Goal: Task Accomplishment & Management: Manage account settings

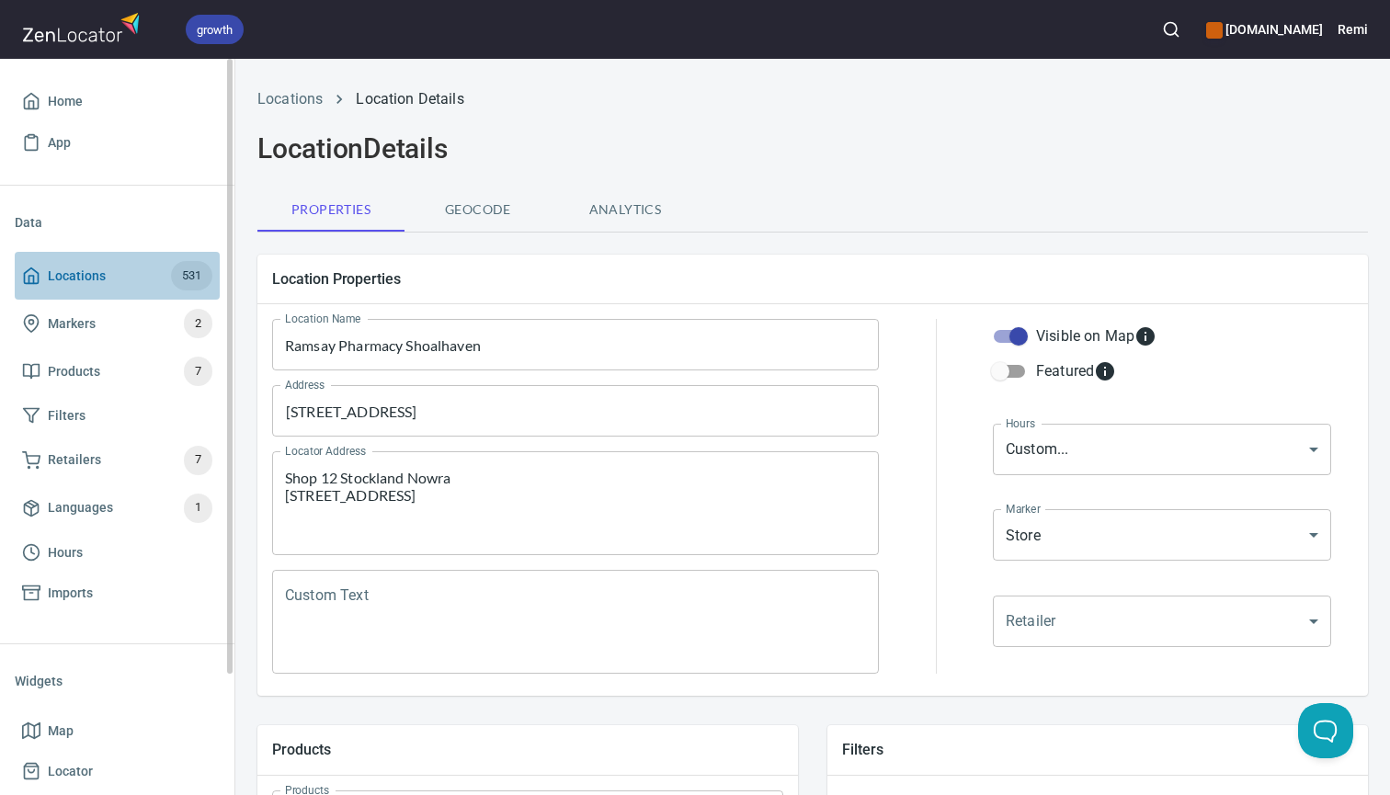
click at [67, 270] on span "Locations" at bounding box center [77, 276] width 58 height 23
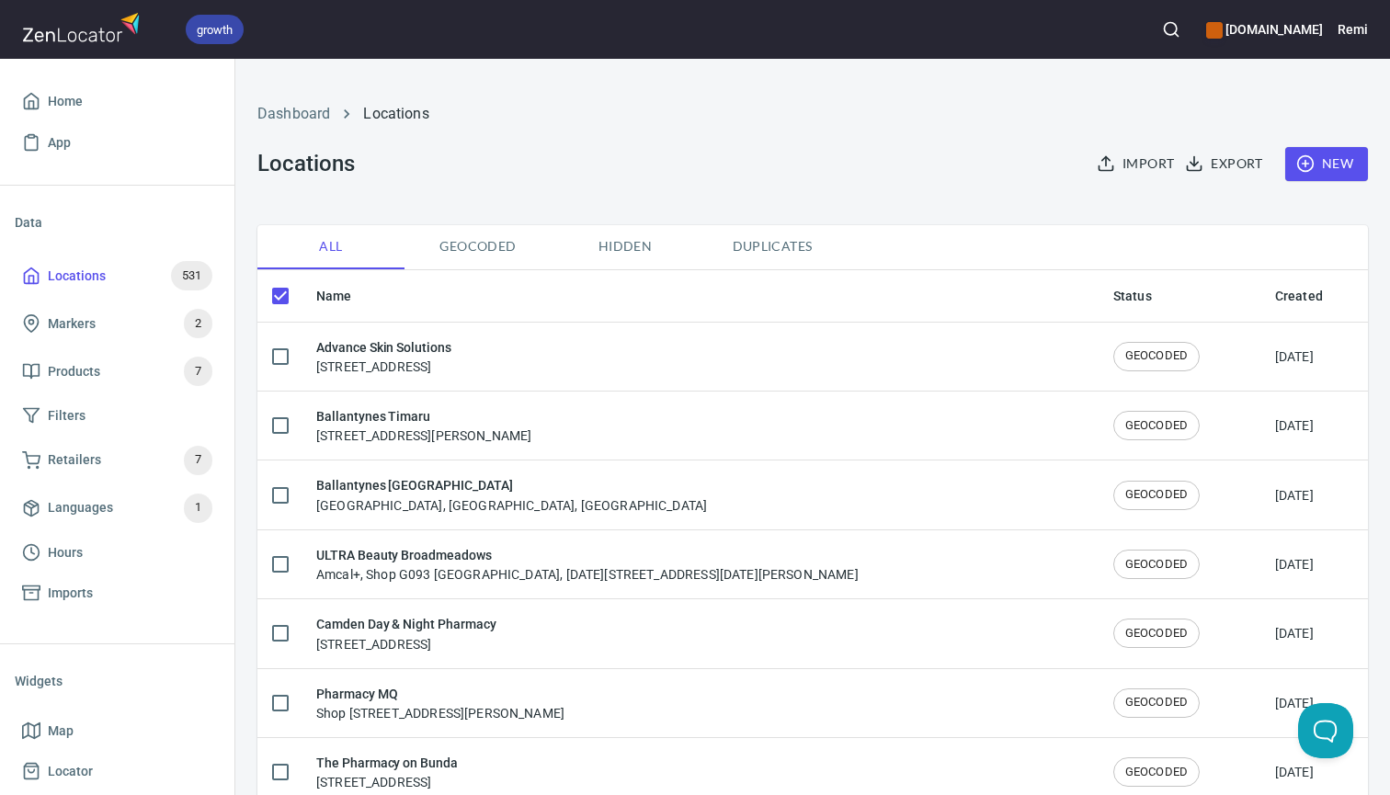
checkbox input "false"
click at [1216, 160] on span "Export" at bounding box center [1226, 164] width 74 height 23
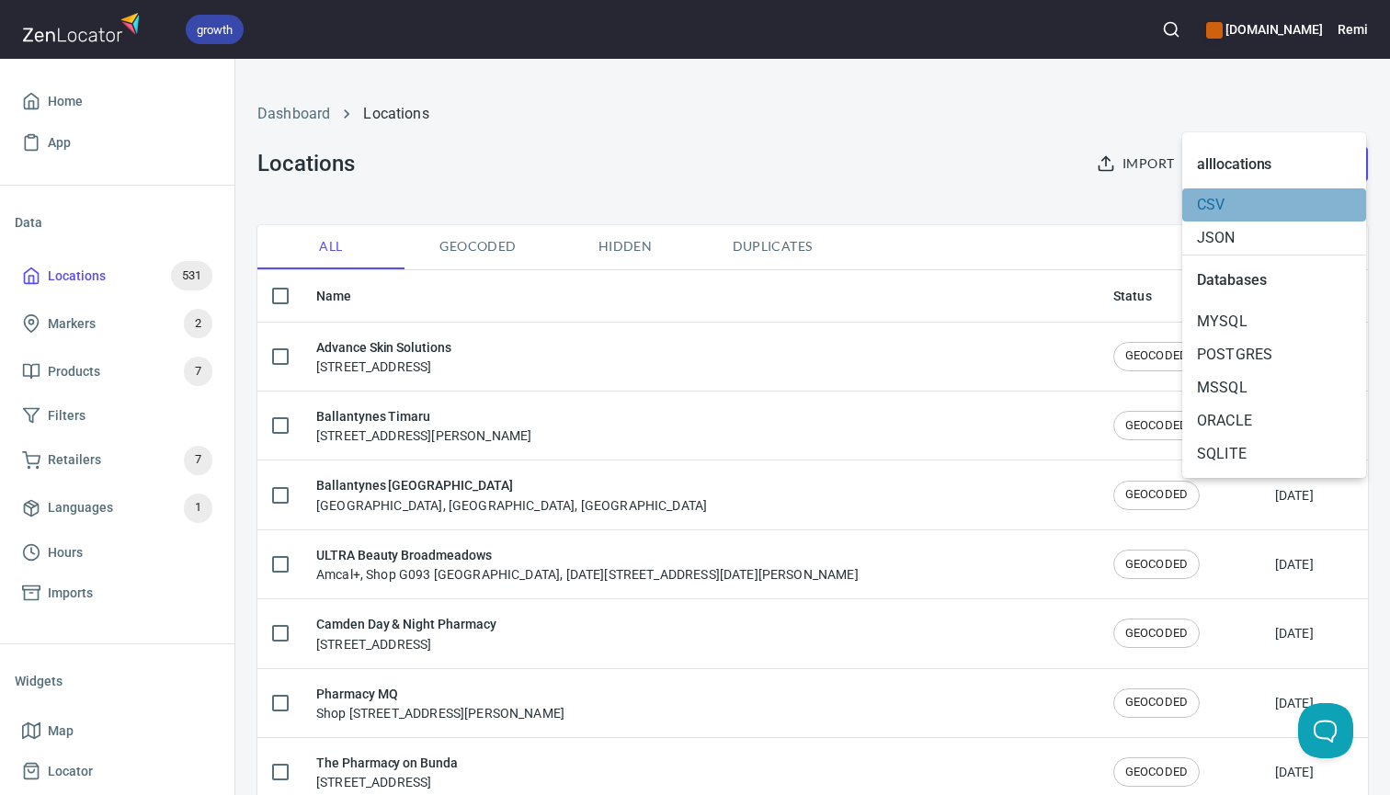
click at [1208, 206] on span "CSV" at bounding box center [1274, 205] width 154 height 22
click at [1186, 28] on div at bounding box center [695, 397] width 1390 height 795
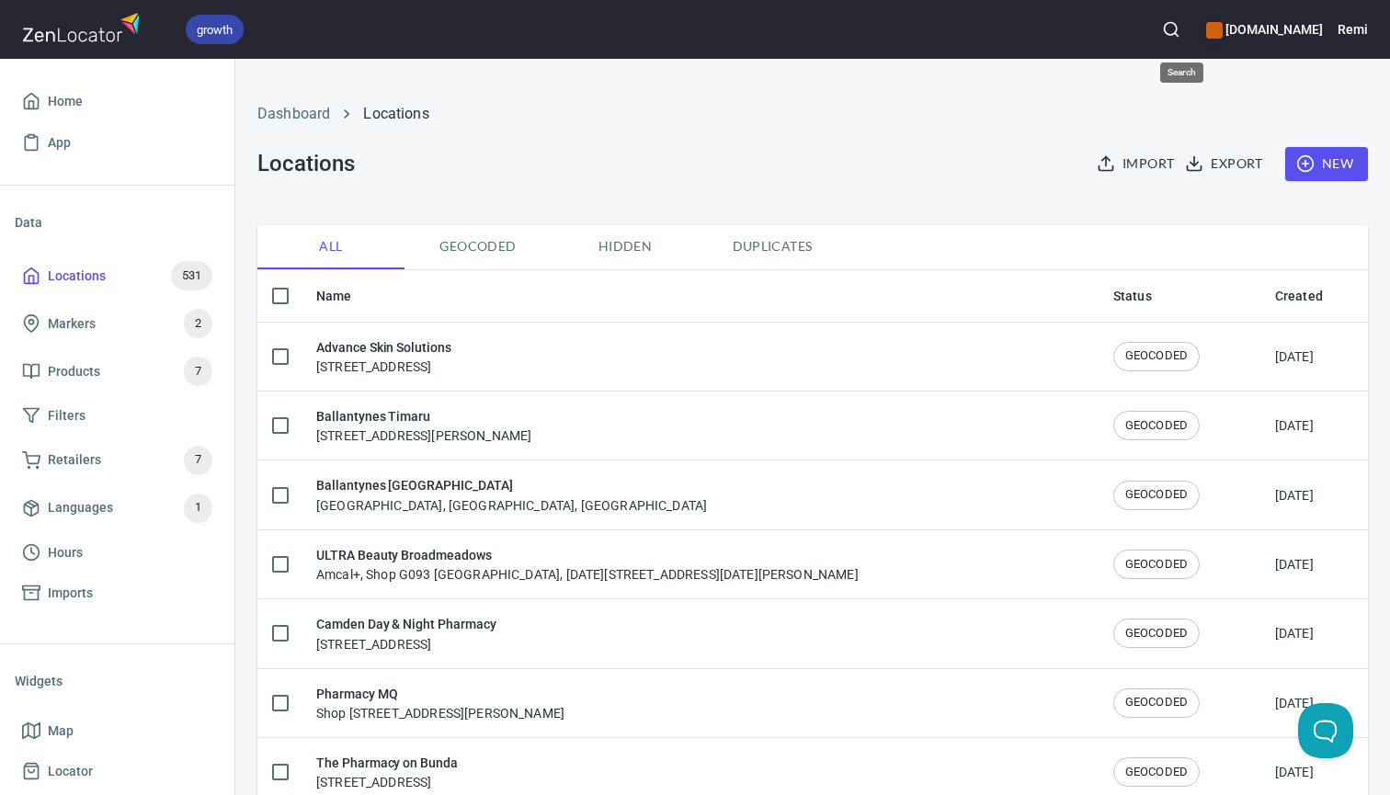
click at [1180, 33] on icon "button" at bounding box center [1171, 29] width 18 height 18
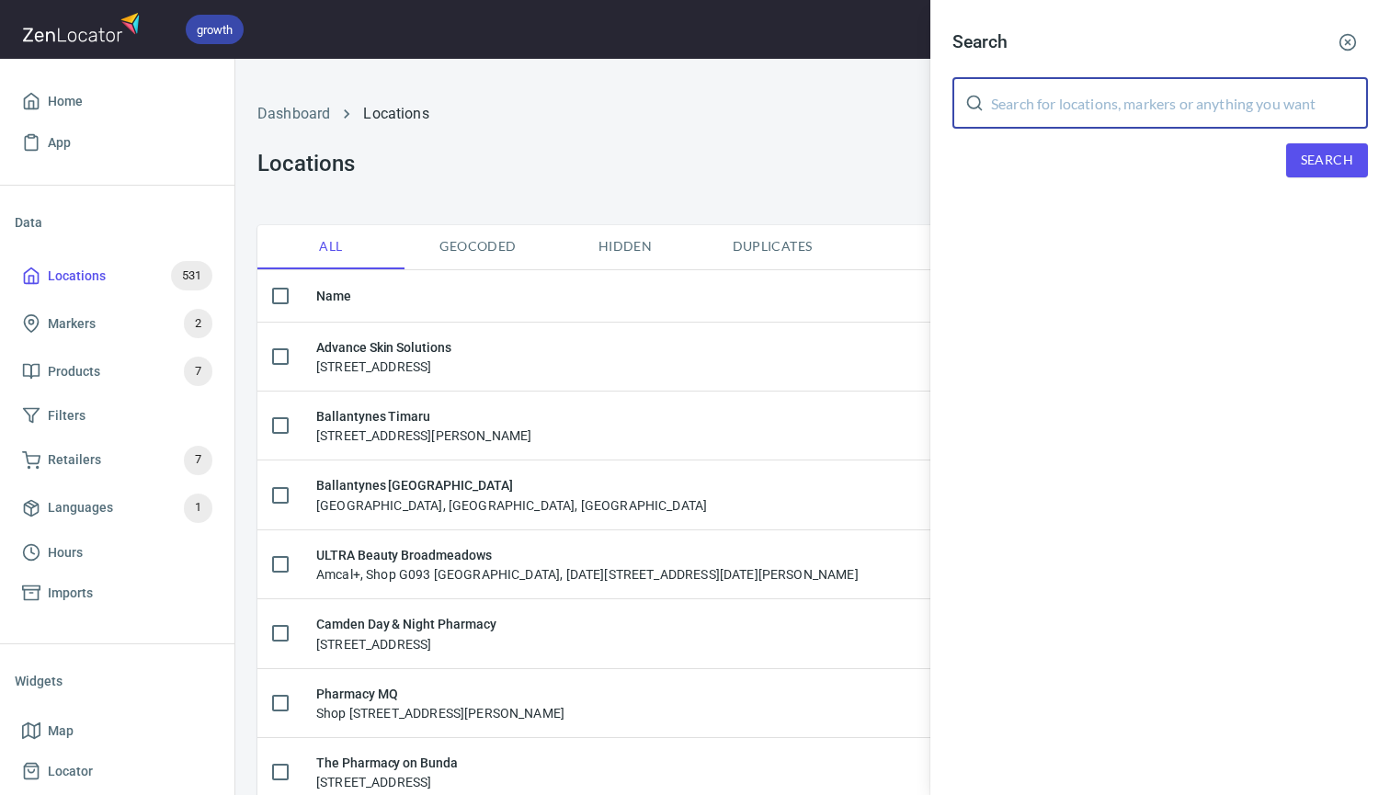
click at [1132, 108] on input "text" at bounding box center [1179, 102] width 377 height 51
type input "milton"
click at [1333, 160] on span "Search" at bounding box center [1327, 160] width 52 height 23
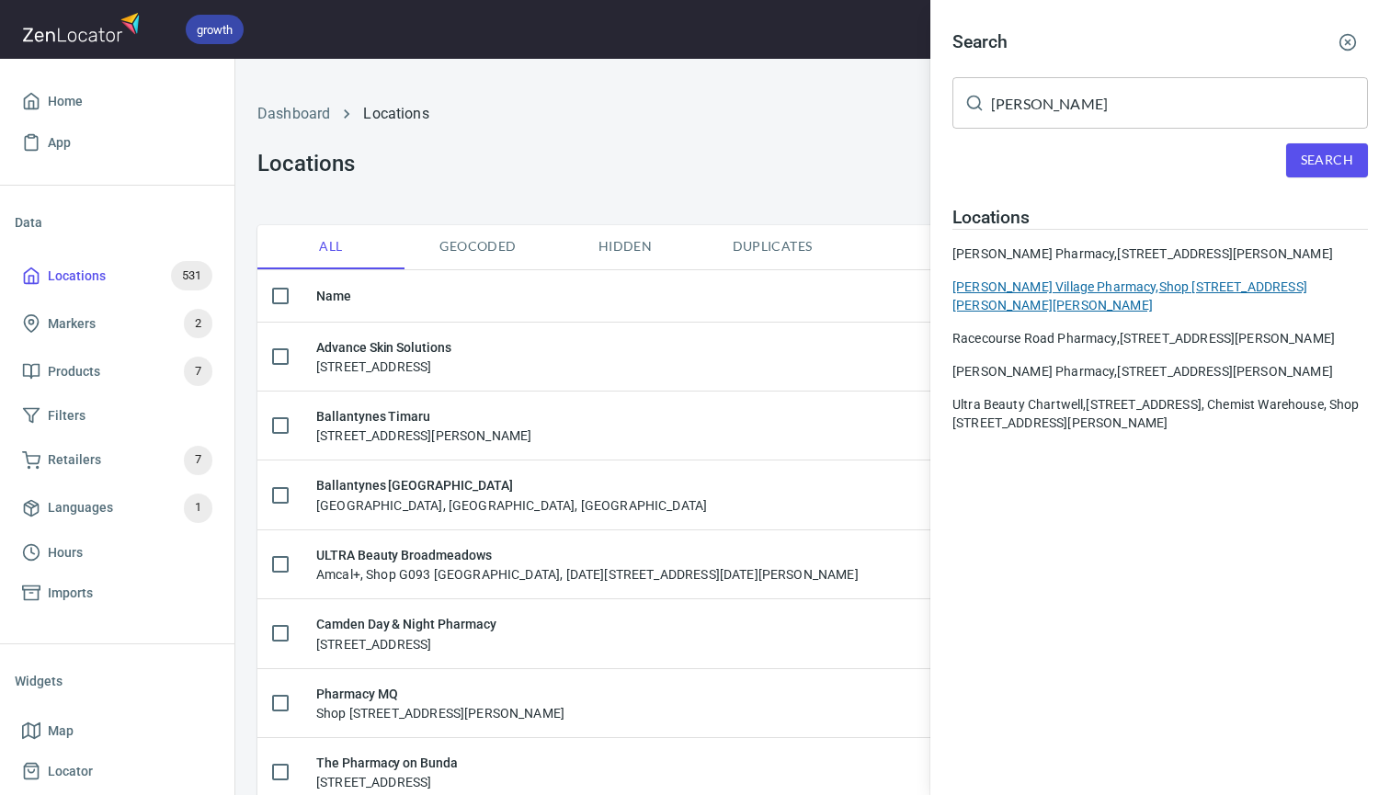
click at [996, 306] on div "Milton Village Pharmacy, Shop 8 Milton Shopping Village 36 Baroona Rd, Milton Q…" at bounding box center [1159, 296] width 415 height 37
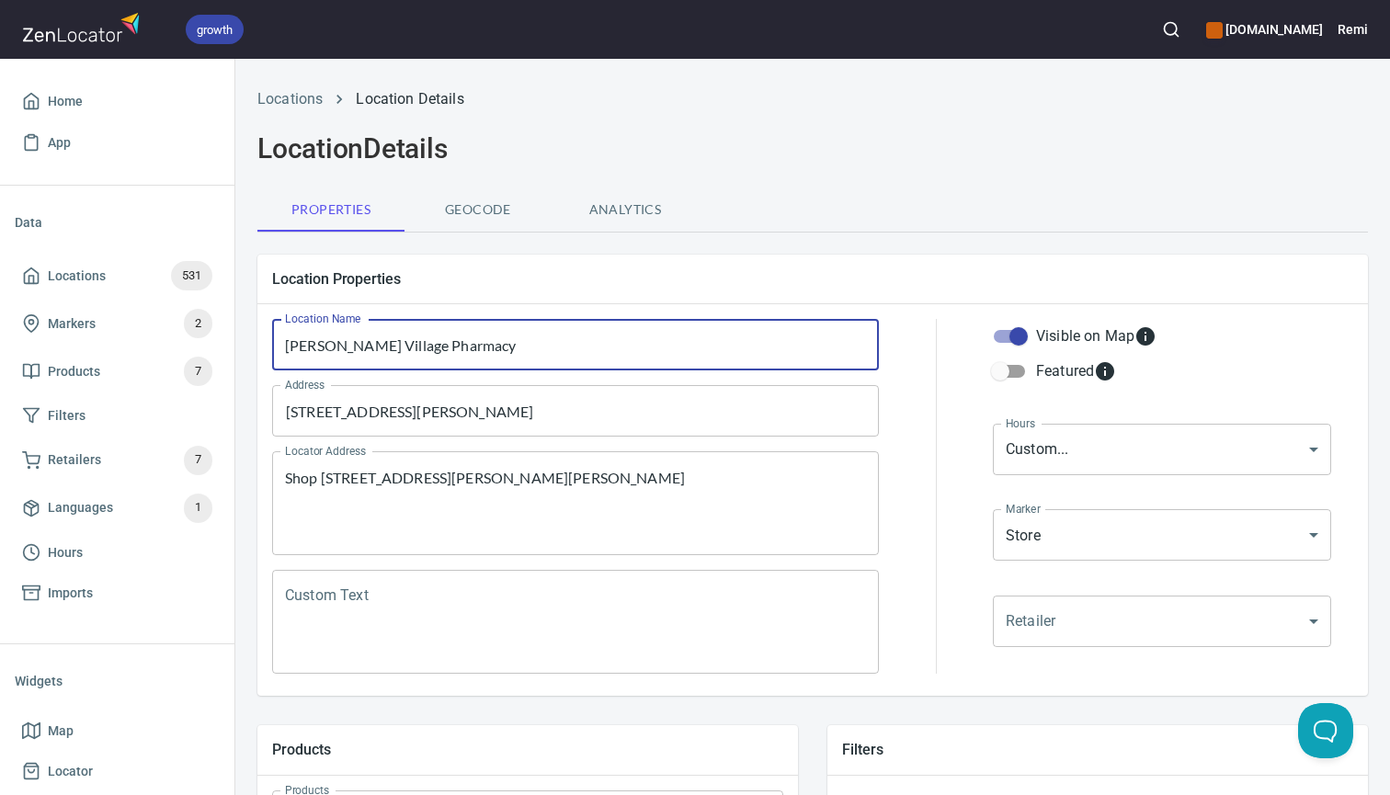
click at [637, 348] on input "Milton Village Pharmacy" at bounding box center [575, 344] width 607 height 51
paste input "TerryWhite Chemmart Milton"
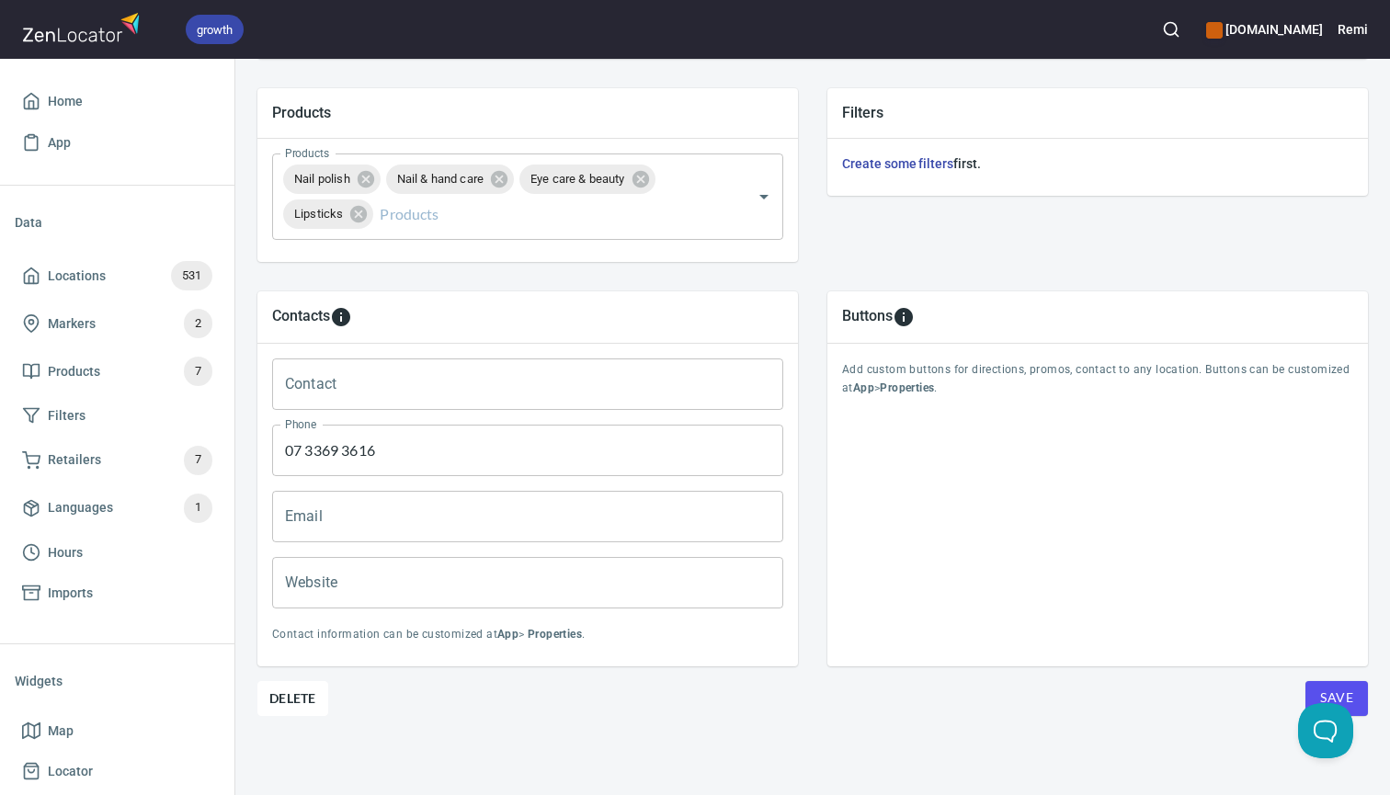
scroll to position [636, 0]
type input "TerryWhite Chemmart Milton"
click at [1356, 689] on button "Save" at bounding box center [1336, 699] width 63 height 35
click at [1178, 39] on button "button" at bounding box center [1171, 29] width 40 height 40
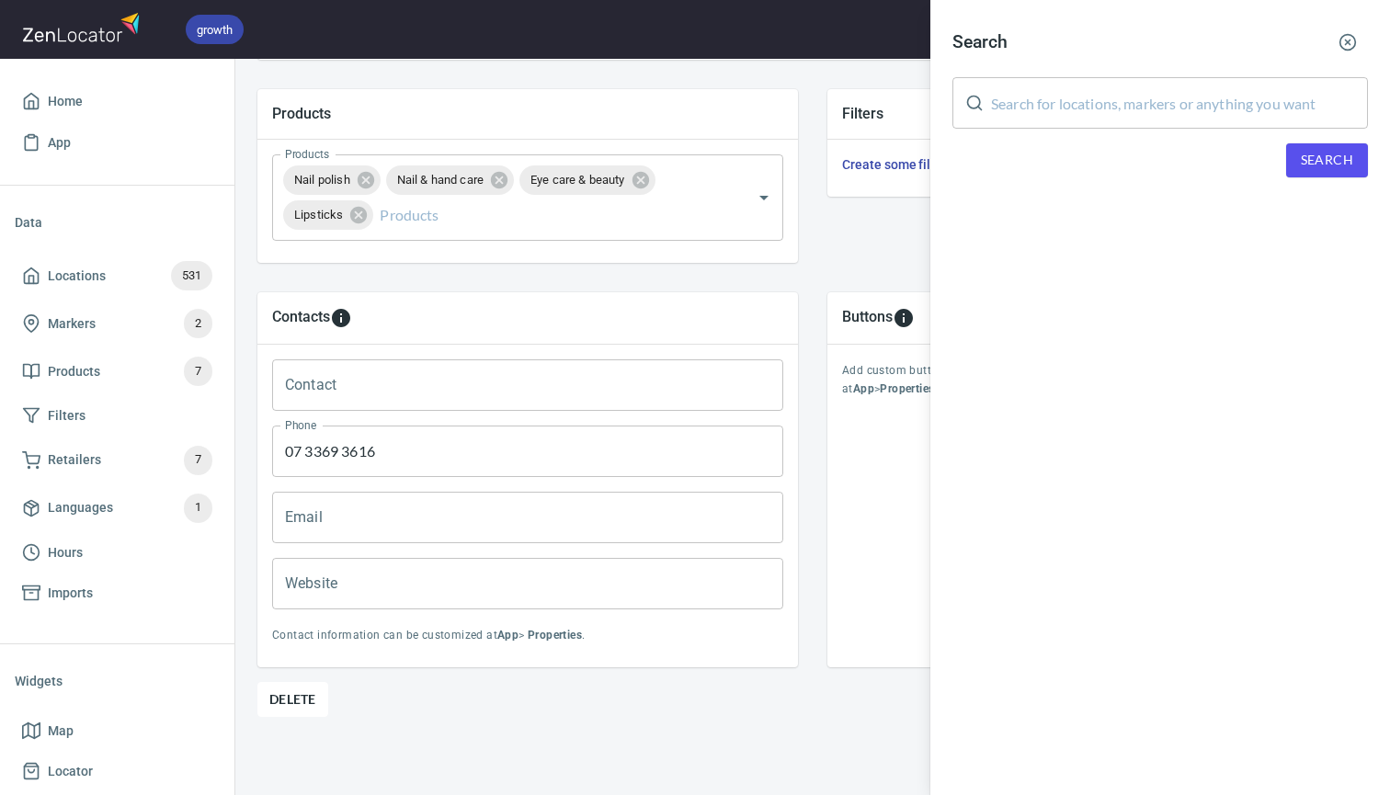
click at [1082, 97] on input "text" at bounding box center [1179, 102] width 377 height 51
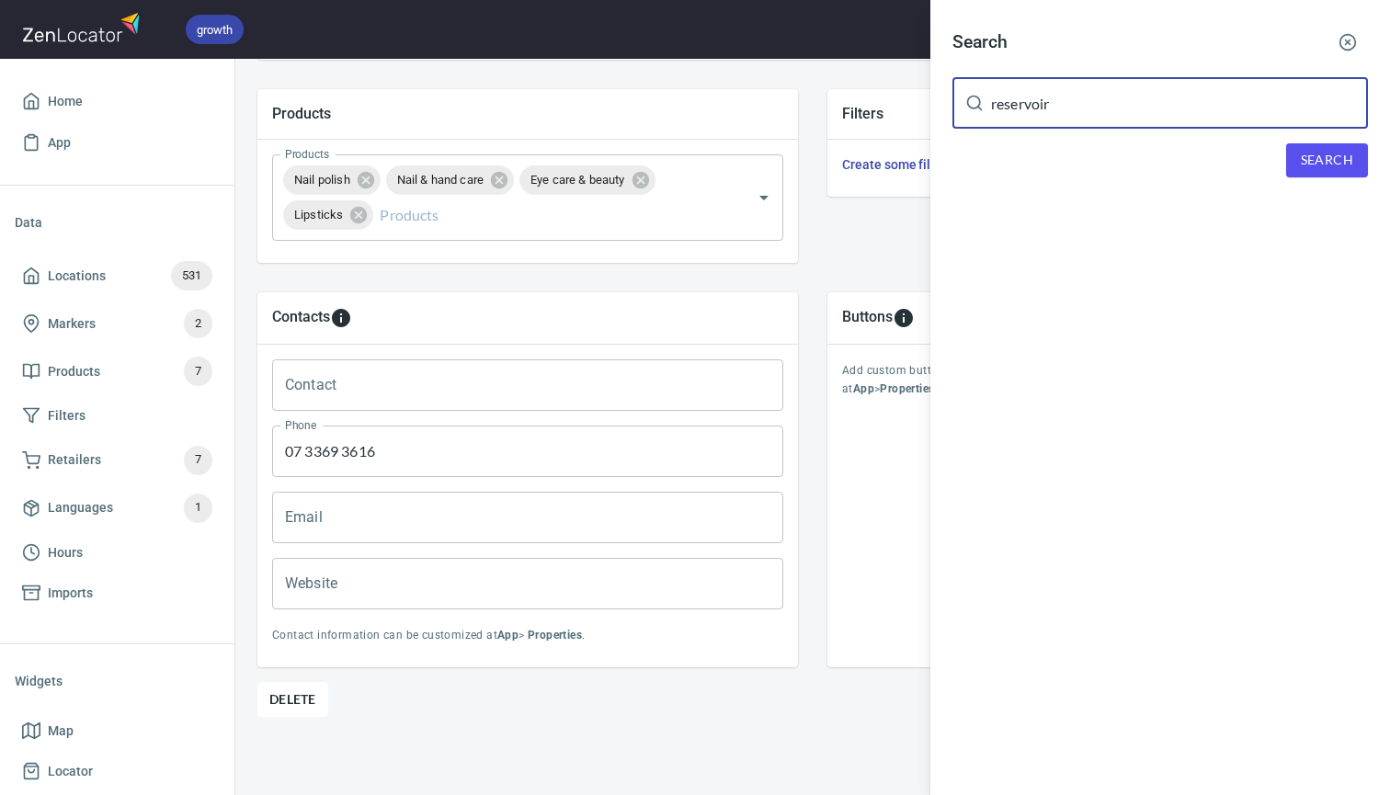
type input "reservoir"
click at [1316, 165] on span "Search" at bounding box center [1327, 160] width 52 height 23
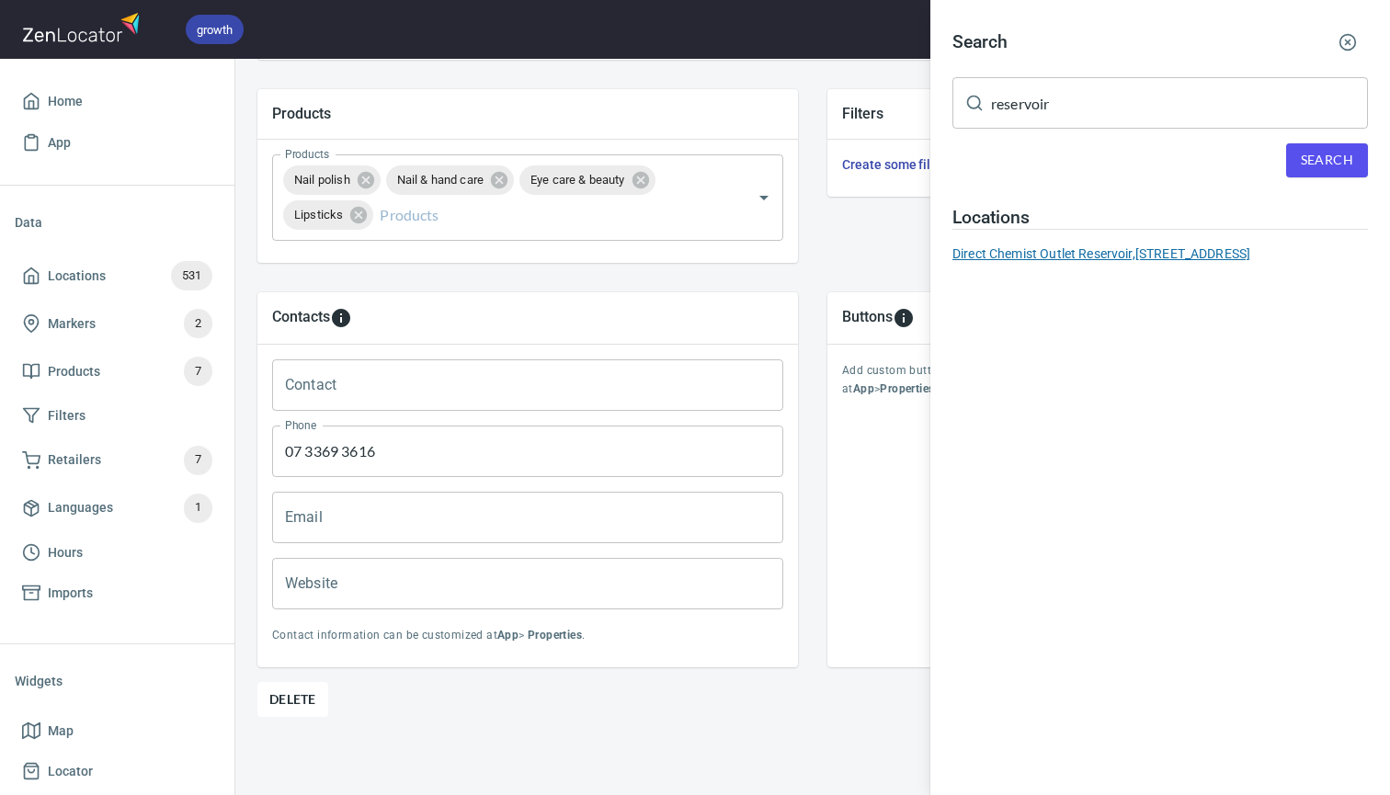
click at [1087, 251] on div "Direct Chemist Outlet Reservoir, 850 Plenty Road, Reservoir, VIC, Australia" at bounding box center [1159, 254] width 415 height 18
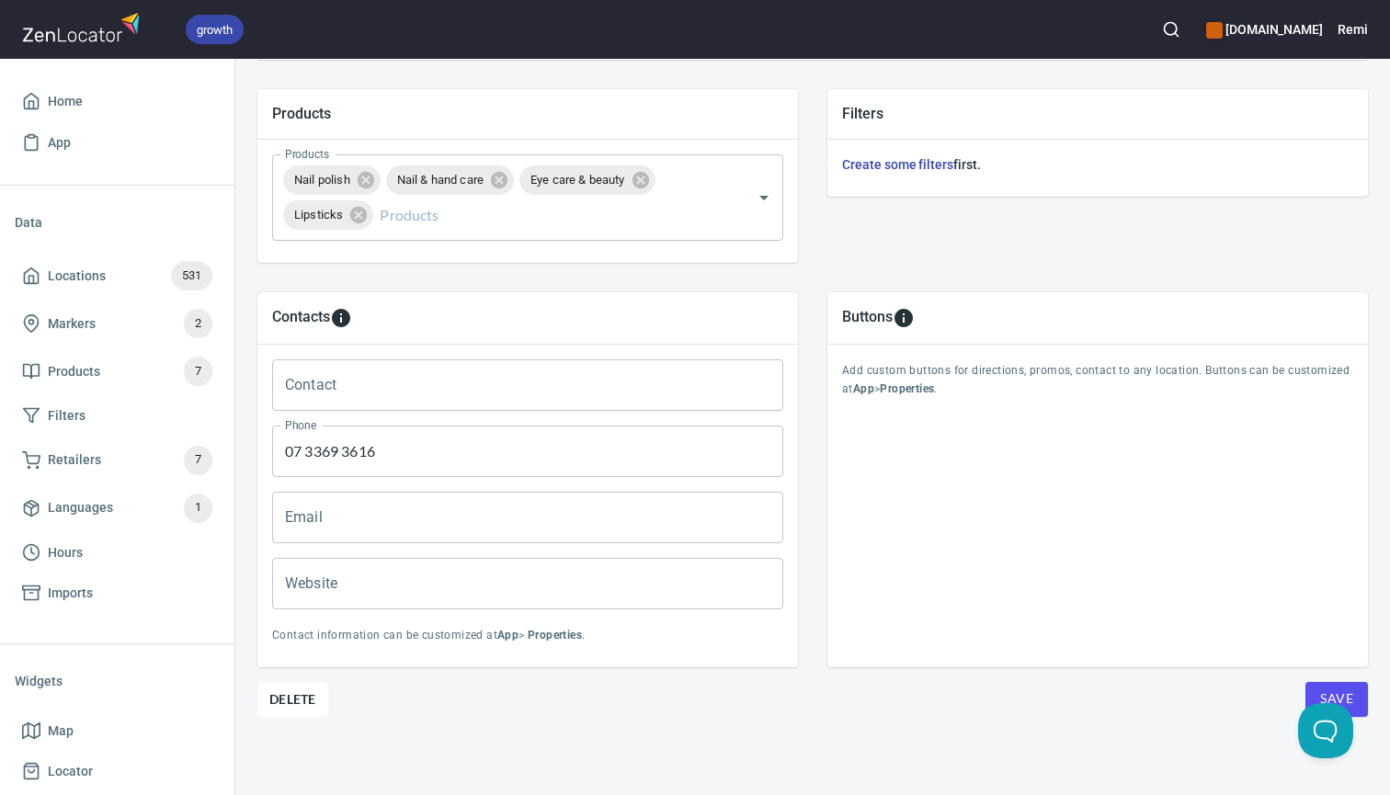
type input "03 9471 0222"
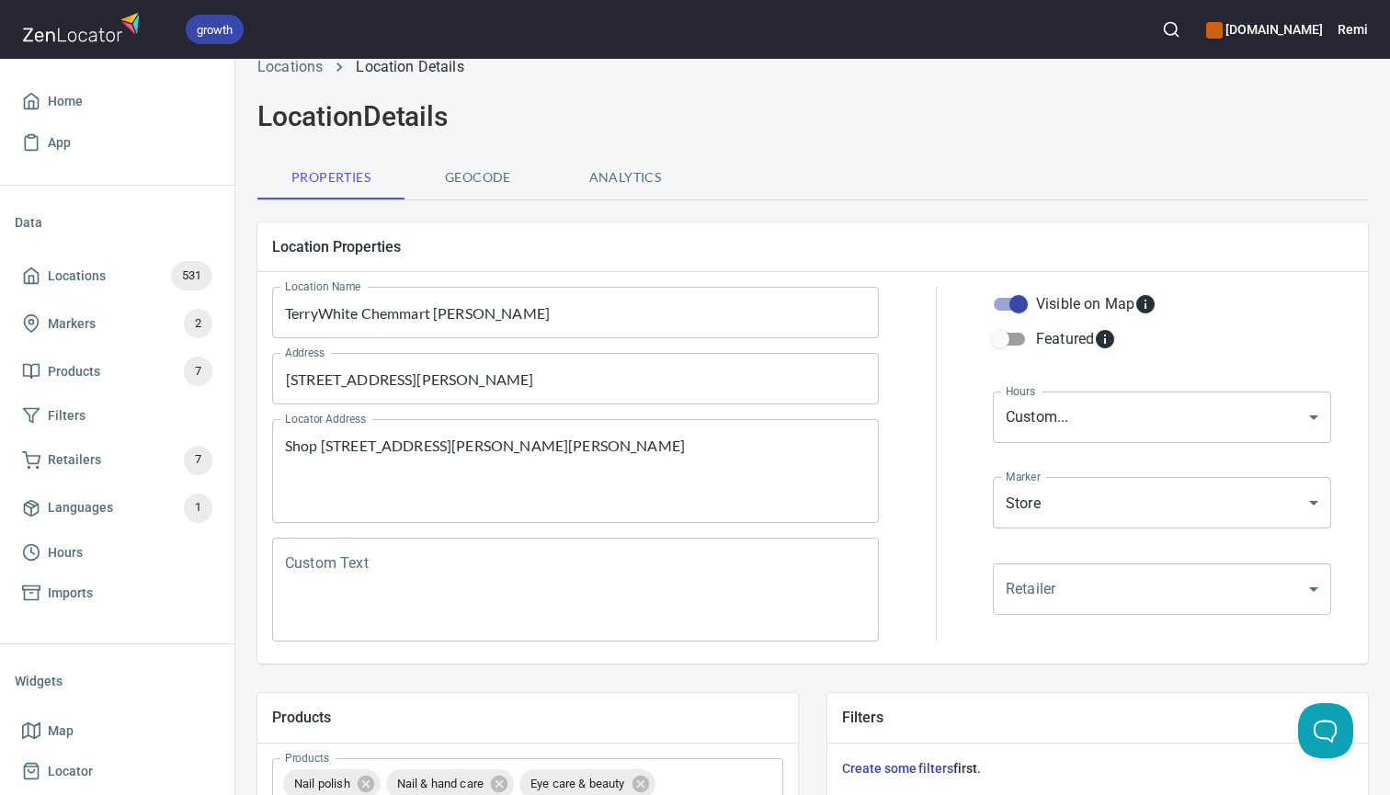
scroll to position [26, 0]
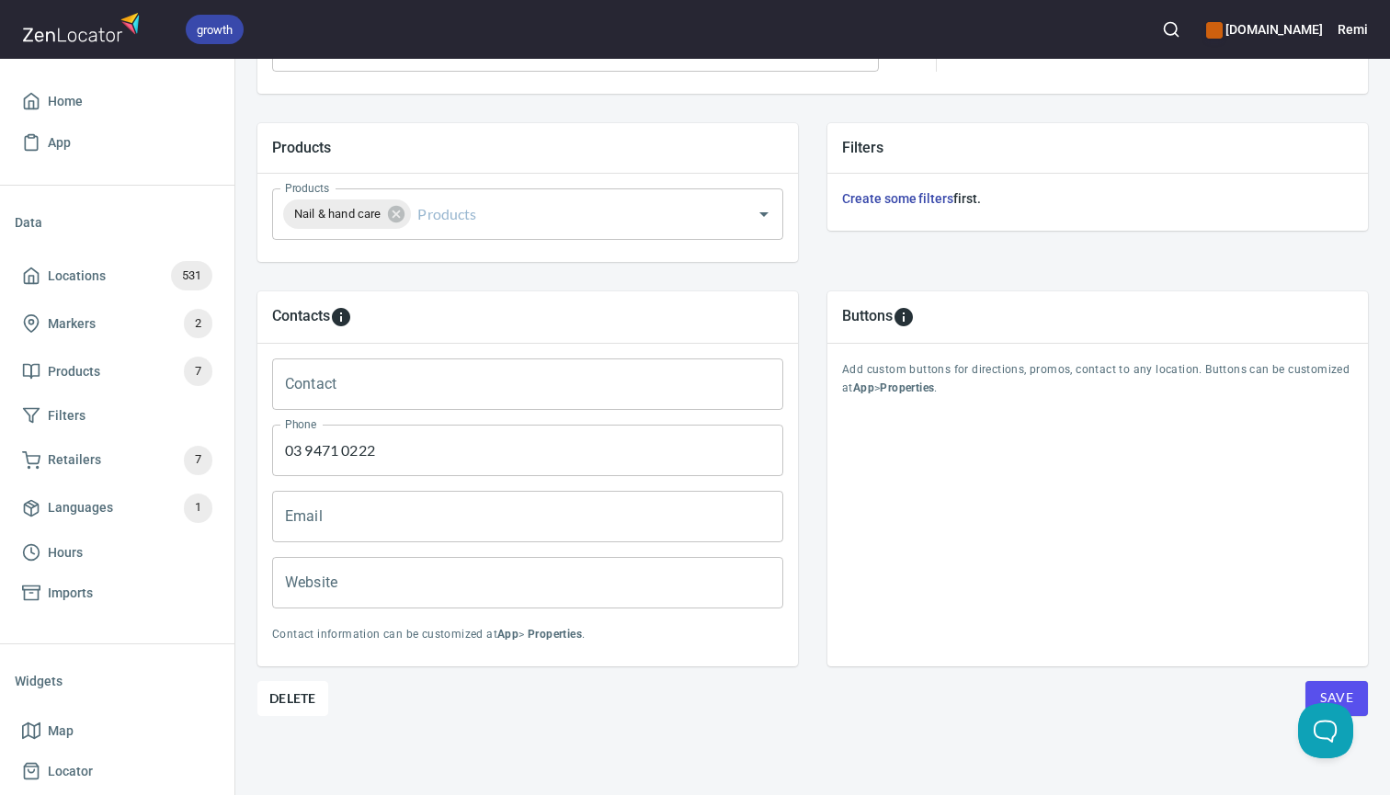
scroll to position [601, 0]
click at [302, 694] on span "Delete" at bounding box center [292, 699] width 47 height 22
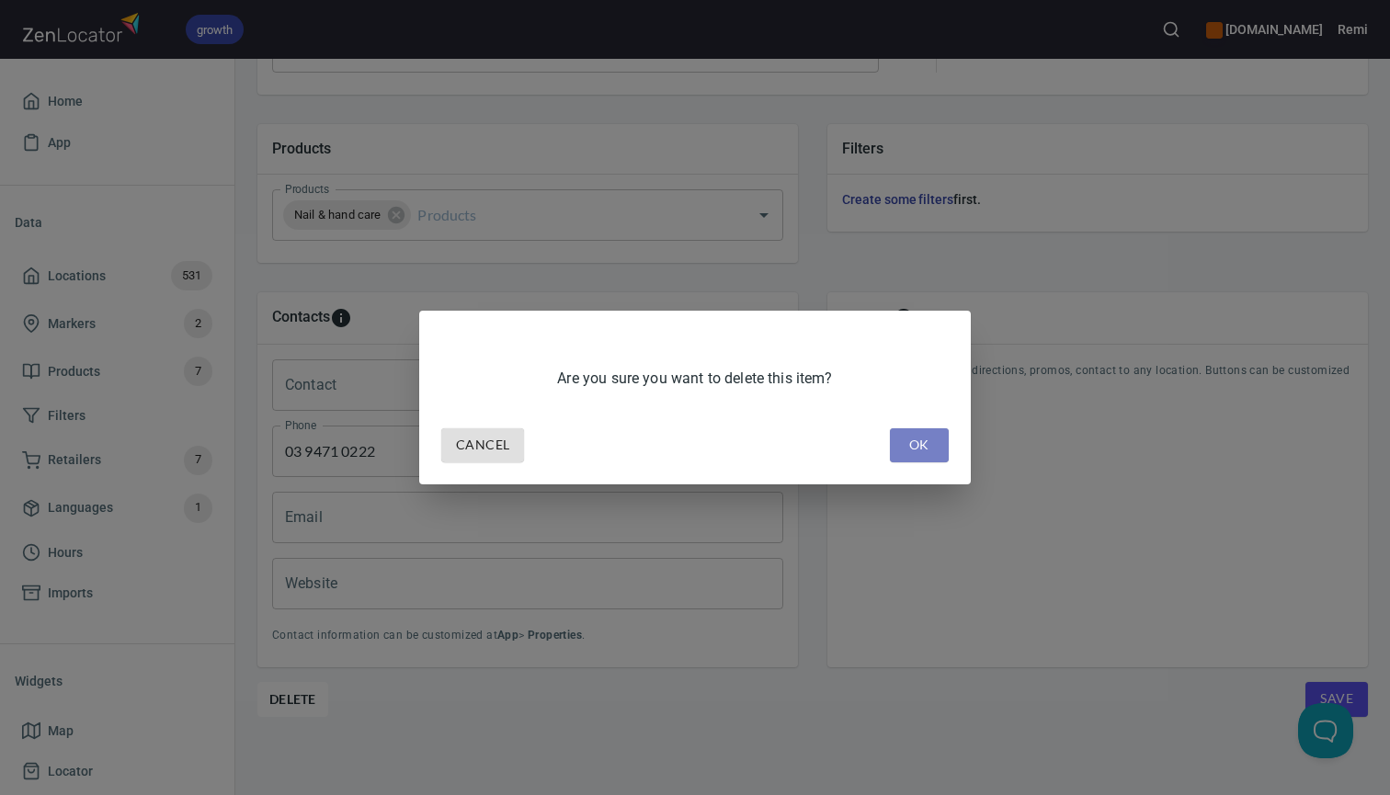
click at [915, 444] on span "OK" at bounding box center [919, 445] width 29 height 23
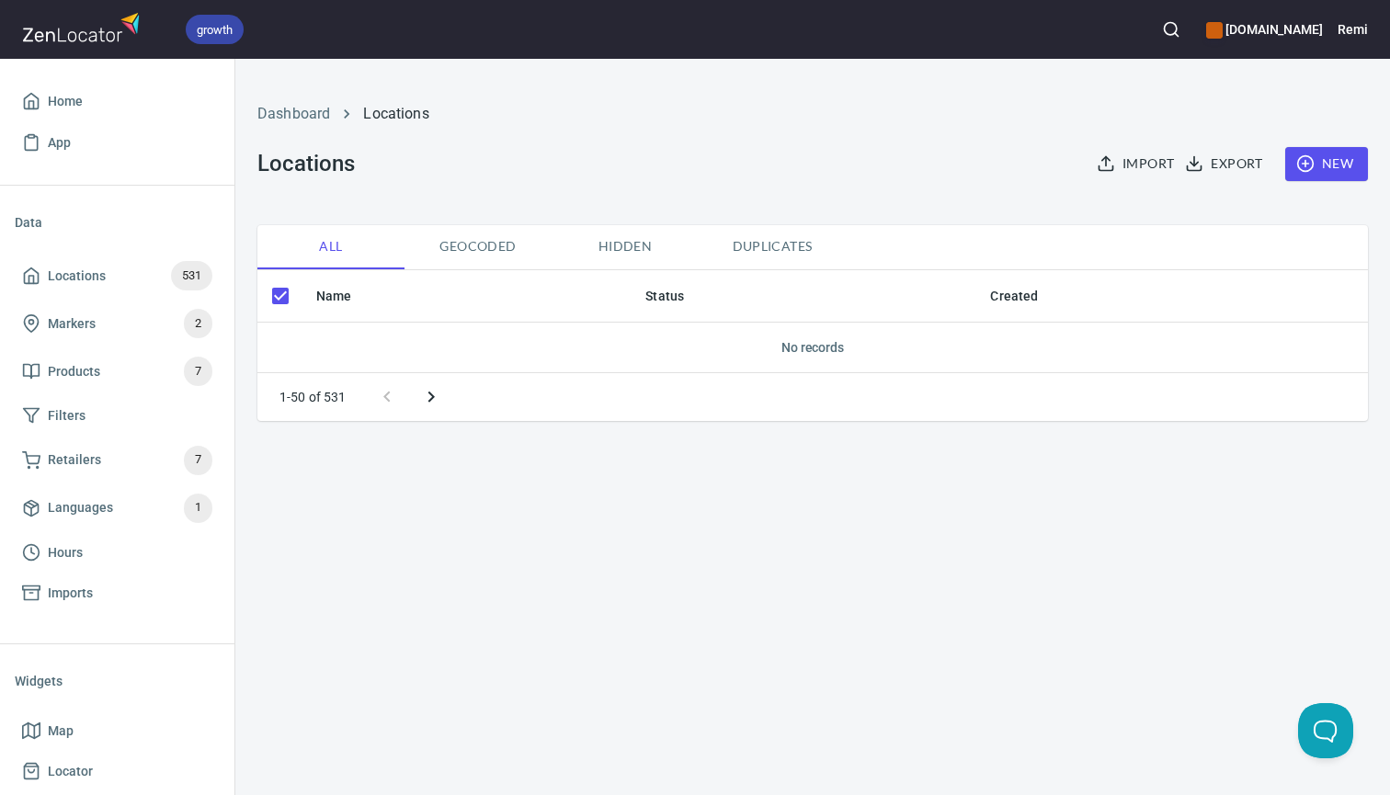
checkbox input "false"
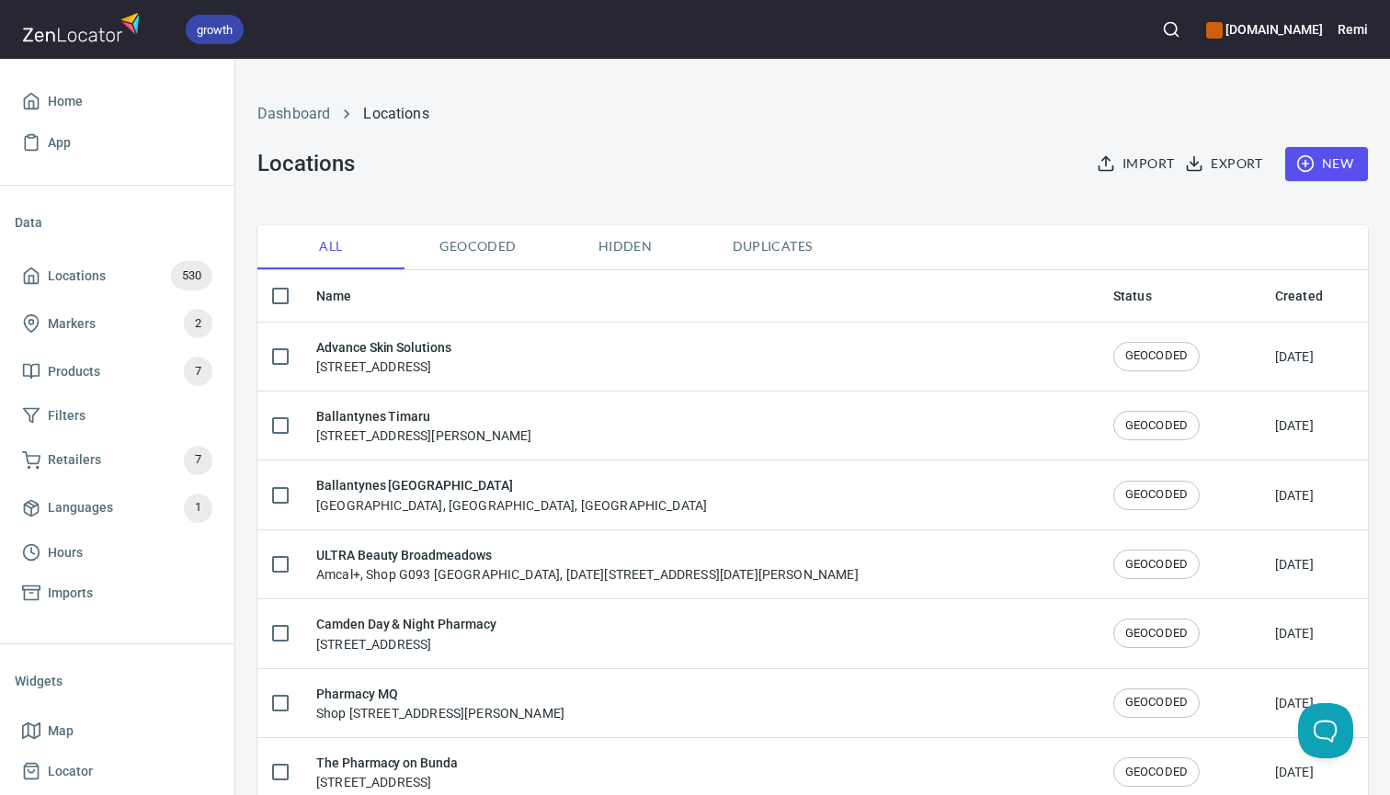
click at [1180, 31] on icon "button" at bounding box center [1171, 29] width 18 height 18
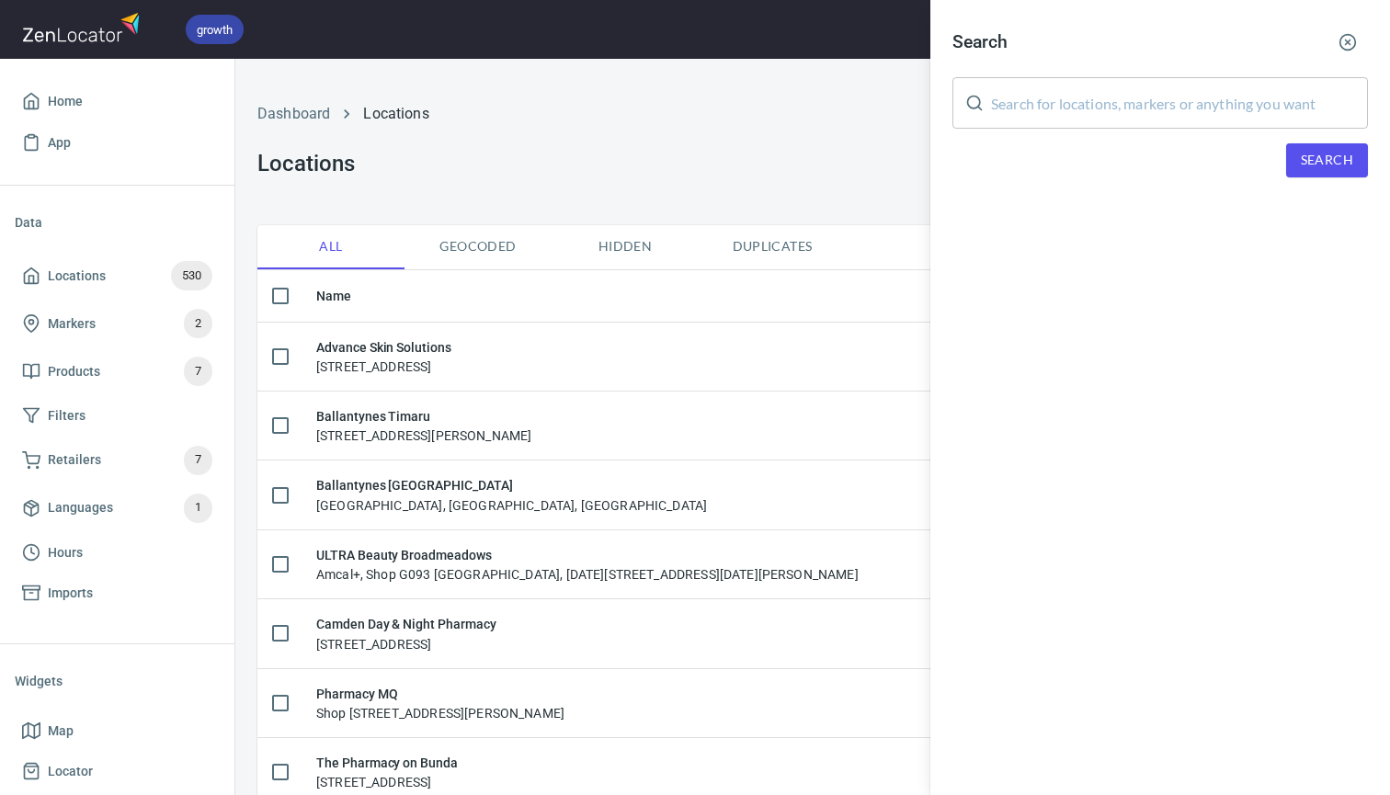
click at [1120, 116] on input "text" at bounding box center [1179, 102] width 377 height 51
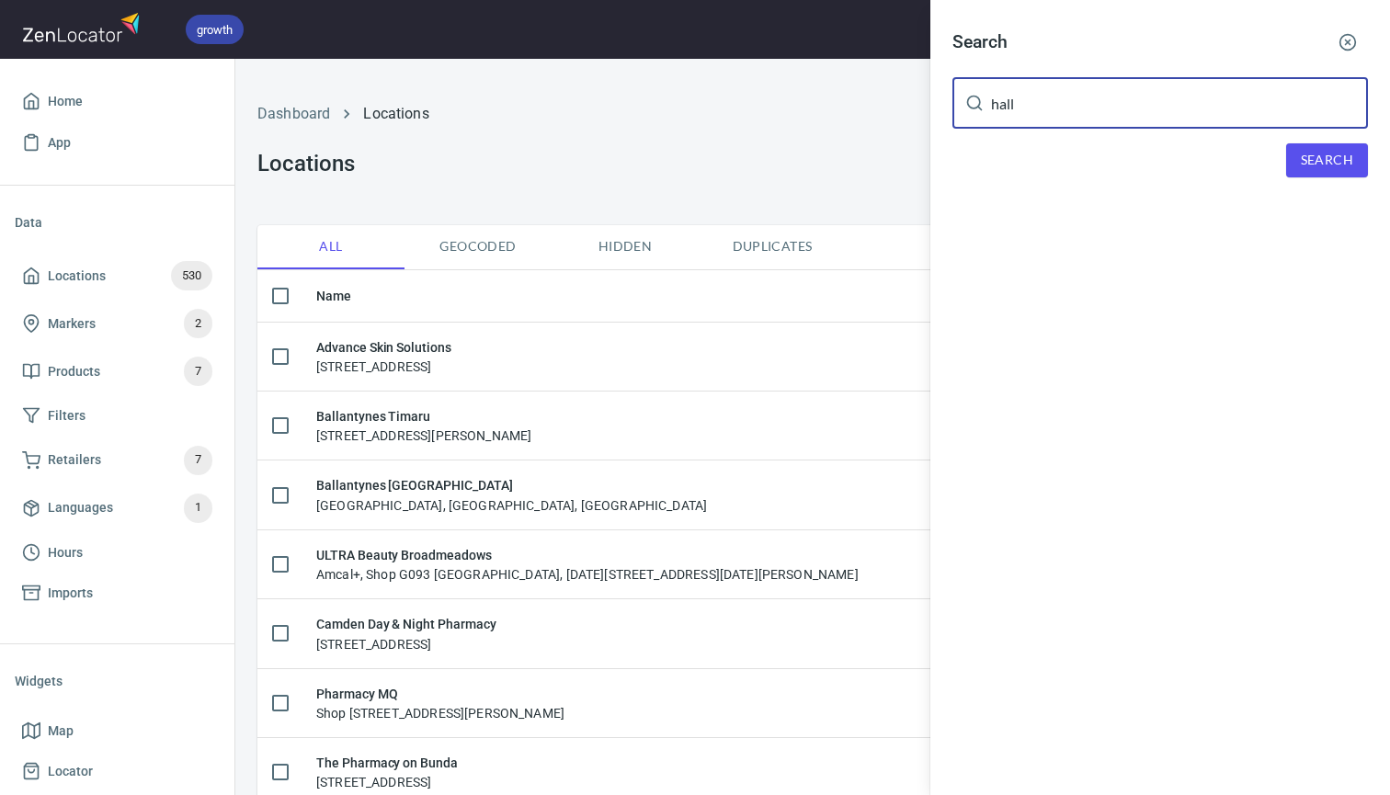
type input "hall"
click at [1303, 170] on button "Search" at bounding box center [1327, 160] width 82 height 34
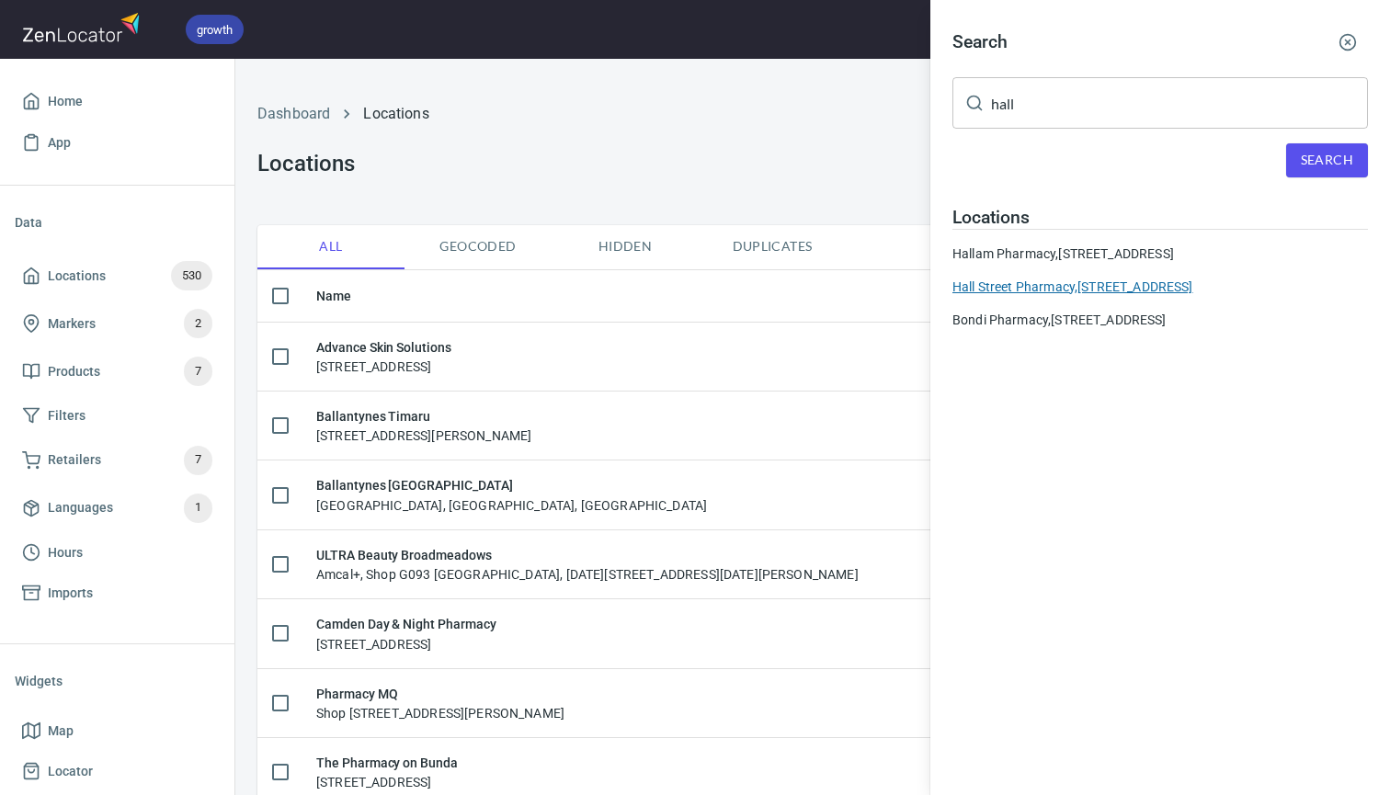
click at [1046, 296] on div "Hall Street Pharmacy, 62 Hall Street, Bondi Beach, NSW, Australia" at bounding box center [1159, 287] width 415 height 18
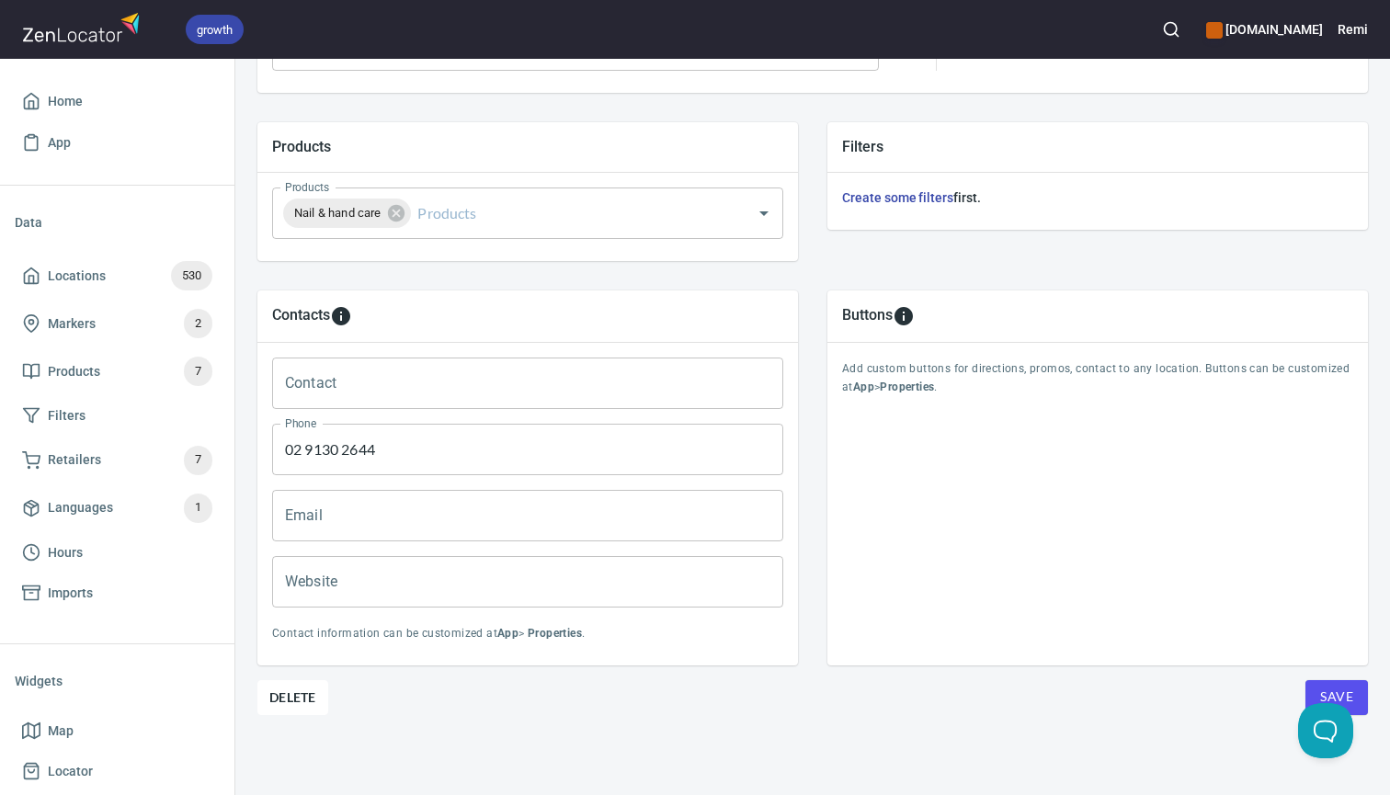
scroll to position [601, 0]
click at [296, 696] on span "Delete" at bounding box center [292, 699] width 47 height 22
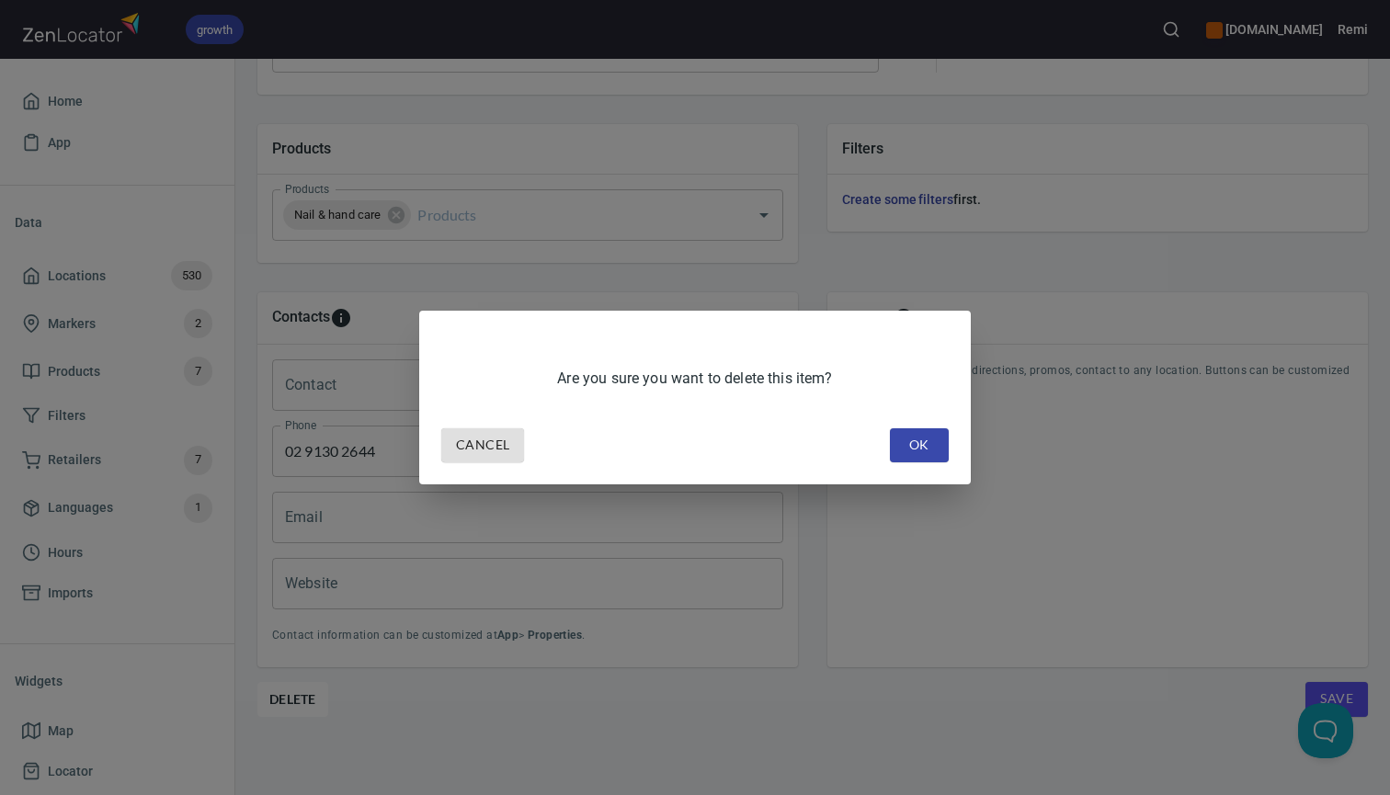
click at [913, 450] on span "OK" at bounding box center [919, 445] width 29 height 23
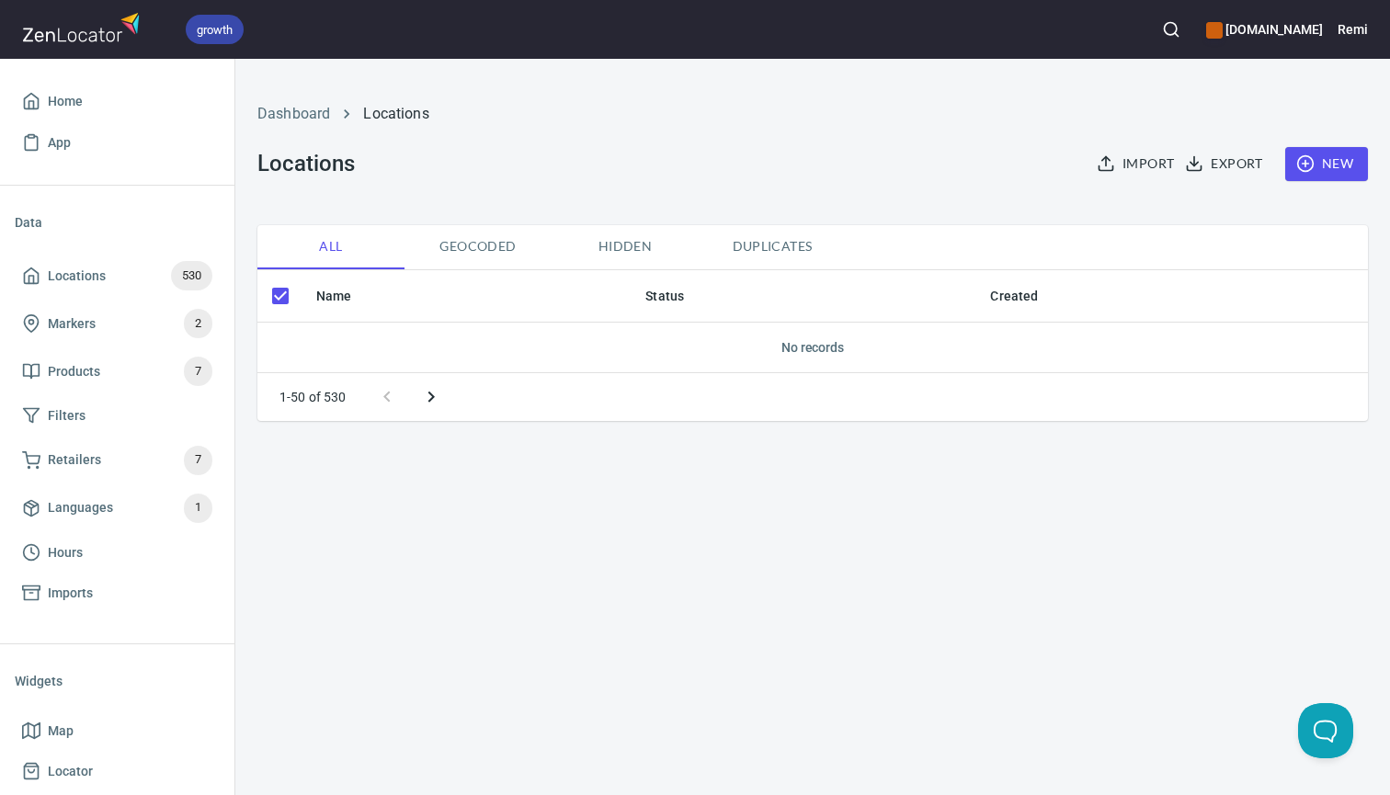
checkbox input "false"
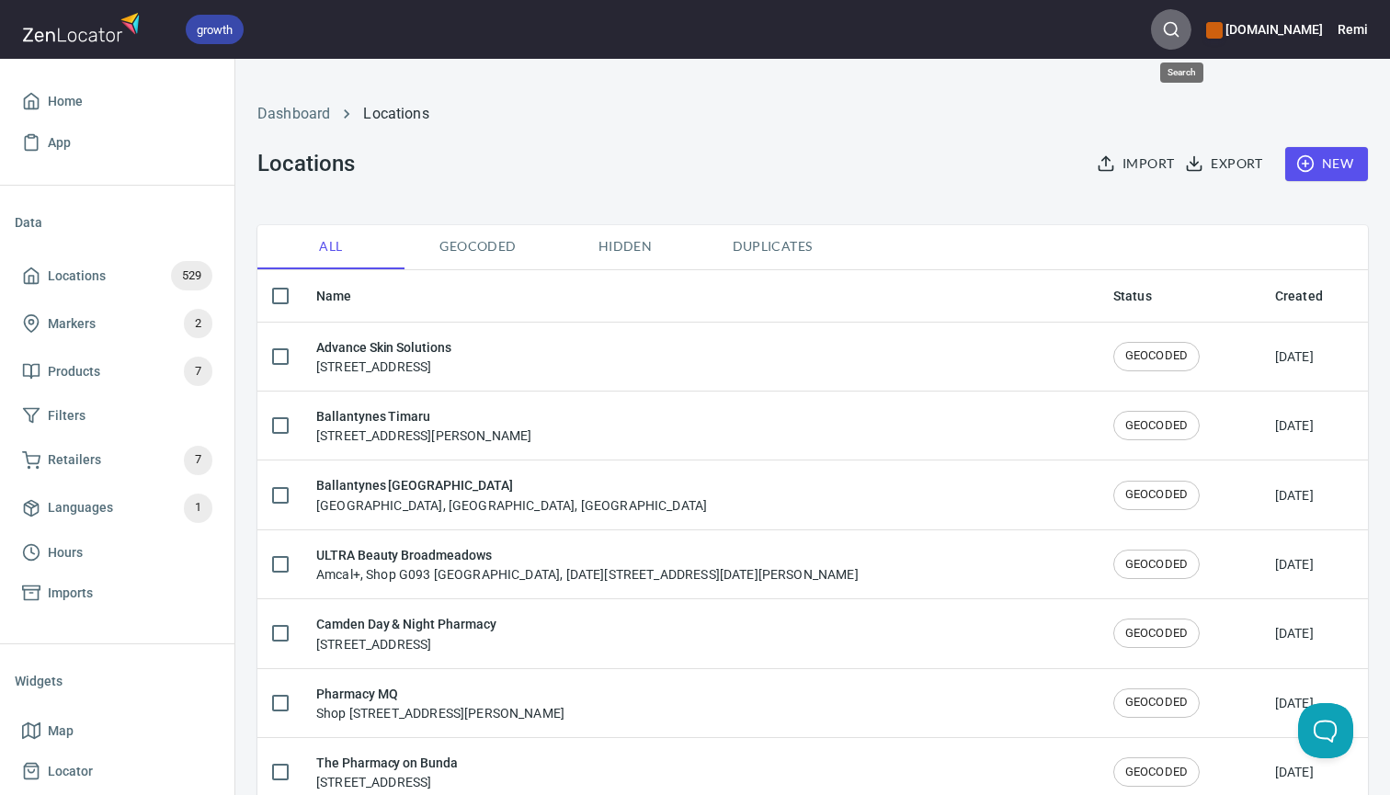
click at [1180, 29] on icon "button" at bounding box center [1171, 29] width 18 height 18
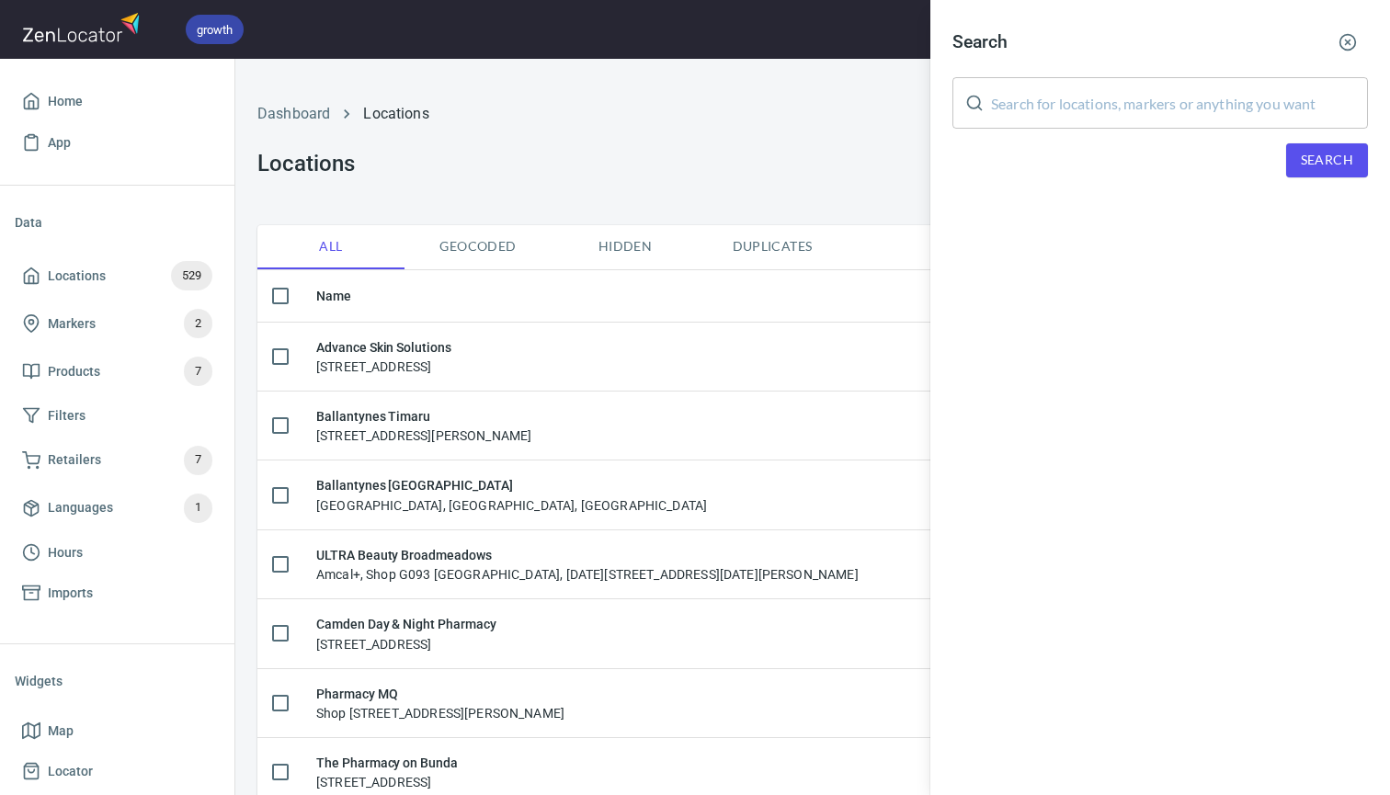
click at [1063, 116] on input "text" at bounding box center [1179, 102] width 377 height 51
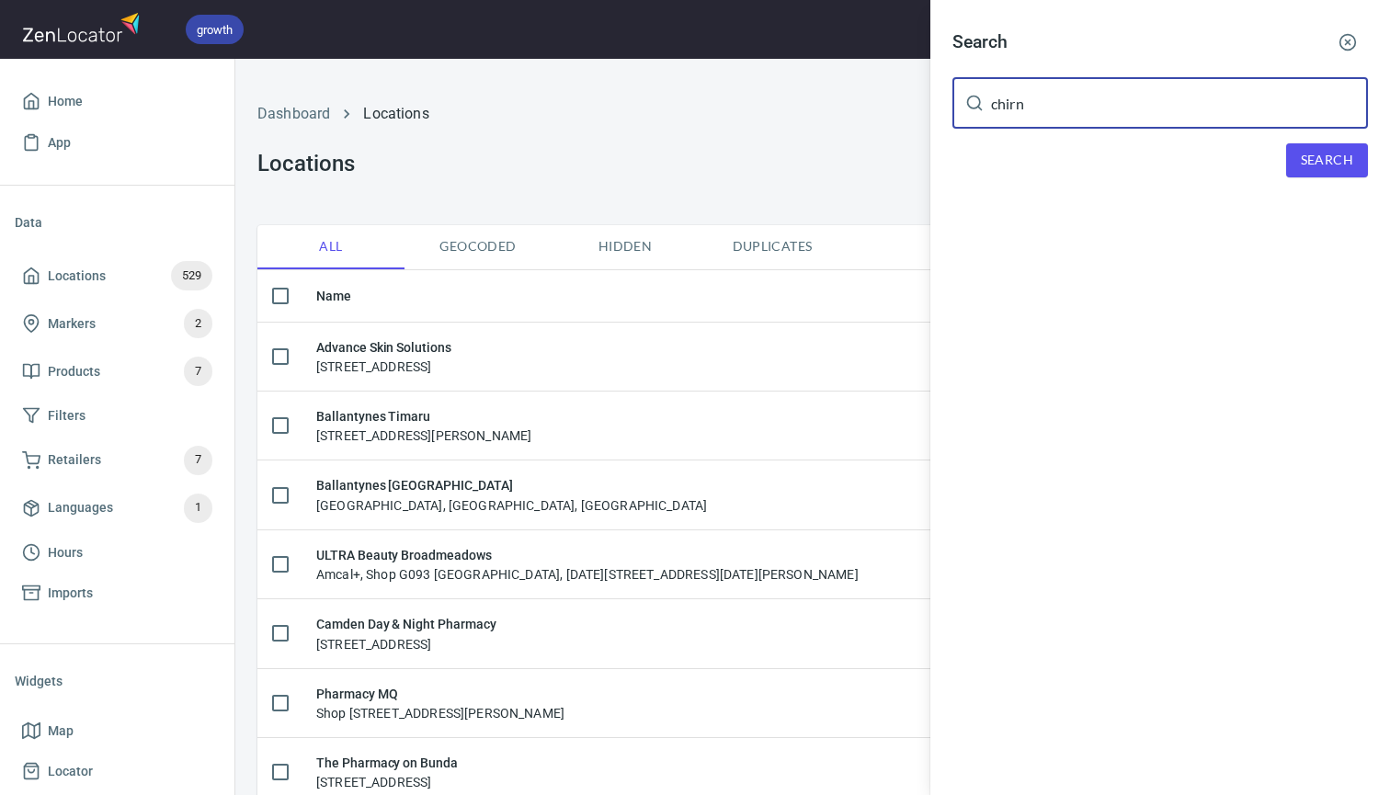
type input "chirn"
click at [1334, 162] on span "Search" at bounding box center [1327, 160] width 52 height 23
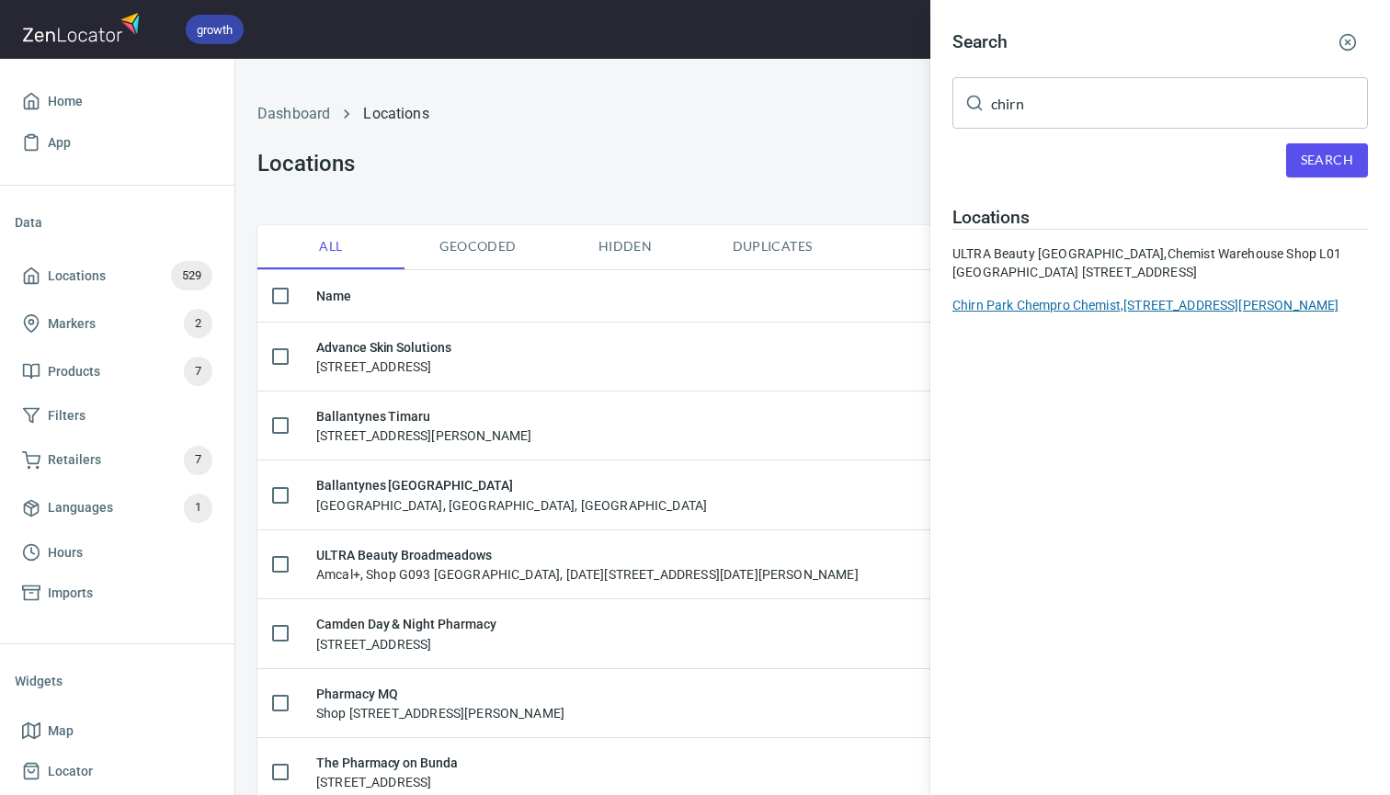
click at [1174, 314] on div "Chirn Park Chempro Chemist, 32 Musgrave Avenue, Southport" at bounding box center [1159, 305] width 415 height 18
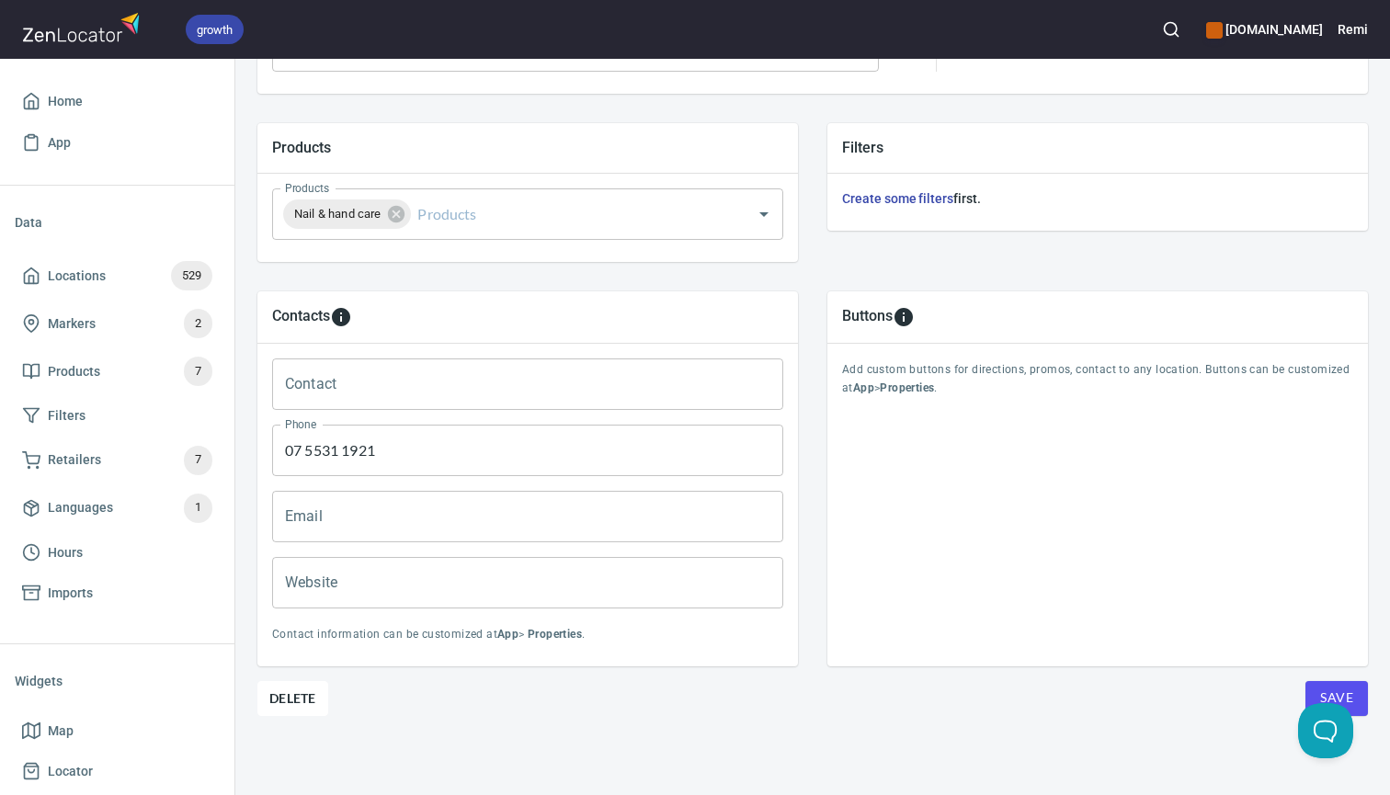
scroll to position [601, 0]
click at [282, 690] on span "Delete" at bounding box center [292, 699] width 47 height 22
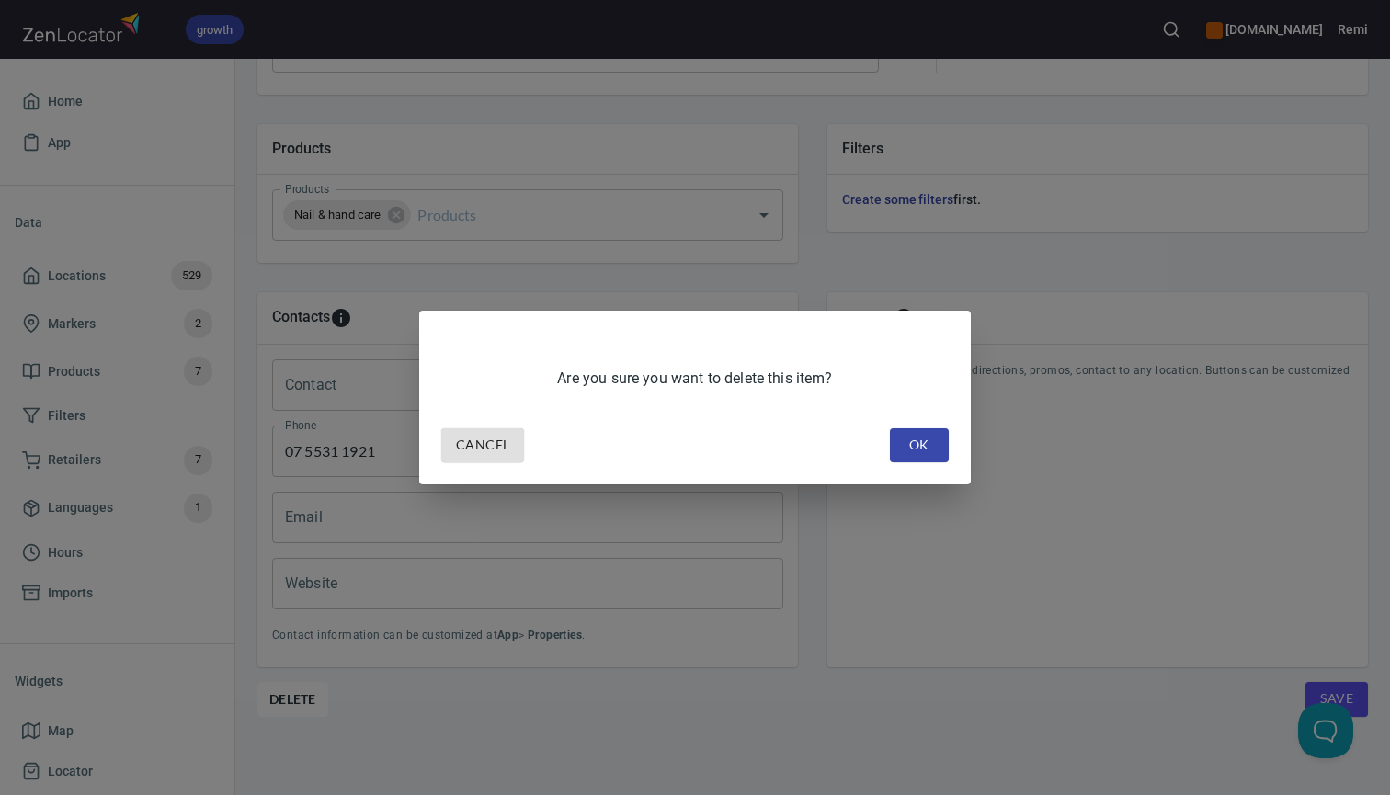
click at [922, 443] on span "OK" at bounding box center [919, 445] width 29 height 23
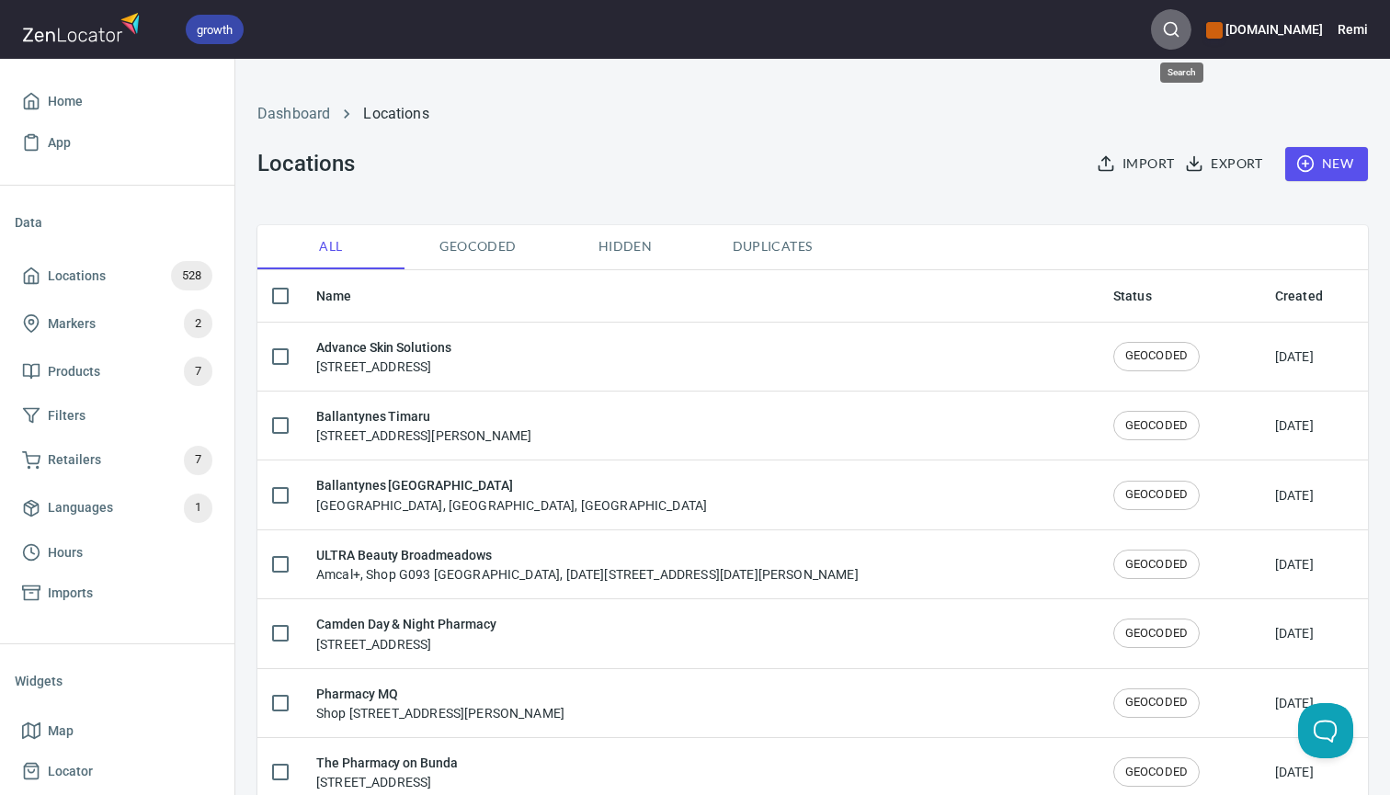
click at [1176, 34] on circle "button" at bounding box center [1170, 29] width 12 height 12
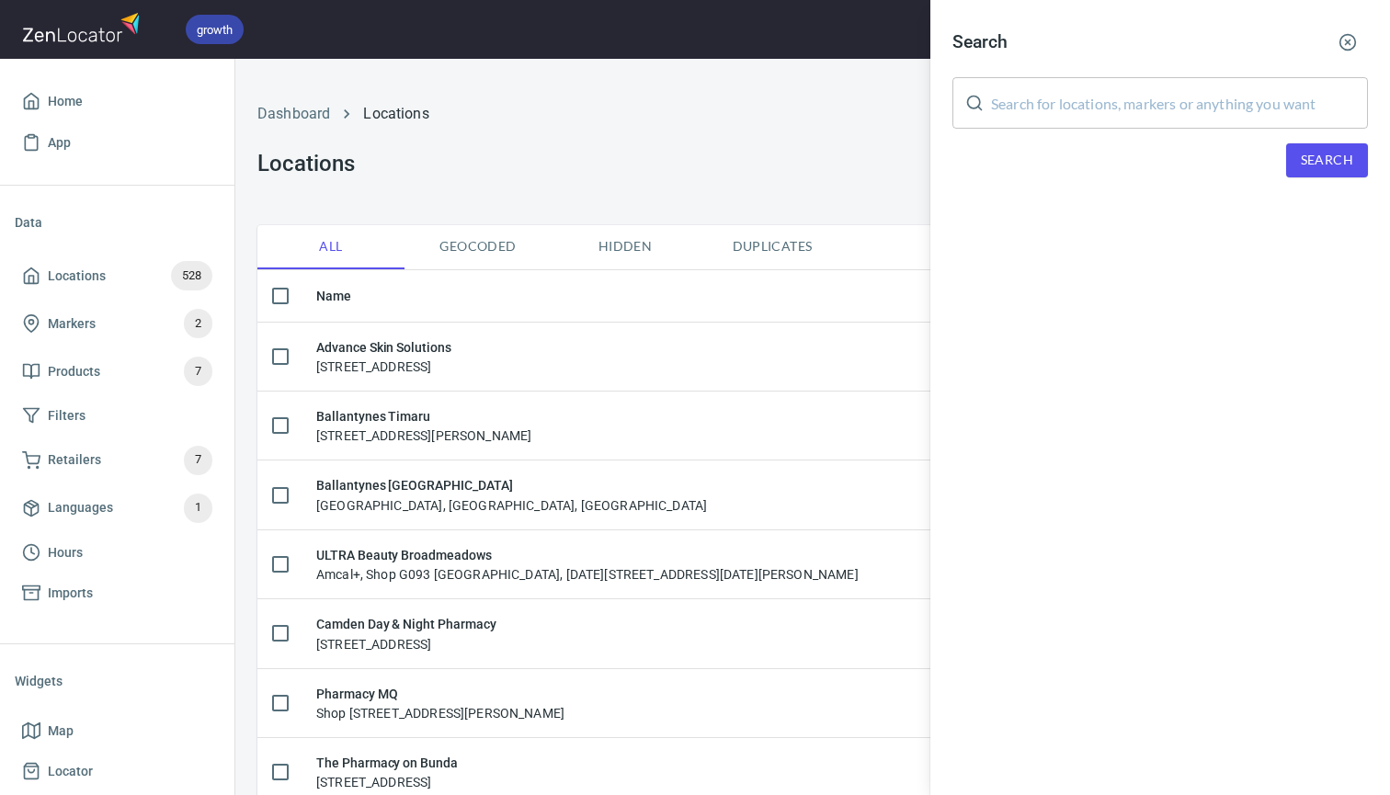
click at [1107, 113] on input "text" at bounding box center [1179, 102] width 377 height 51
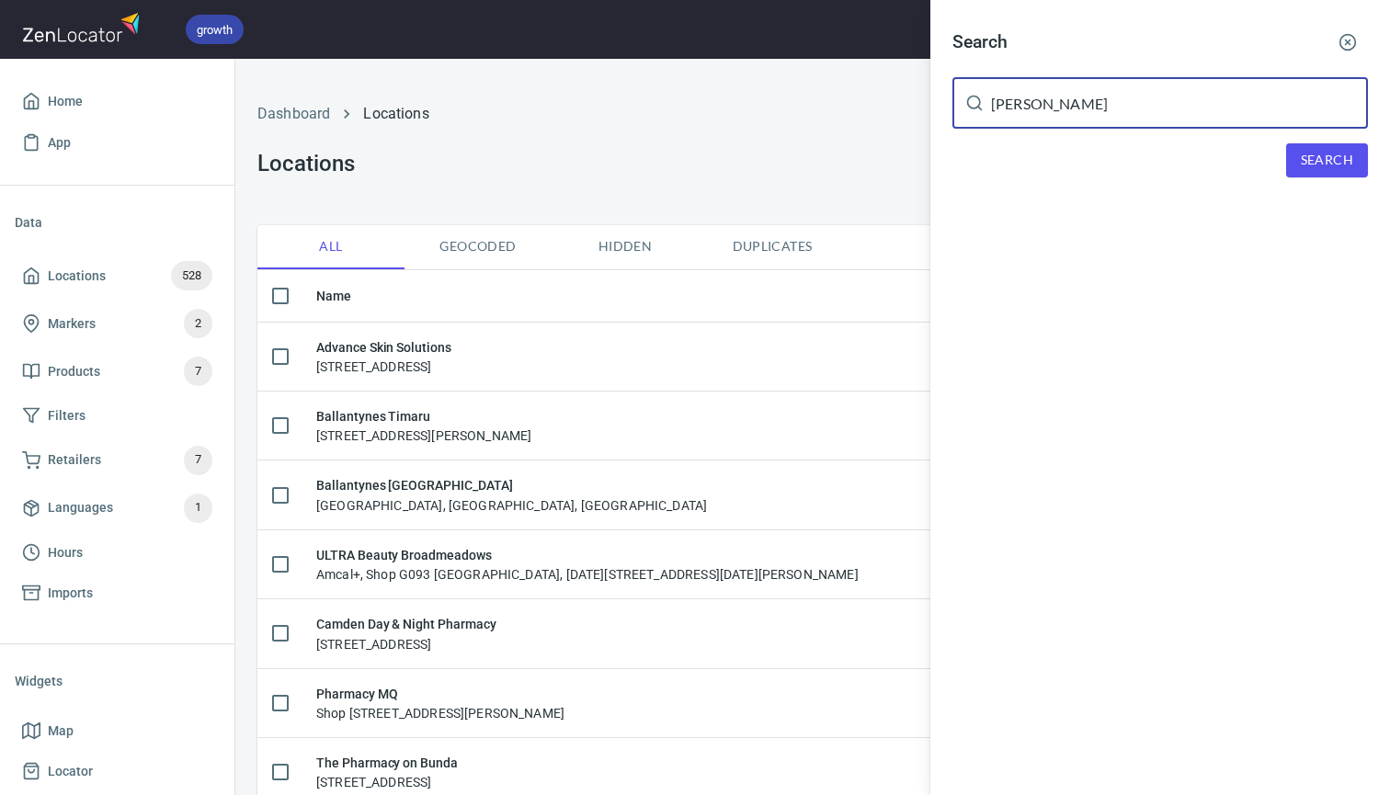
type input "nelson"
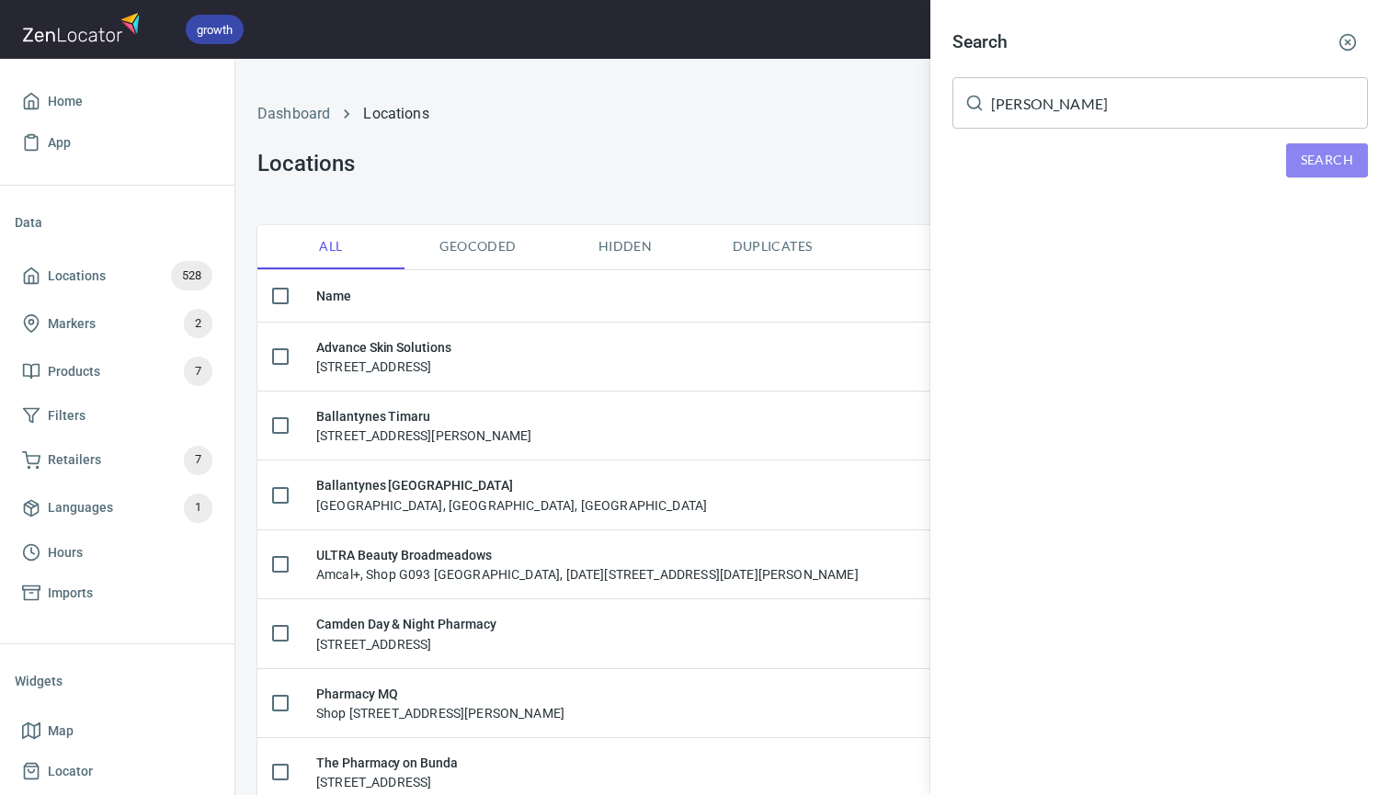
click at [1329, 162] on span "Search" at bounding box center [1327, 160] width 52 height 23
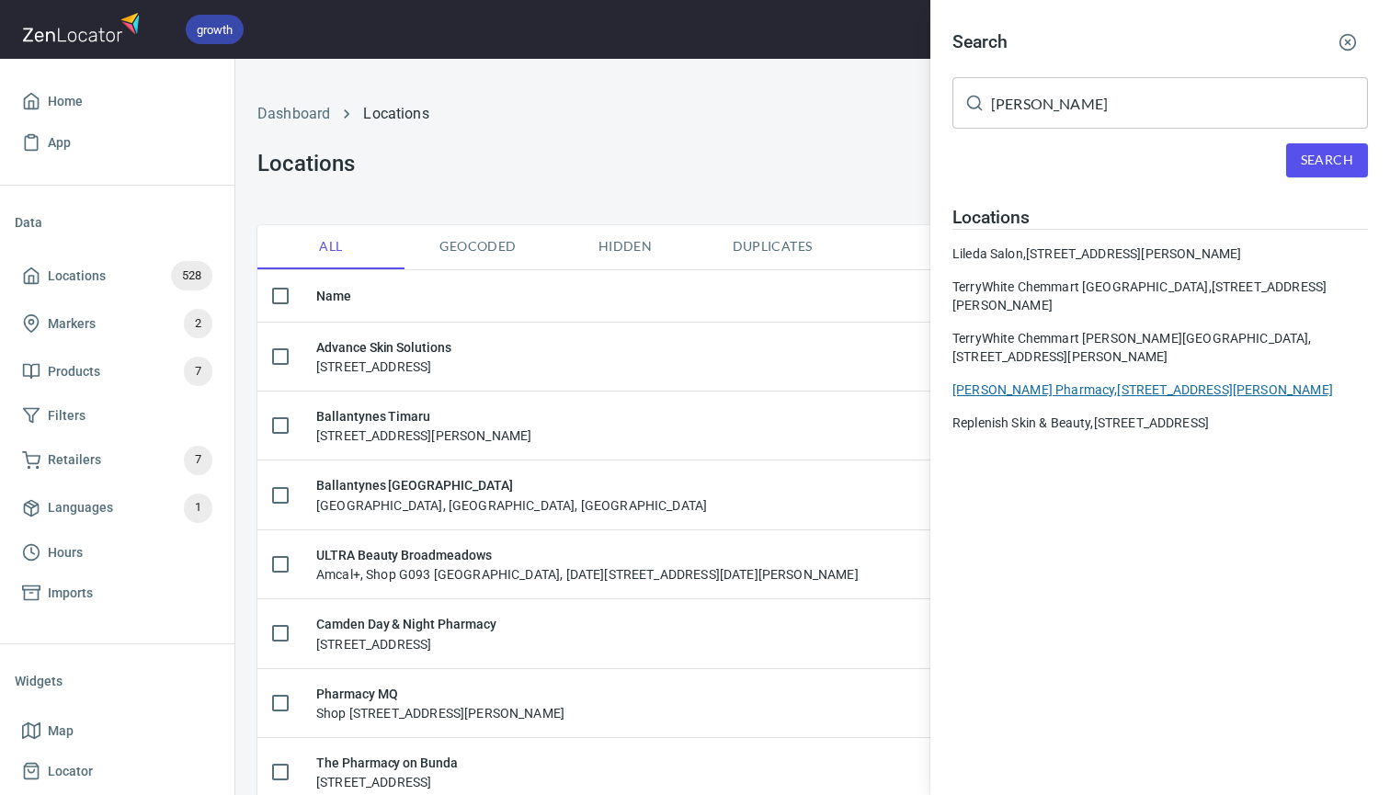
click at [1121, 388] on div "Nelson Pharmacy, 123 Thomas Street, Brighton East, VIC, Australia" at bounding box center [1159, 390] width 415 height 18
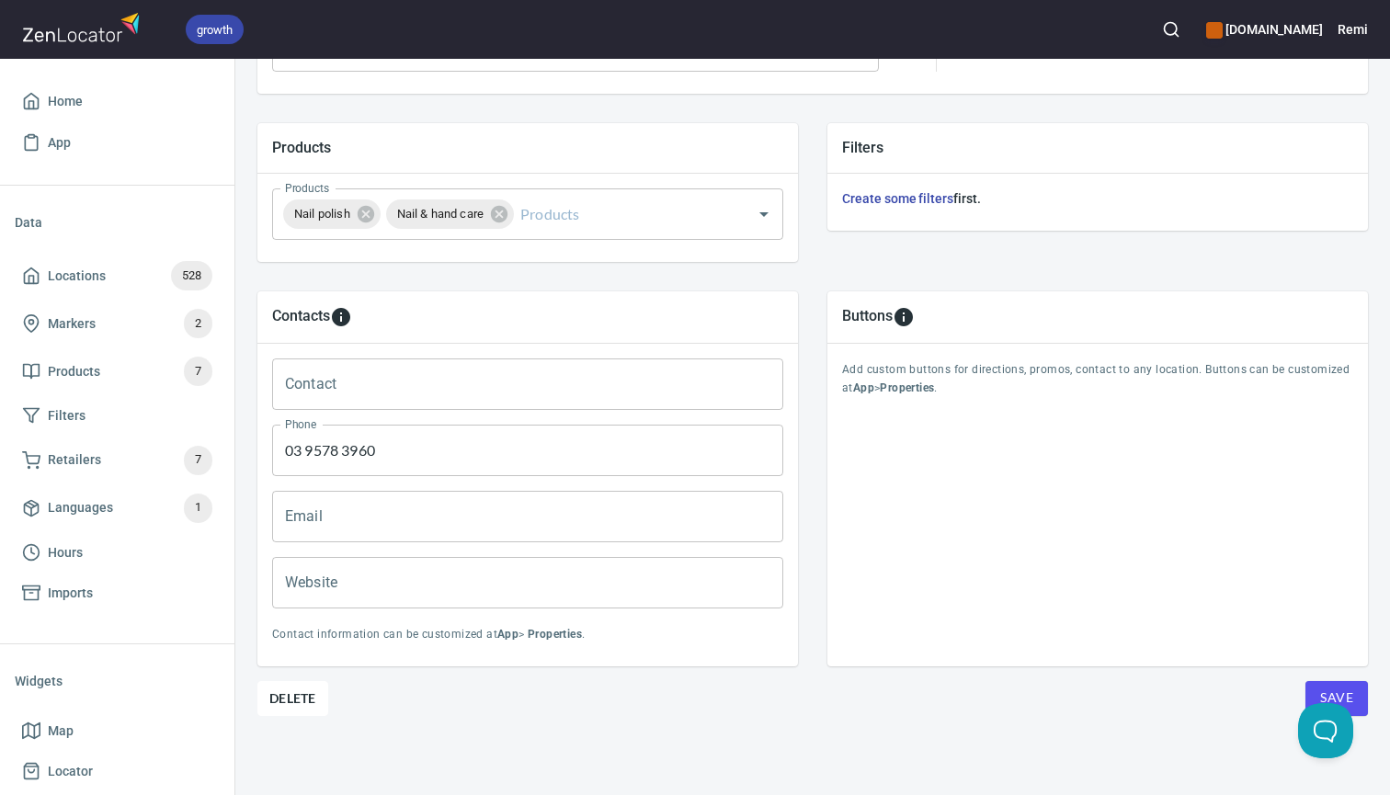
scroll to position [601, 0]
click at [294, 702] on span "Delete" at bounding box center [292, 699] width 47 height 22
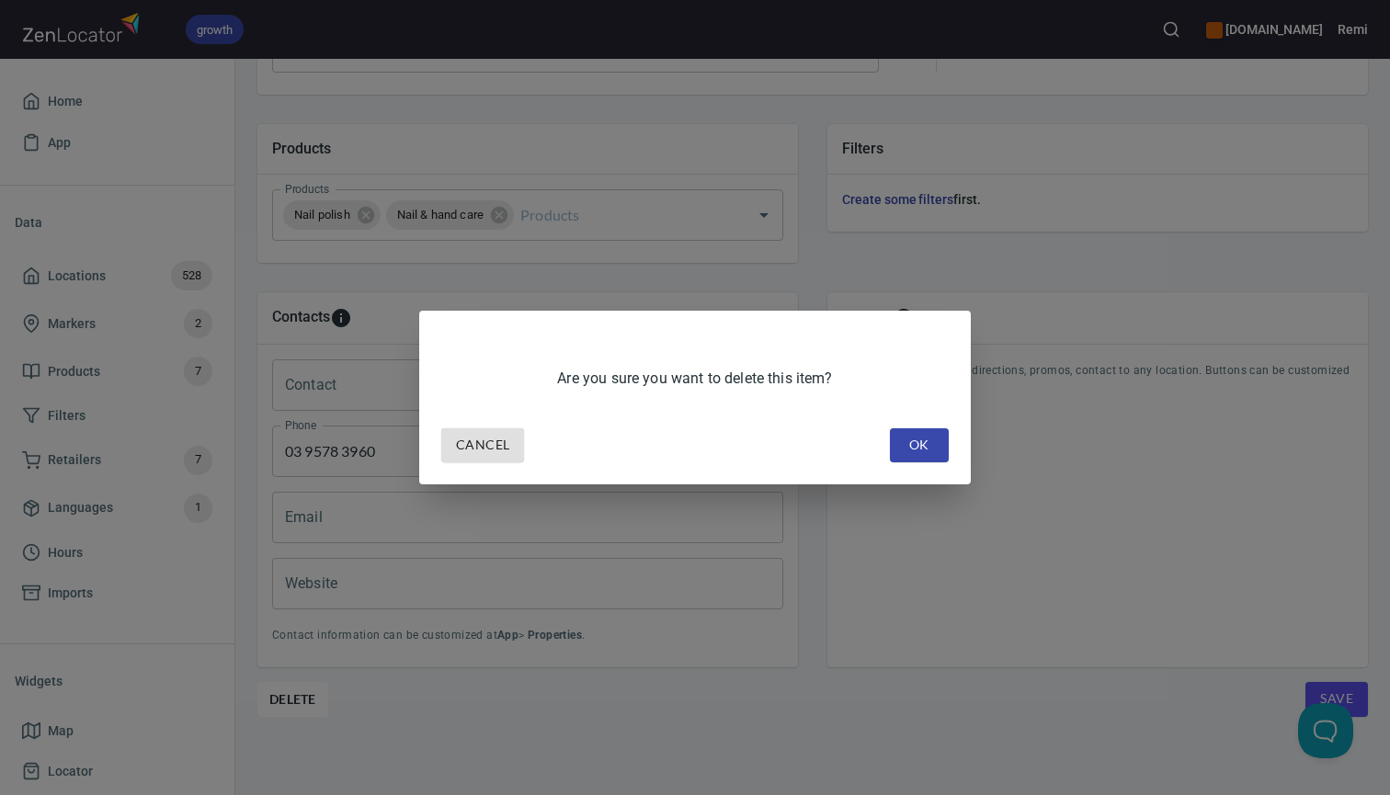
click at [900, 449] on button "OK" at bounding box center [919, 445] width 59 height 34
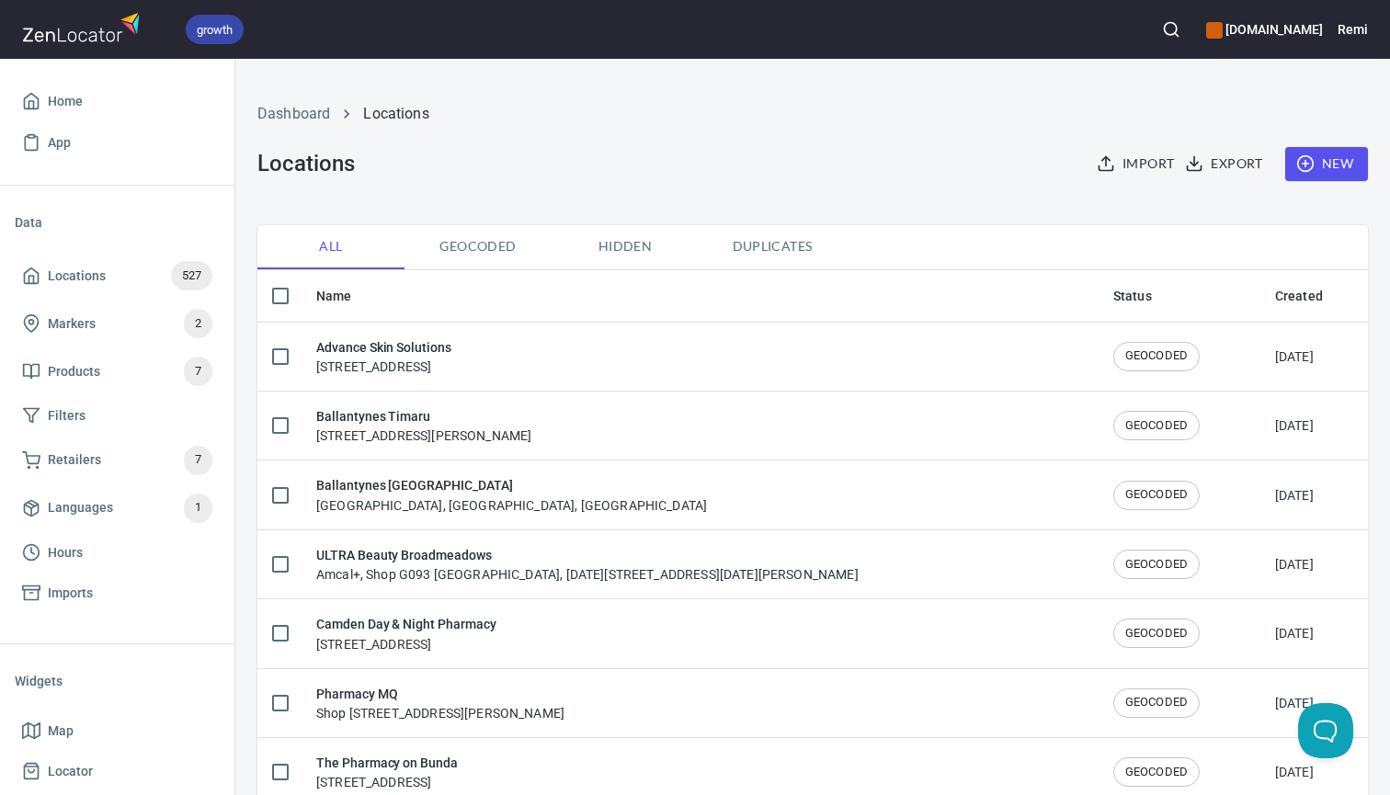
click at [1177, 31] on icon "button" at bounding box center [1171, 29] width 18 height 18
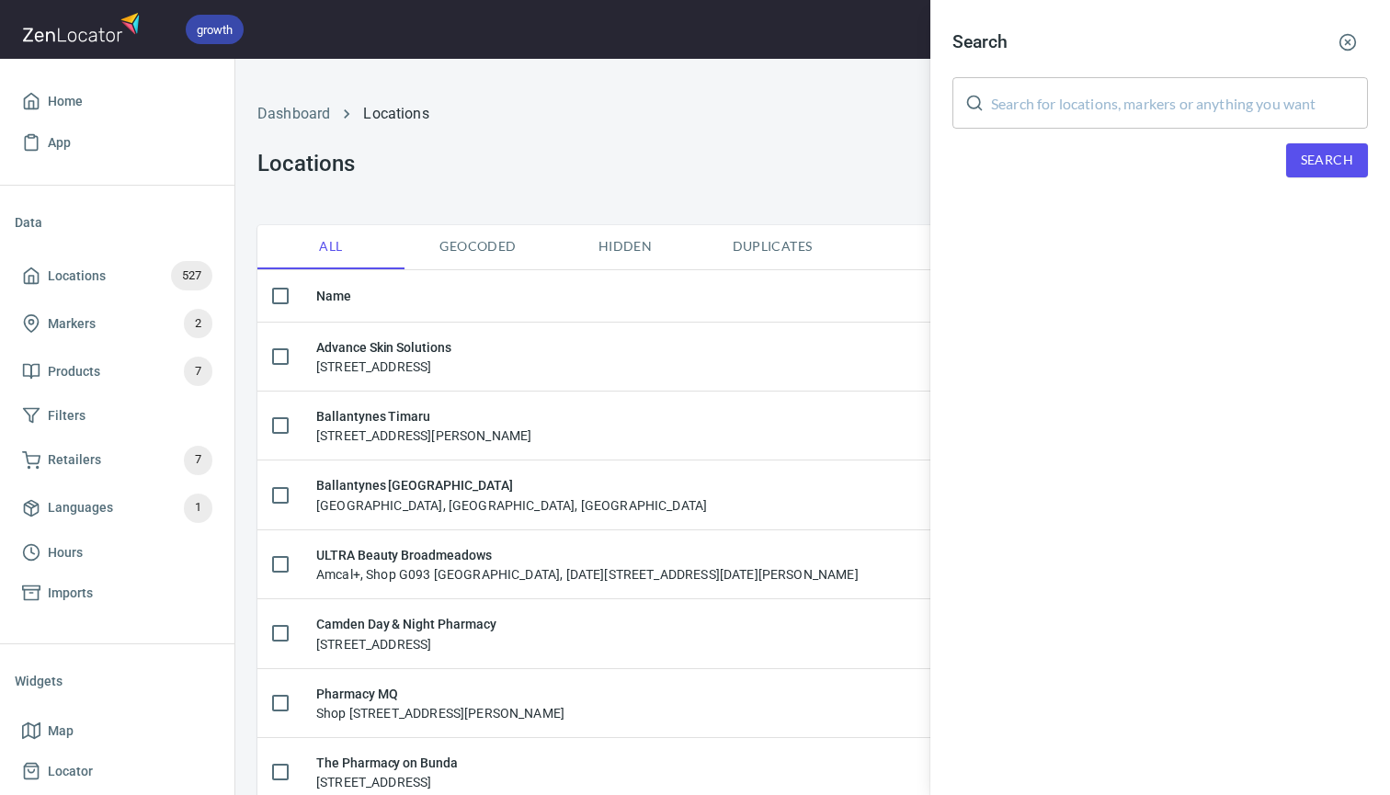
click at [1022, 106] on input "text" at bounding box center [1179, 102] width 377 height 51
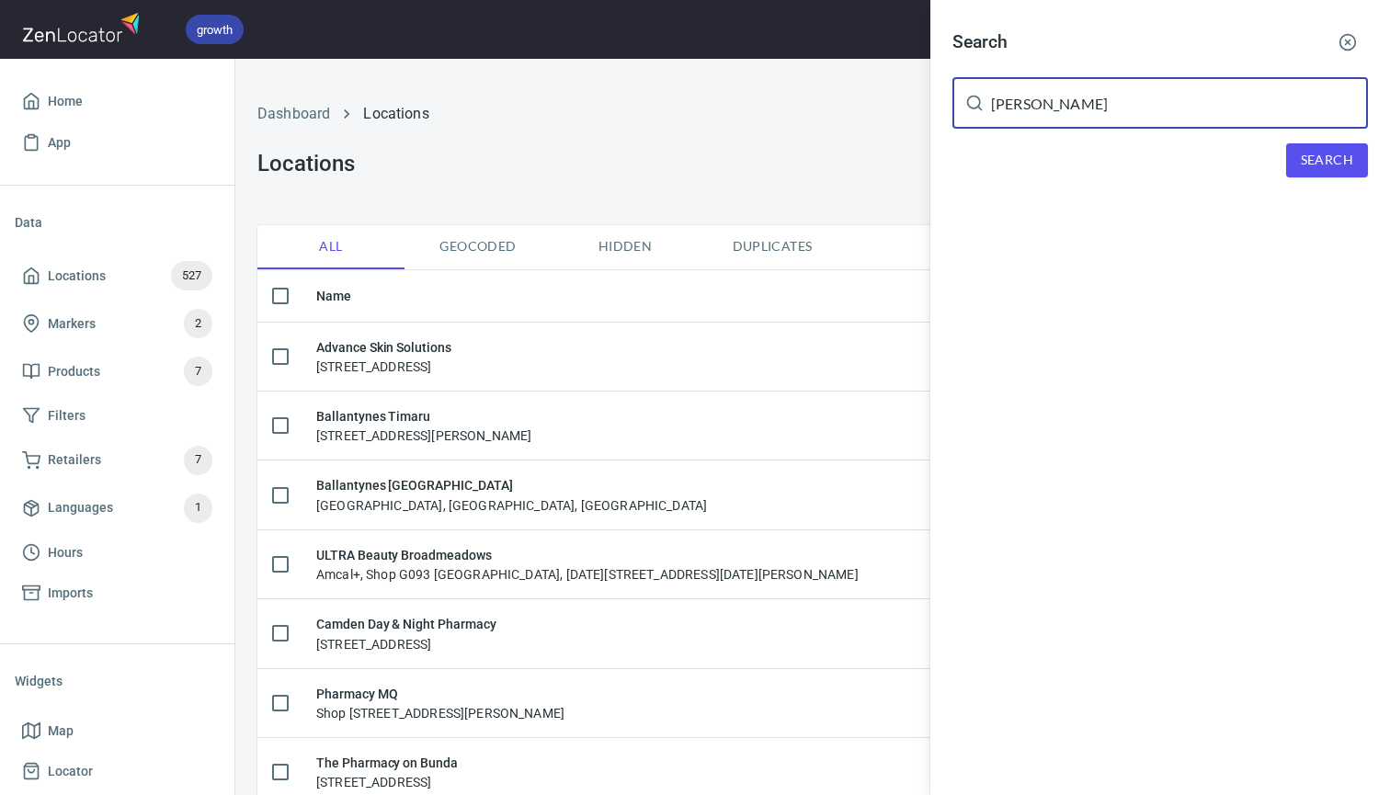
type input "coady"
click at [1319, 154] on span "Search" at bounding box center [1327, 160] width 52 height 23
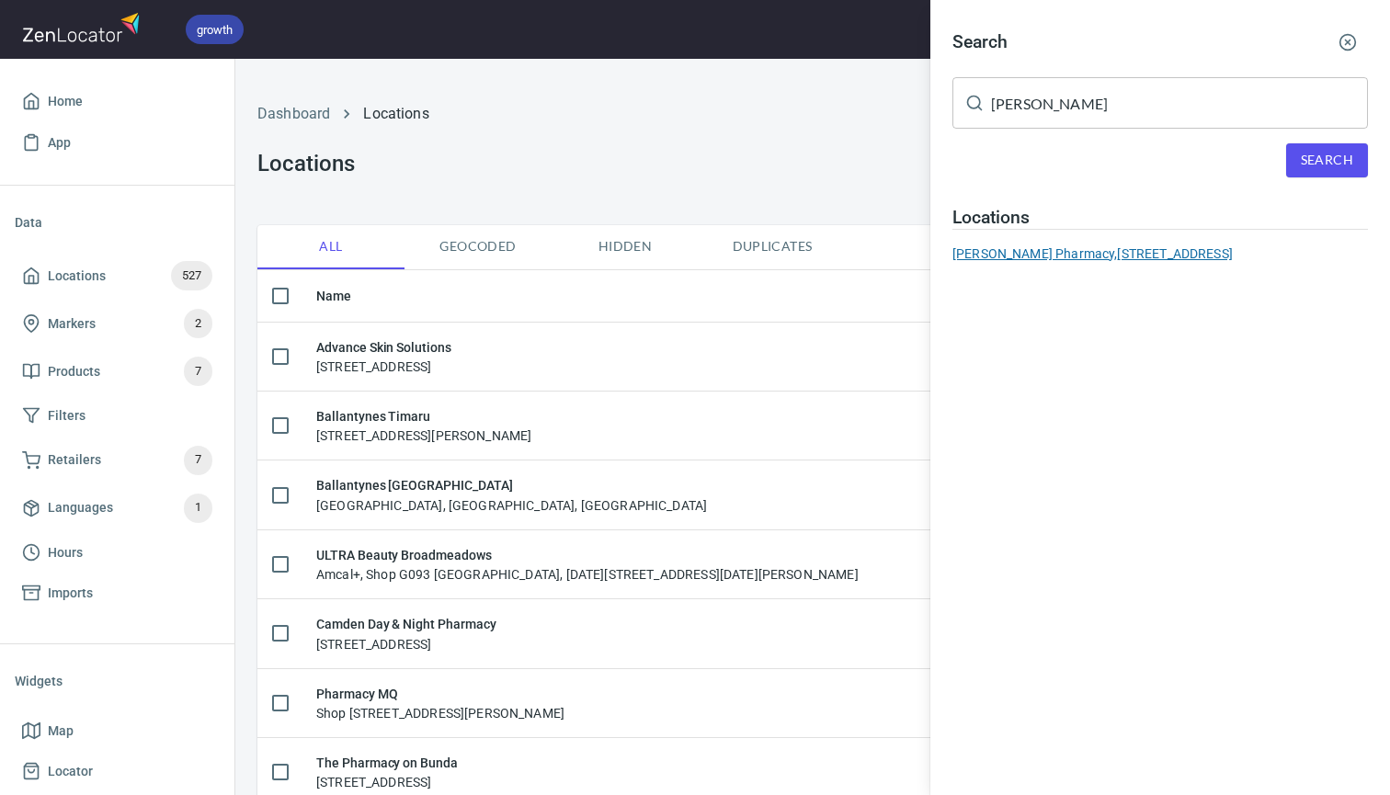
click at [1095, 251] on div "Coady's Pharmacy, 313 Kingsway, Caringbah, NSW, Australia" at bounding box center [1159, 254] width 415 height 18
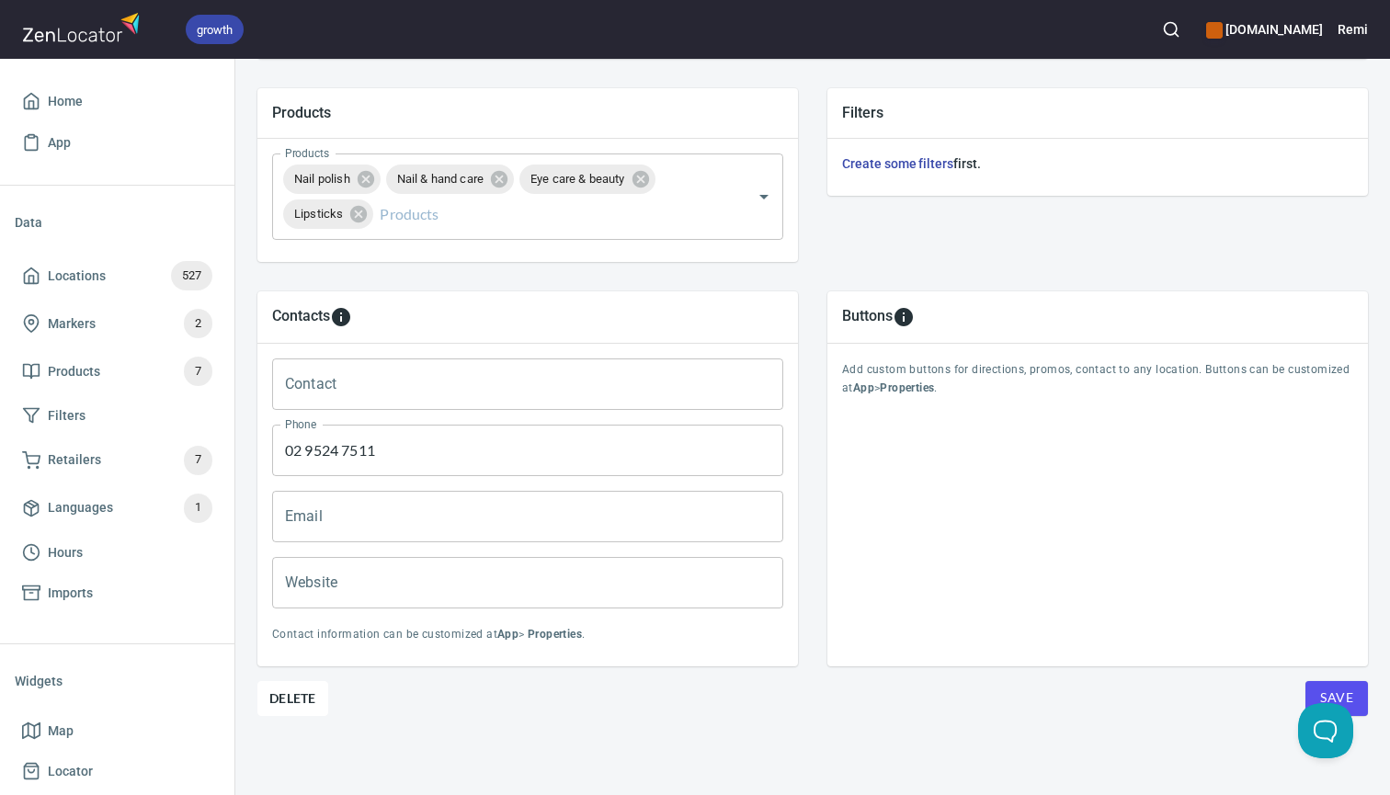
scroll to position [636, 0]
click at [302, 695] on span "Delete" at bounding box center [292, 699] width 47 height 22
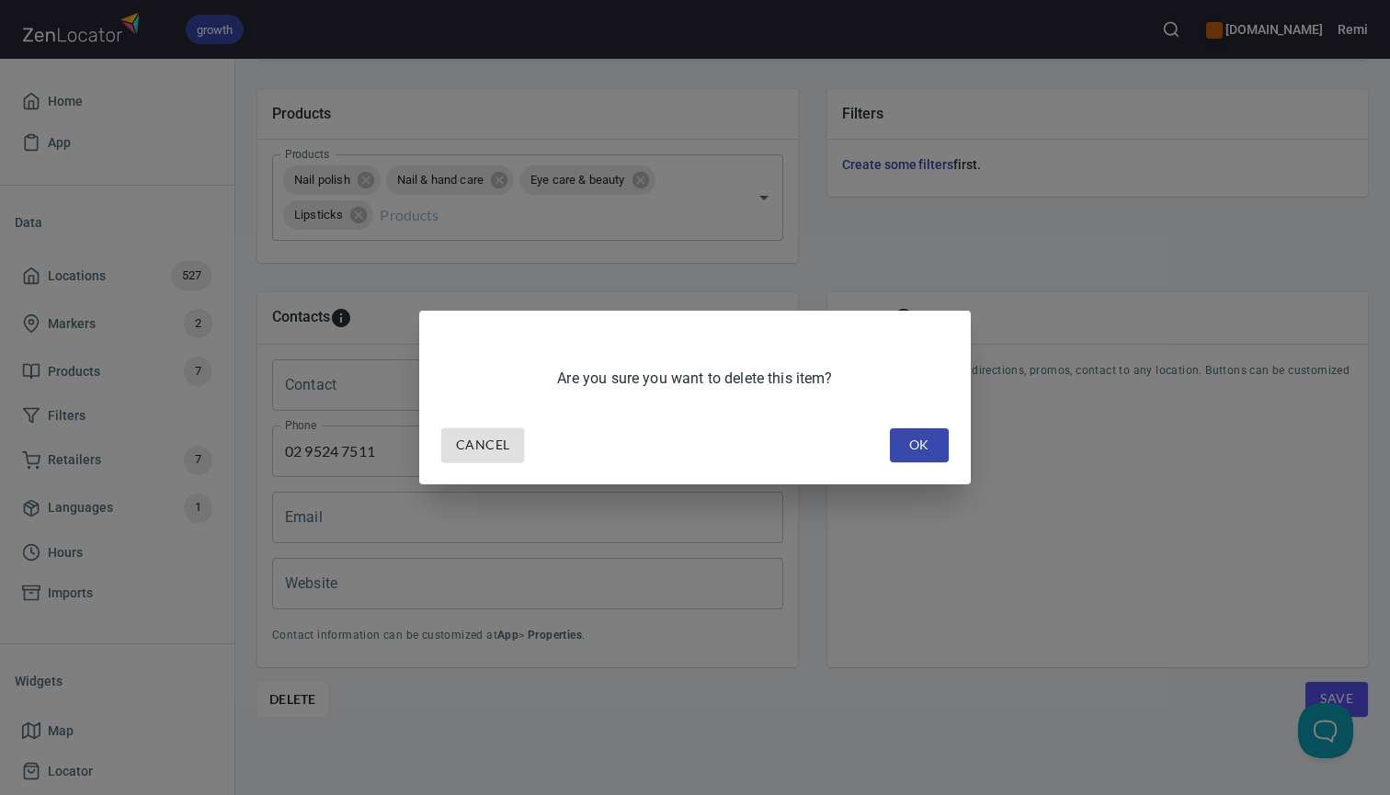
click at [922, 439] on span "OK" at bounding box center [919, 445] width 29 height 23
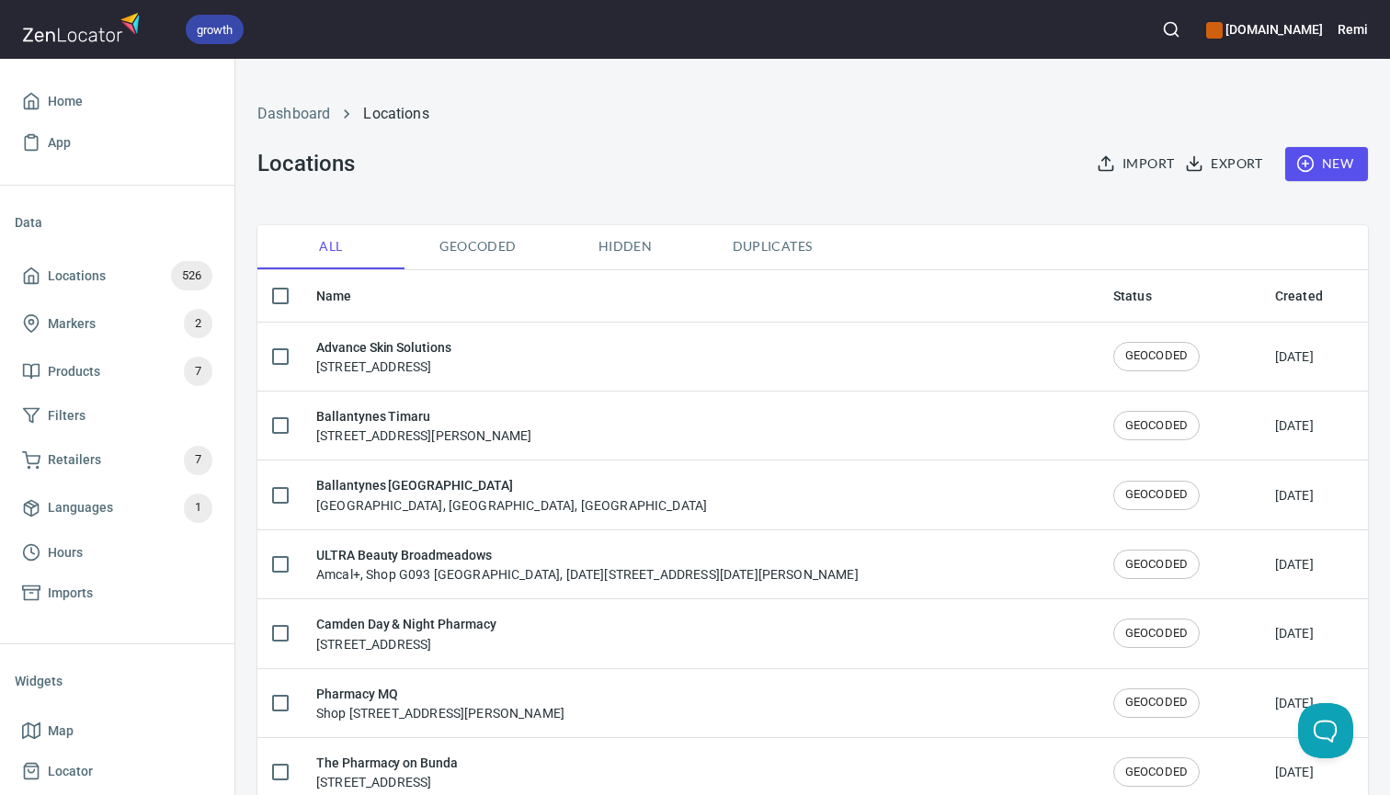
click at [1179, 32] on icon "button" at bounding box center [1171, 29] width 18 height 18
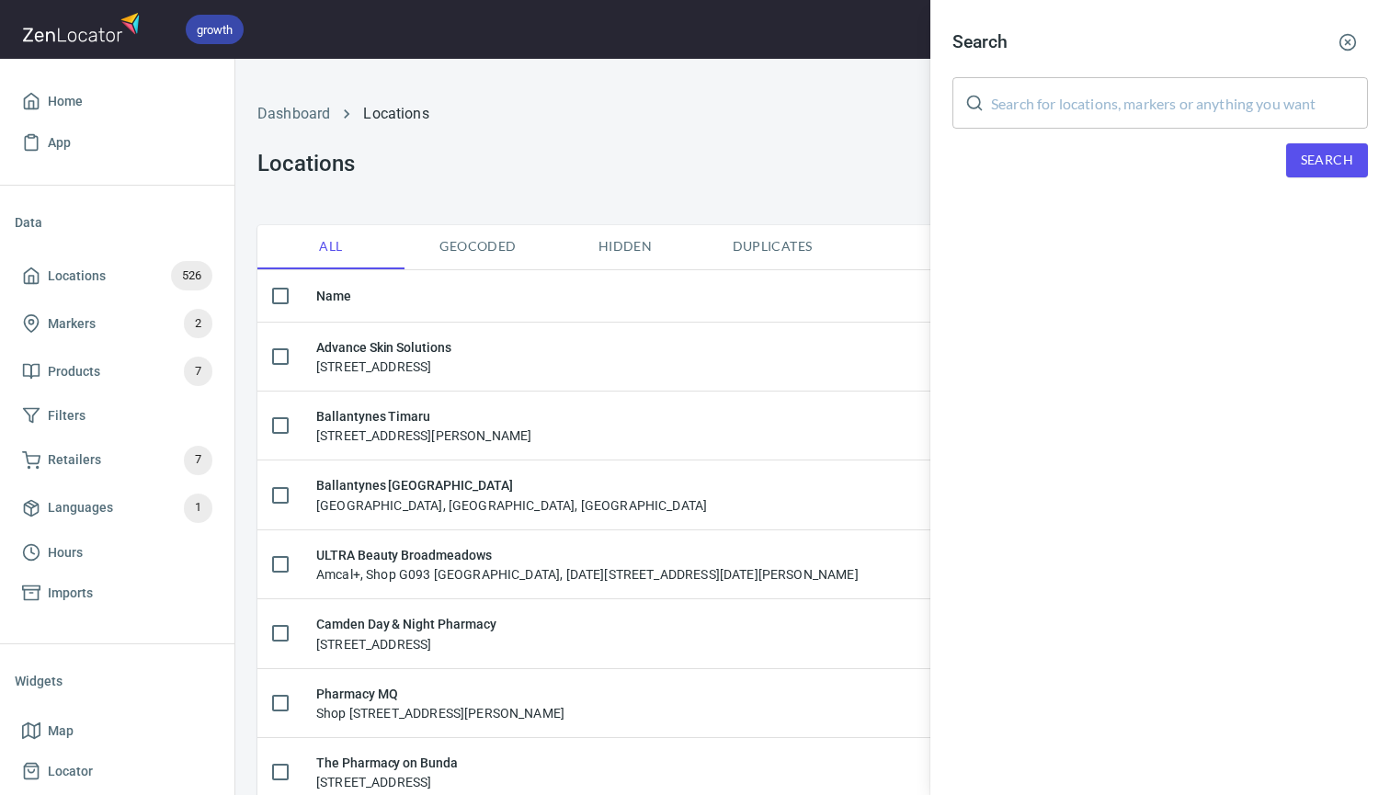
click at [1098, 105] on input "text" at bounding box center [1179, 102] width 377 height 51
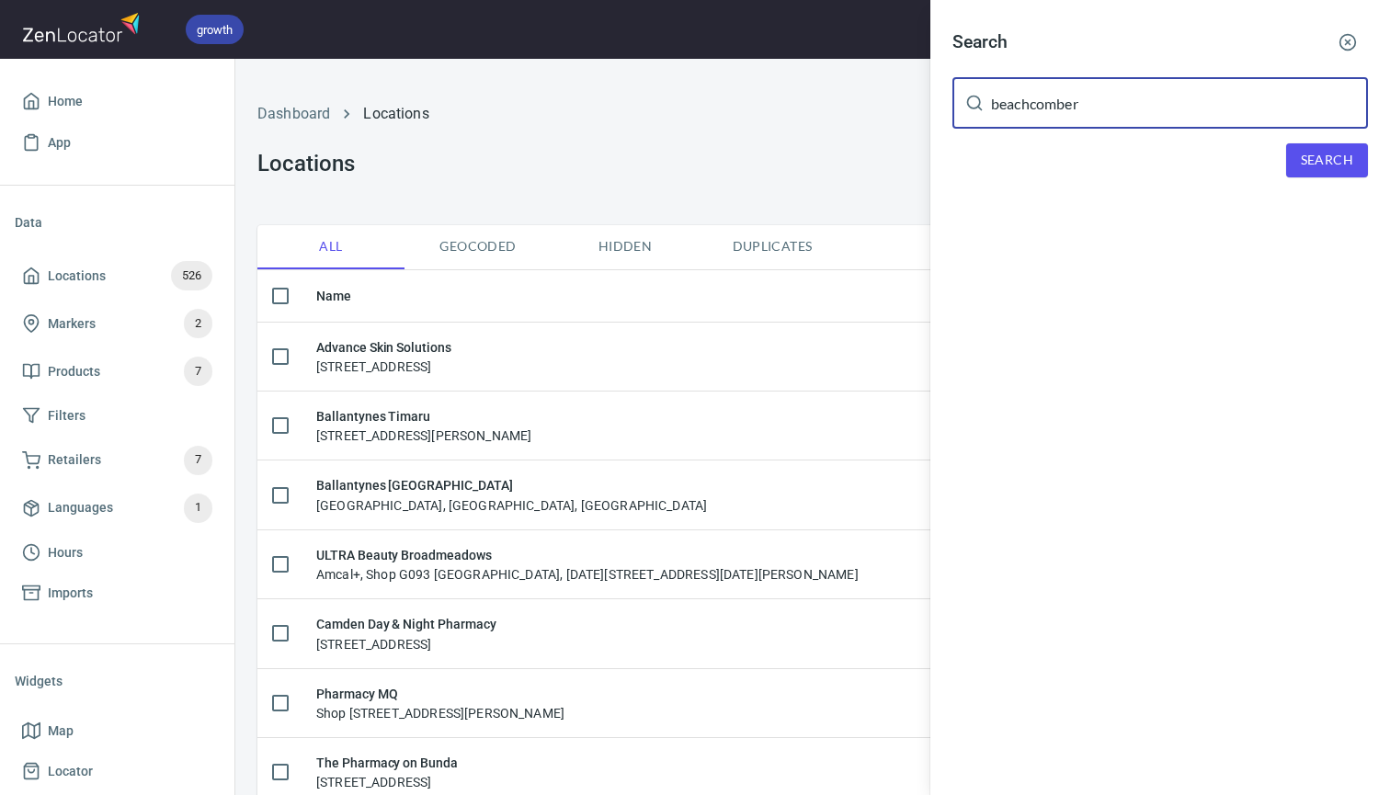
type input "beachcomber"
click at [1326, 162] on span "Search" at bounding box center [1327, 160] width 52 height 23
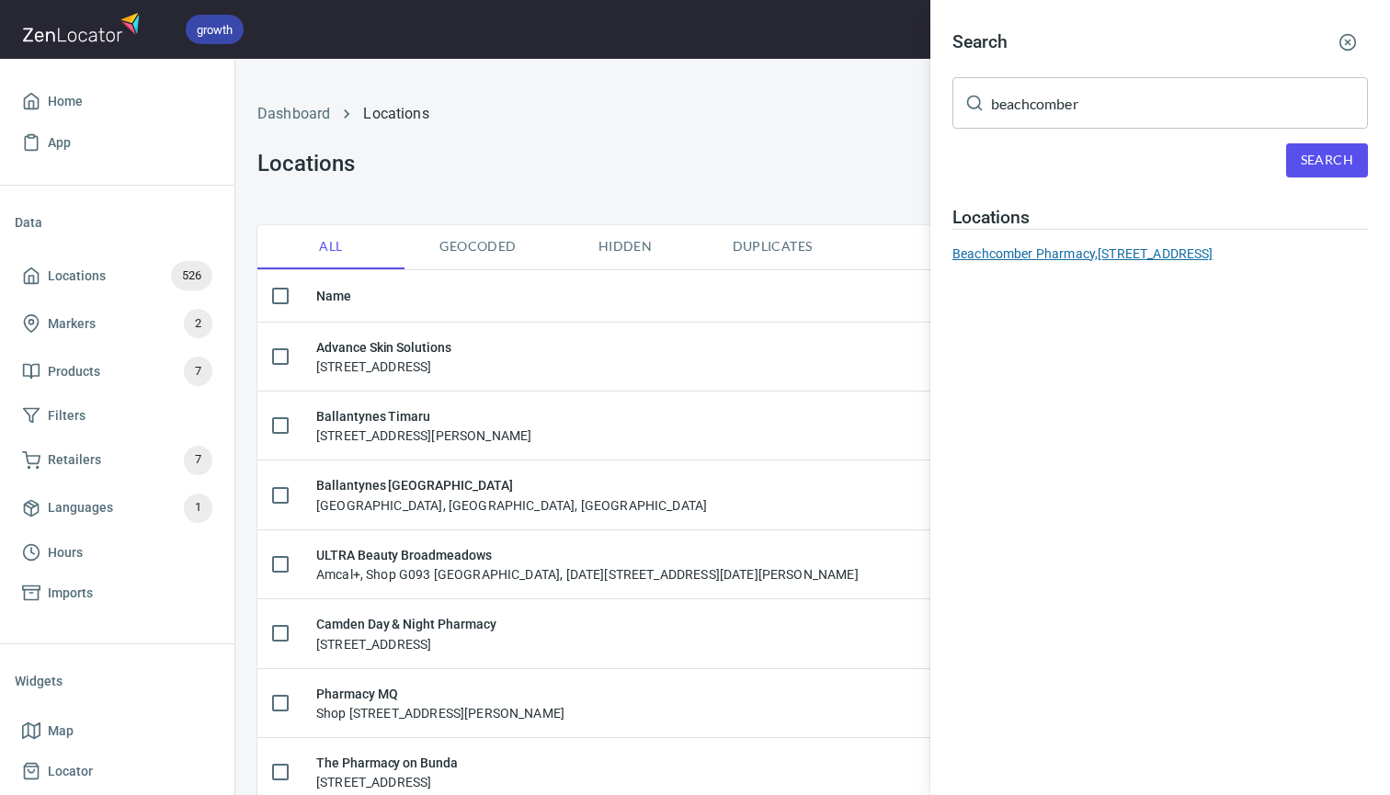
click at [1049, 249] on div "Beachcomber Pharmacy, 5 Canton Beach Road, Toukley, NSW, Australia" at bounding box center [1159, 254] width 415 height 18
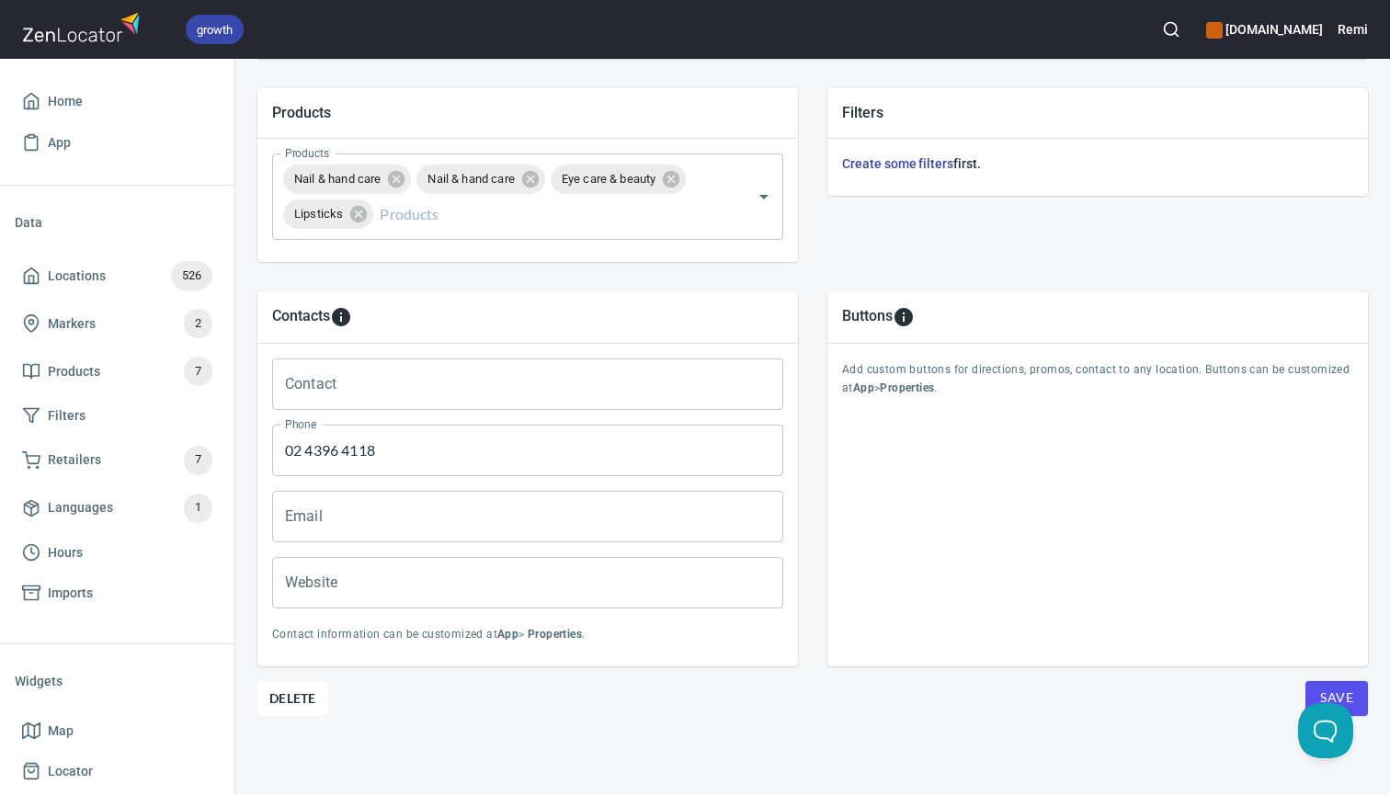
scroll to position [636, 0]
click at [300, 704] on span "Delete" at bounding box center [292, 699] width 47 height 22
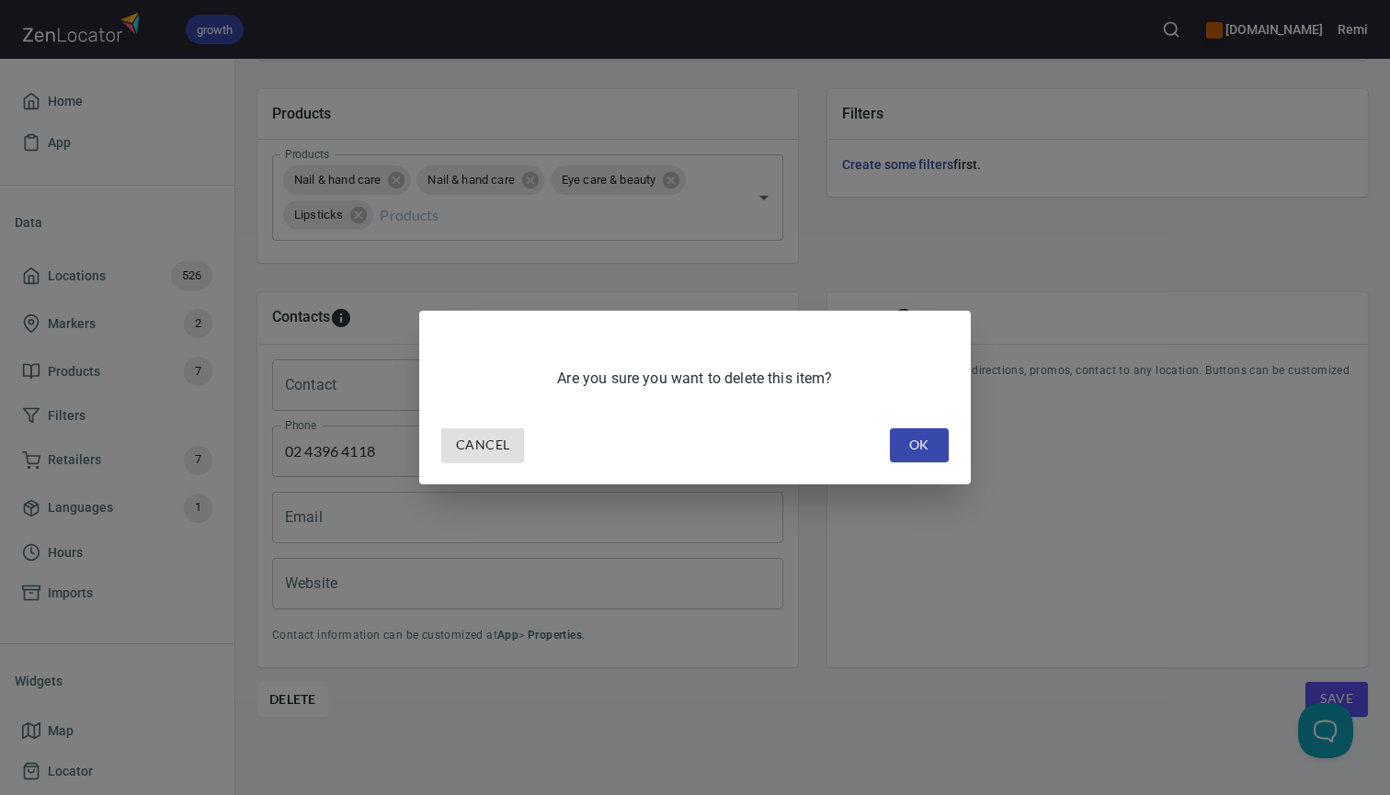
click at [922, 453] on span "OK" at bounding box center [919, 445] width 29 height 23
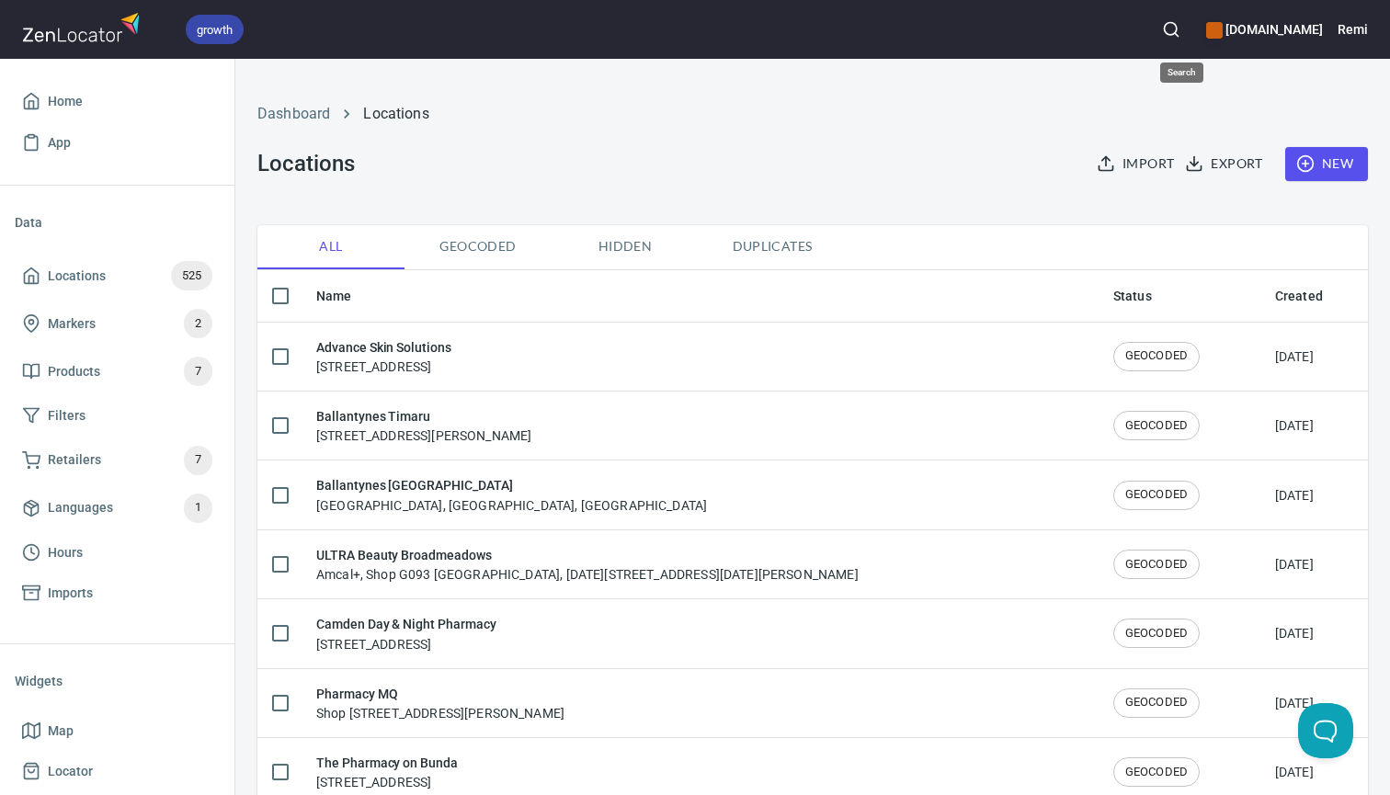
click at [1176, 32] on circle "button" at bounding box center [1170, 29] width 12 height 12
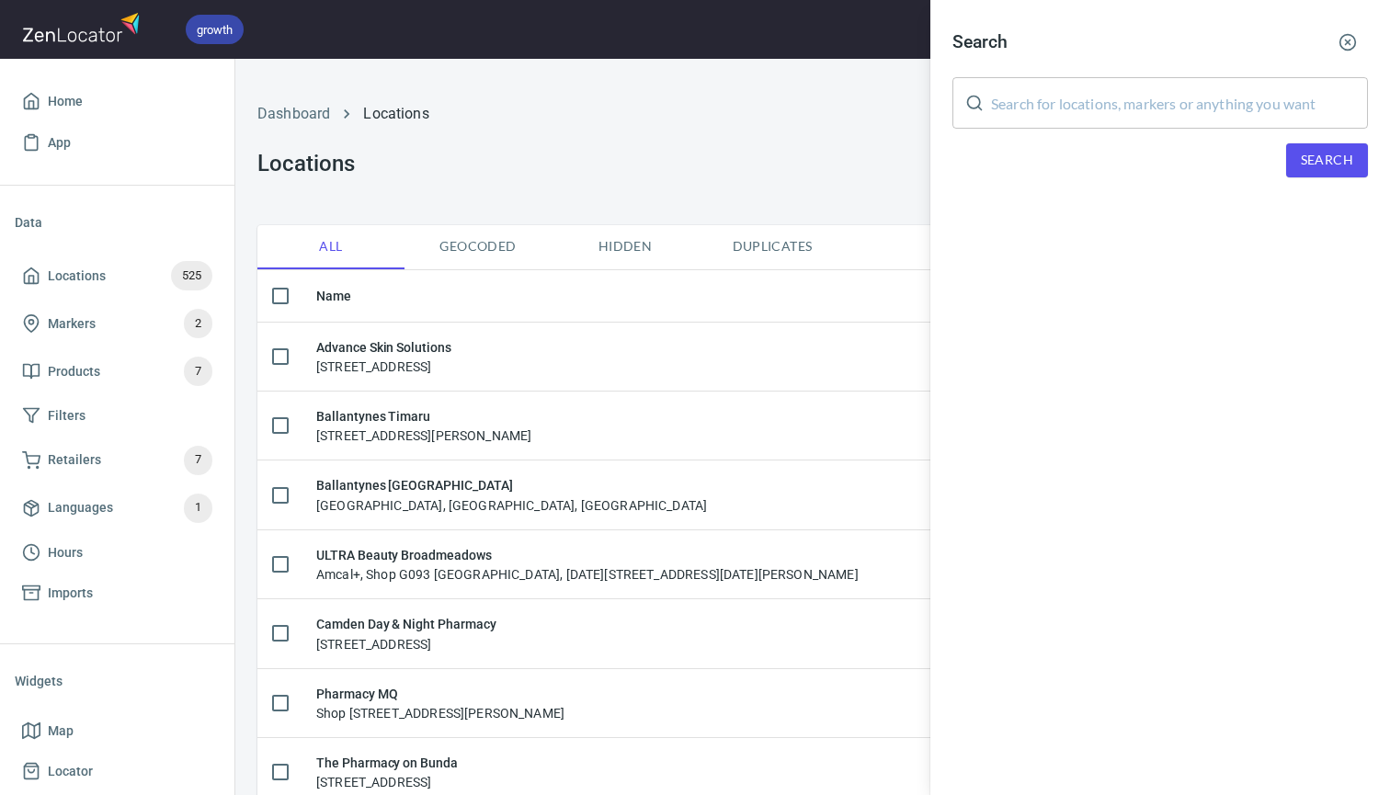
click at [1064, 96] on input "text" at bounding box center [1179, 102] width 377 height 51
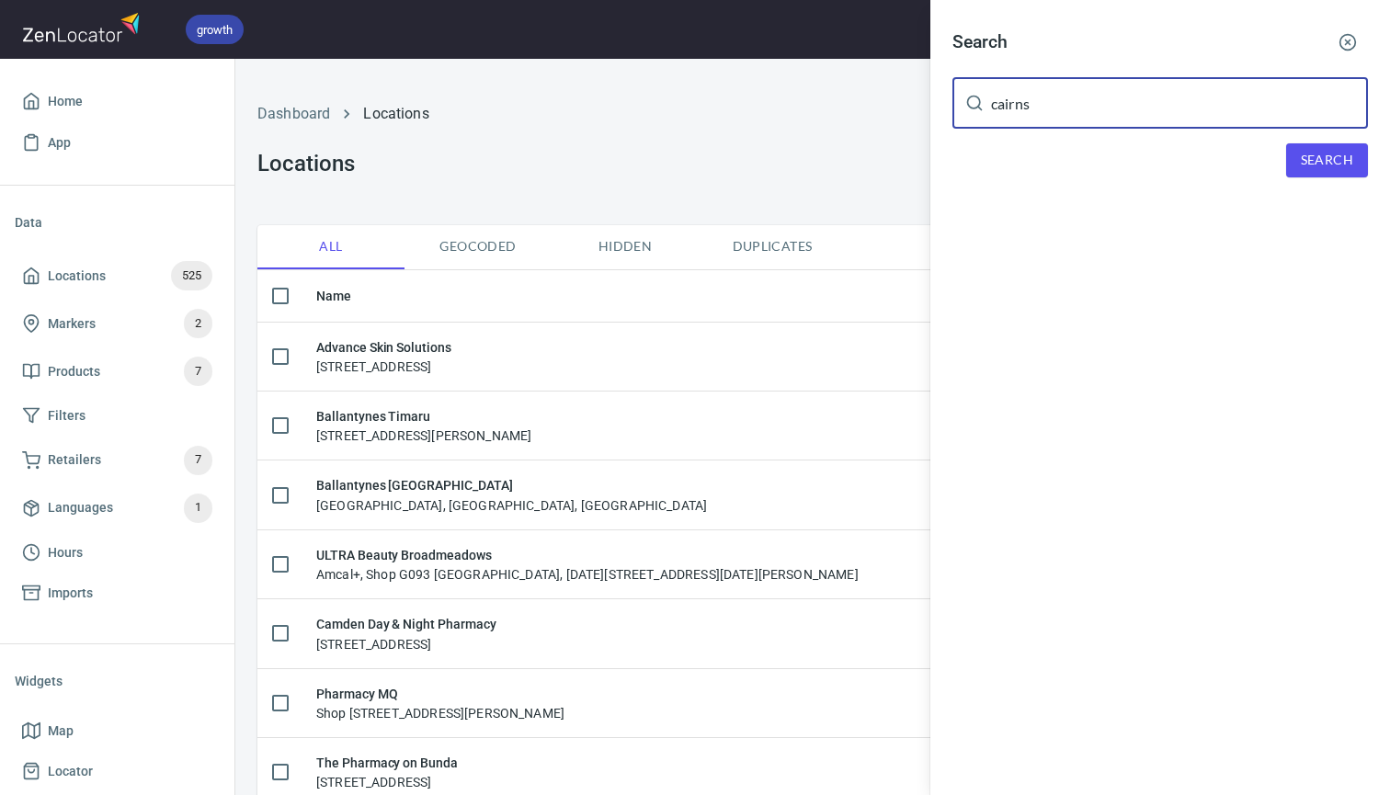
type input "cairns"
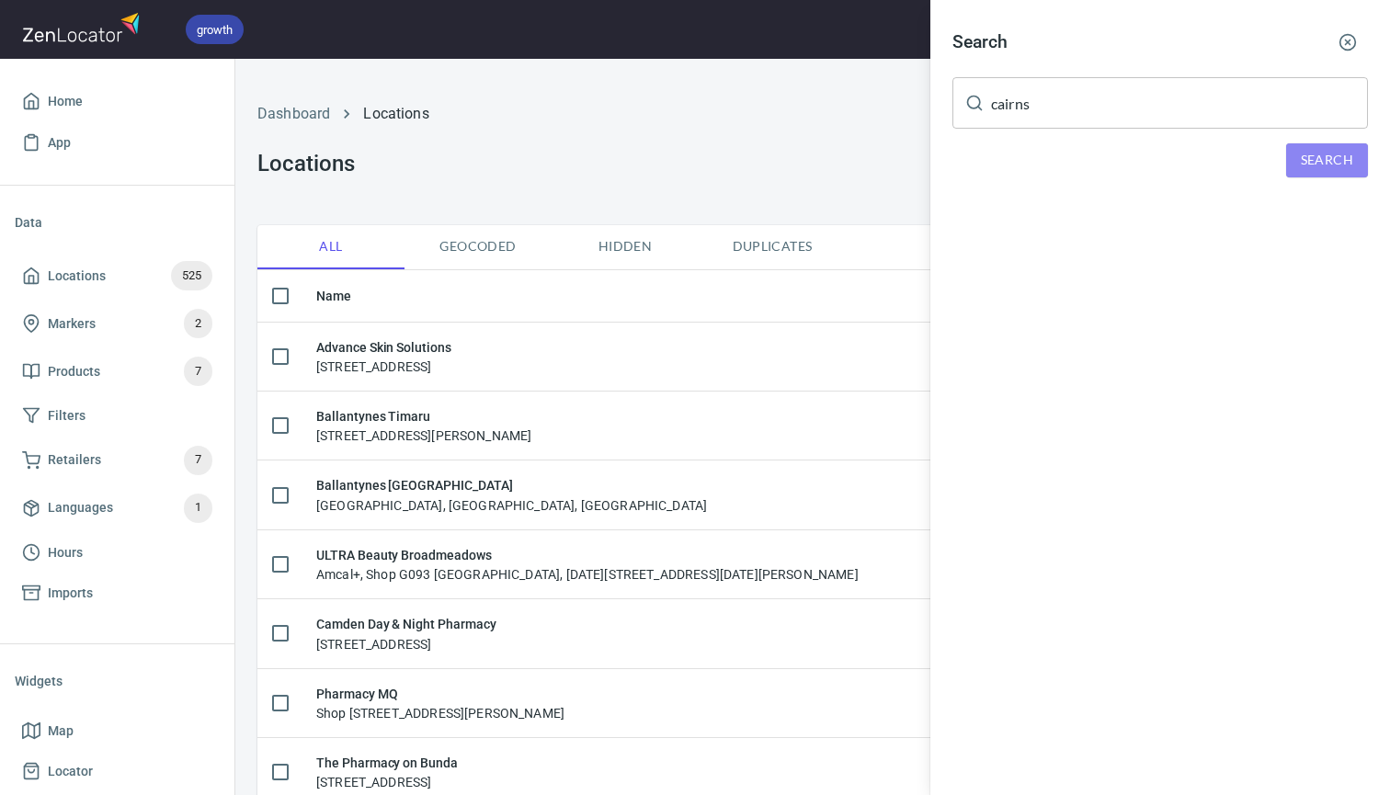
click at [1325, 157] on span "Search" at bounding box center [1327, 160] width 52 height 23
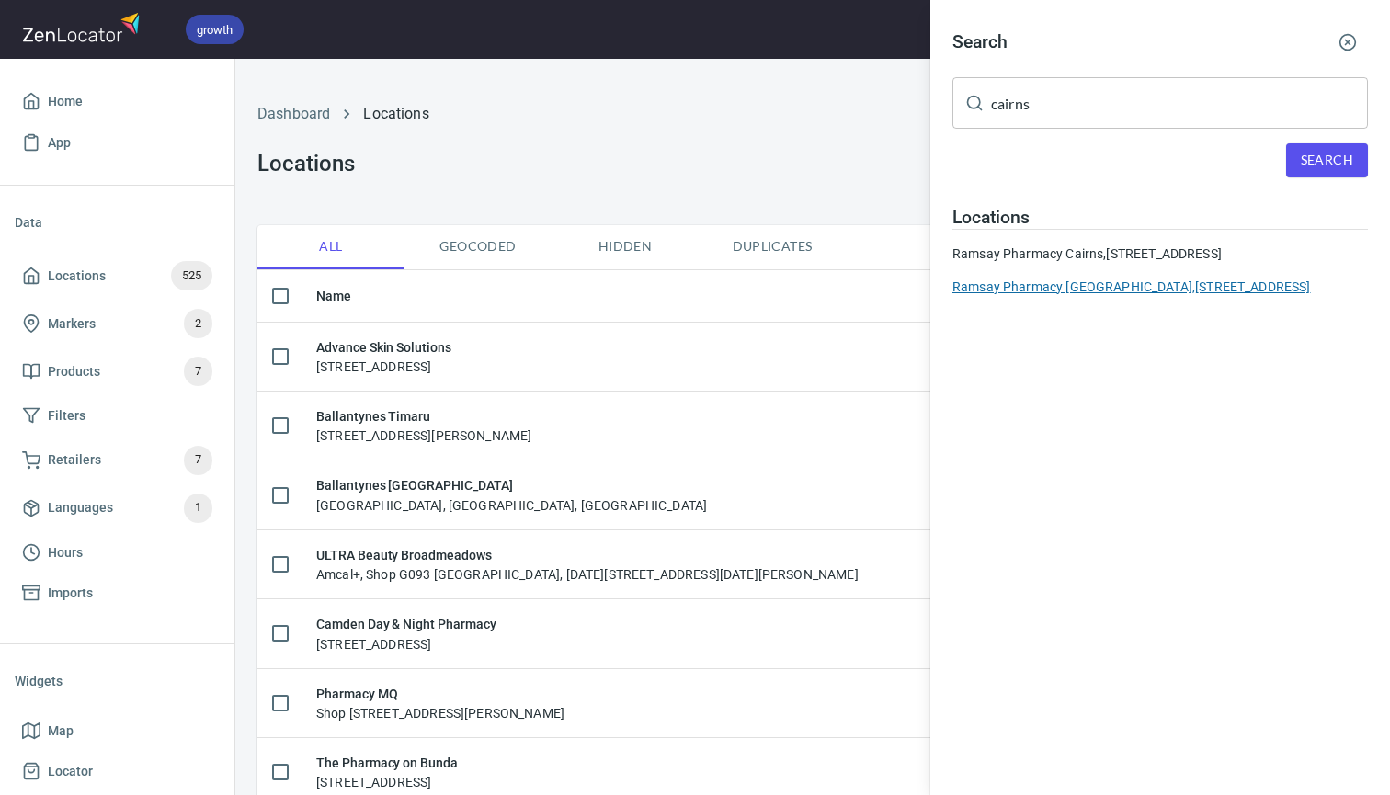
click at [1168, 296] on div "Ramsay Pharmacy Cairns Medical Centre, 156-160 Grafton Street, Cairns City, QLD…" at bounding box center [1159, 287] width 415 height 18
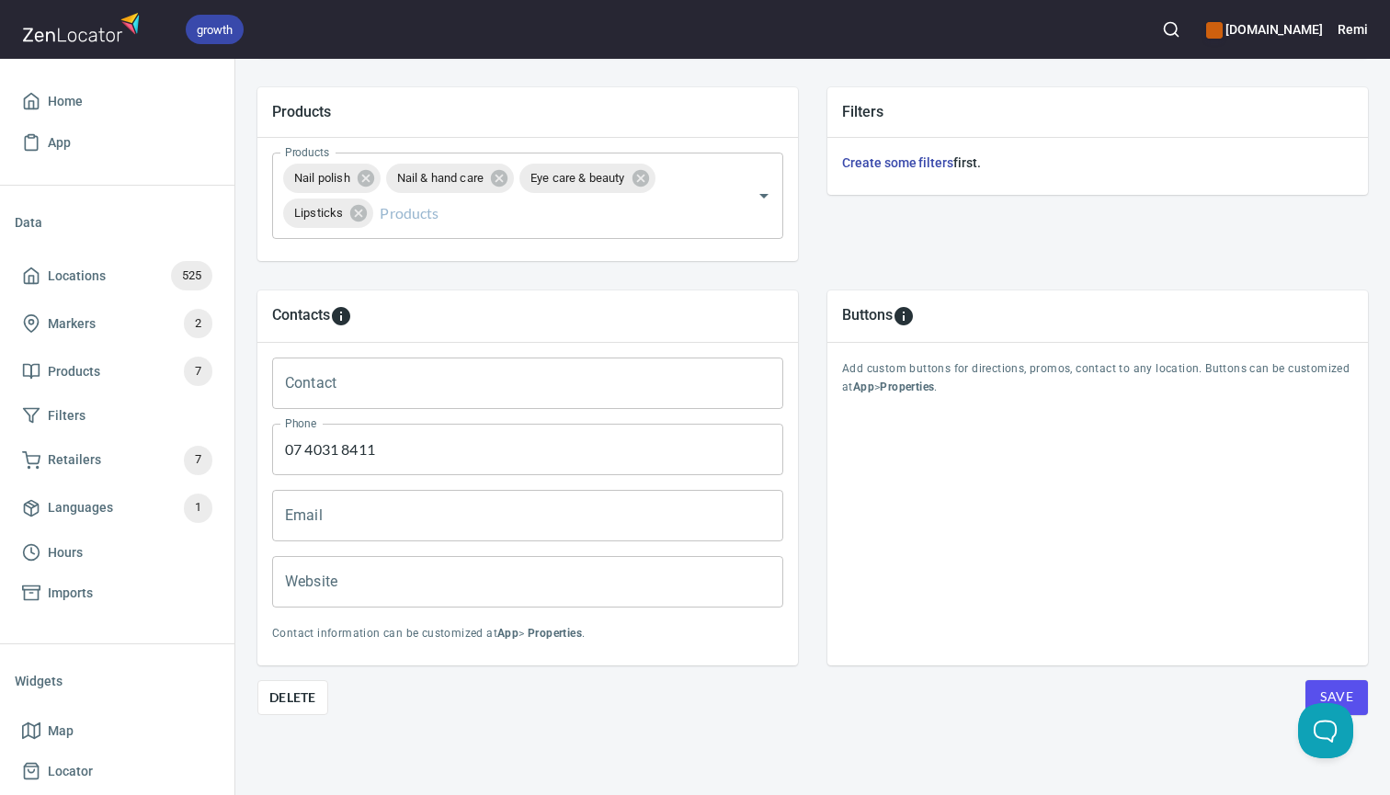
scroll to position [636, 0]
click at [309, 700] on span "Delete" at bounding box center [292, 699] width 47 height 22
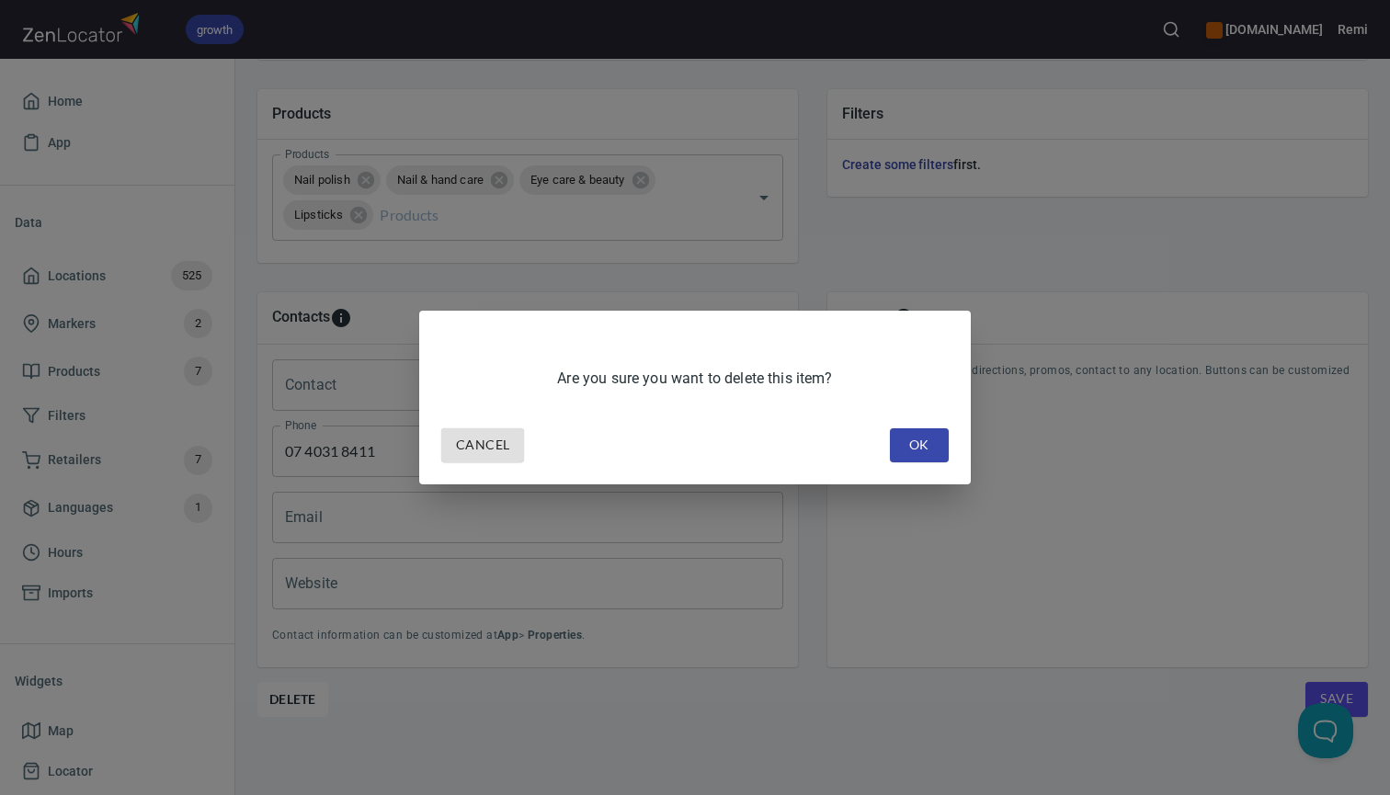
click at [927, 451] on span "OK" at bounding box center [919, 445] width 29 height 23
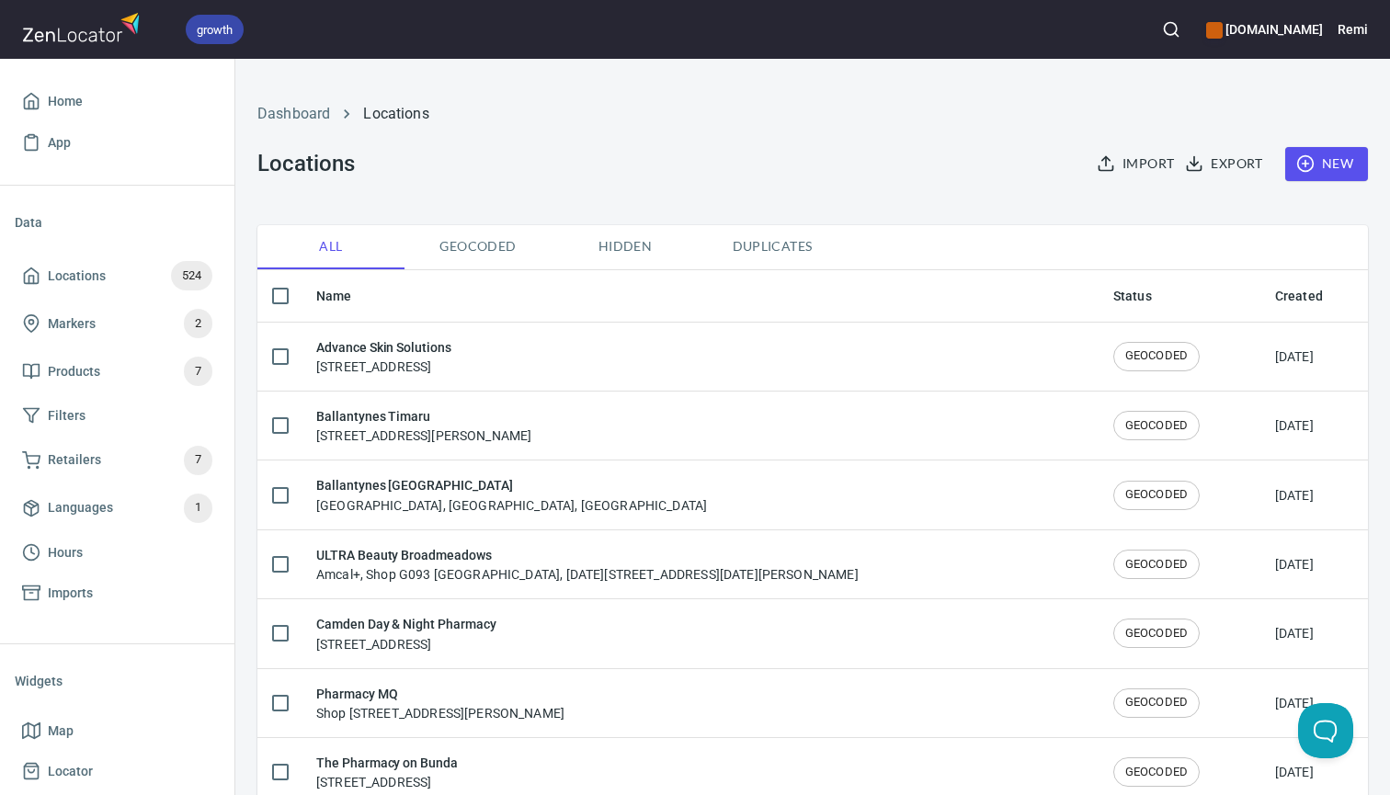
click at [1176, 29] on circle "button" at bounding box center [1170, 29] width 12 height 12
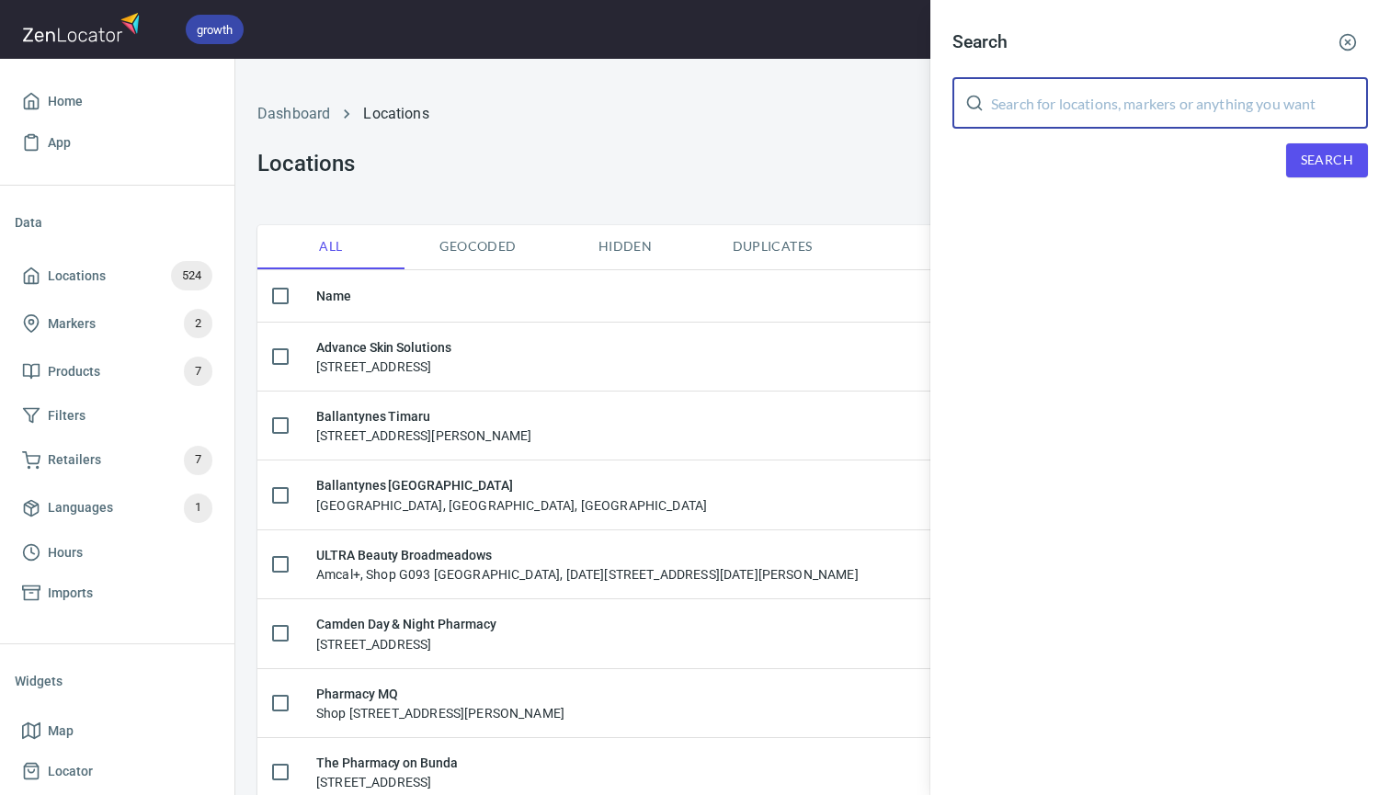
click at [1089, 108] on input "text" at bounding box center [1179, 102] width 377 height 51
type input "beauty scene"
click at [1303, 167] on span "Search" at bounding box center [1327, 160] width 52 height 23
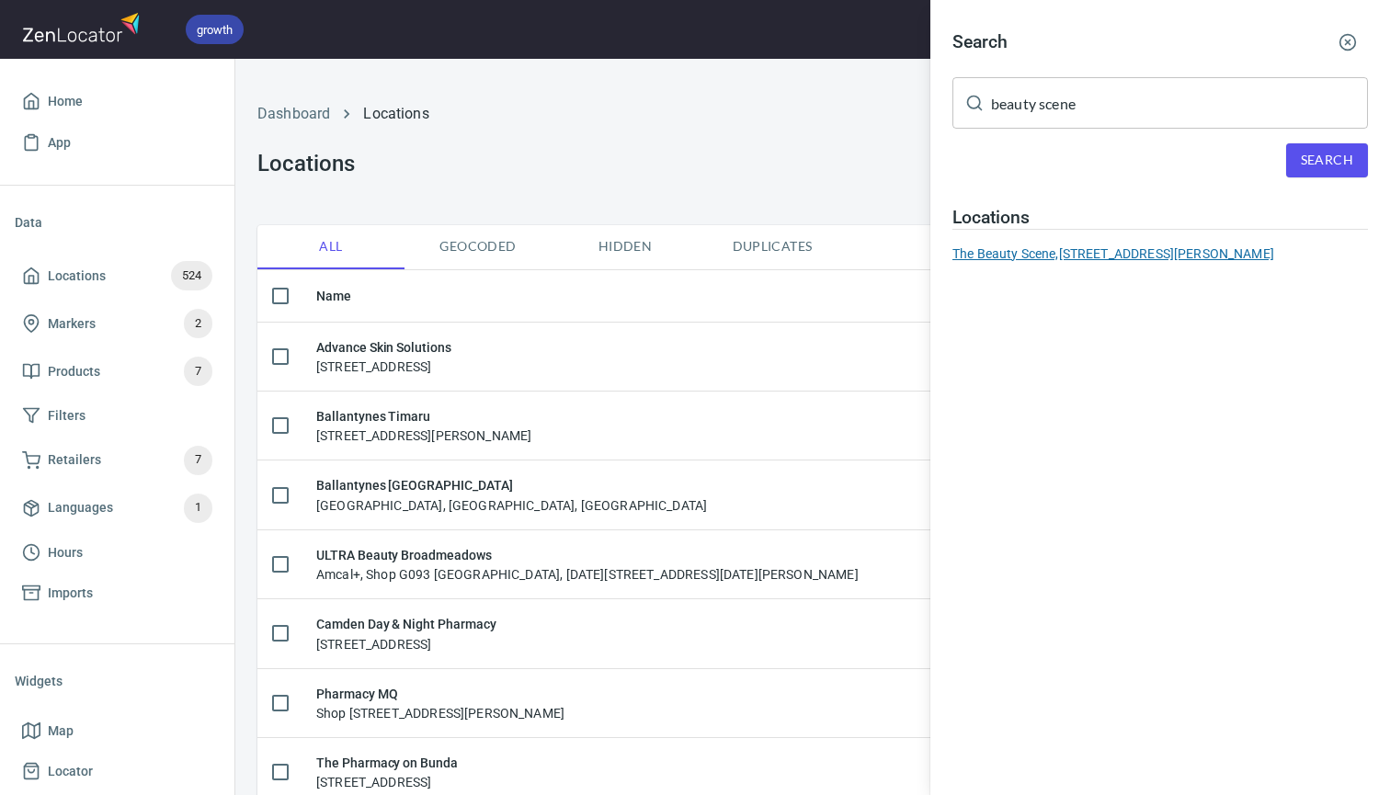
click at [1049, 249] on div "The Beauty Scene, 2C Moore Road, Freshwater, NSW 2096" at bounding box center [1159, 254] width 415 height 18
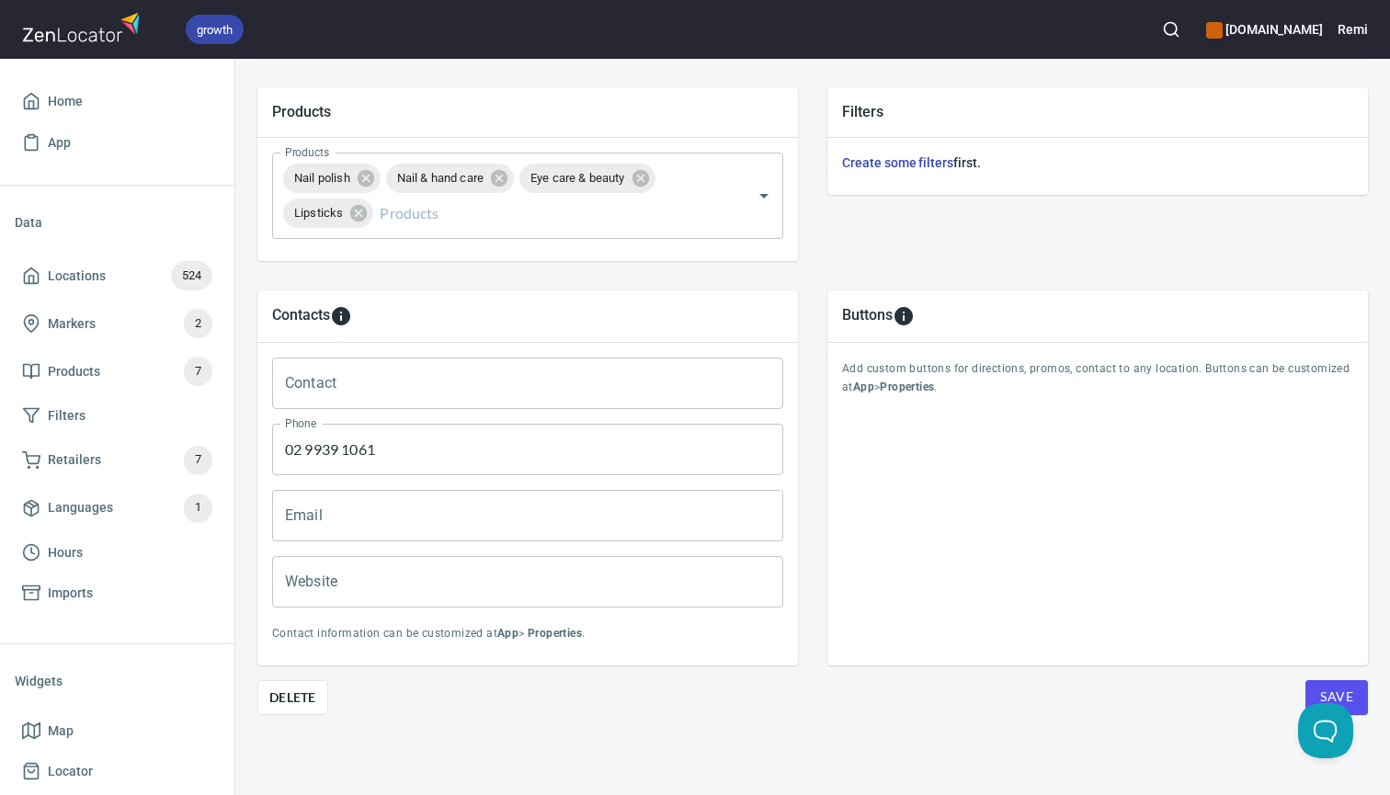
scroll to position [636, 0]
click at [300, 700] on span "Delete" at bounding box center [292, 699] width 47 height 22
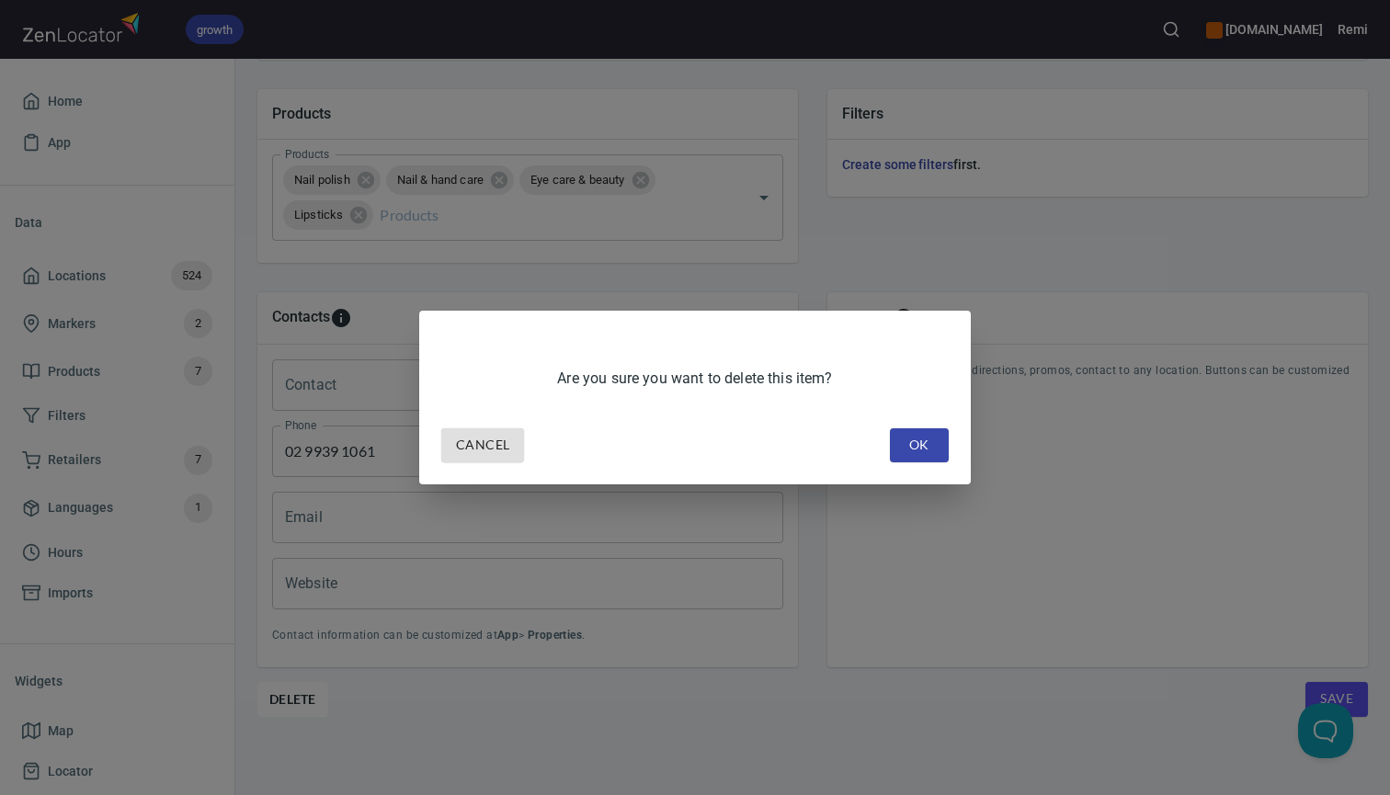
click at [947, 450] on button "OK" at bounding box center [919, 445] width 59 height 34
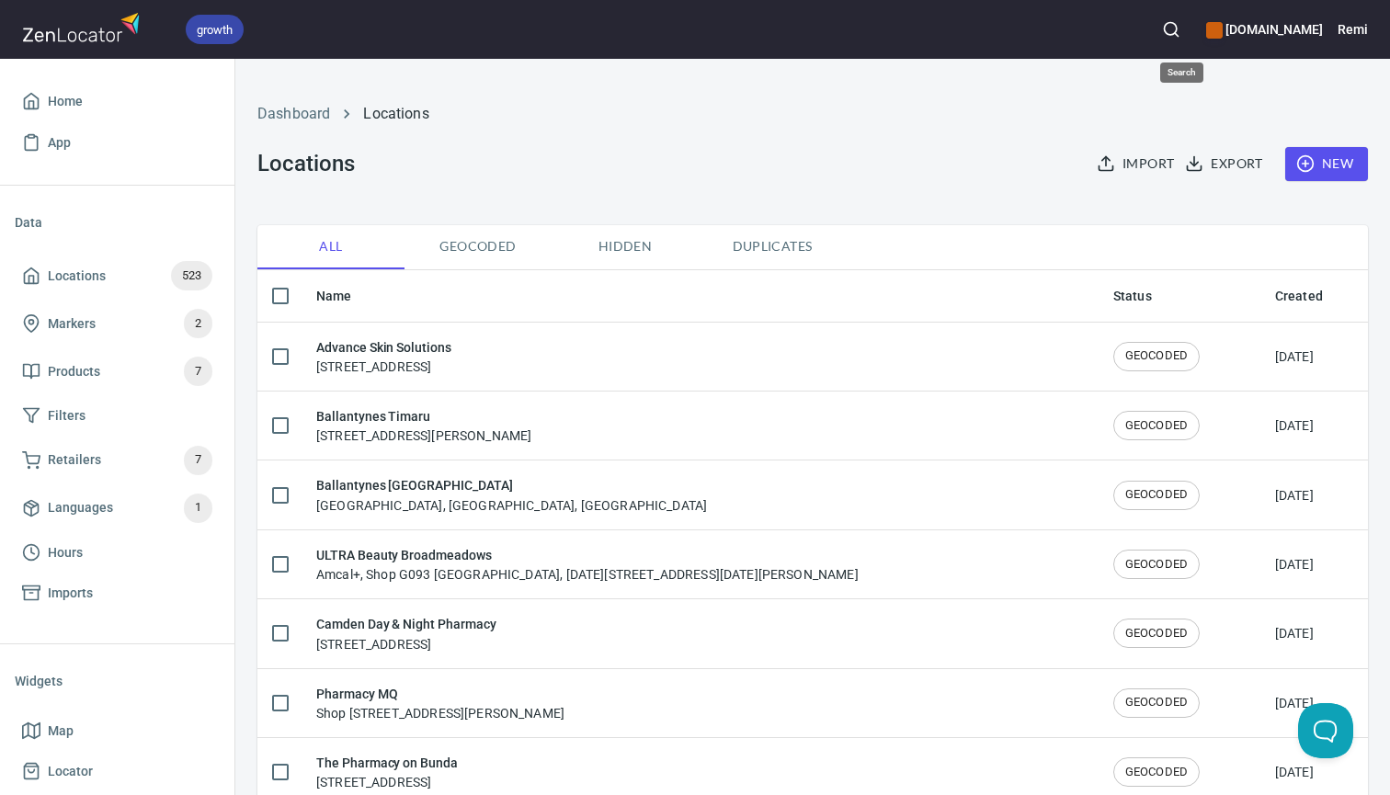
click at [1179, 28] on icon "button" at bounding box center [1171, 29] width 18 height 18
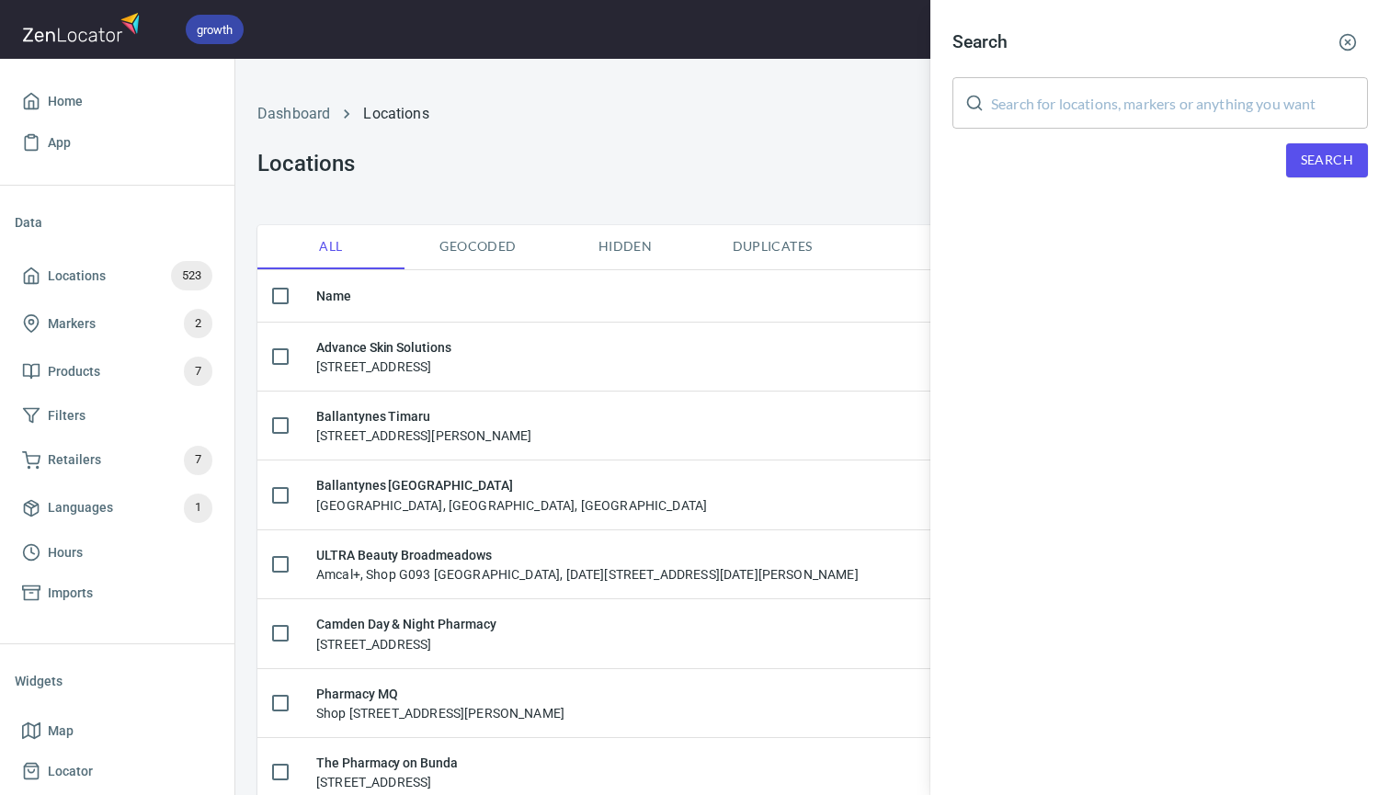
click at [1064, 101] on input "text" at bounding box center [1179, 102] width 377 height 51
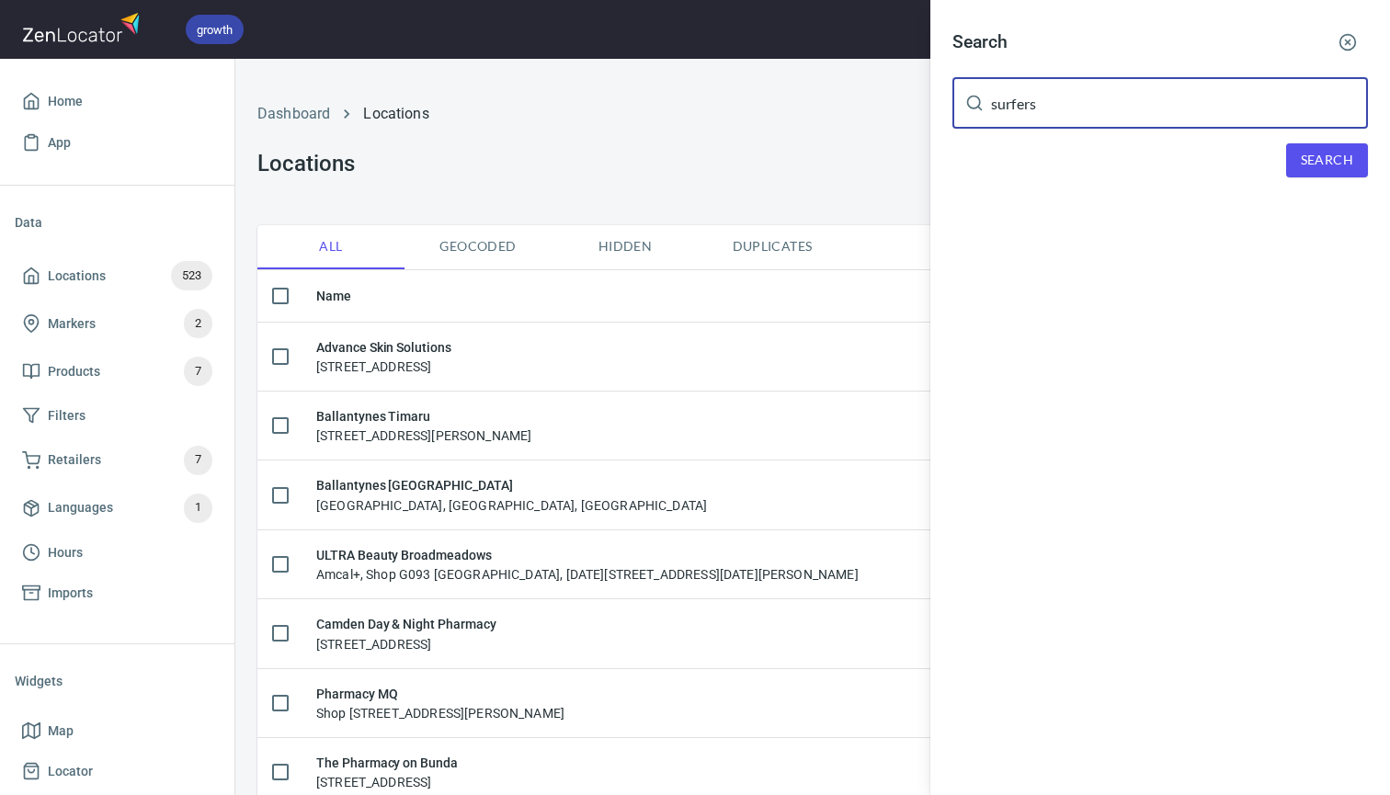
type input "surfers"
click at [1315, 159] on span "Search" at bounding box center [1327, 160] width 52 height 23
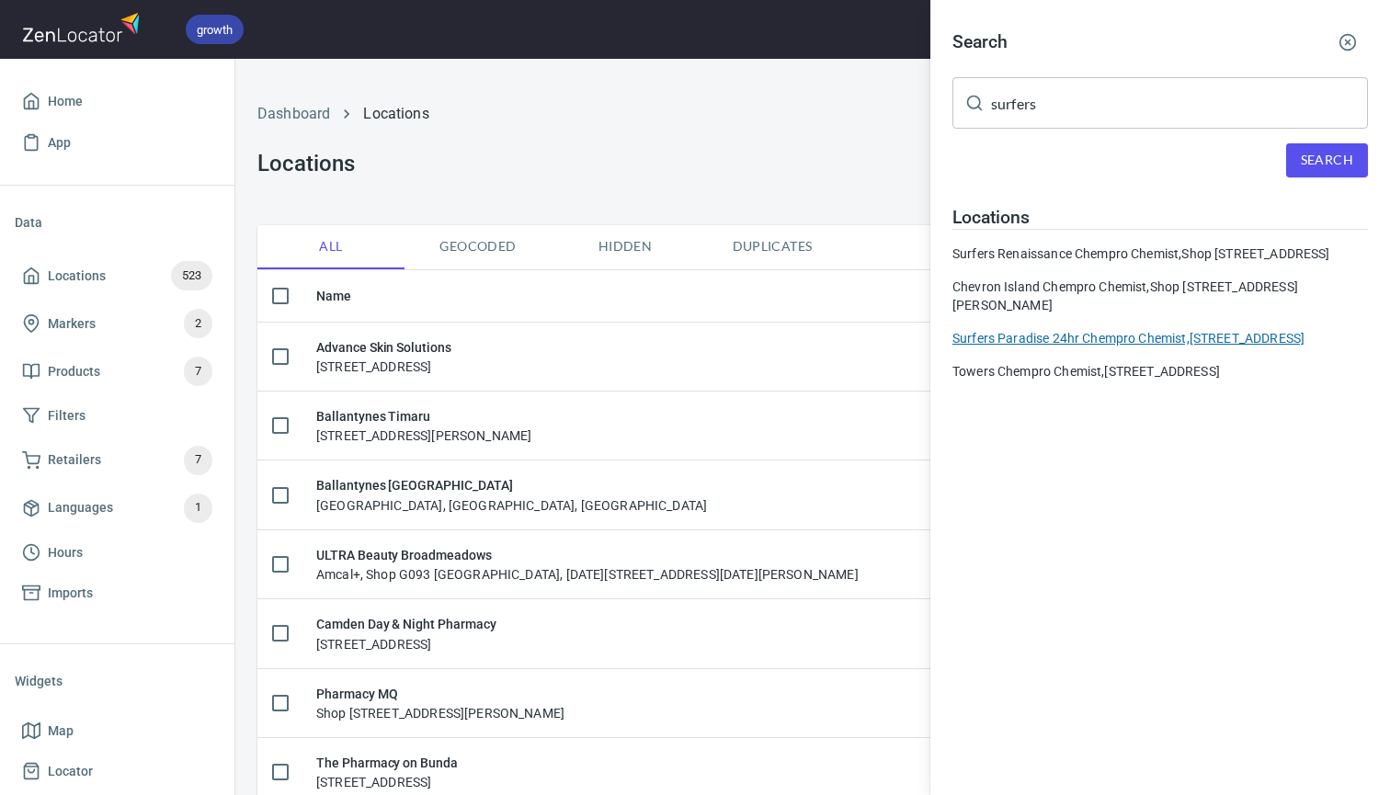
click at [1039, 347] on div "Surfers Paradise 24hr Chempro Chemist, [STREET_ADDRESS]" at bounding box center [1159, 338] width 415 height 18
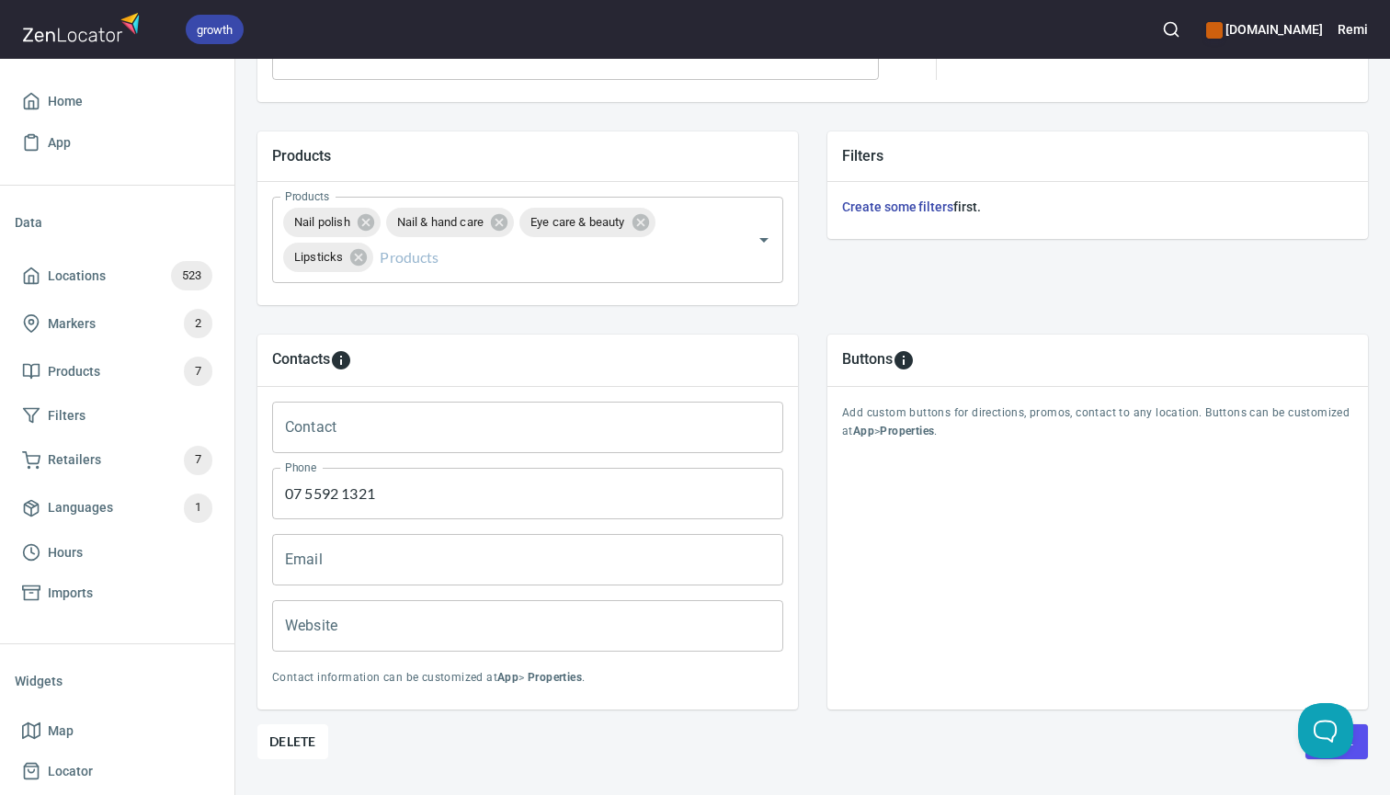
scroll to position [630, 0]
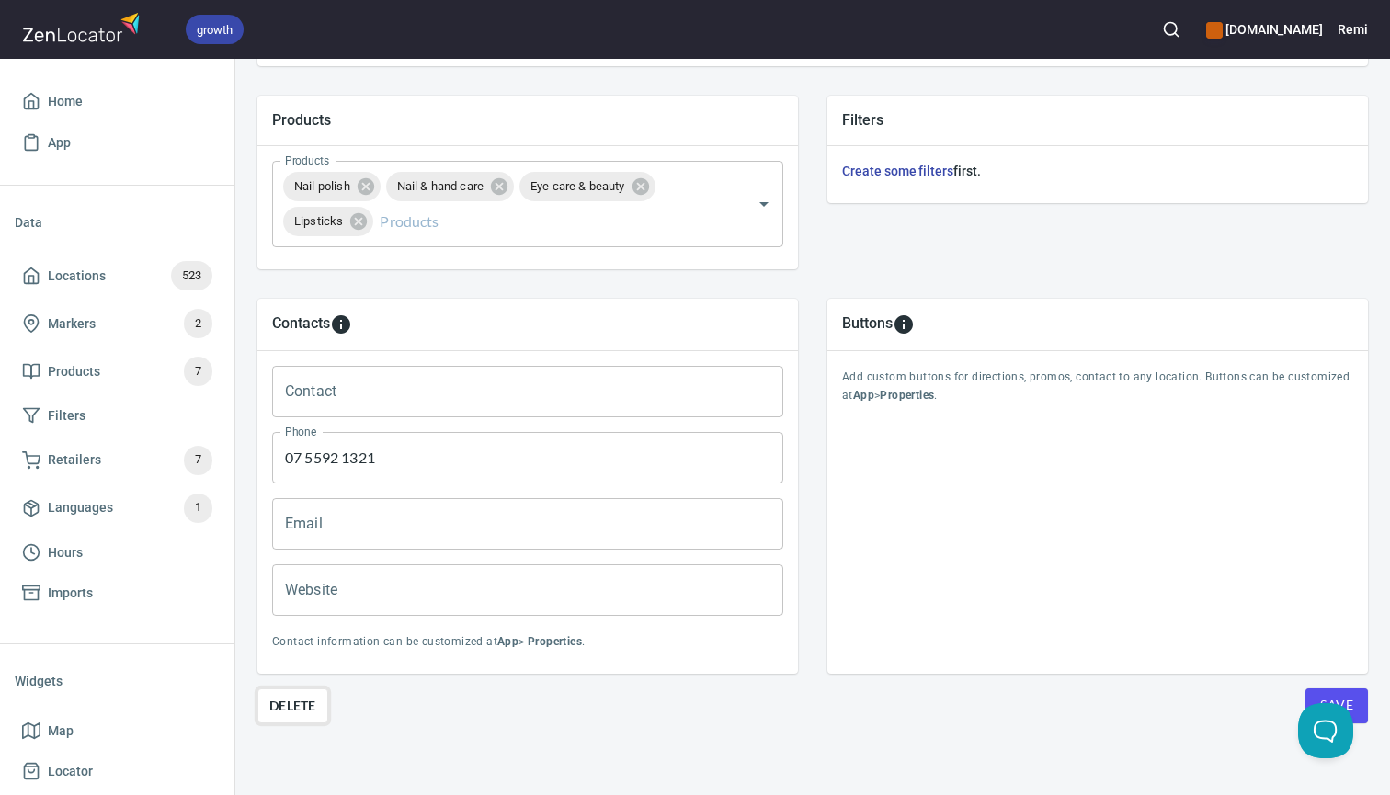
click at [309, 709] on span "Delete" at bounding box center [292, 706] width 47 height 22
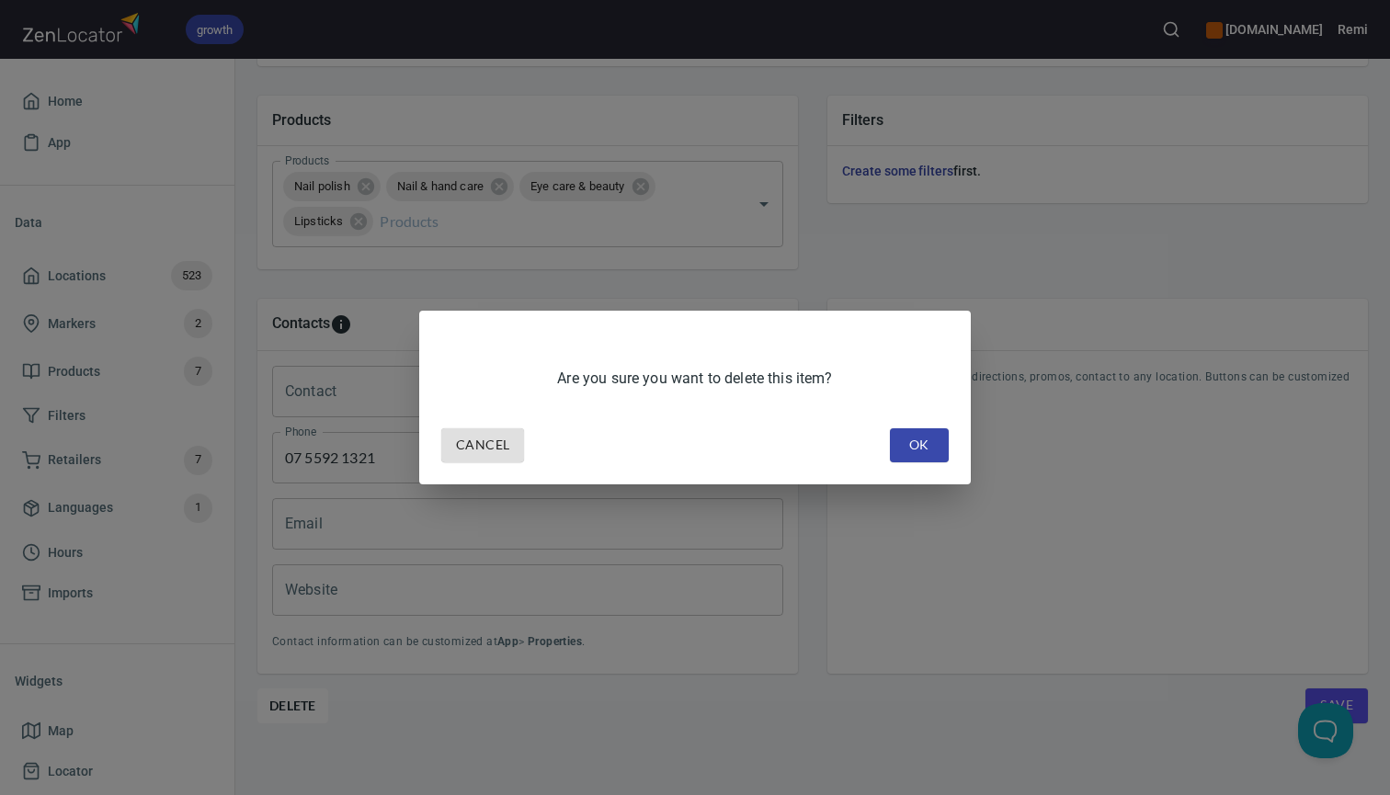
click at [918, 447] on span "OK" at bounding box center [919, 445] width 29 height 23
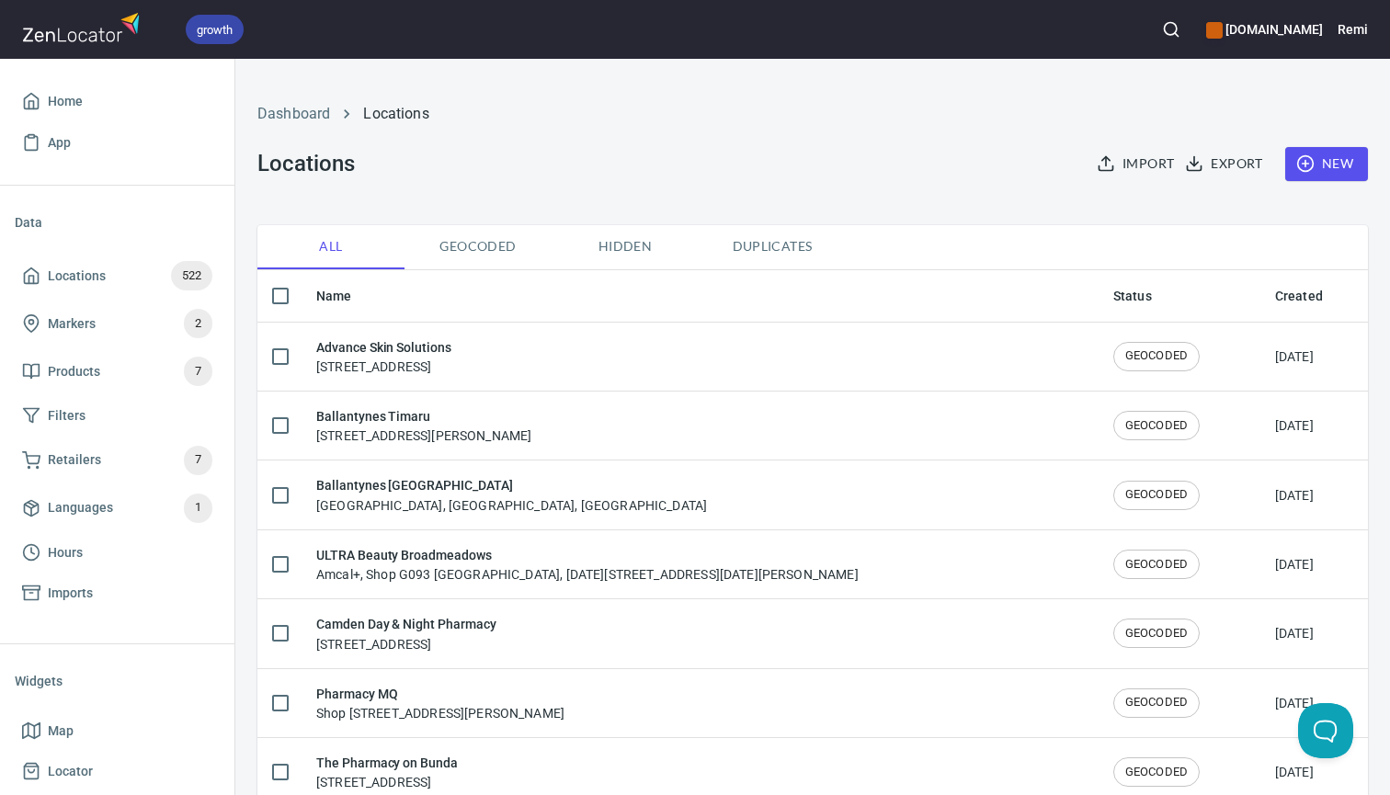
click at [1180, 24] on icon "button" at bounding box center [1171, 29] width 18 height 18
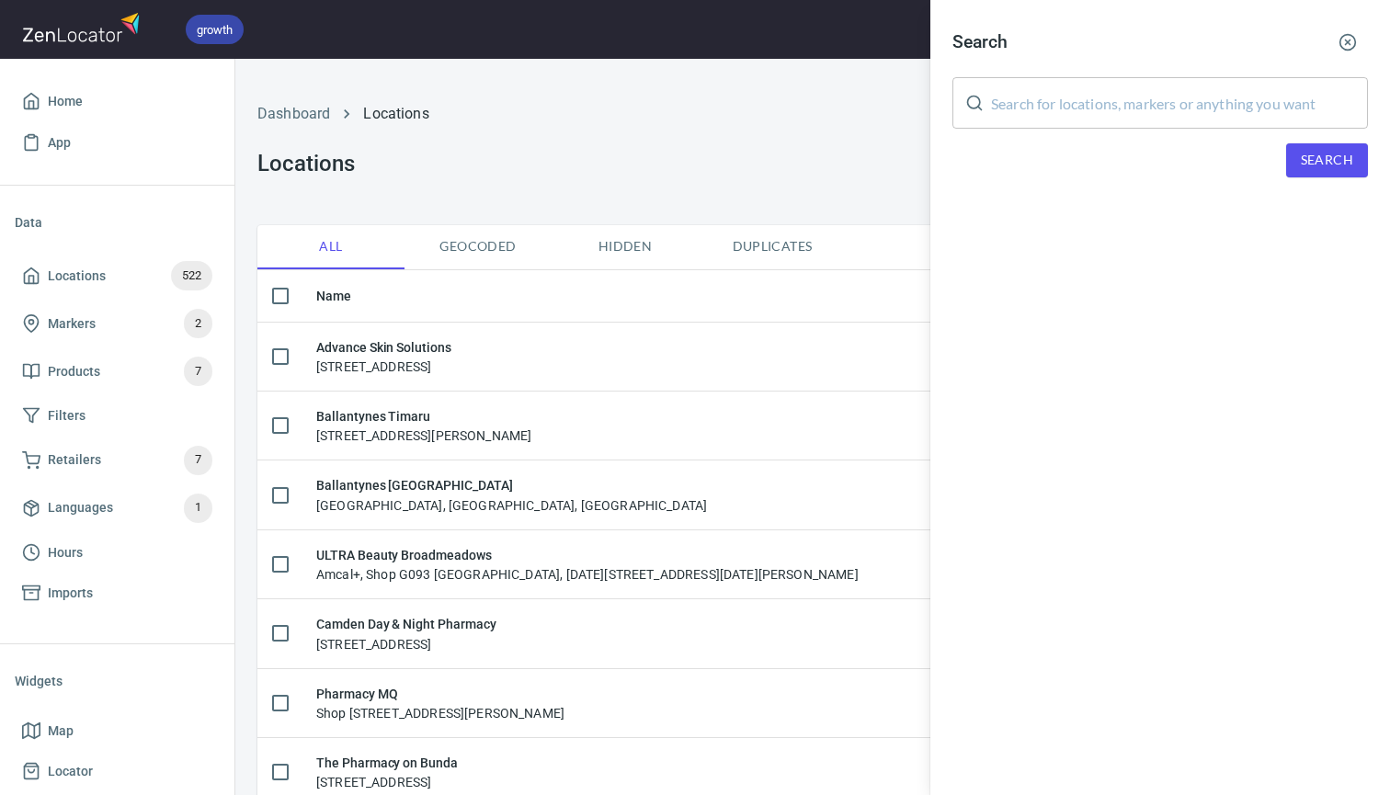
click at [1101, 112] on input "text" at bounding box center [1179, 102] width 377 height 51
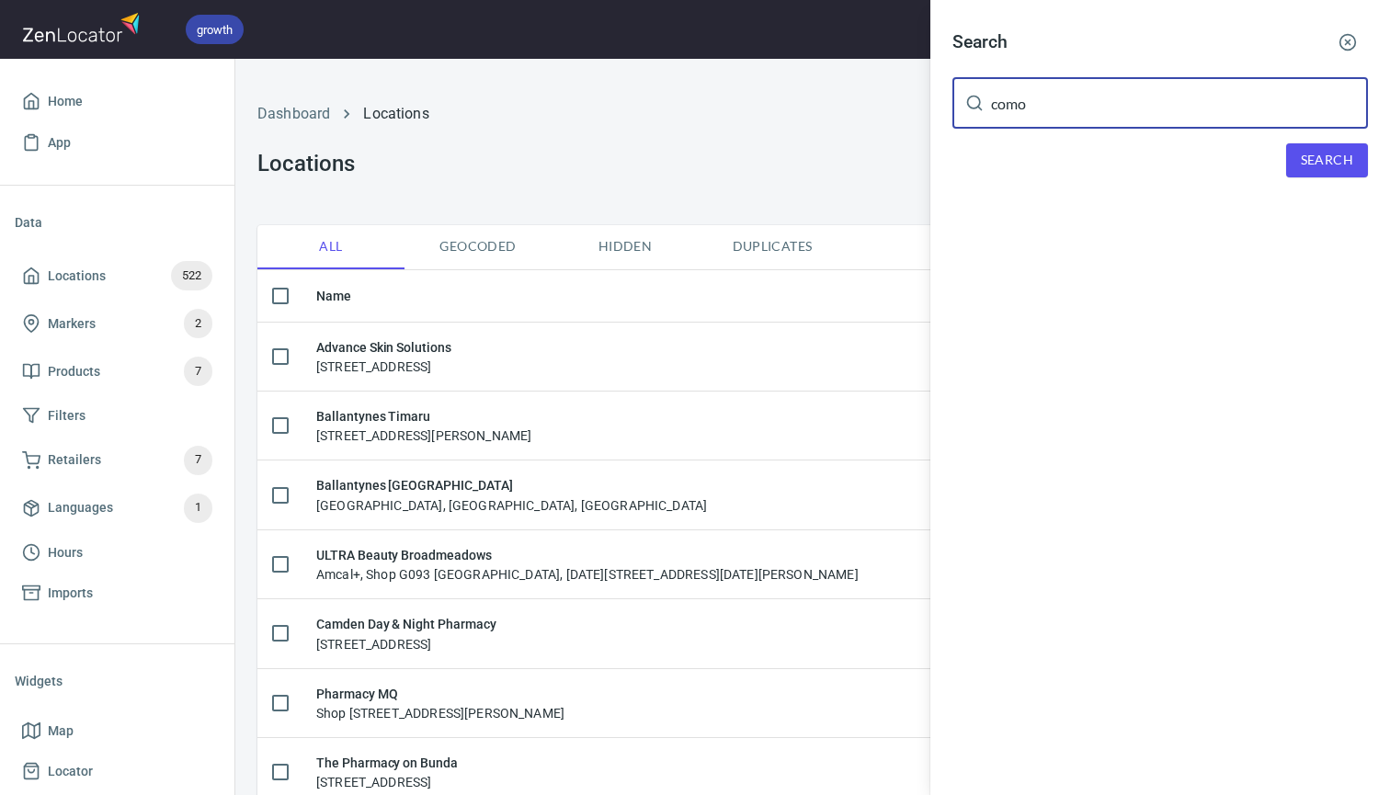
type input "como"
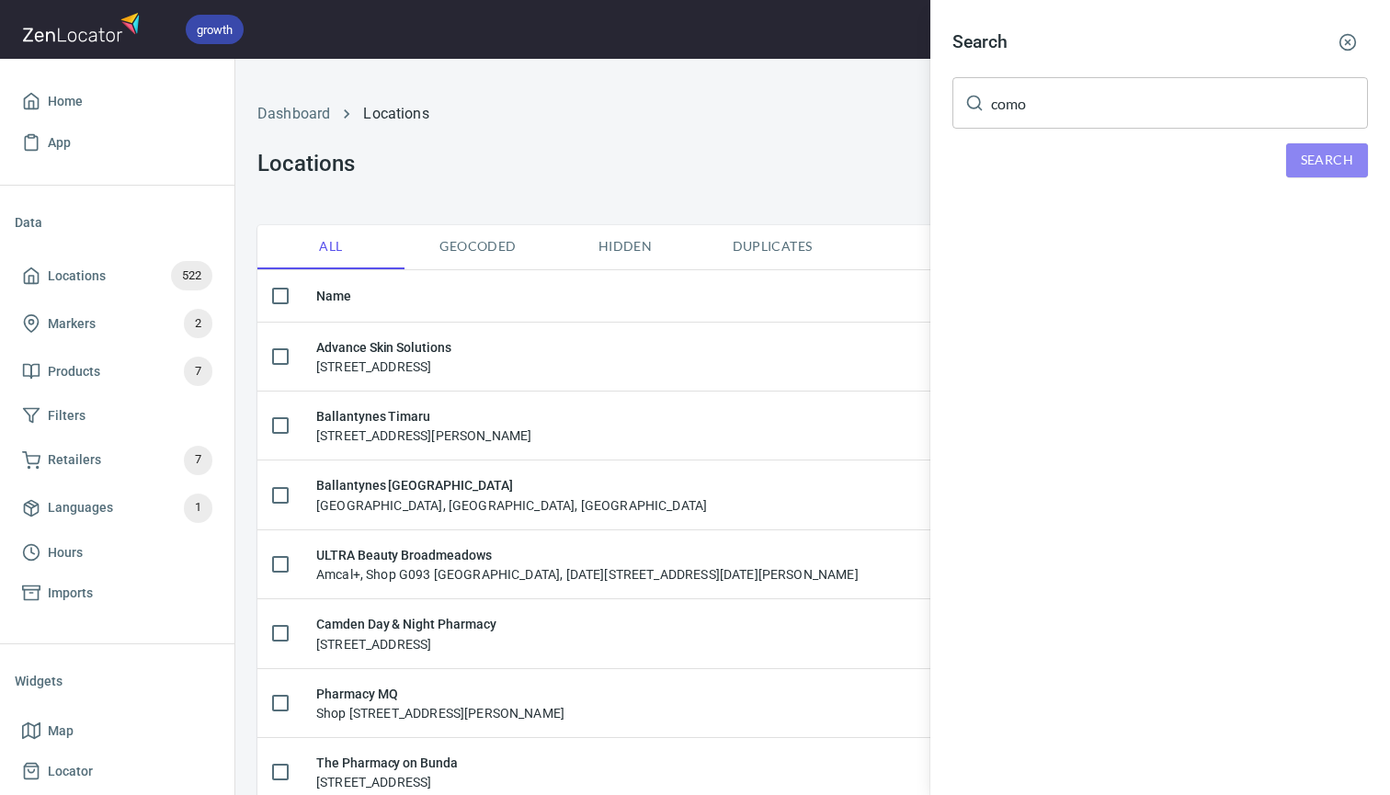
click at [1328, 165] on span "Search" at bounding box center [1327, 160] width 52 height 23
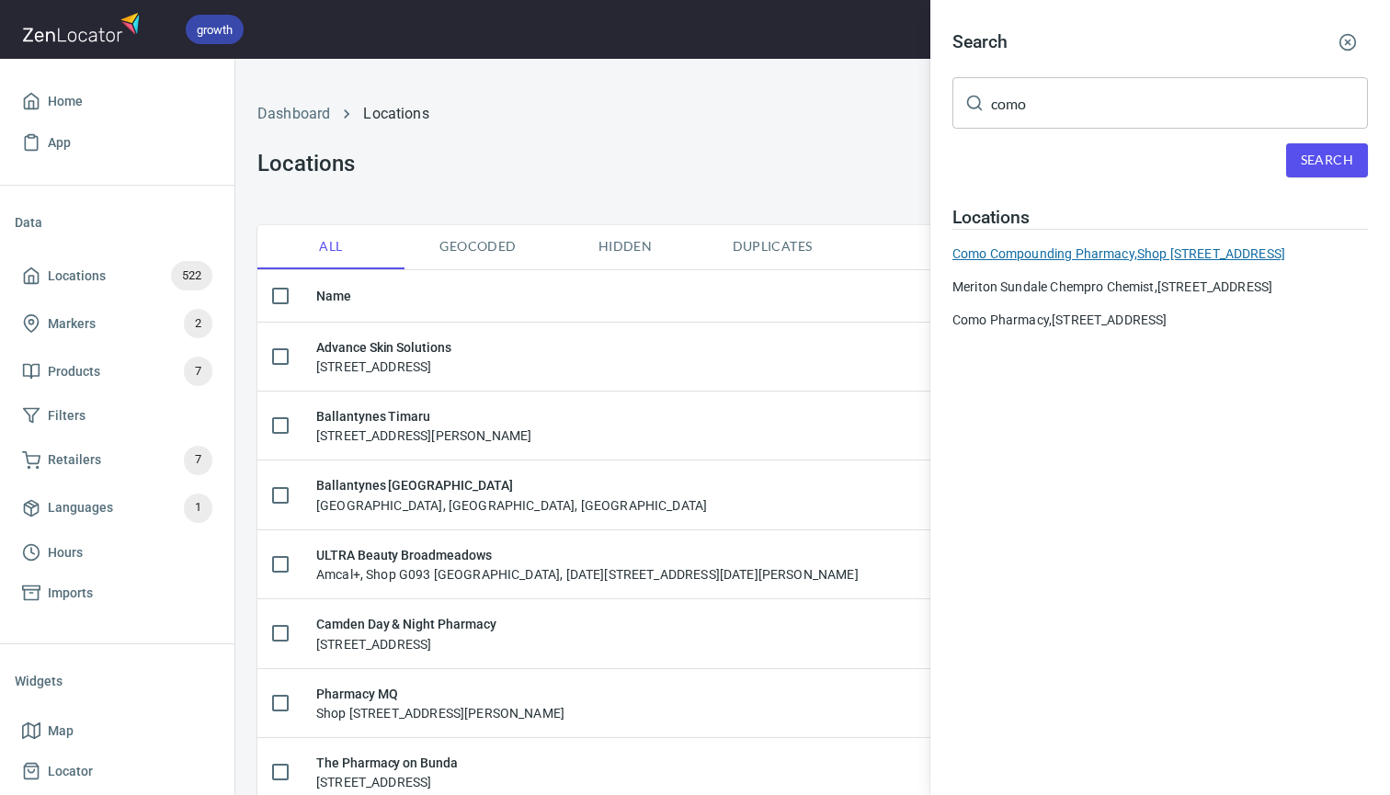
click at [1088, 249] on div "Como Compounding Pharmacy, Shop 1, 299 Toorak Road South Yarra VIC 3141" at bounding box center [1159, 254] width 415 height 18
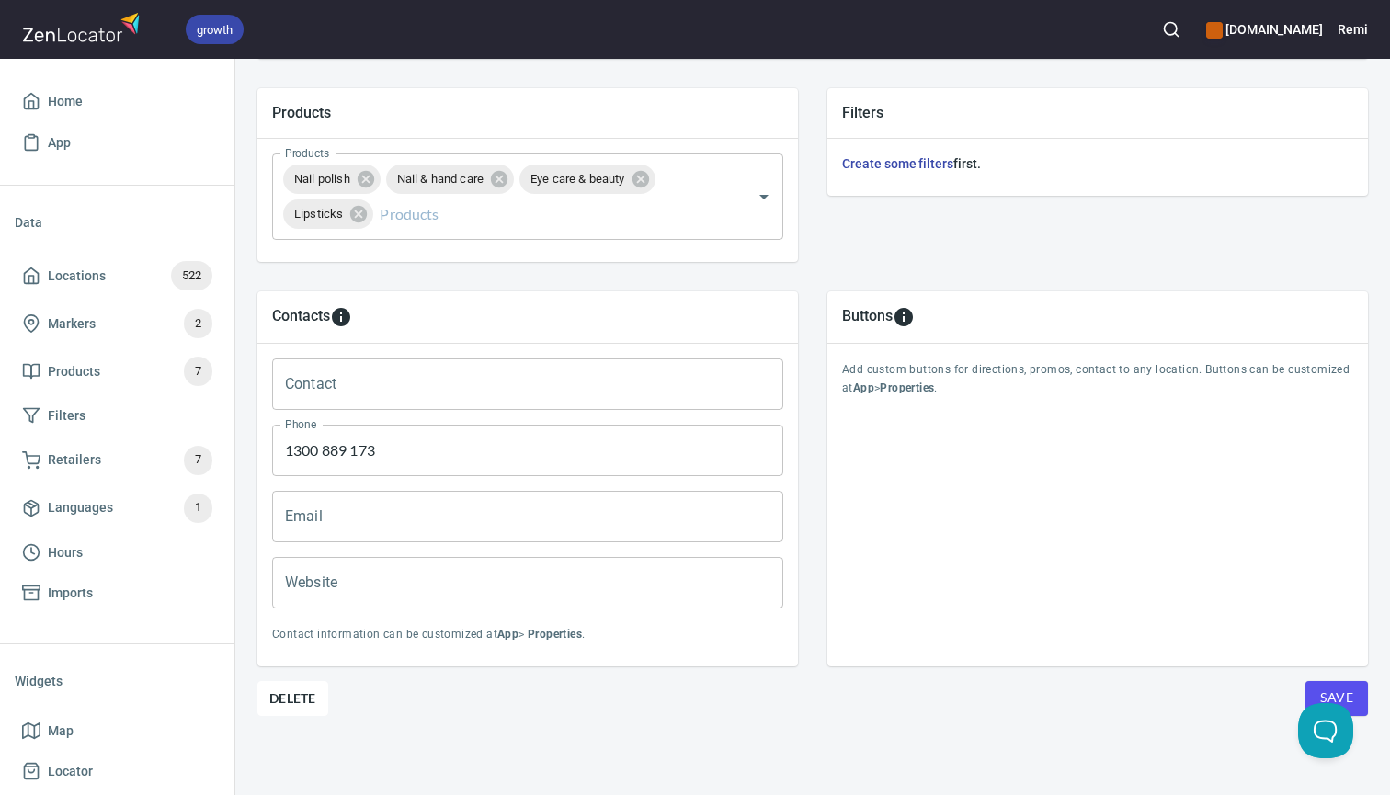
scroll to position [636, 0]
click at [292, 700] on span "Delete" at bounding box center [292, 699] width 47 height 22
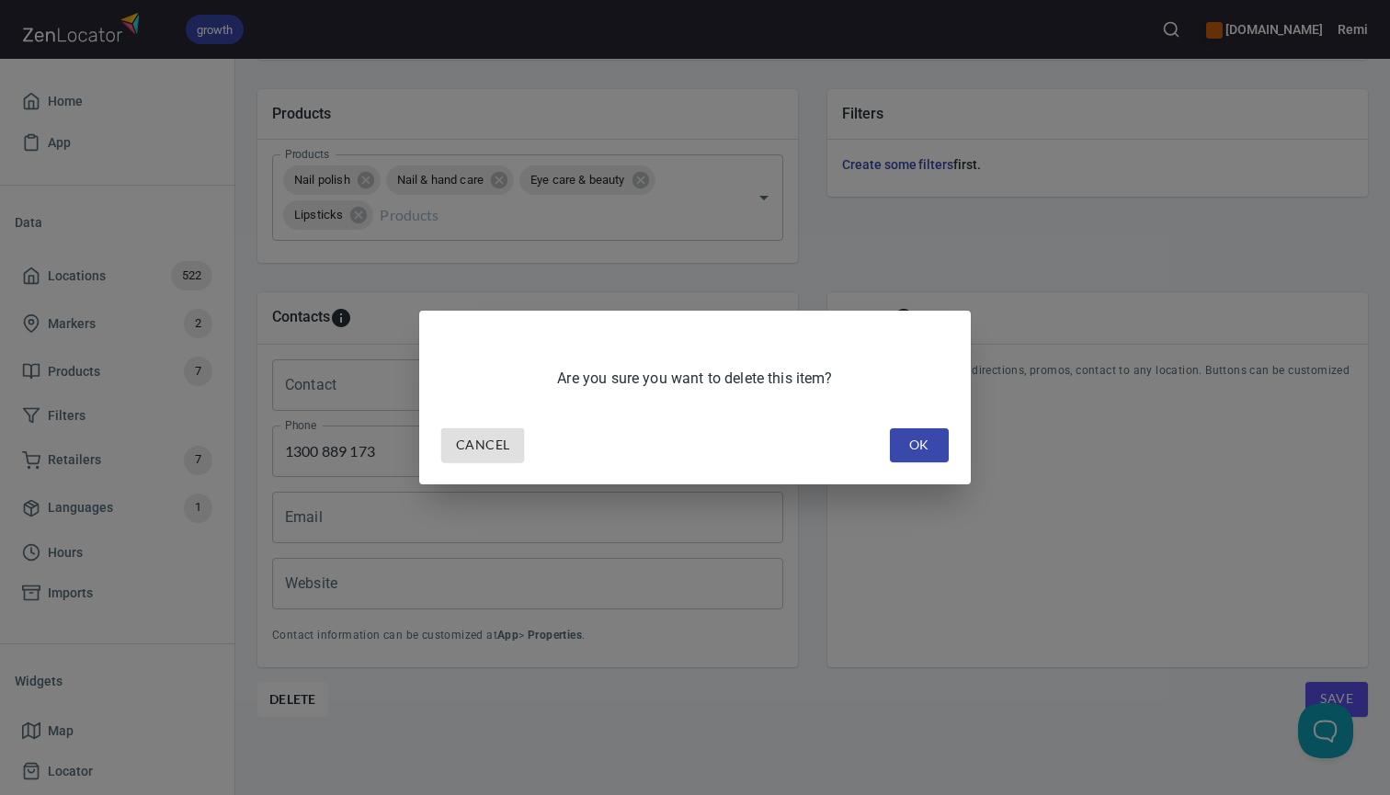
click at [924, 446] on span "OK" at bounding box center [919, 445] width 29 height 23
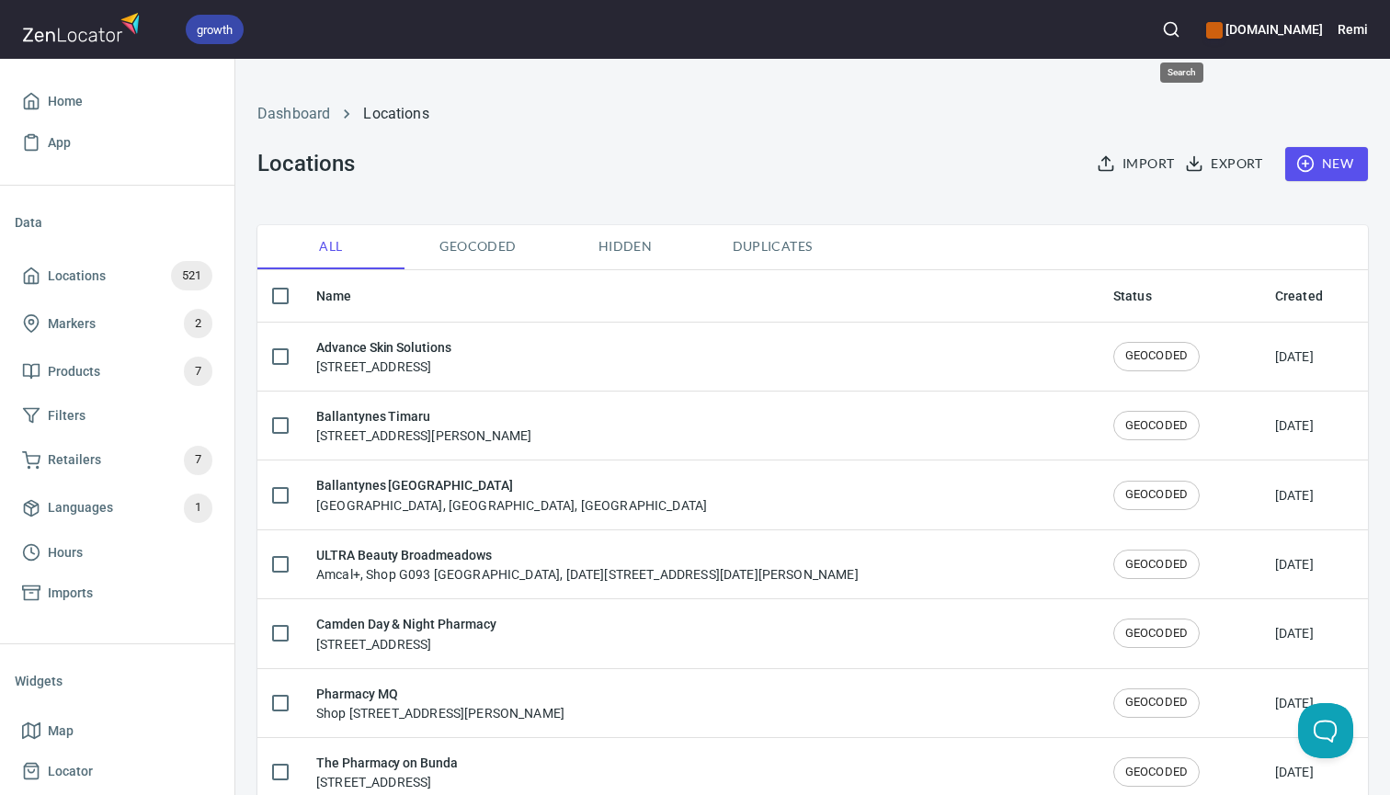
click at [1176, 30] on circle "button" at bounding box center [1170, 29] width 12 height 12
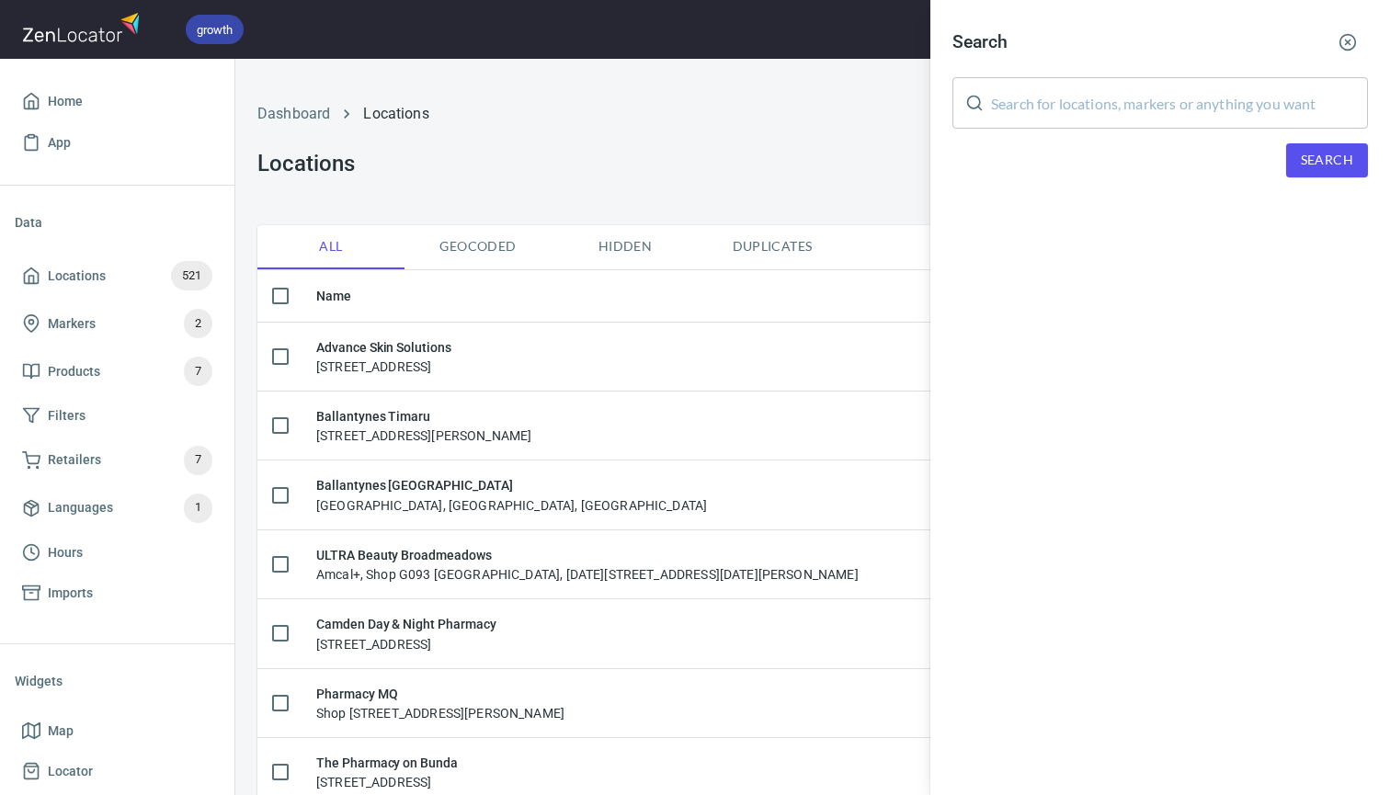
click at [1017, 115] on input "text" at bounding box center [1179, 102] width 377 height 51
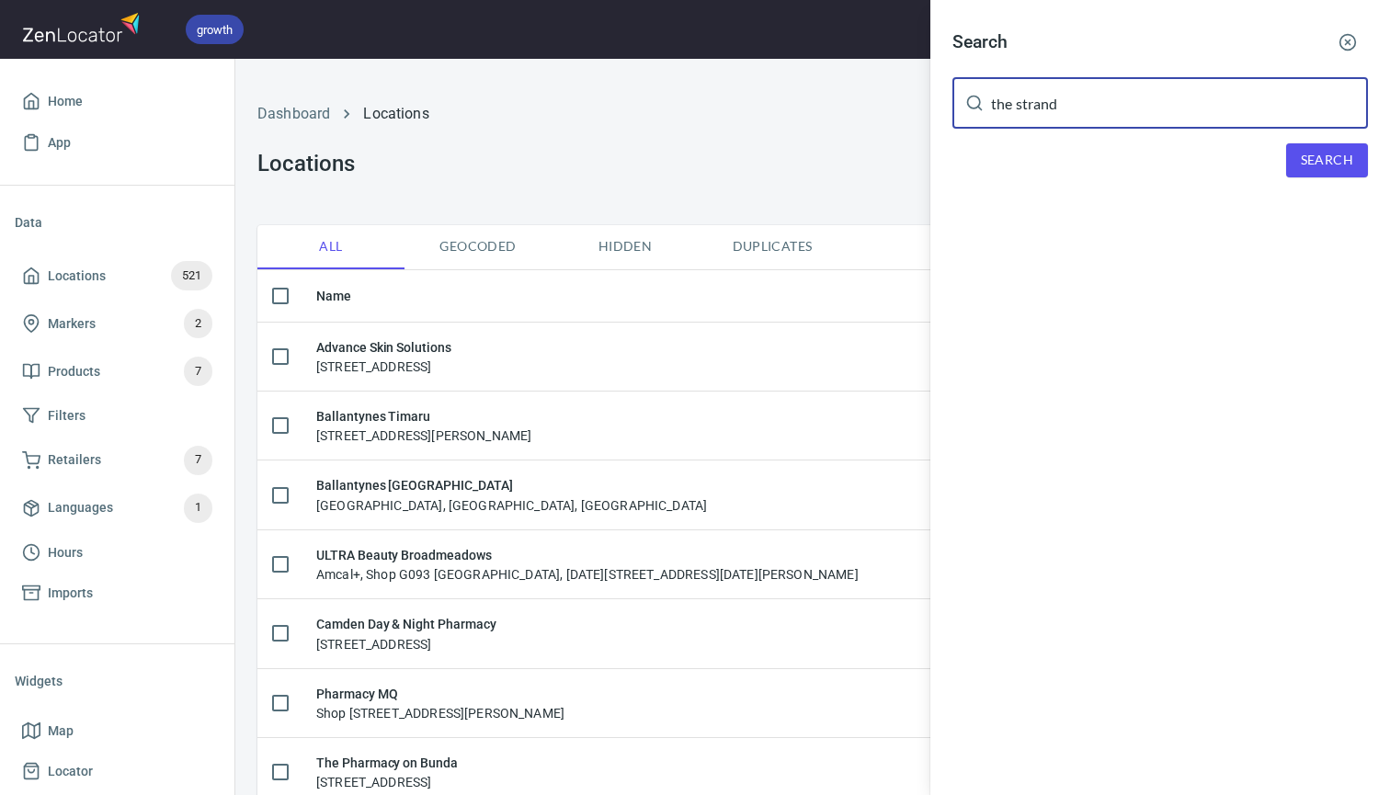
type input "the strand"
click at [1337, 152] on span "Search" at bounding box center [1327, 160] width 52 height 23
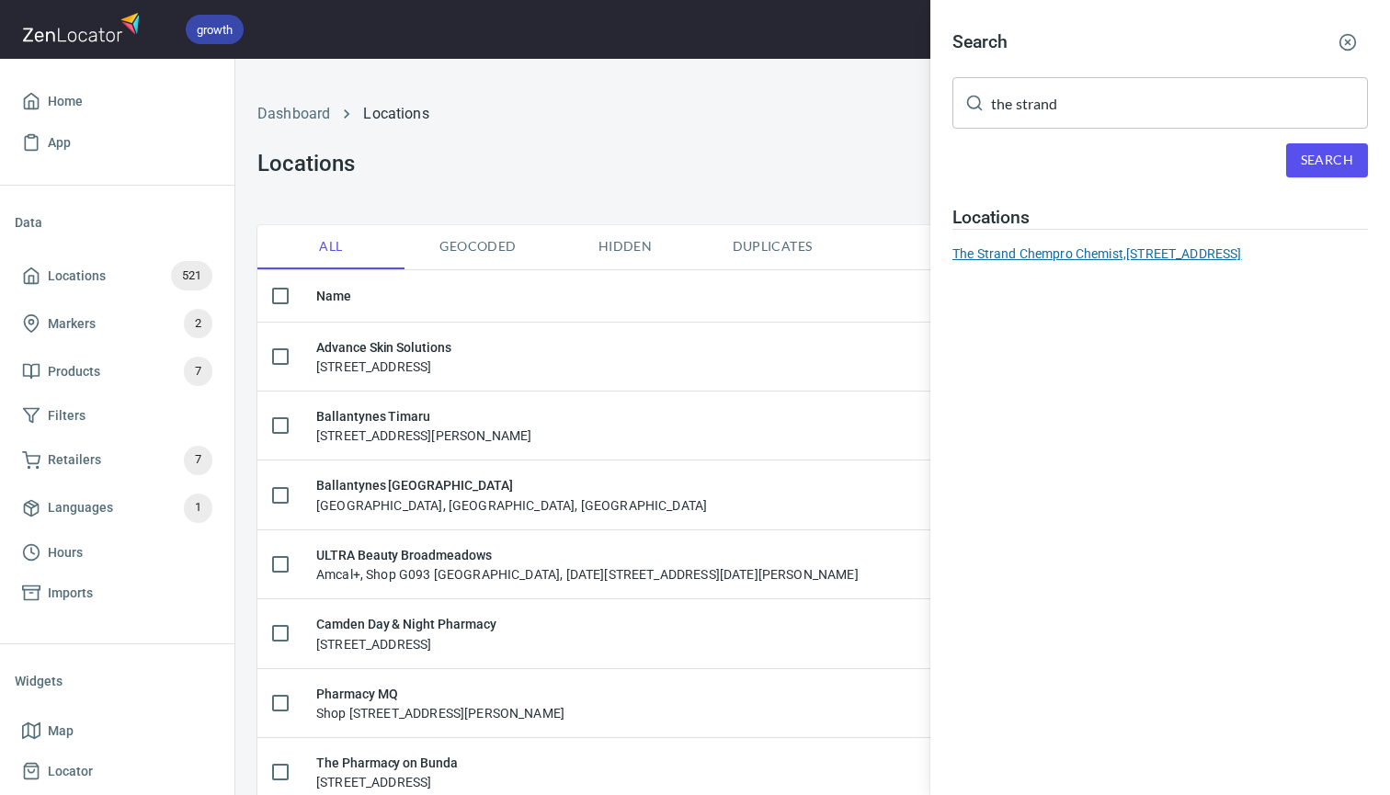
click at [996, 252] on div "The Strand Chempro Chemist, 140/1 Coolangatta Road, Coolangatta QLD 4225, Austr…" at bounding box center [1159, 254] width 415 height 18
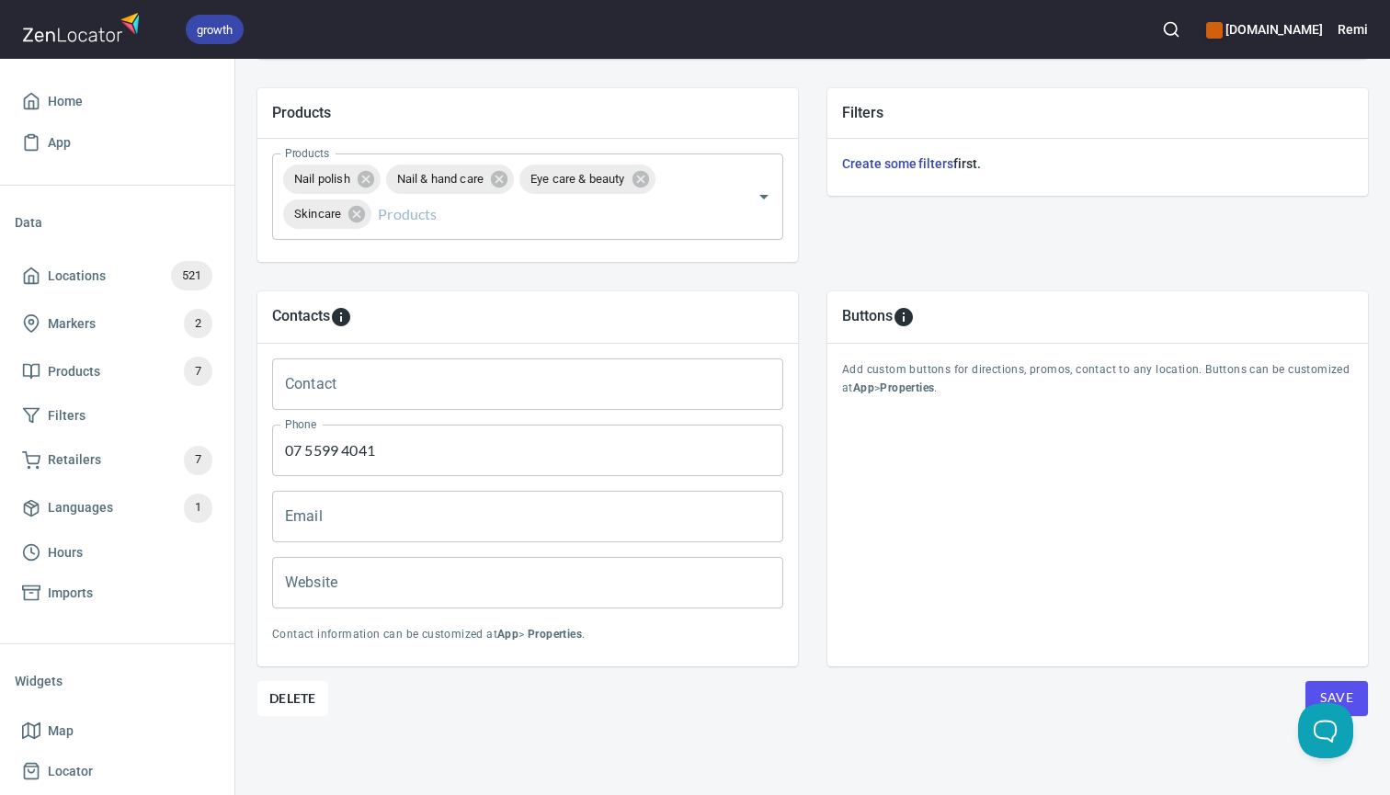
scroll to position [636, 0]
click at [283, 695] on span "Delete" at bounding box center [292, 699] width 47 height 22
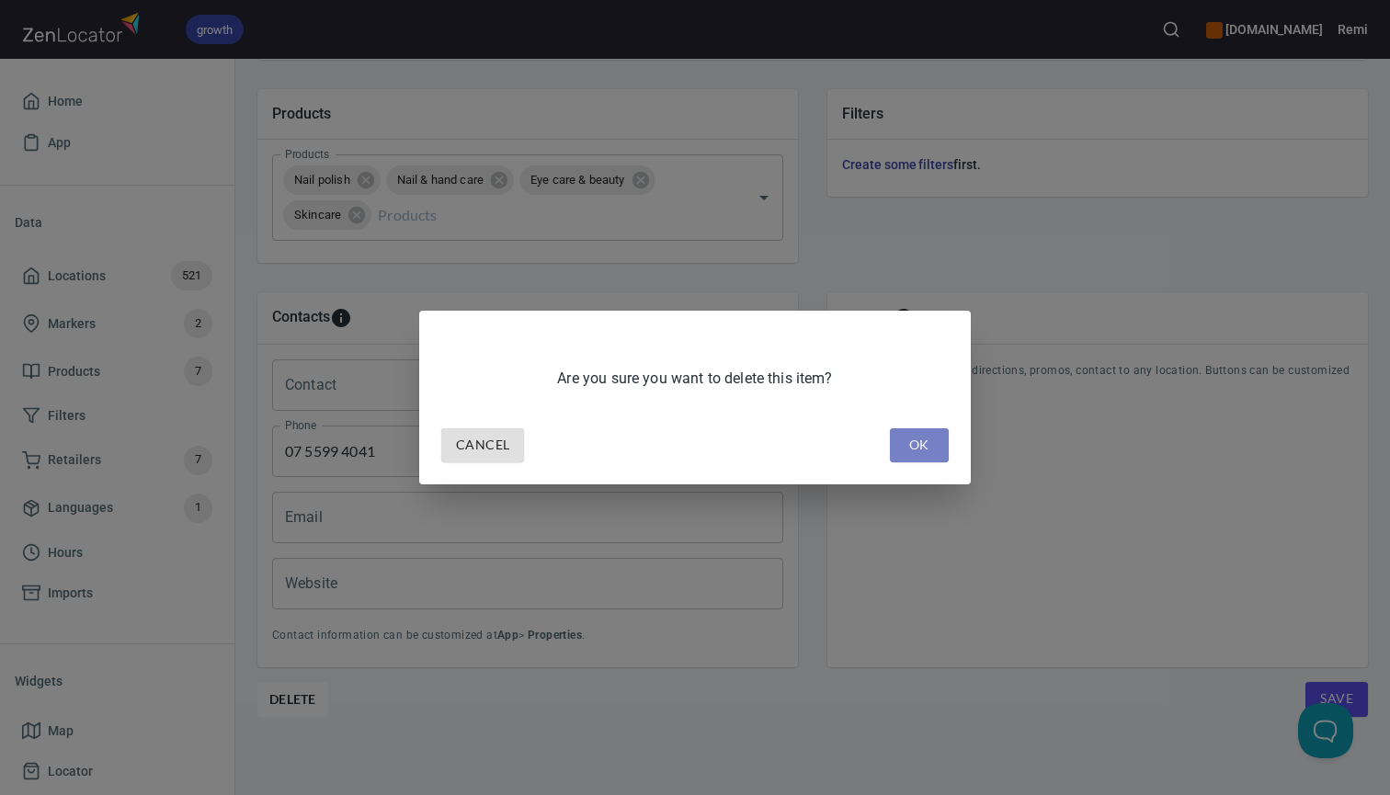
click at [913, 448] on span "OK" at bounding box center [919, 445] width 29 height 23
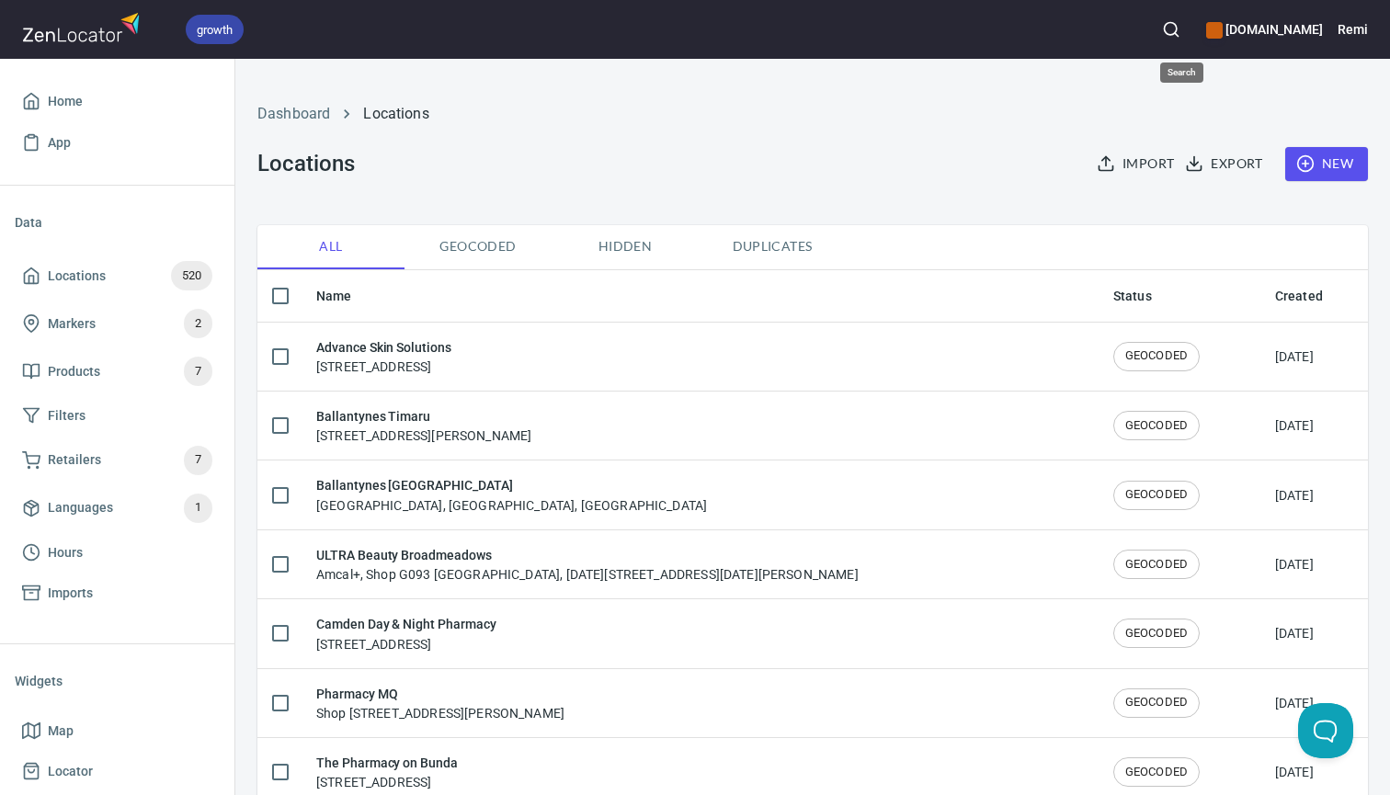
click at [1180, 29] on icon "button" at bounding box center [1171, 29] width 18 height 18
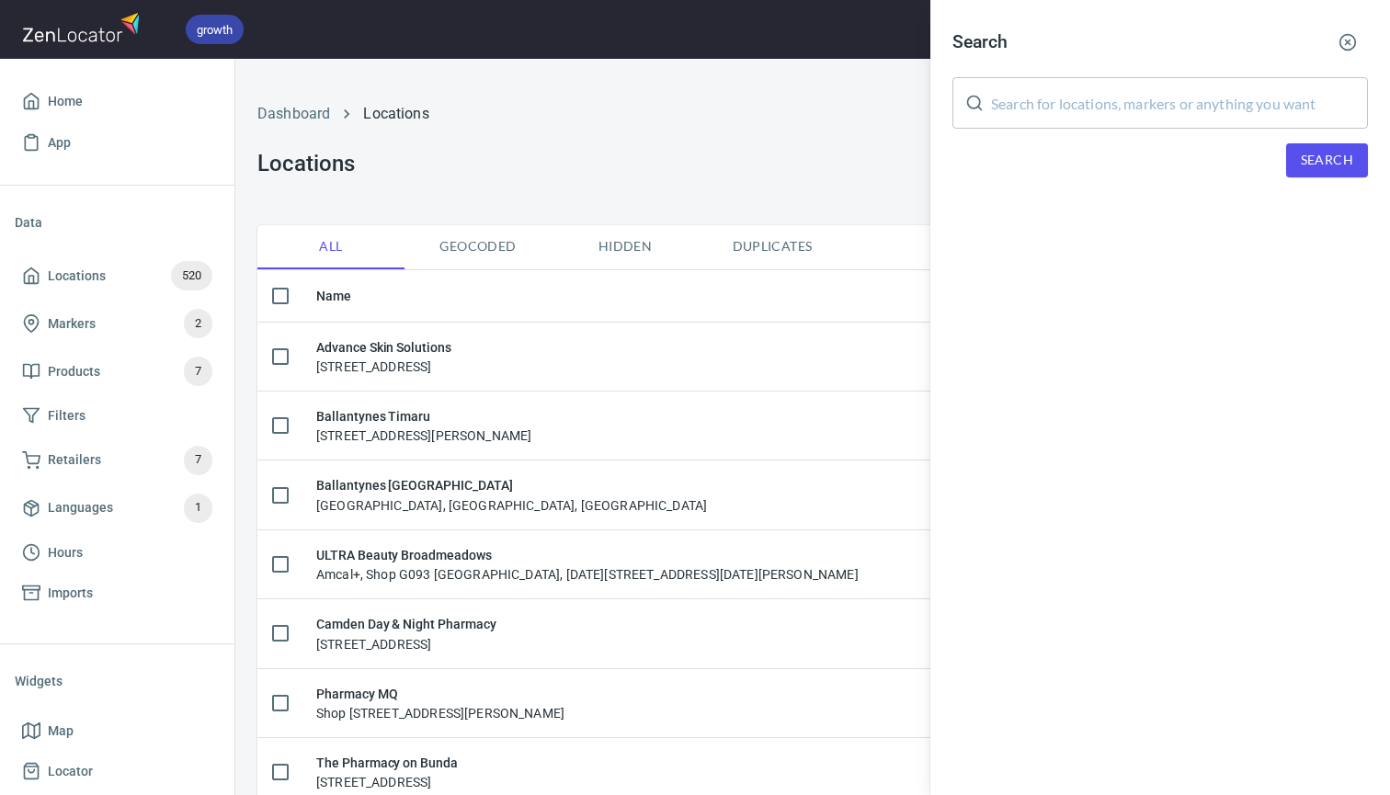
click at [1038, 106] on input "text" at bounding box center [1179, 102] width 377 height 51
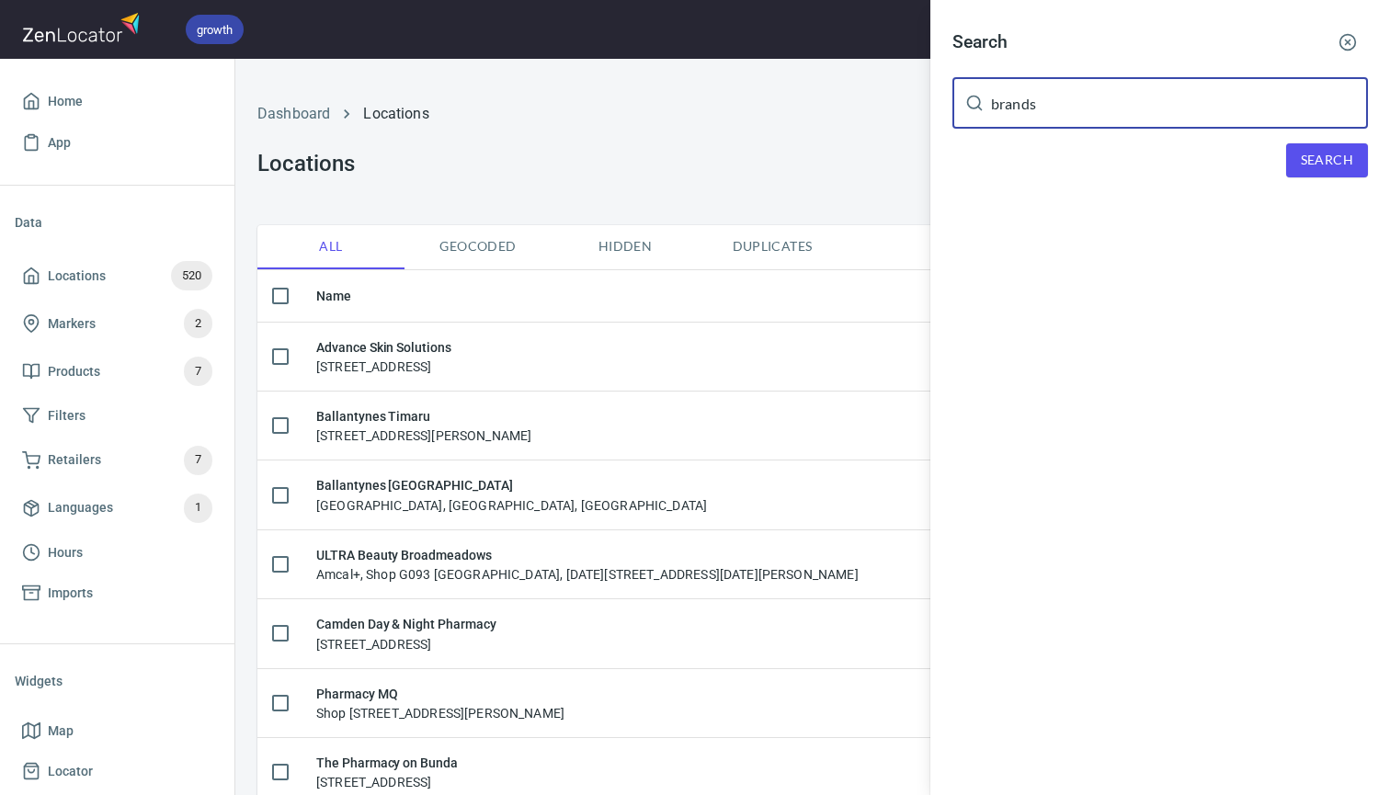
type input "brands"
click at [1336, 163] on span "Search" at bounding box center [1327, 160] width 52 height 23
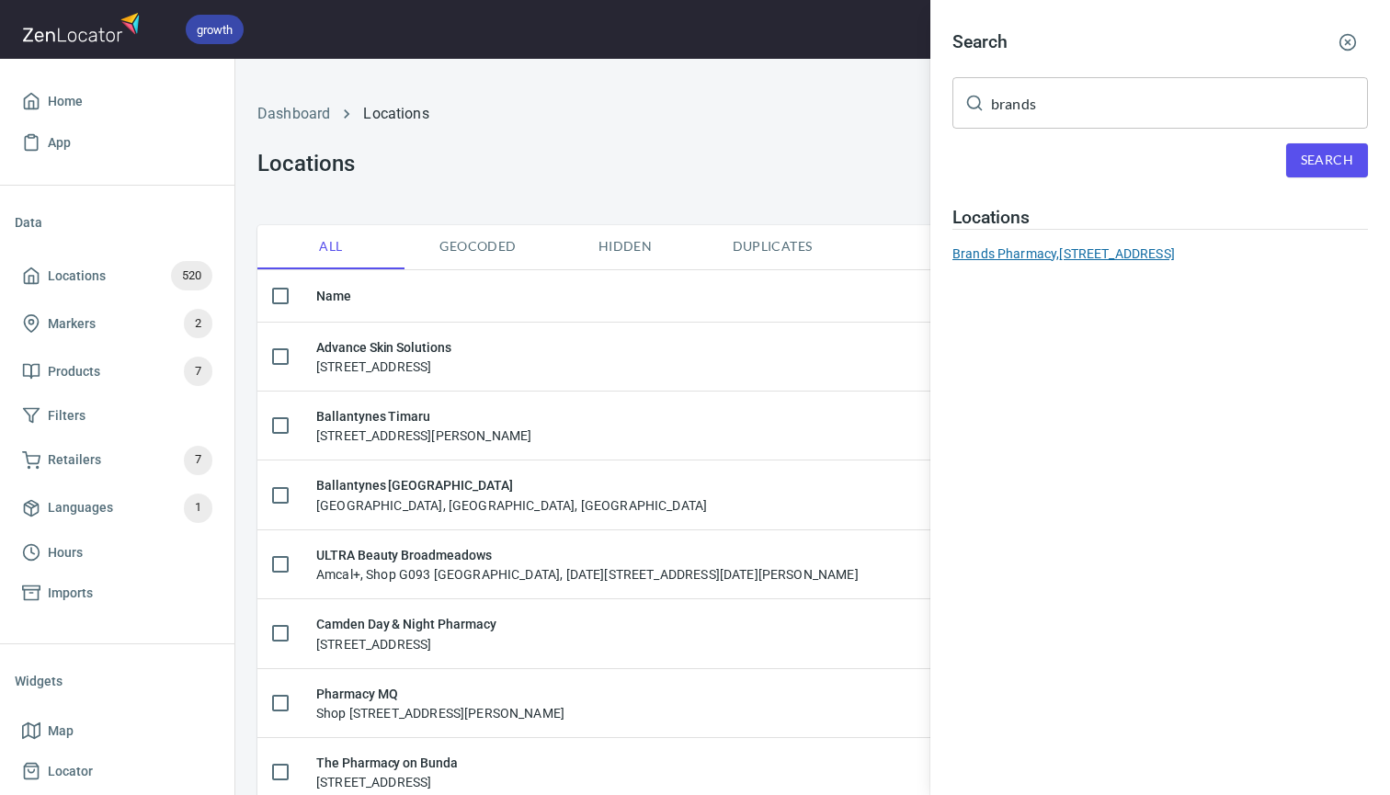
click at [1166, 248] on div "Brands Pharmacy, 136 Molesworth St, Lismore NSW 2480, Australia" at bounding box center [1159, 254] width 415 height 18
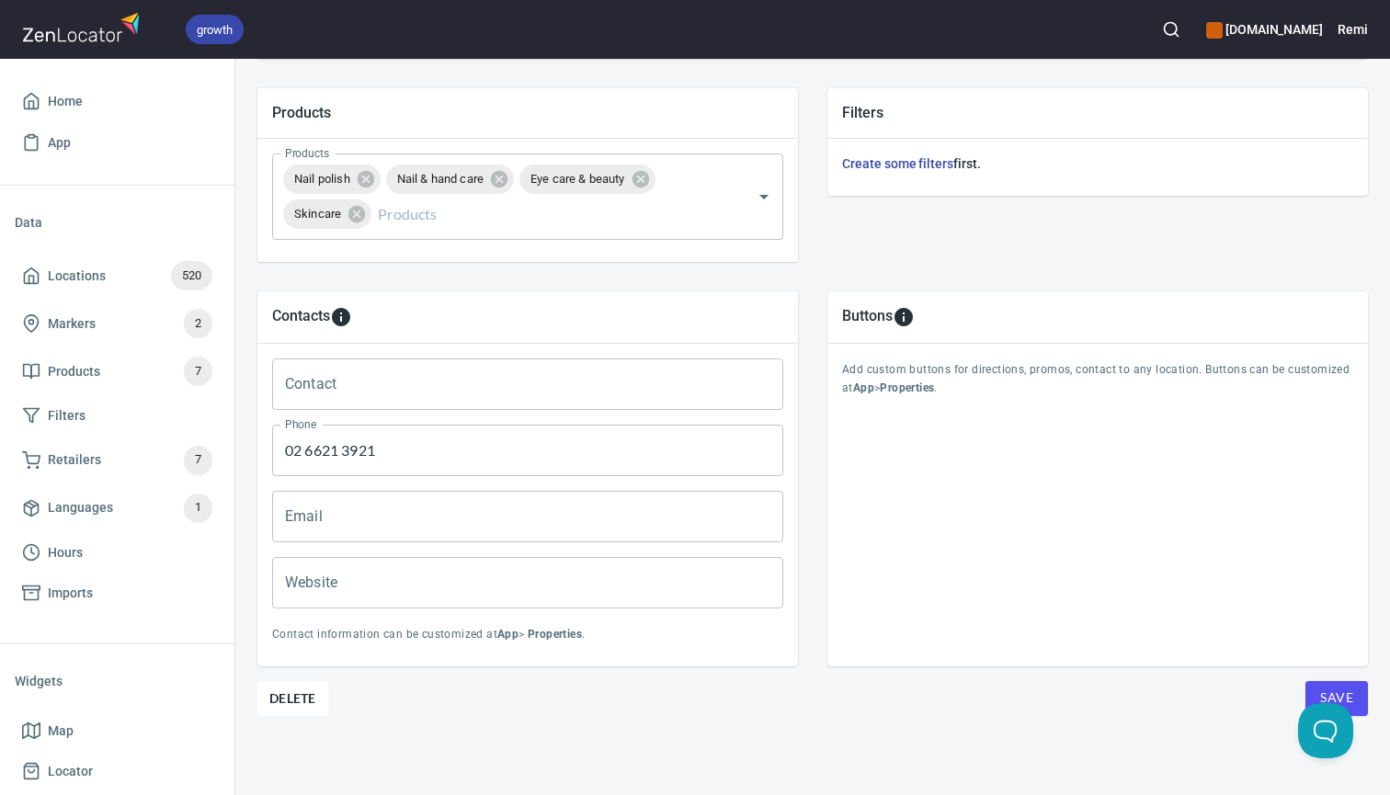
scroll to position [636, 0]
click at [302, 695] on span "Delete" at bounding box center [292, 699] width 47 height 22
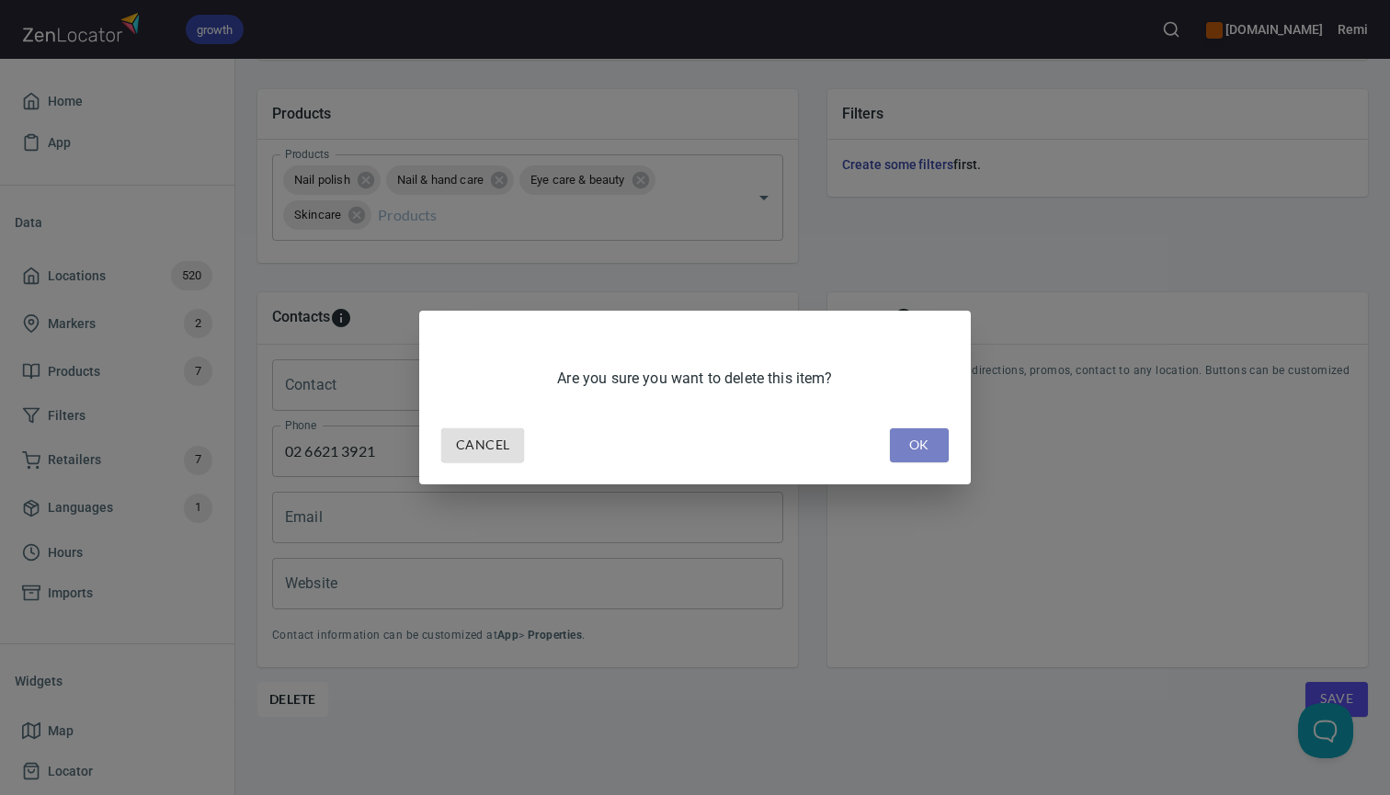
click at [903, 448] on button "OK" at bounding box center [919, 445] width 59 height 34
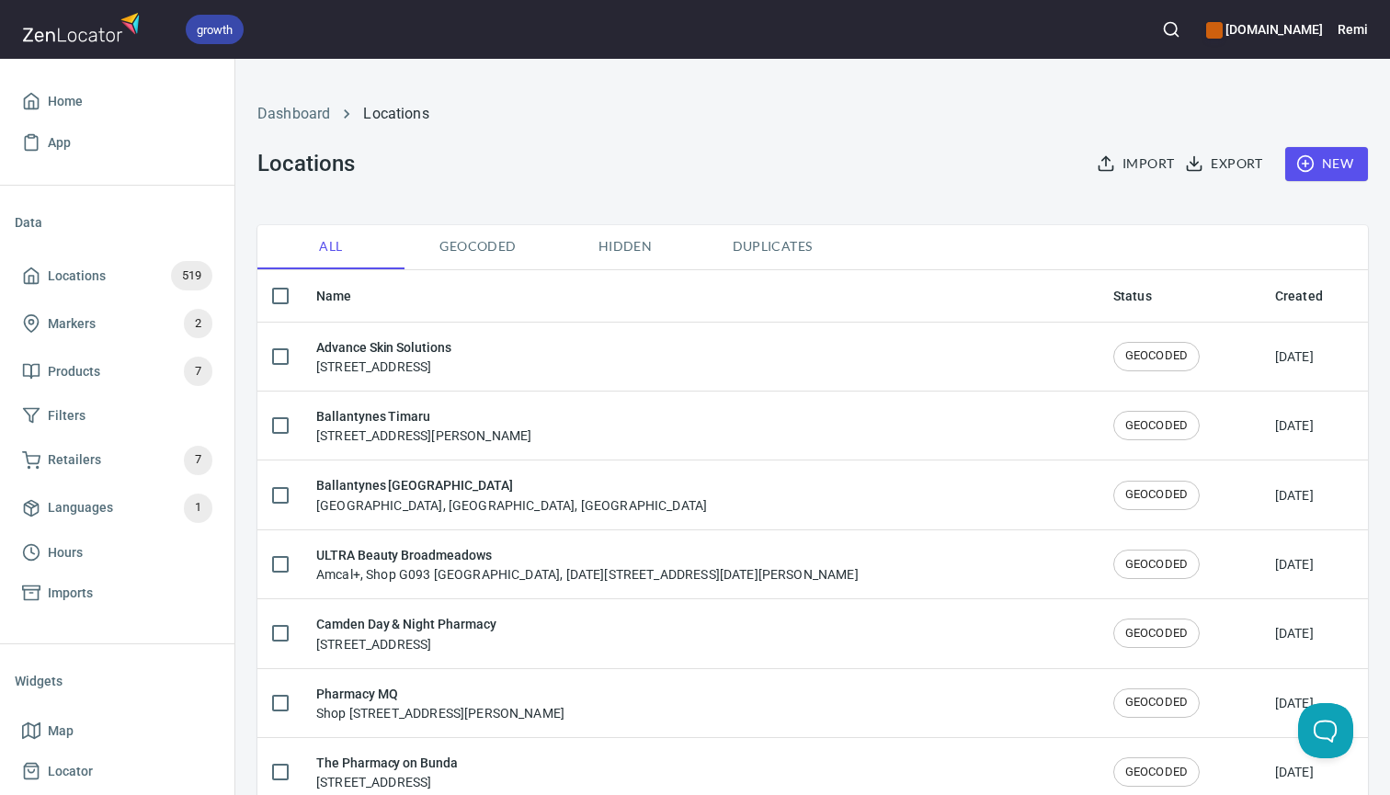
click at [1180, 30] on icon "button" at bounding box center [1171, 29] width 18 height 18
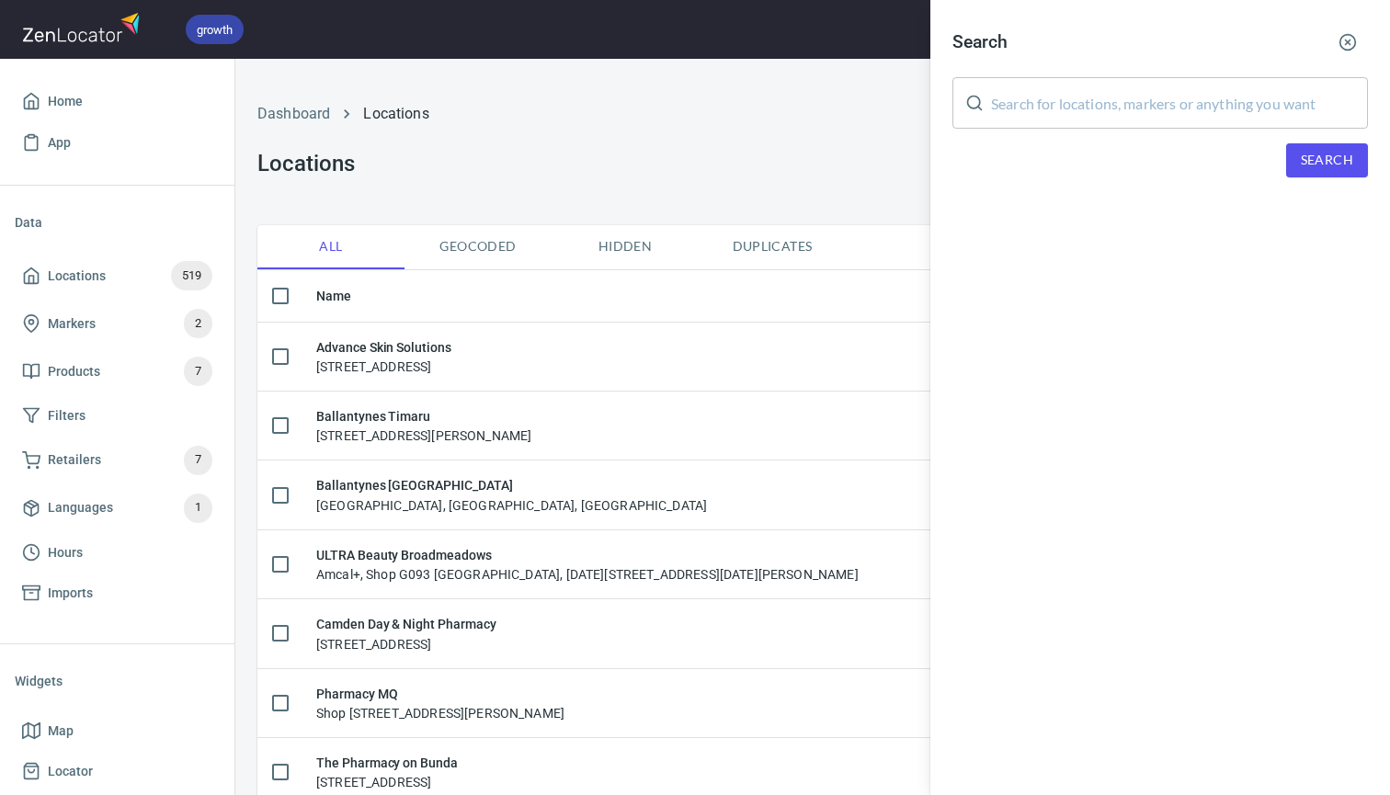
click at [1039, 108] on input "text" at bounding box center [1179, 102] width 377 height 51
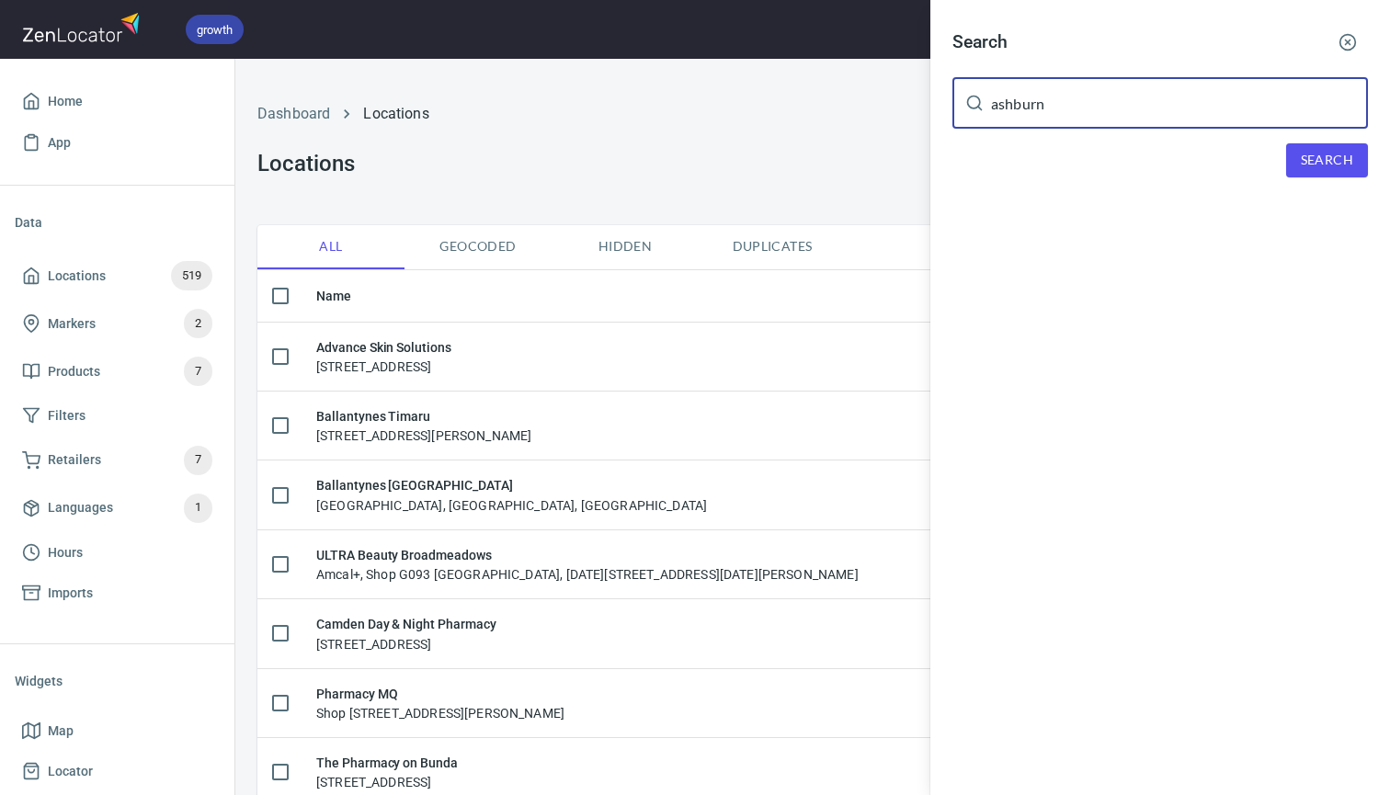
type input "ashburn"
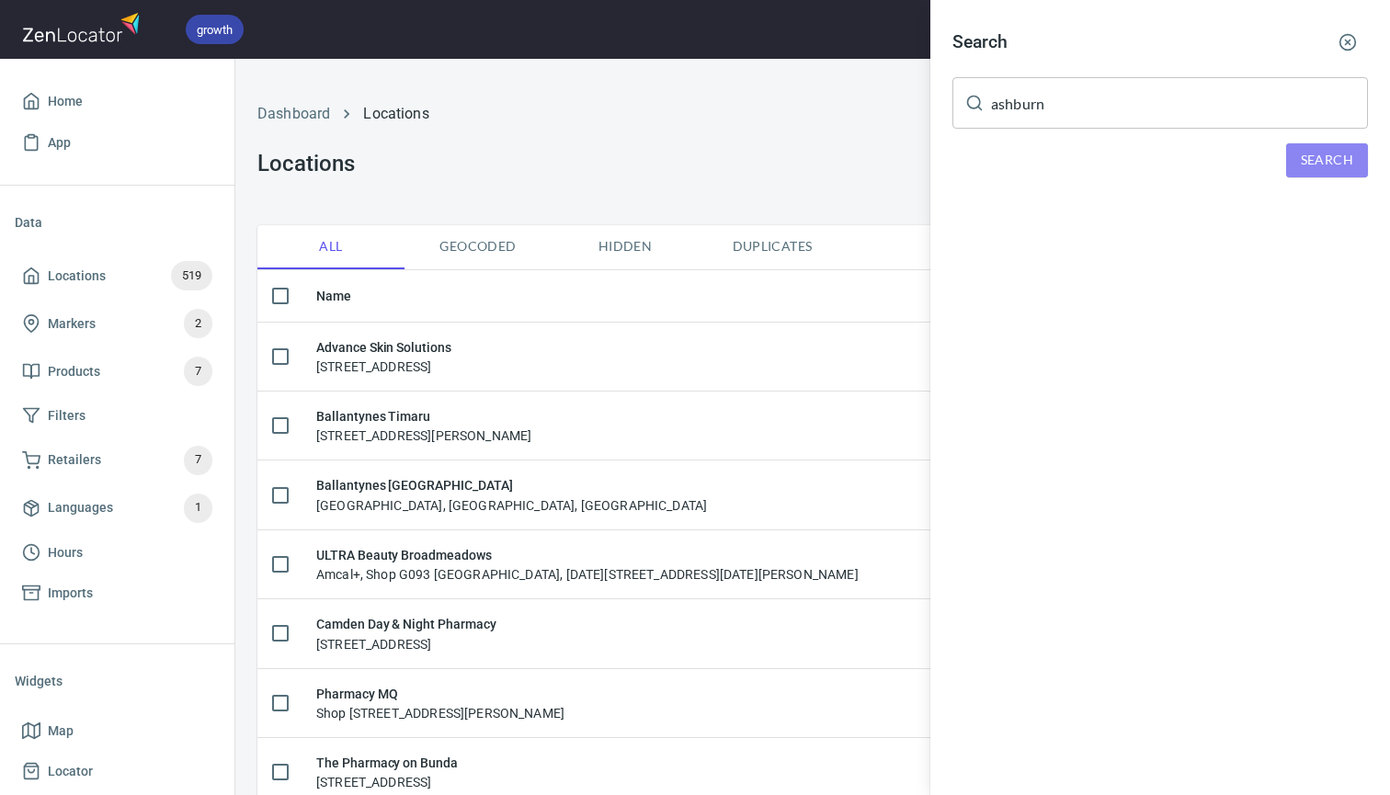
click at [1316, 152] on span "Search" at bounding box center [1327, 160] width 52 height 23
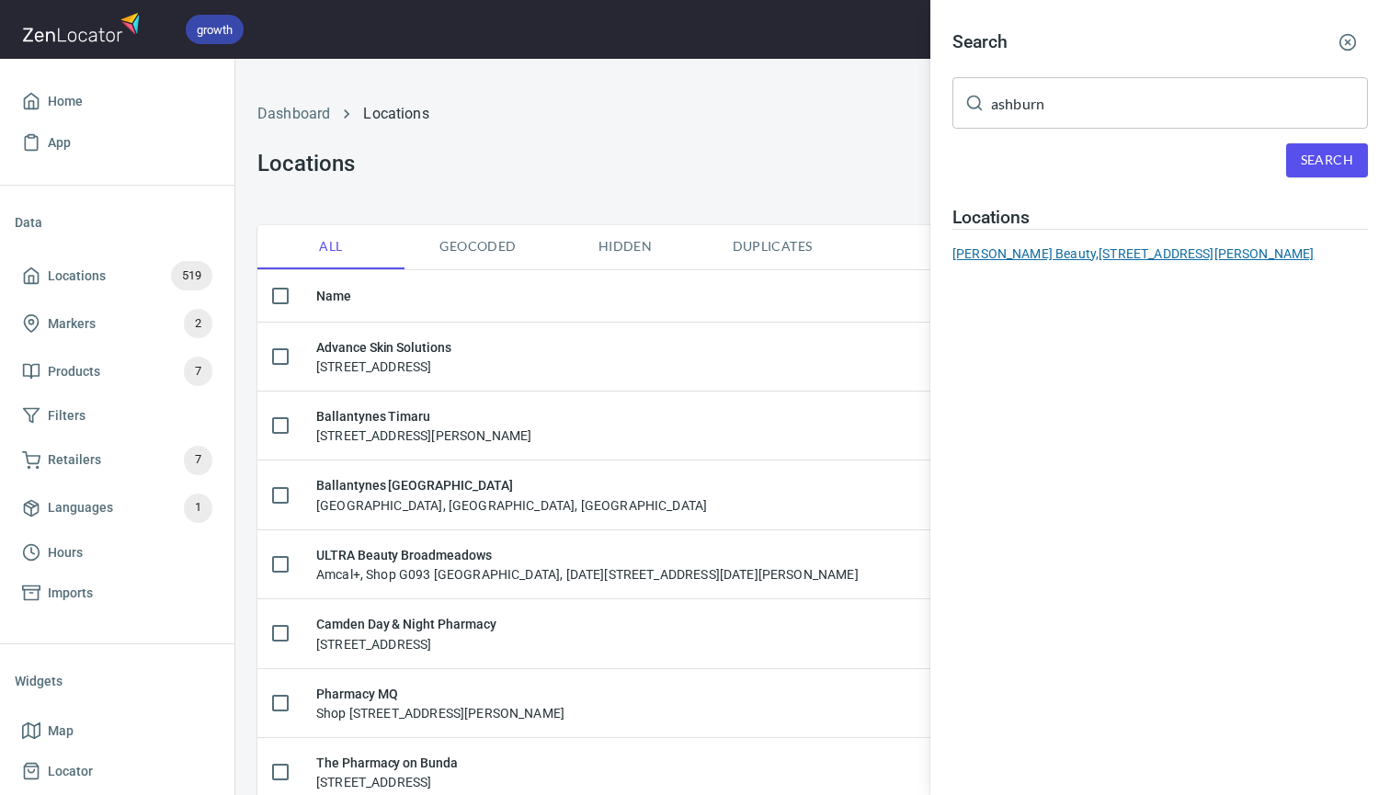
click at [1043, 256] on div "Wendy Ashburn Beauty, 31 Jones St, HIGHGATE HILL, QLD 4101" at bounding box center [1159, 254] width 415 height 18
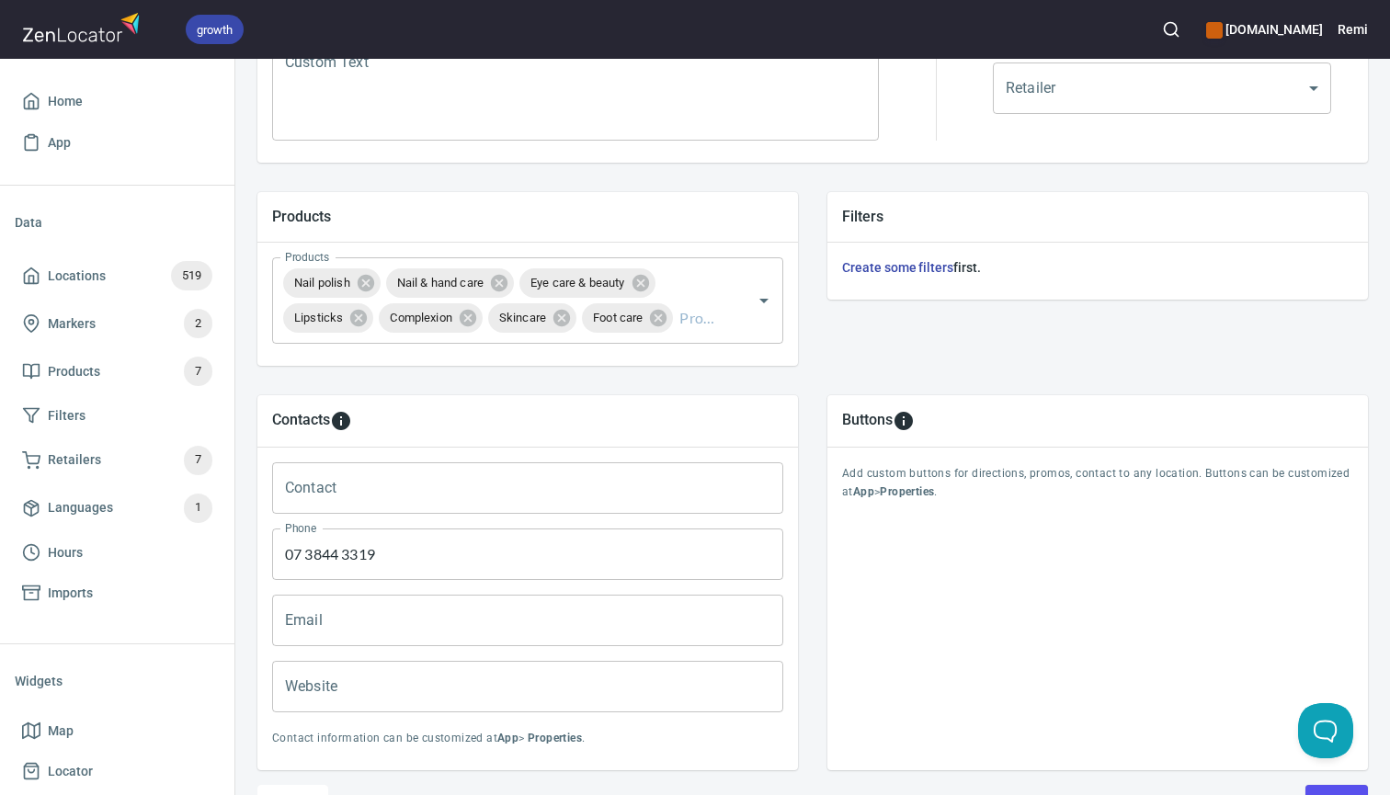
scroll to position [570, 0]
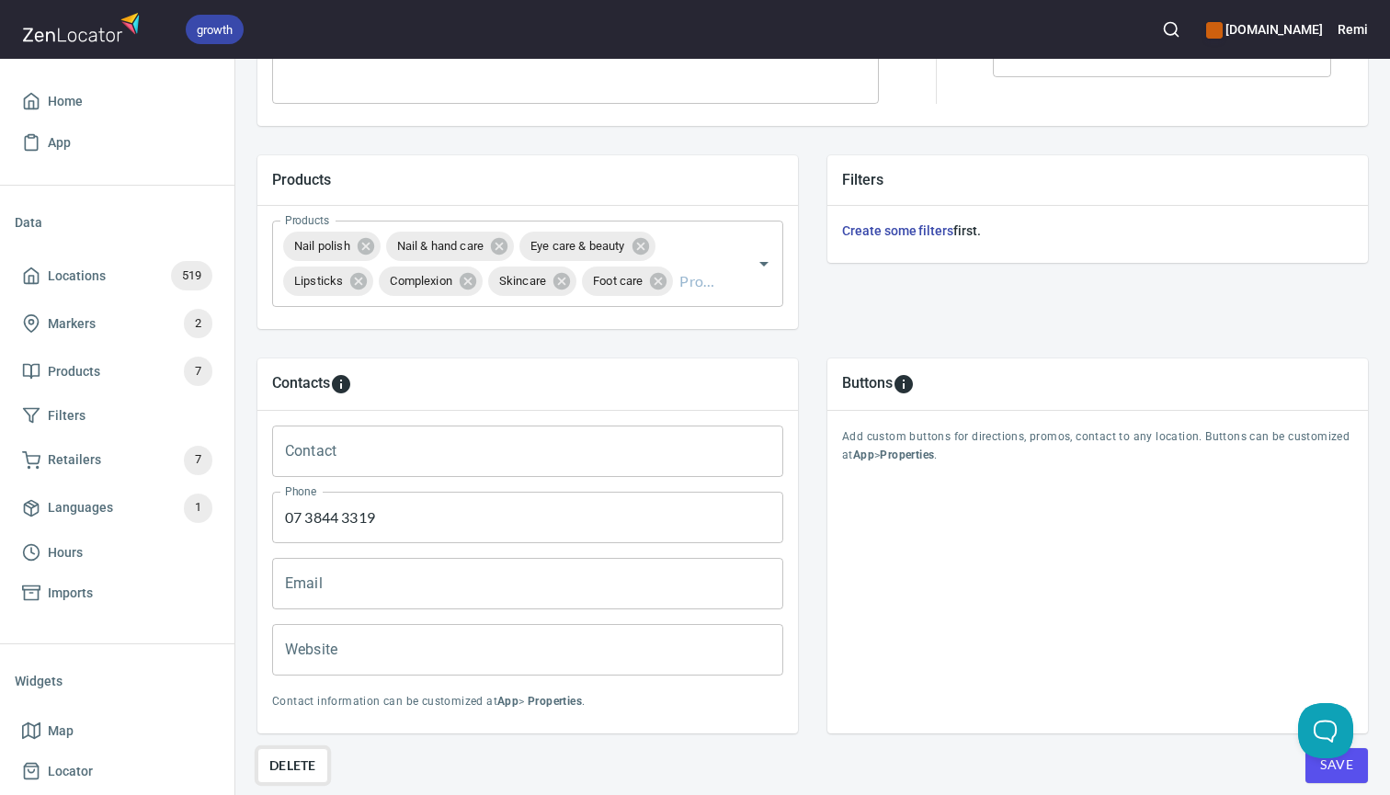
click at [306, 767] on span "Delete" at bounding box center [292, 766] width 47 height 22
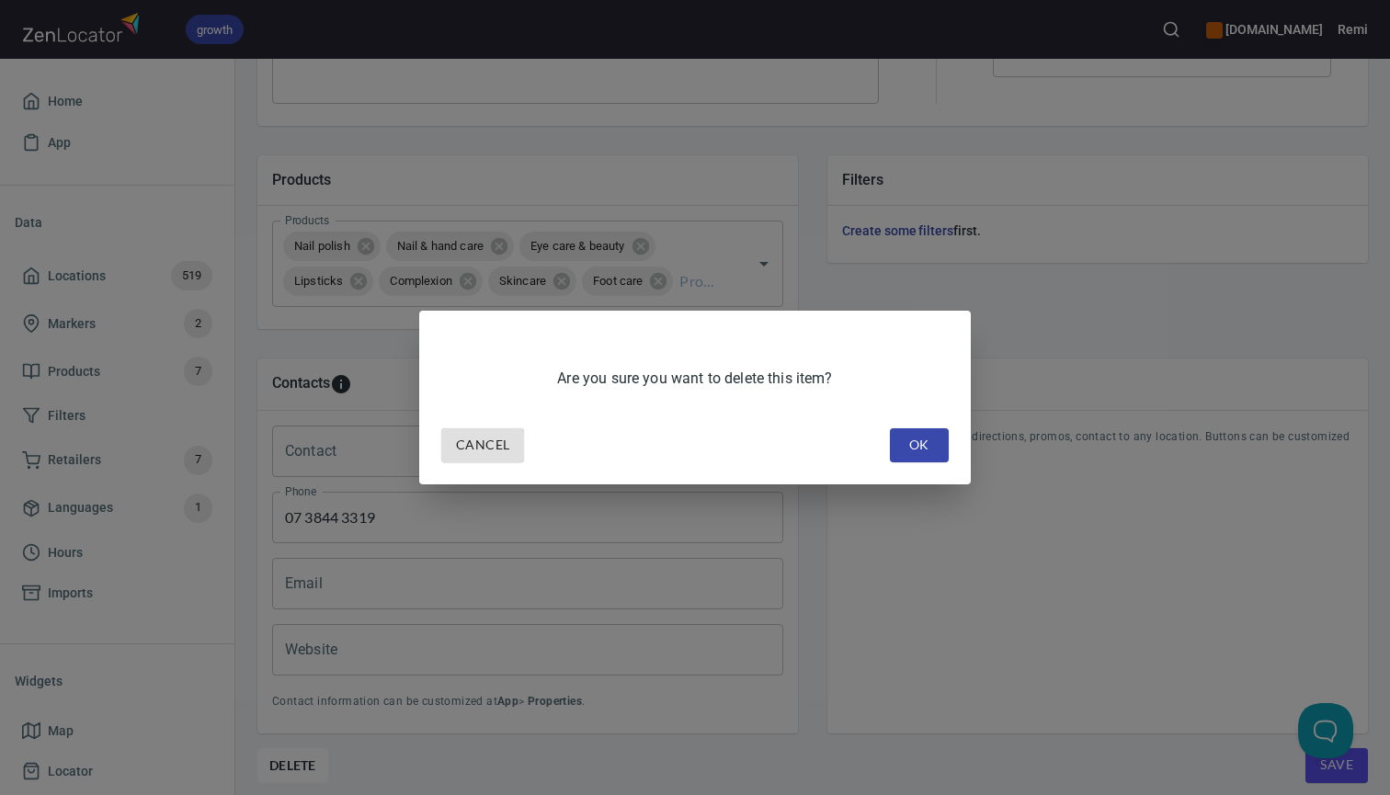
click at [925, 441] on span "OK" at bounding box center [919, 445] width 29 height 23
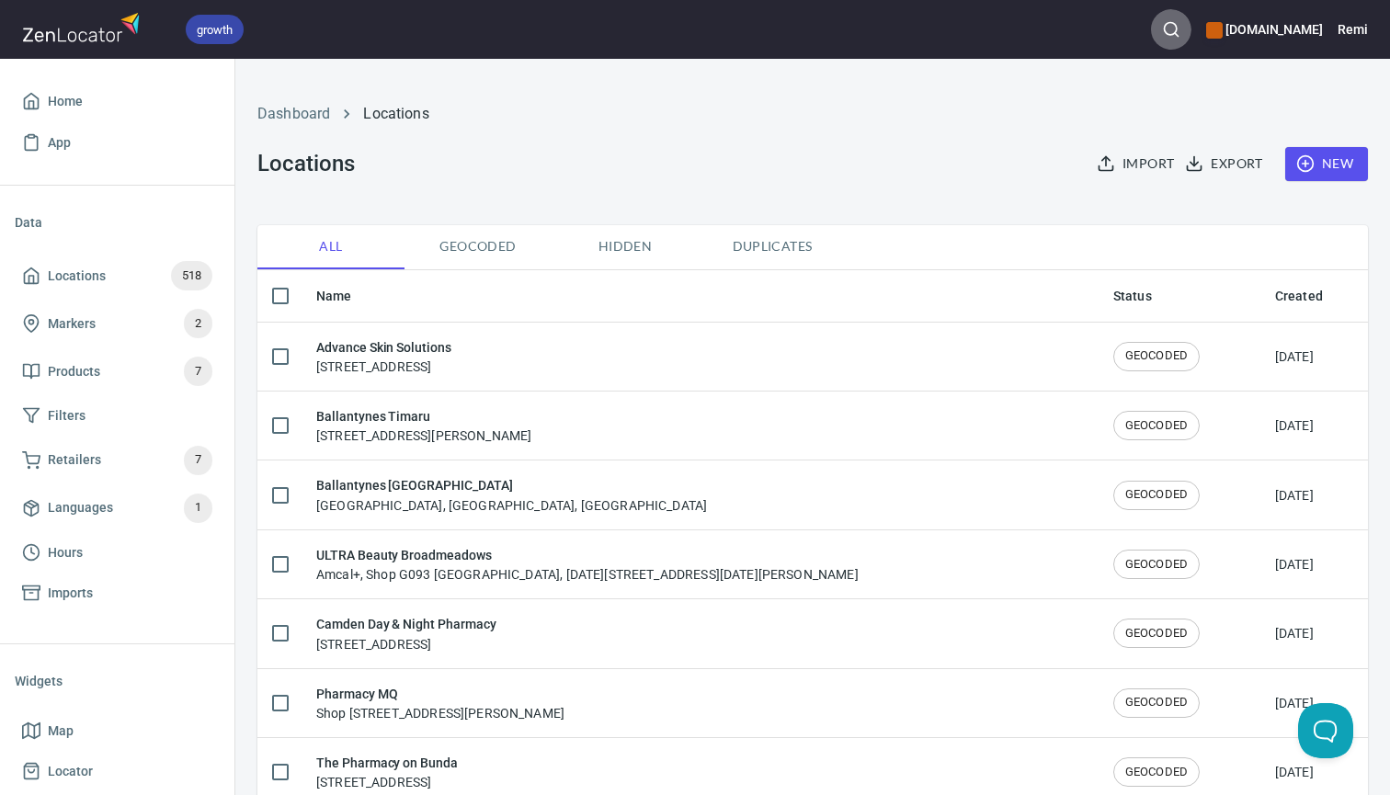
click at [1176, 24] on circle "button" at bounding box center [1170, 29] width 12 height 12
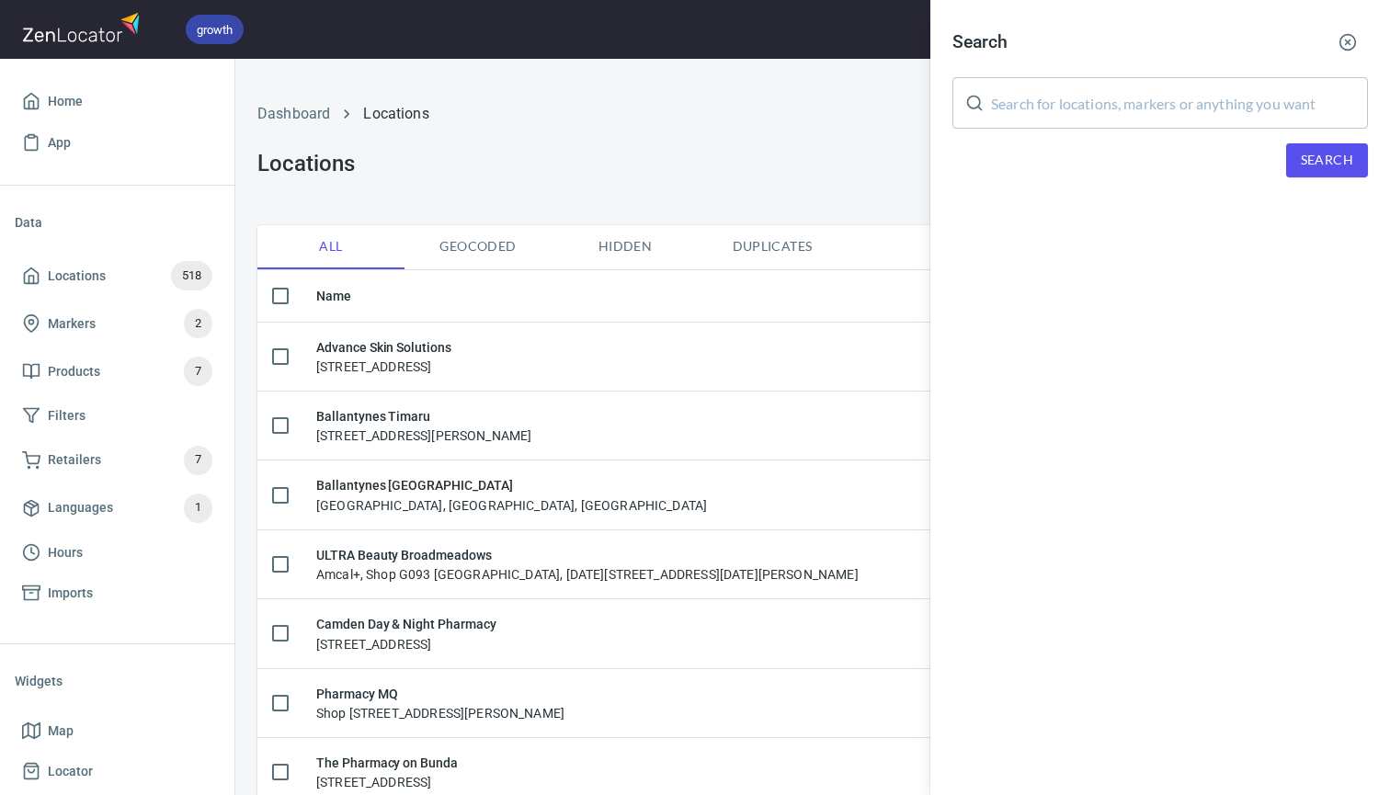
click at [1029, 107] on input "text" at bounding box center [1179, 102] width 377 height 51
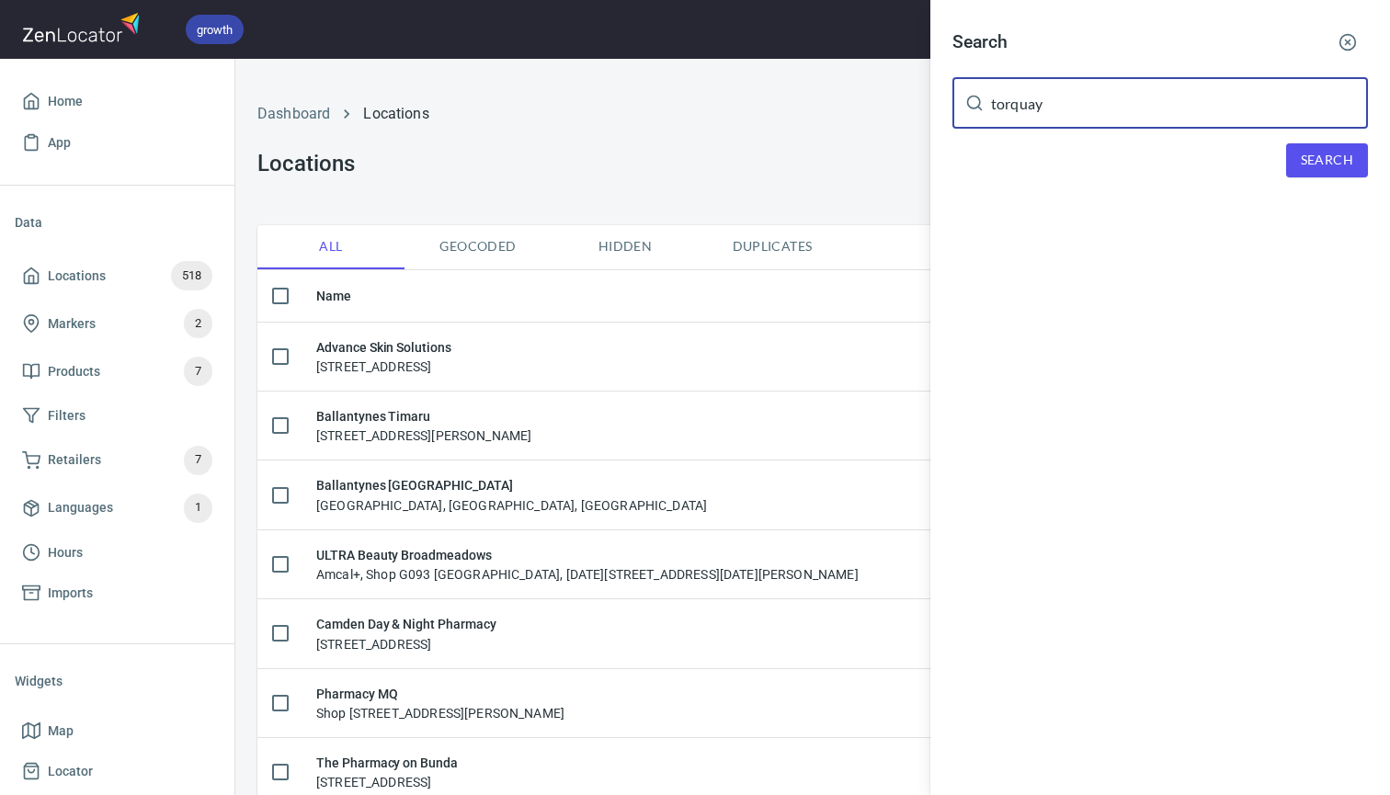
type input "torquay"
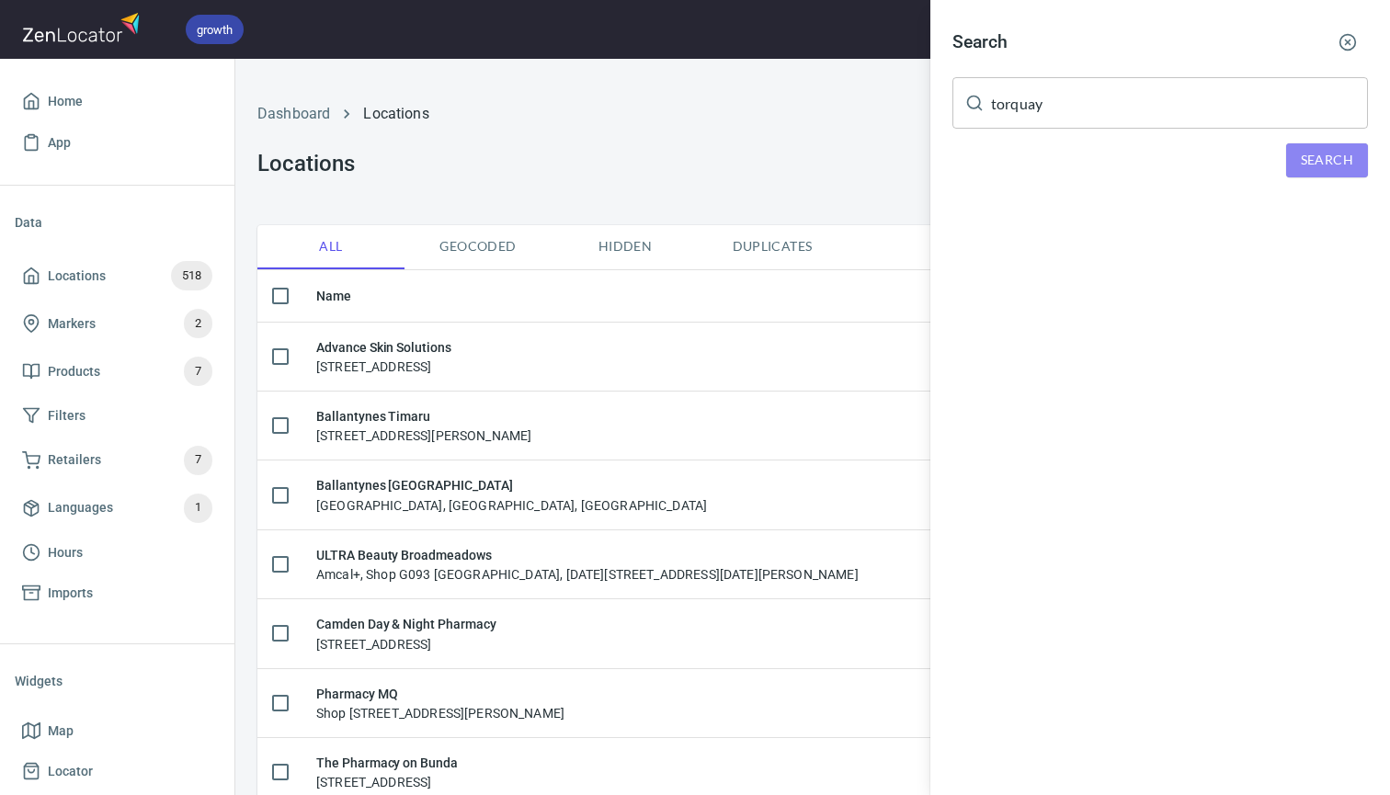
click at [1325, 165] on span "Search" at bounding box center [1327, 160] width 52 height 23
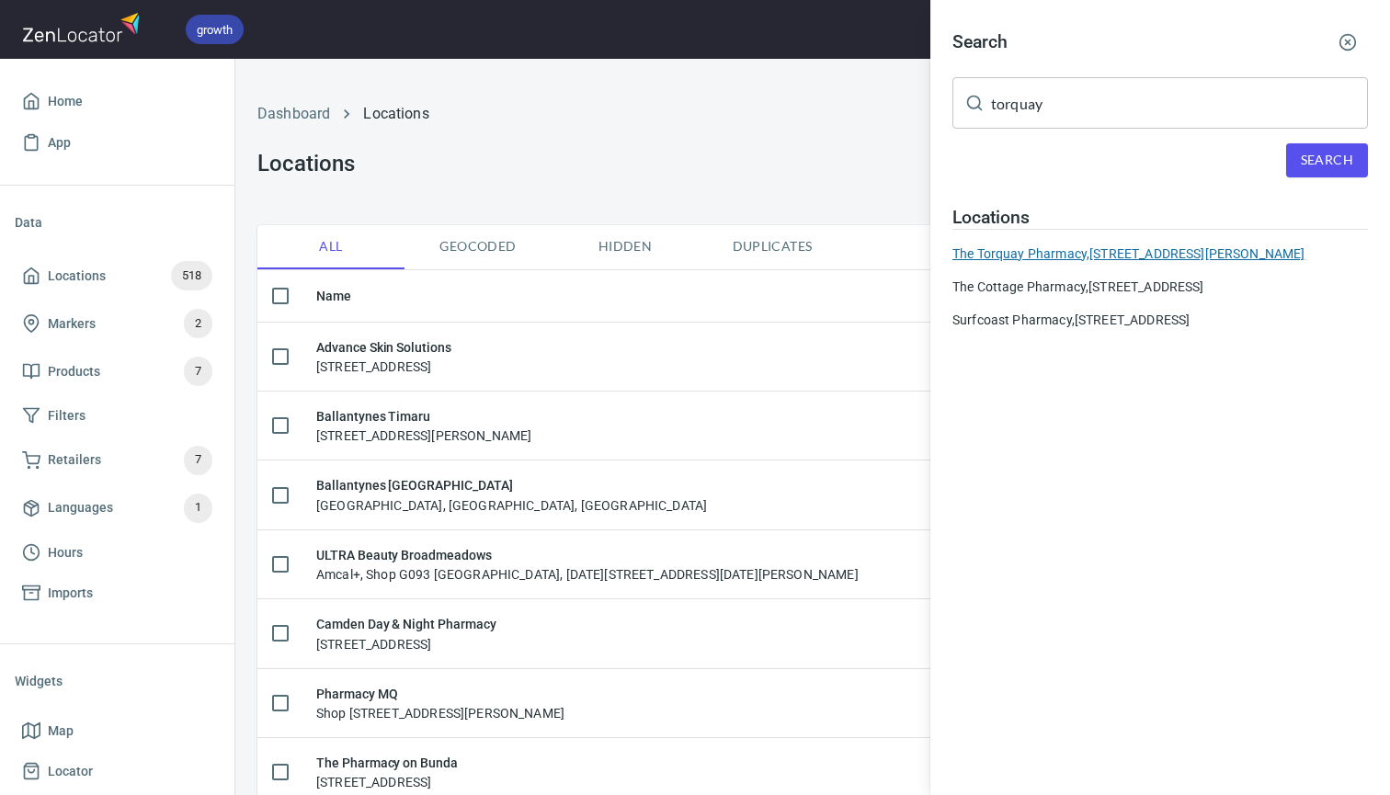
click at [1061, 253] on div "The Torquay Pharmacy, 18 Gilbert St TORQUAY VIC 3228" at bounding box center [1159, 254] width 415 height 18
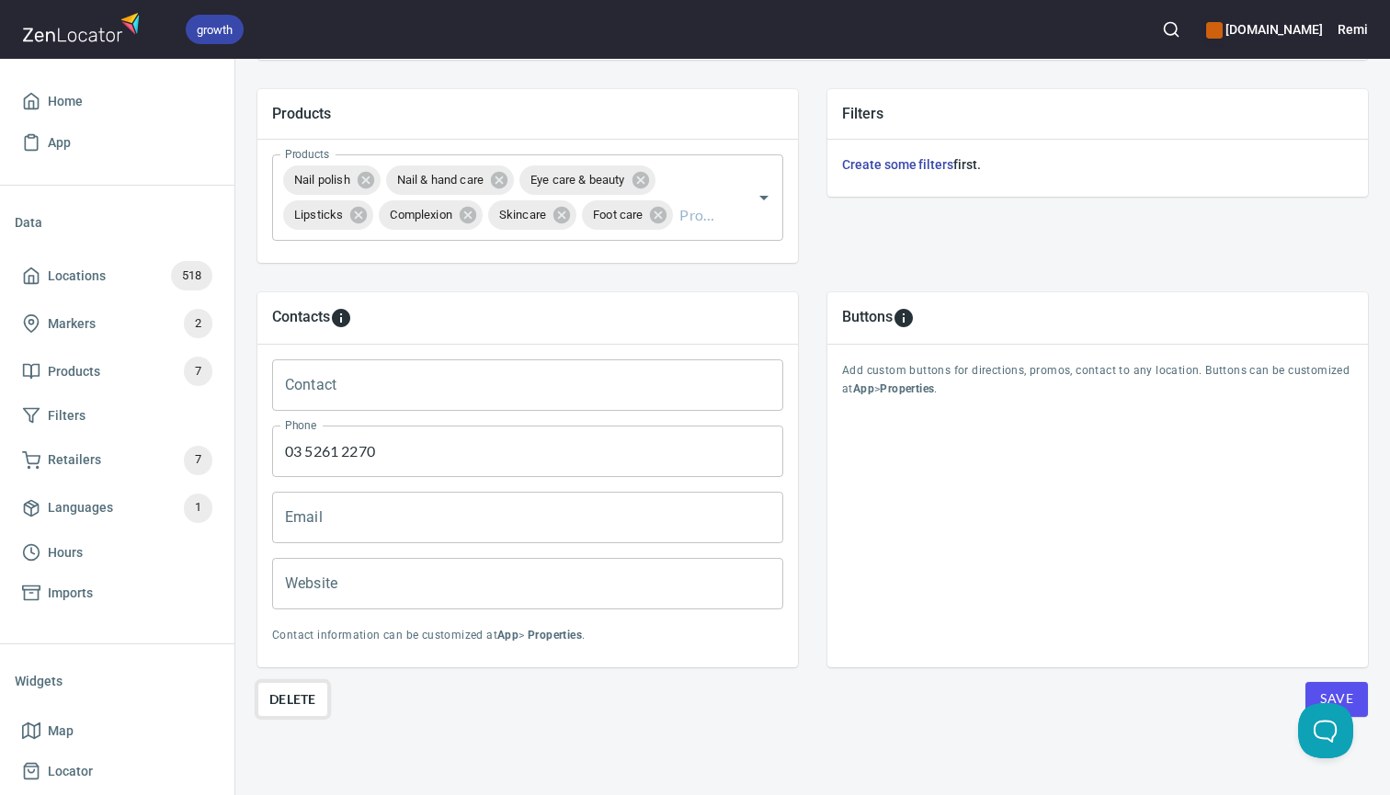
click at [293, 697] on span "Delete" at bounding box center [292, 699] width 47 height 22
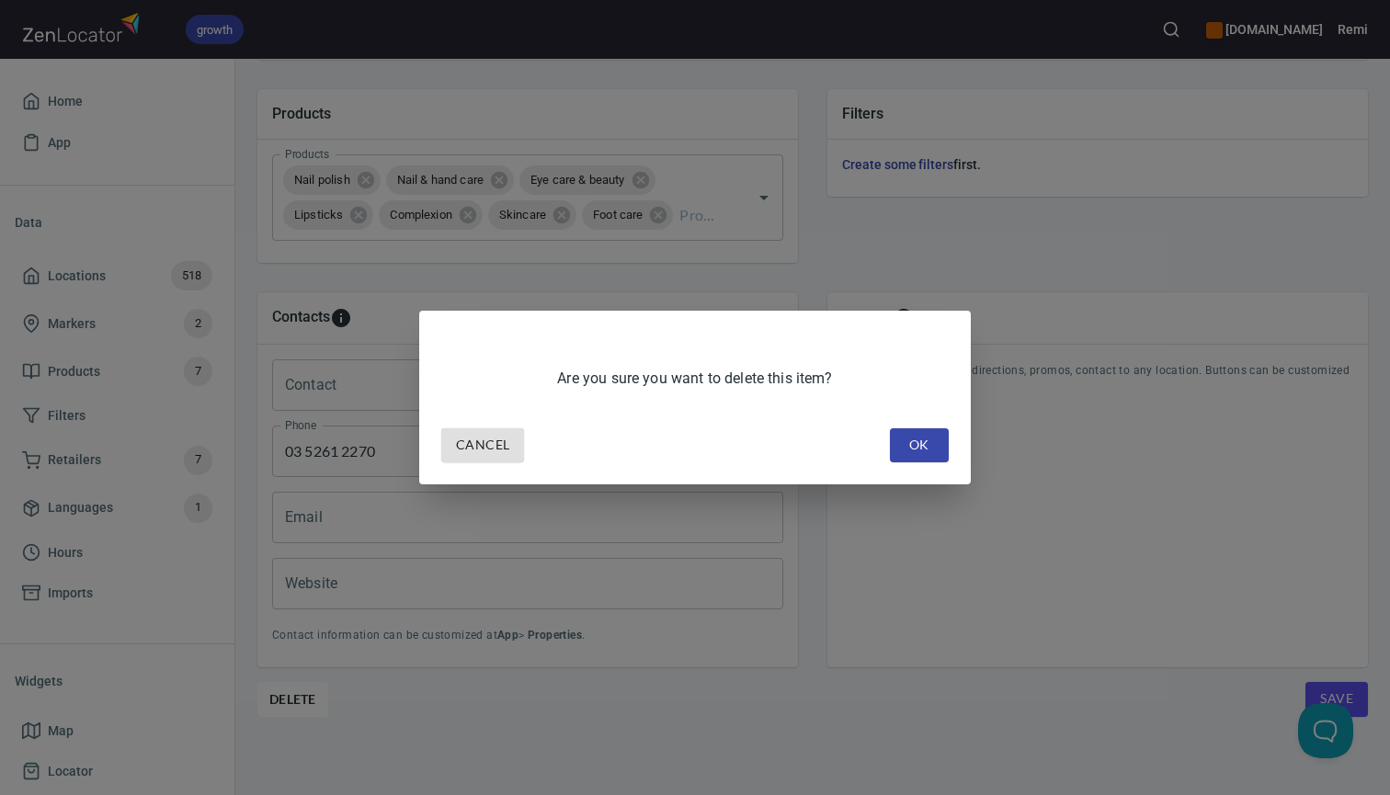
click at [908, 453] on span "OK" at bounding box center [919, 445] width 29 height 23
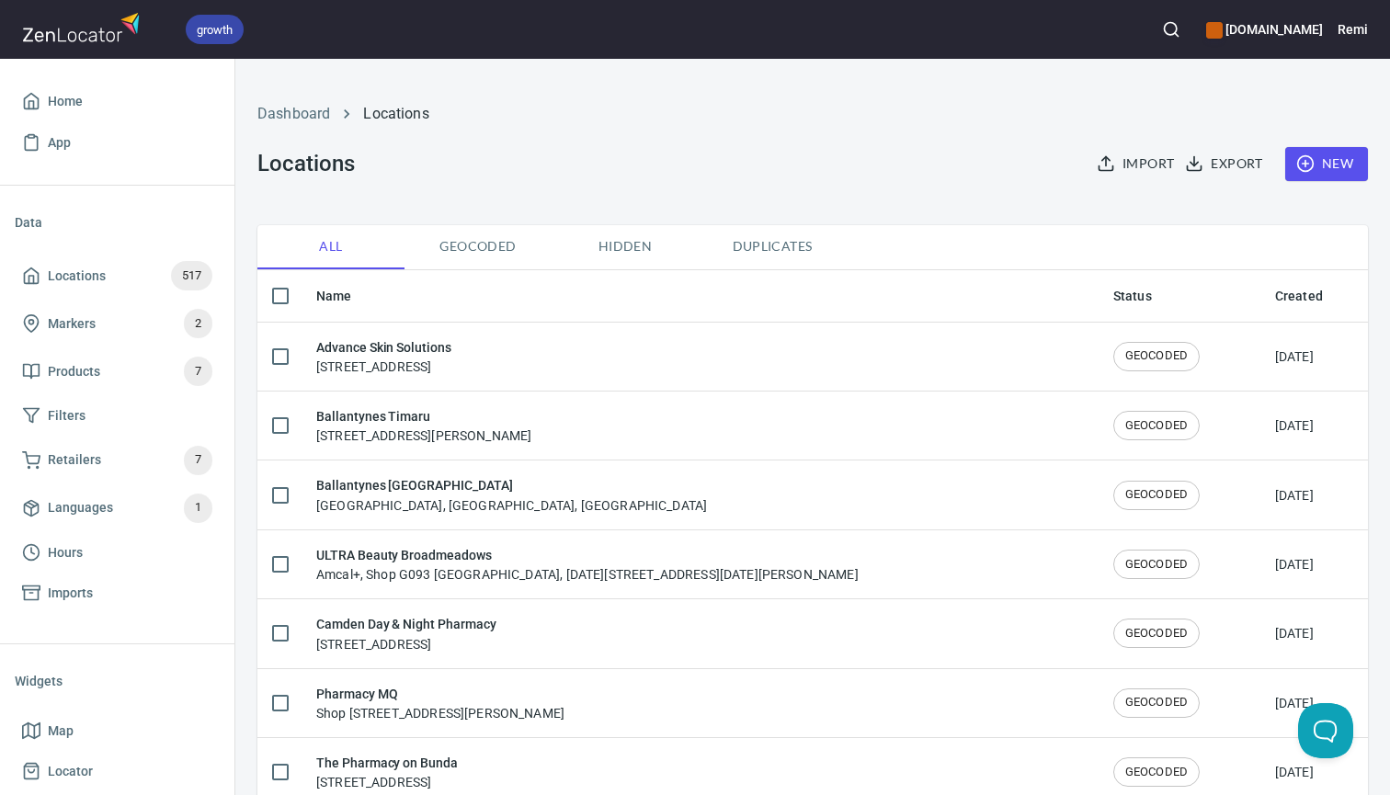
click at [1268, 36] on h6 "[DOMAIN_NAME]" at bounding box center [1264, 29] width 117 height 20
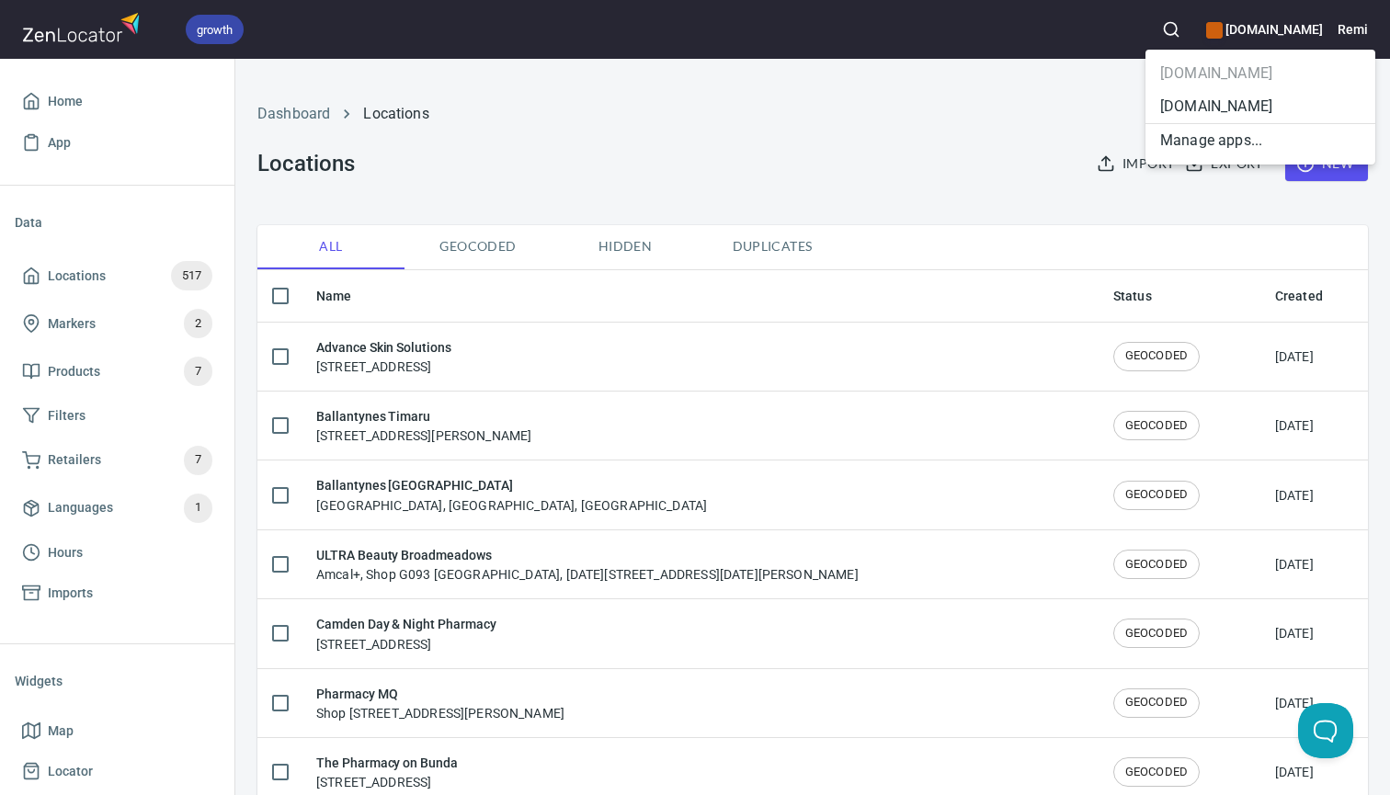
click at [1186, 107] on li "[DOMAIN_NAME]" at bounding box center [1260, 106] width 230 height 33
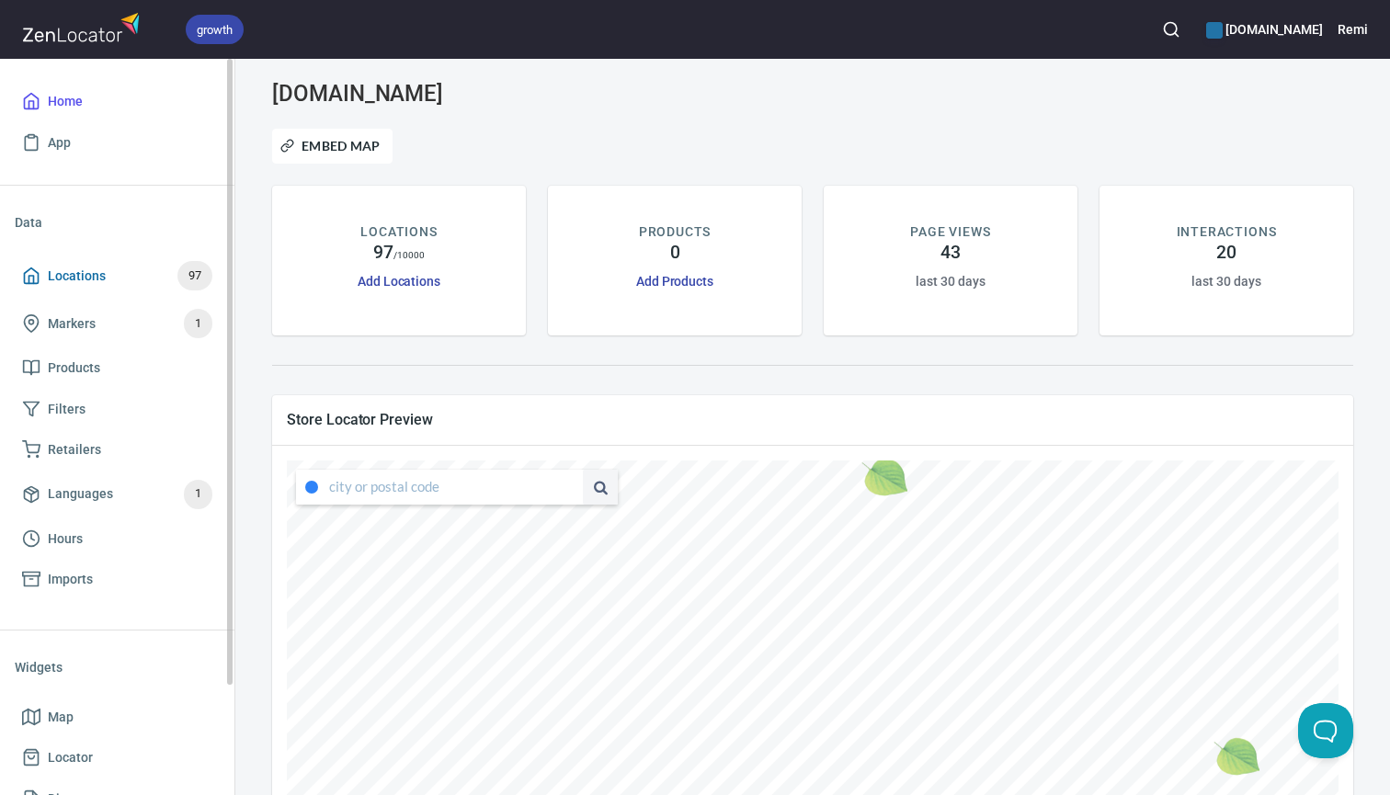
click at [73, 274] on span "Locations" at bounding box center [77, 276] width 58 height 23
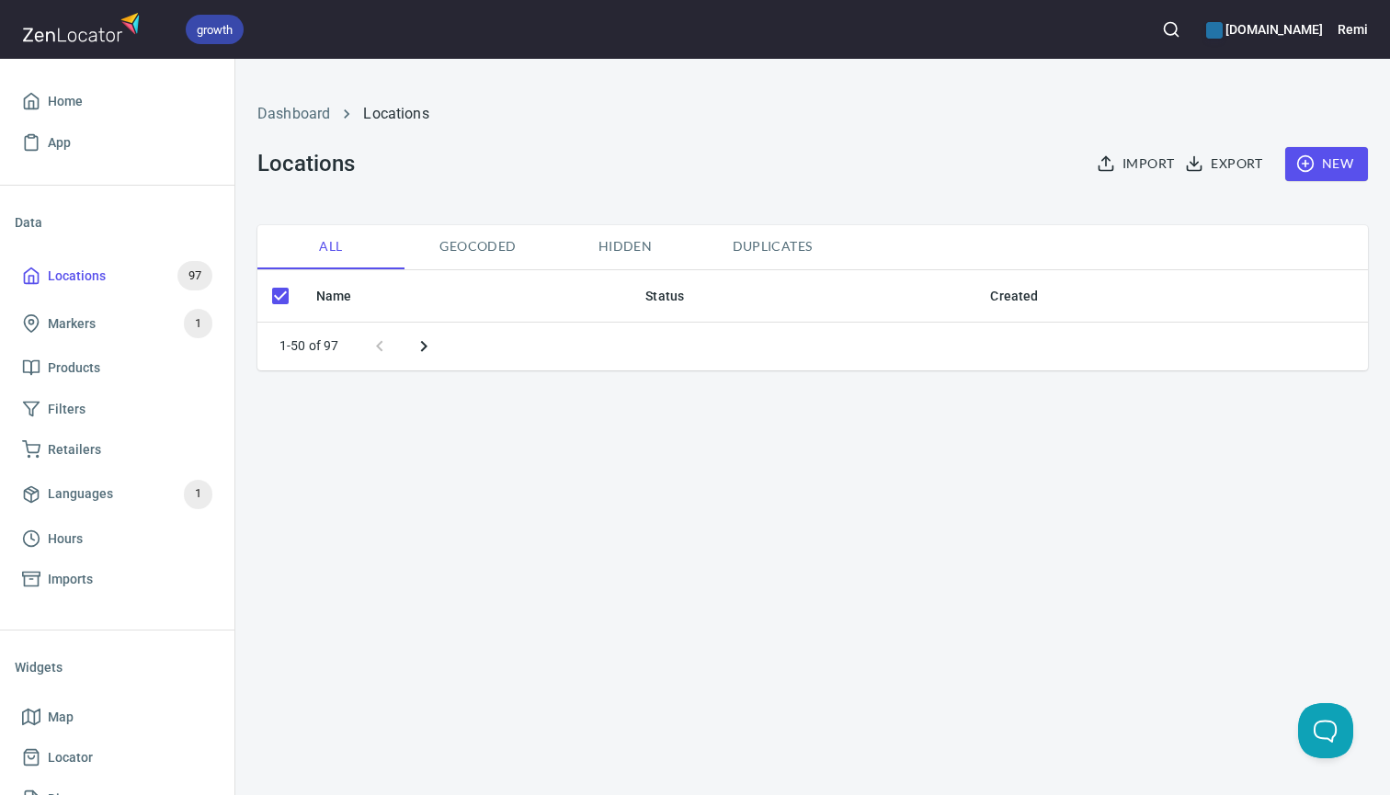
checkbox input "false"
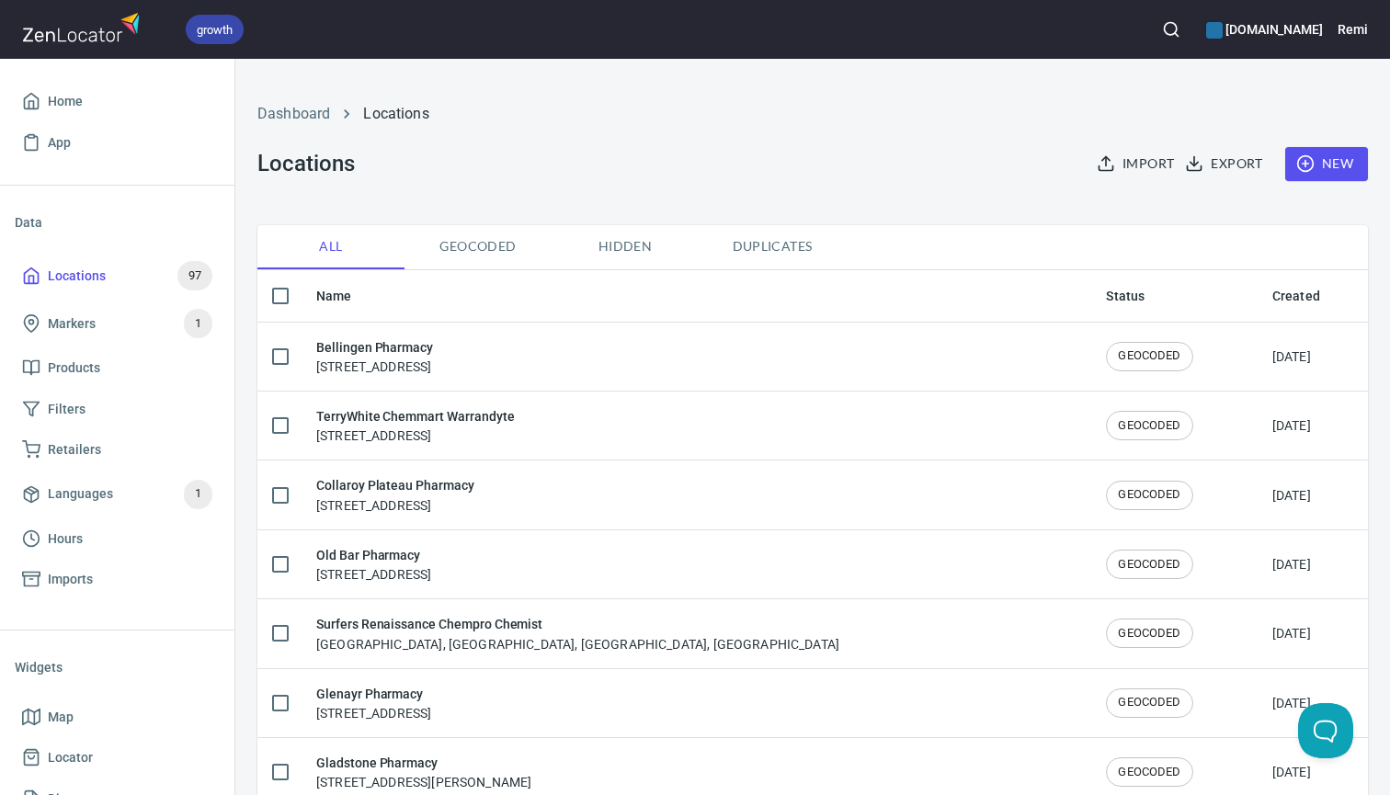
click at [1223, 159] on span "Export" at bounding box center [1226, 164] width 74 height 23
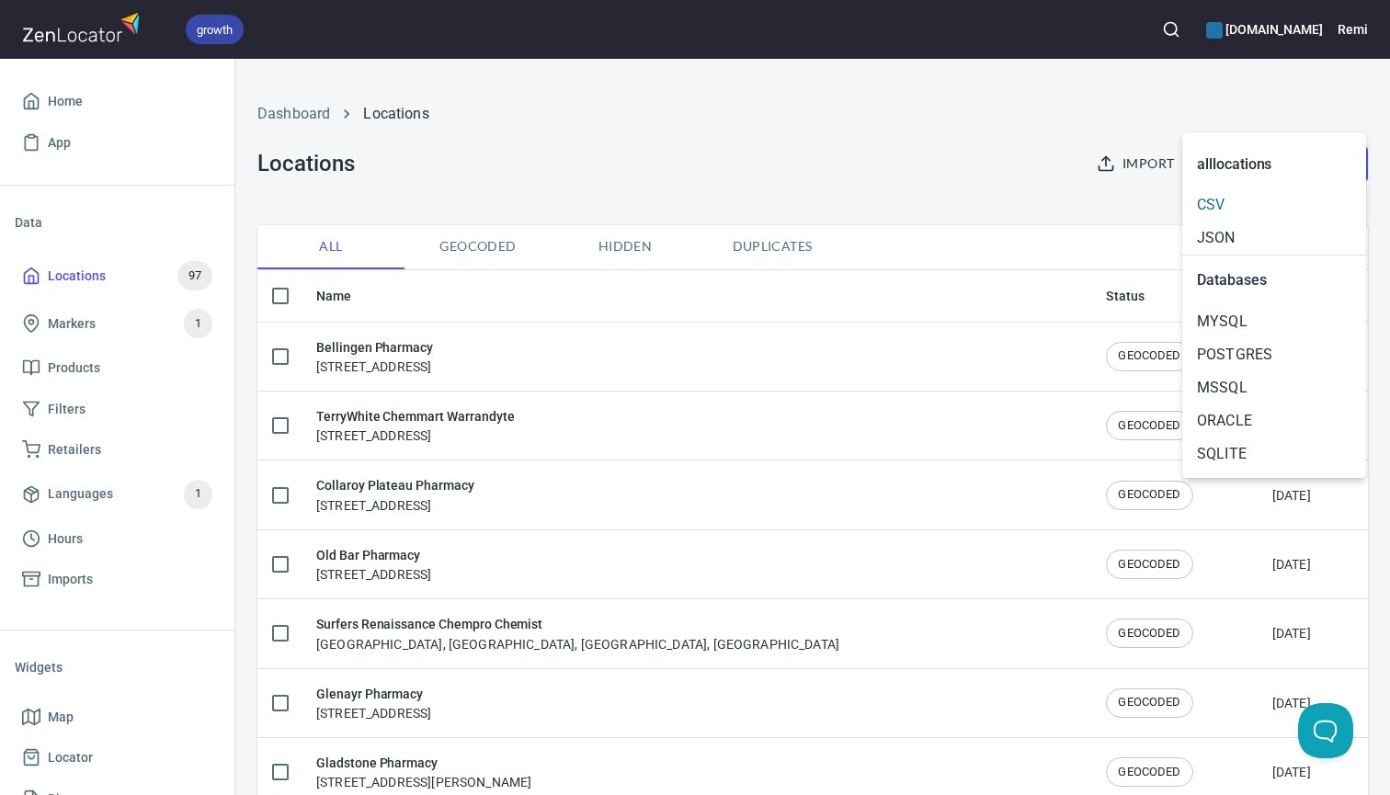
click at [1214, 207] on span "CSV" at bounding box center [1274, 205] width 154 height 22
click at [1159, 30] on div at bounding box center [695, 397] width 1390 height 795
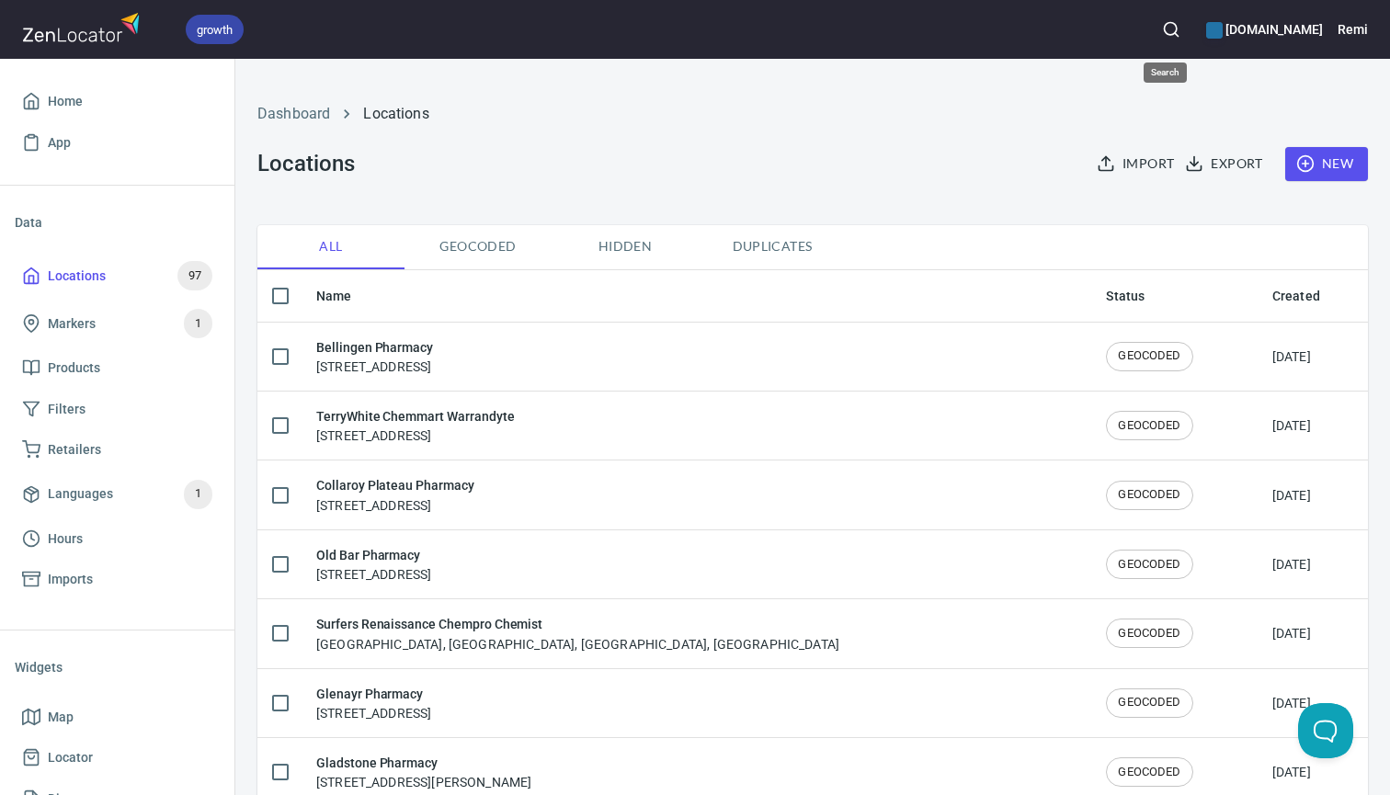
click at [1170, 36] on icon "button" at bounding box center [1171, 29] width 18 height 18
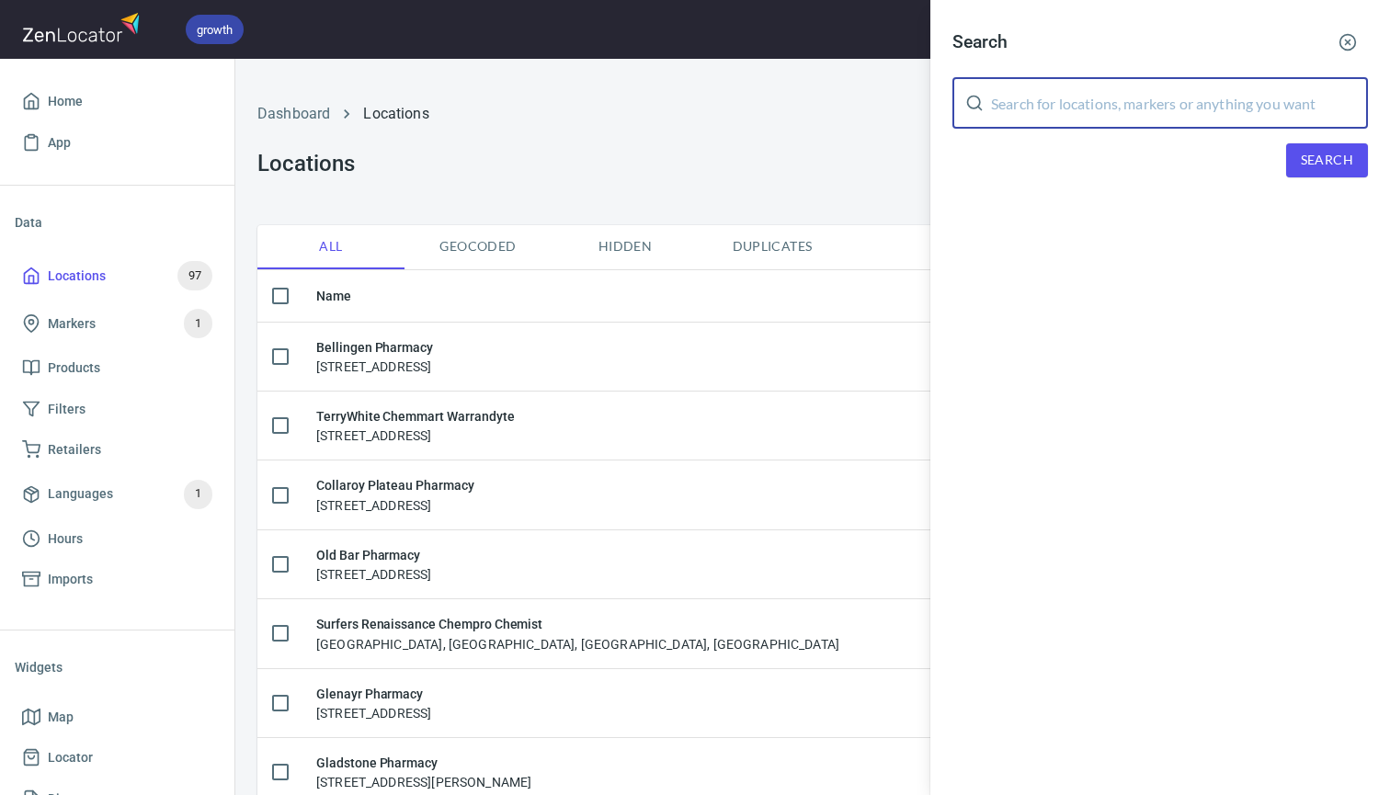
click at [1166, 97] on input "text" at bounding box center [1179, 102] width 377 height 51
type input "our chemist"
click at [1310, 153] on span "Search" at bounding box center [1327, 160] width 52 height 23
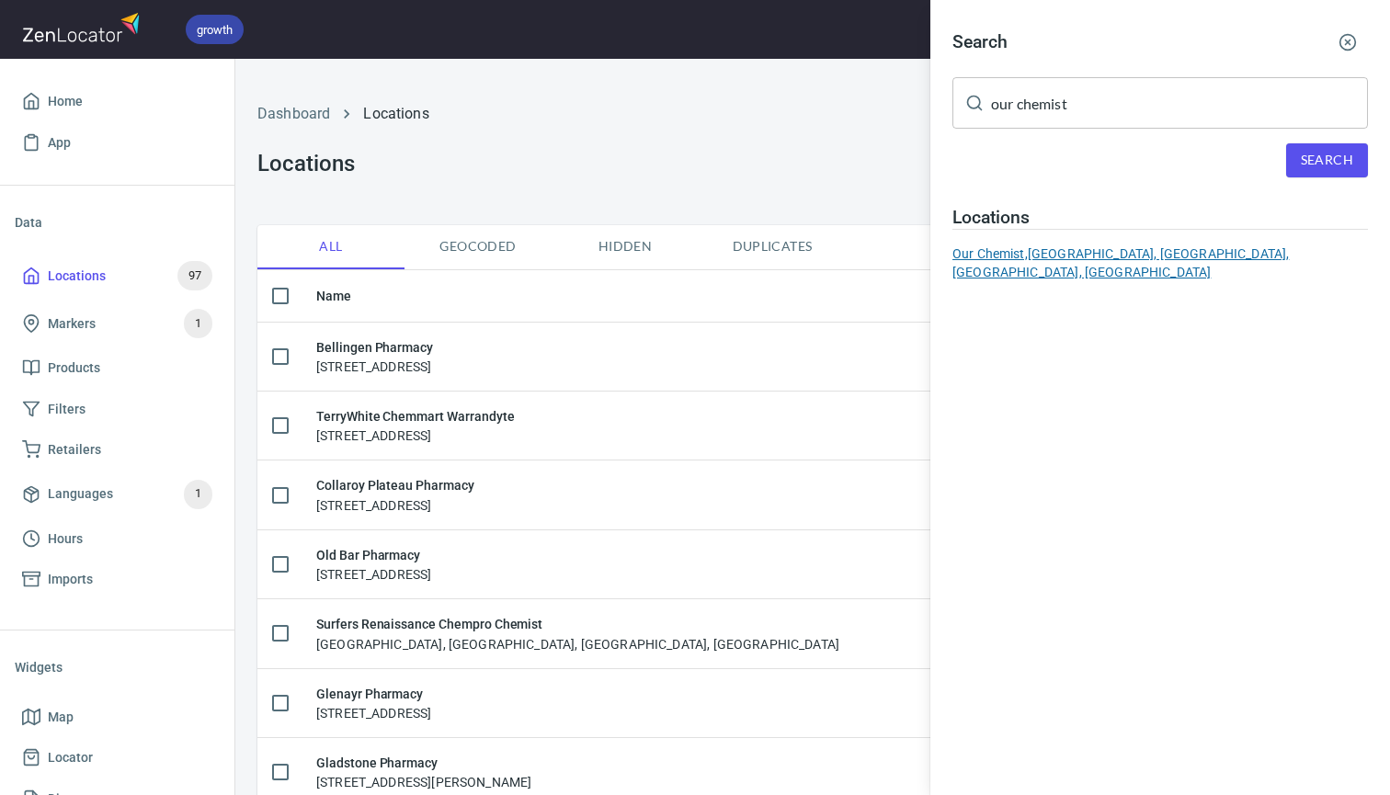
click at [1009, 253] on div "Our Chemist, Ballina West Shopping Centre, West Ballina, NSW, Australia" at bounding box center [1159, 263] width 415 height 37
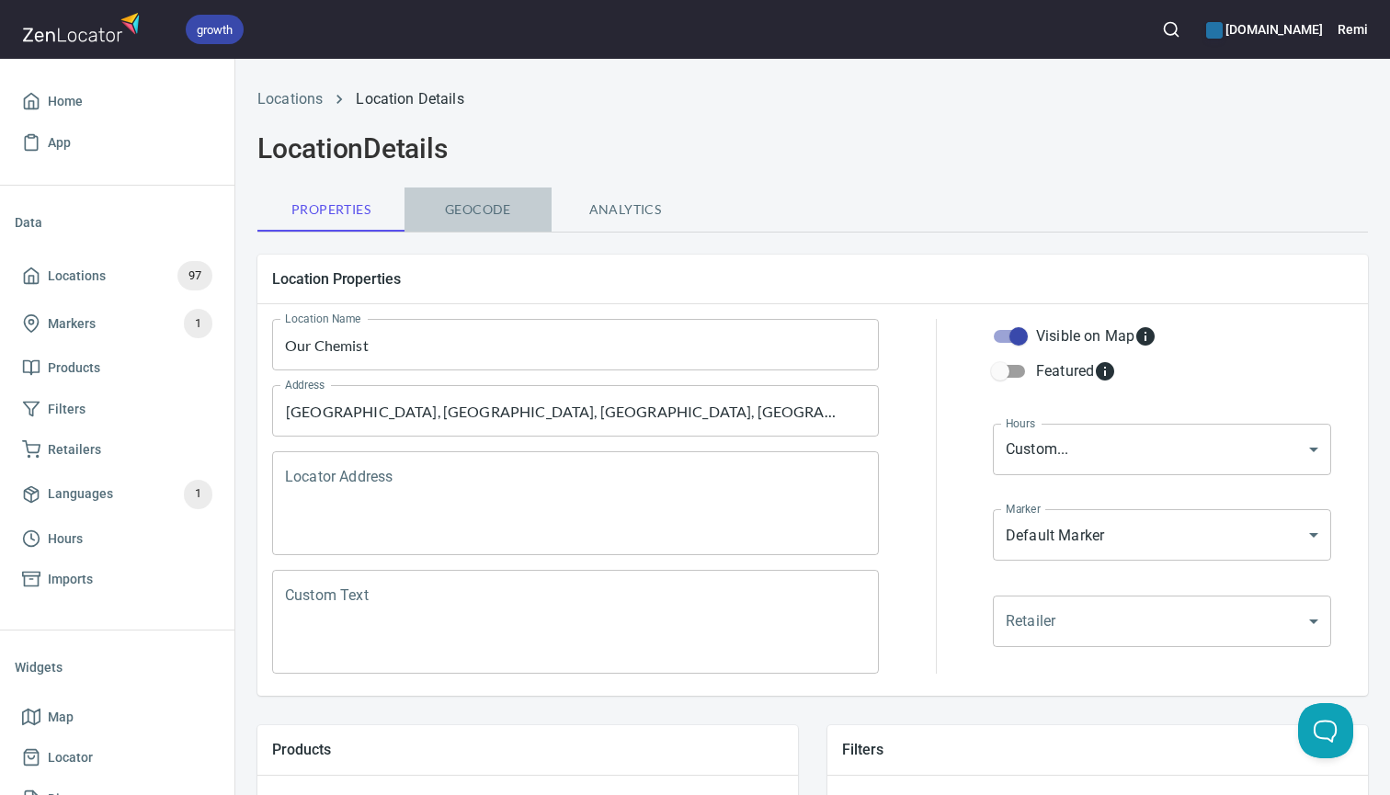
click at [488, 209] on span "Geocode" at bounding box center [477, 210] width 125 height 23
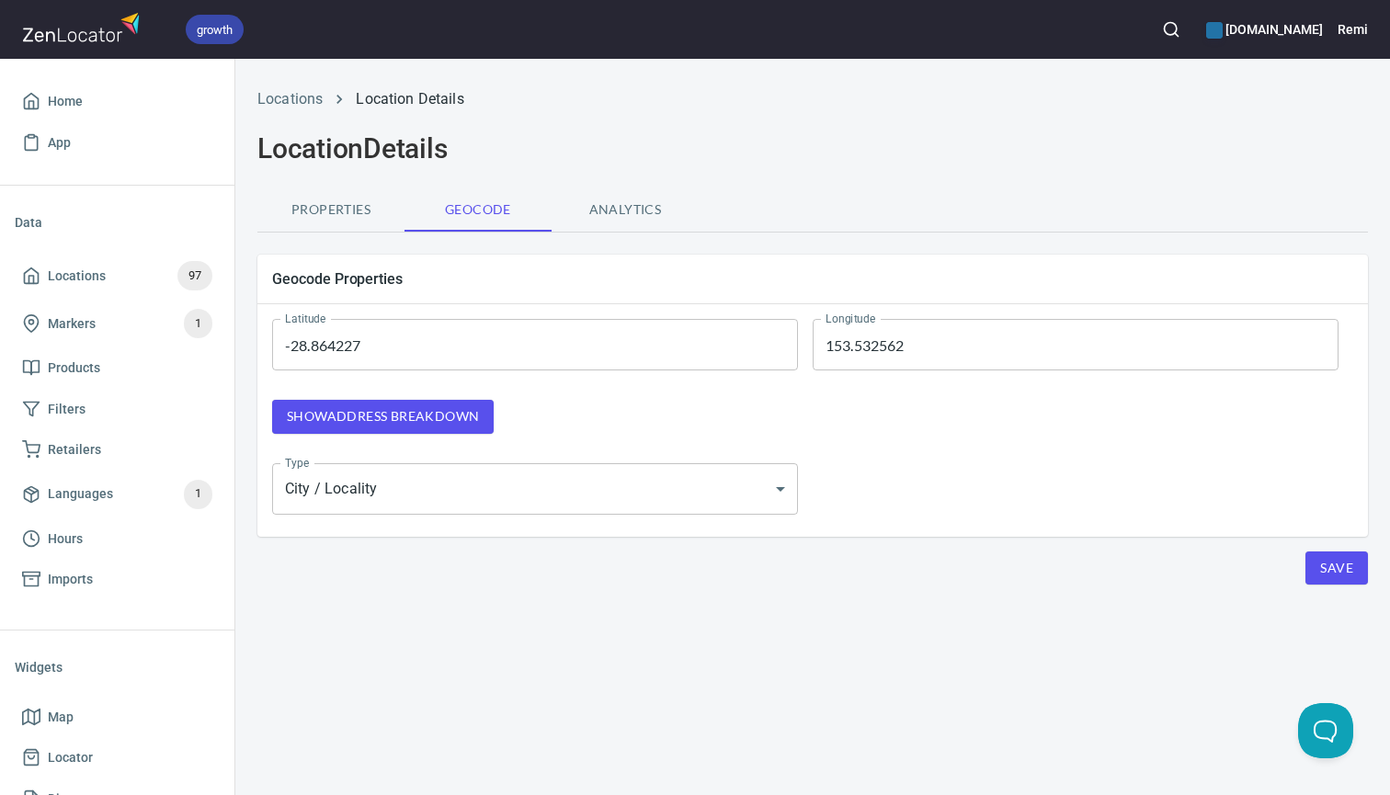
click at [473, 417] on span "Show address breakdown" at bounding box center [383, 416] width 192 height 23
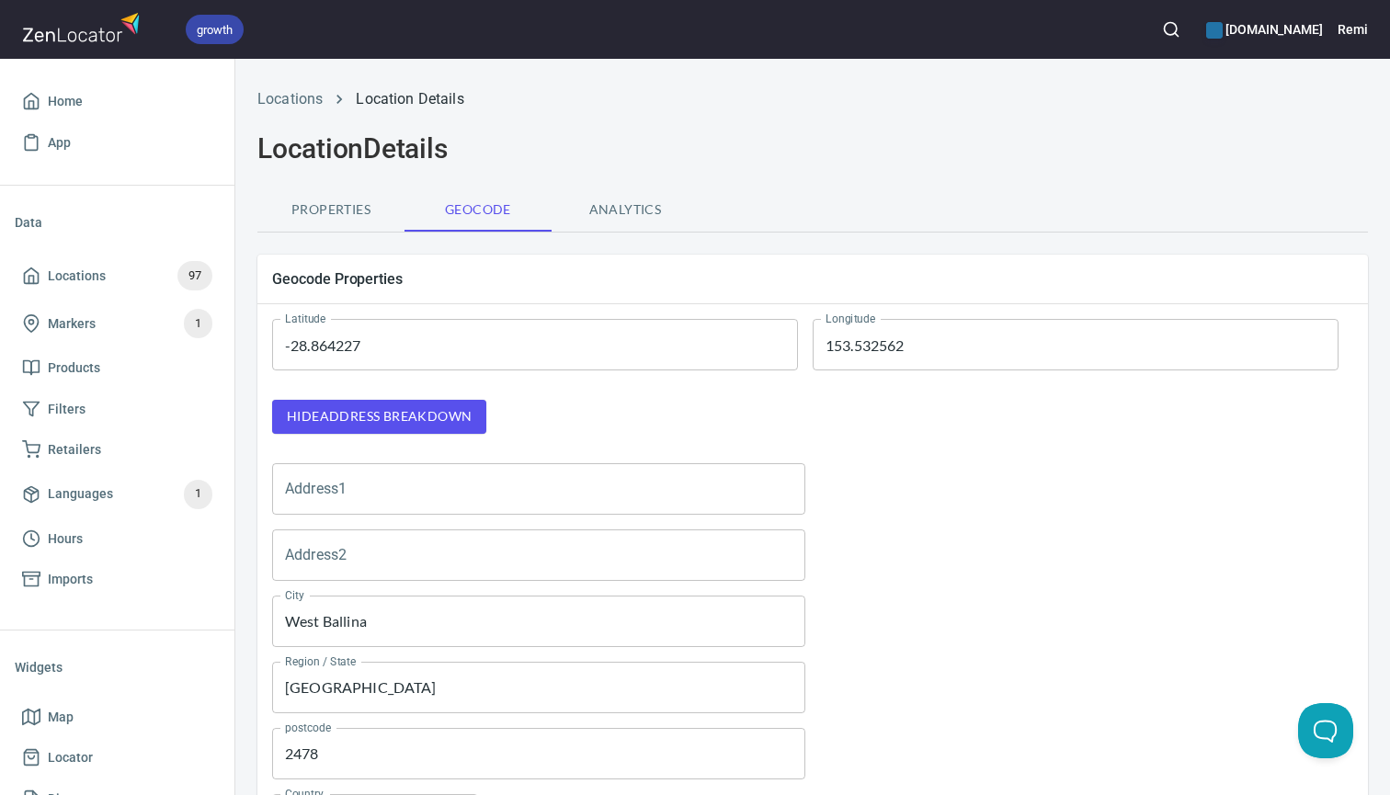
click at [337, 200] on span "Properties" at bounding box center [330, 210] width 125 height 23
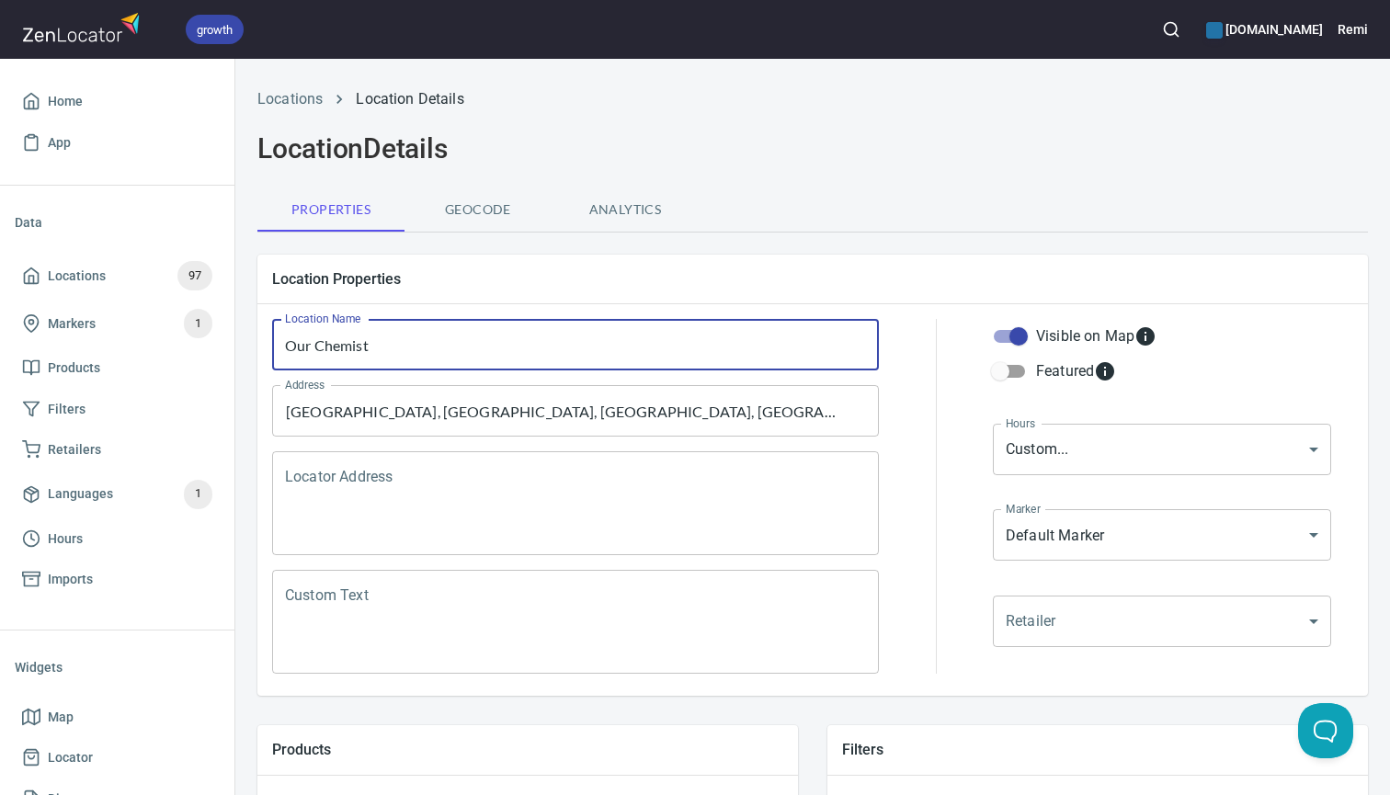
click at [484, 343] on input "Our Chemist" at bounding box center [575, 344] width 607 height 51
paste input "West Ballina Pharmacy"
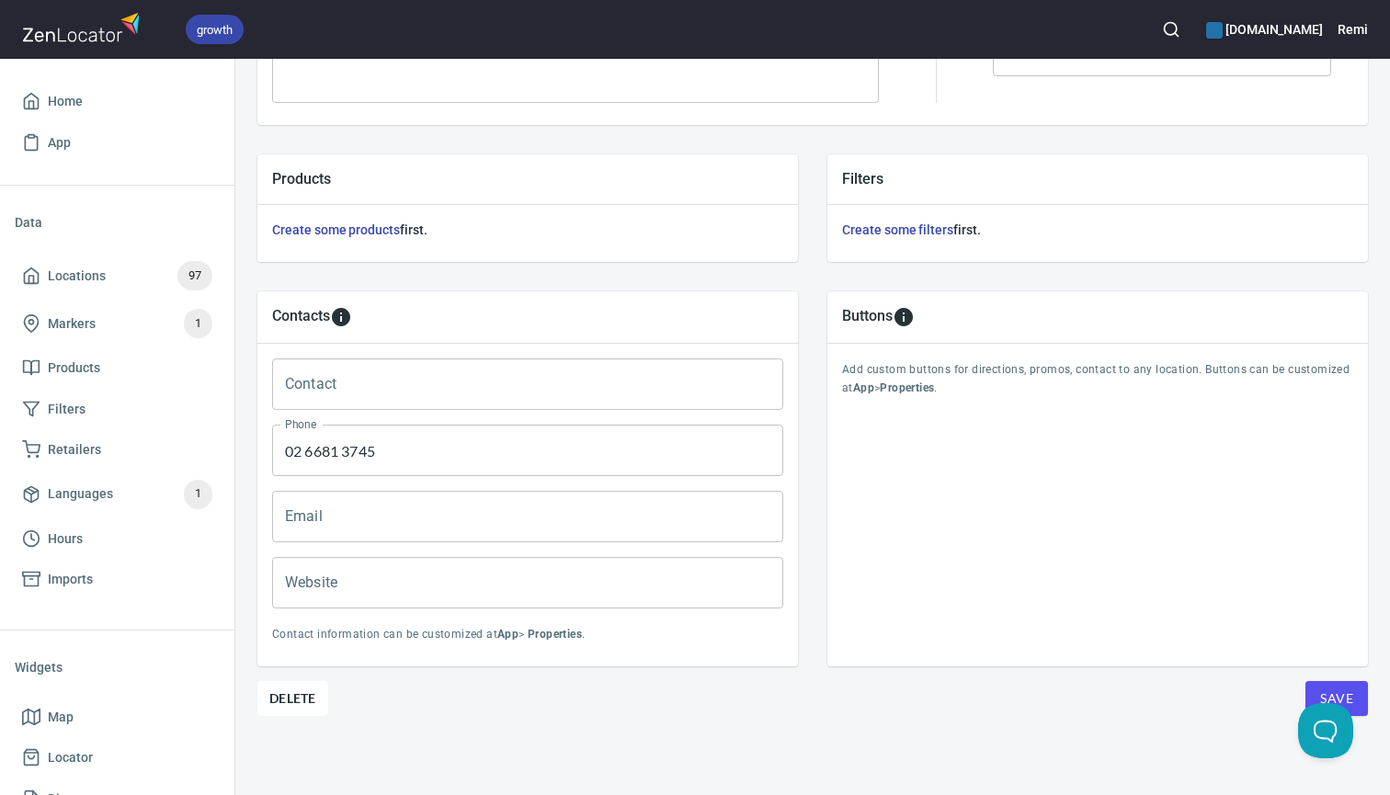
scroll to position [570, 0]
type input "West Ballina Pharmacy"
click at [1358, 695] on button "Save" at bounding box center [1336, 699] width 63 height 35
click at [1162, 17] on button "button" at bounding box center [1171, 29] width 40 height 40
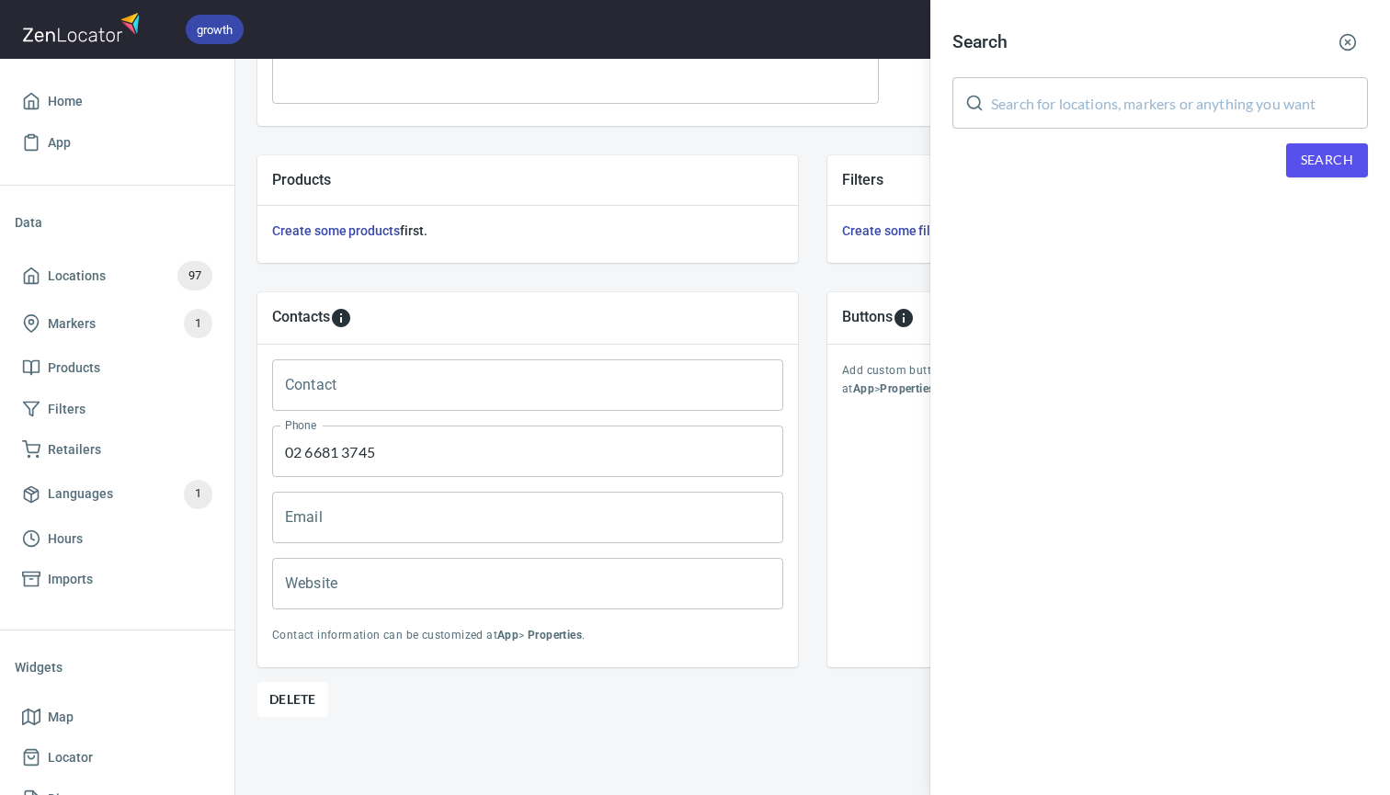
click at [1110, 109] on input "text" at bounding box center [1179, 102] width 377 height 51
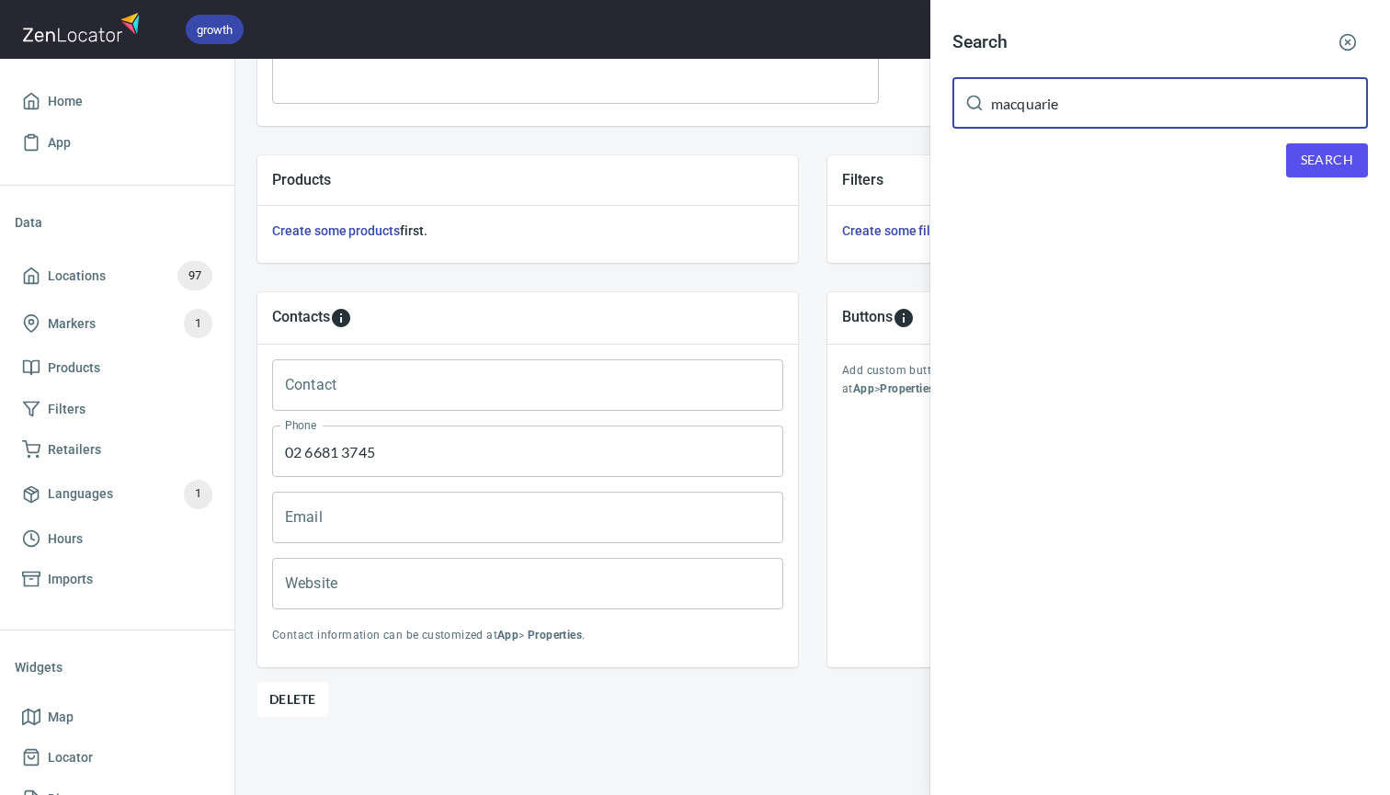
type input "macquarie"
click at [1307, 183] on div "Search macquarie ​ Search" at bounding box center [1160, 114] width 460 height 229
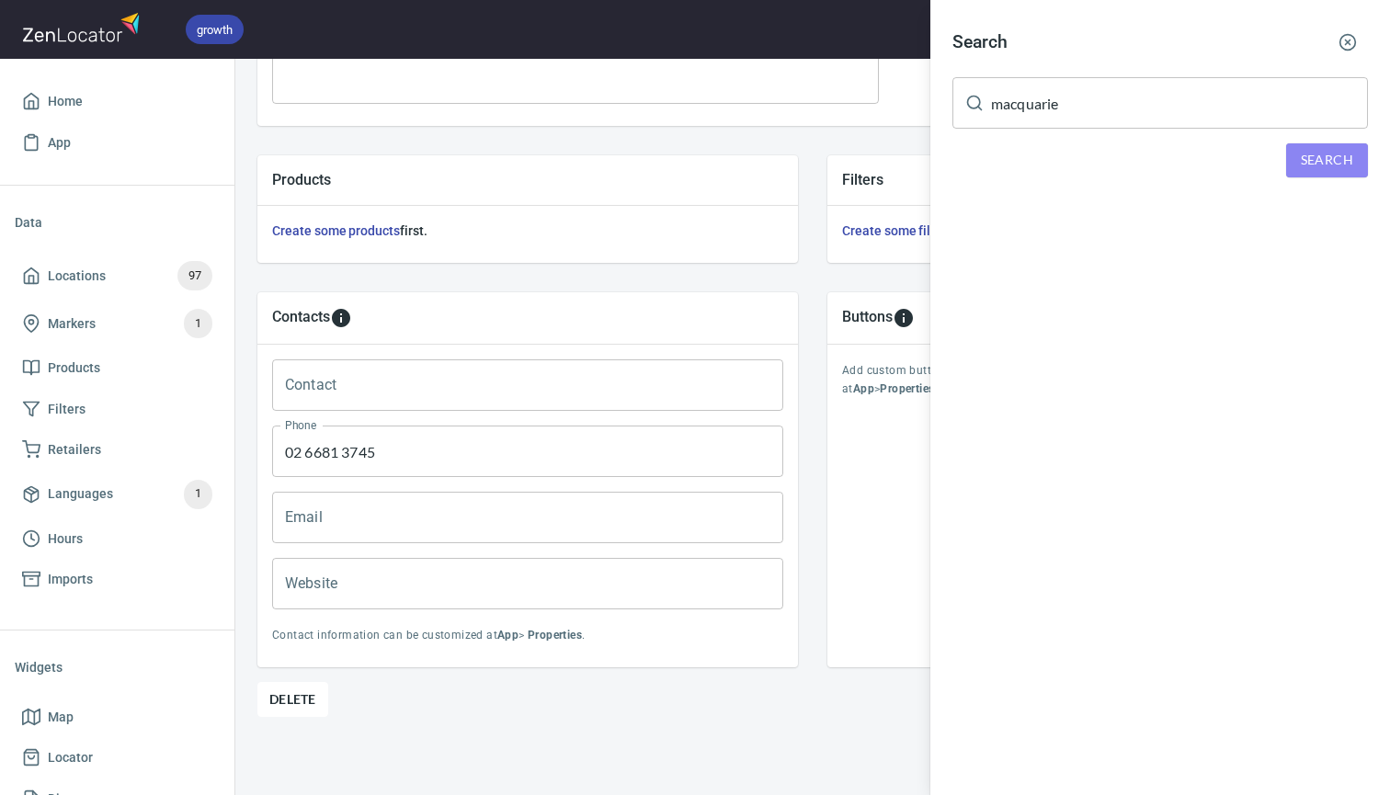
click at [1325, 169] on span "Search" at bounding box center [1327, 160] width 52 height 23
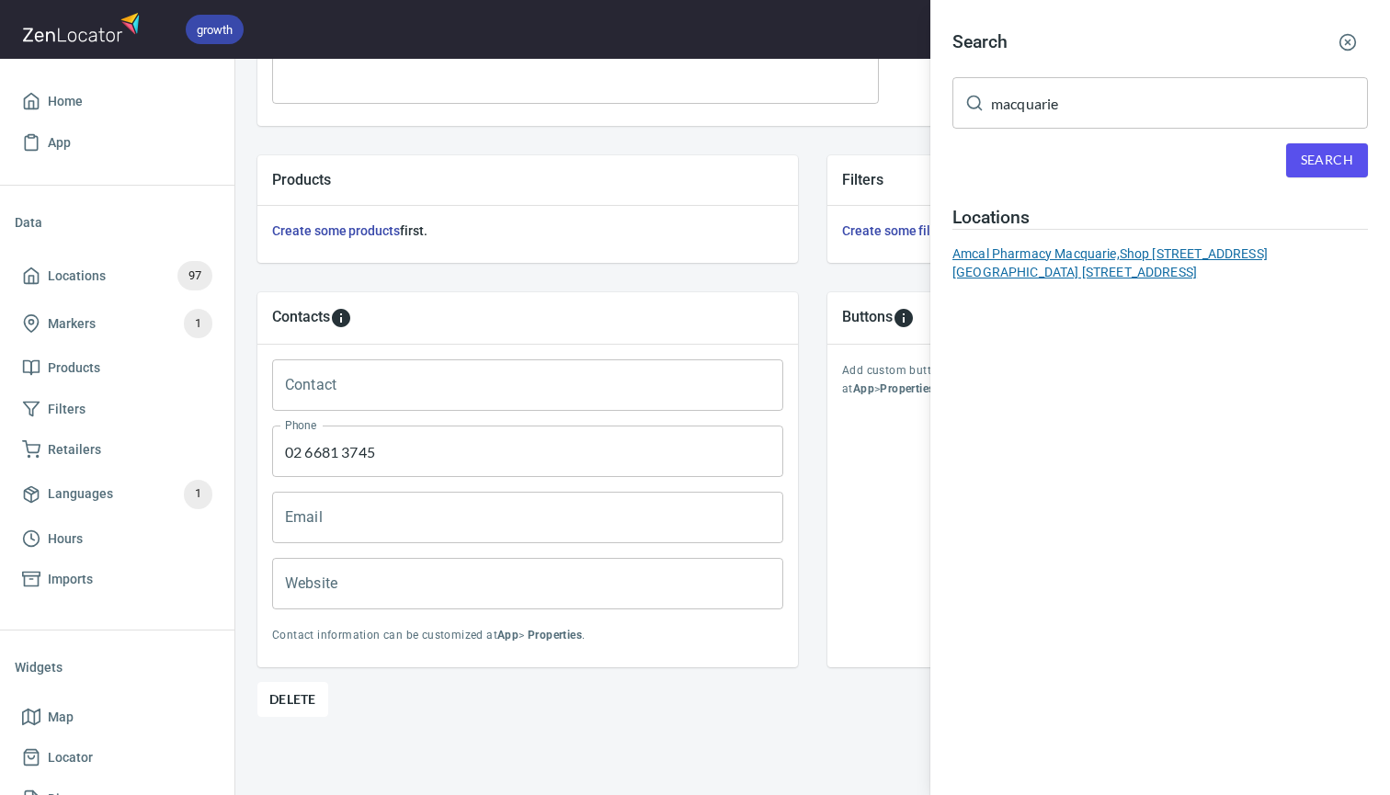
click at [1074, 249] on div "Amcal Pharmacy Macquarie, Shop 3343 Level 3 Macquarie Shopping Centre 109 Water…" at bounding box center [1159, 263] width 415 height 37
type input "02 9887 1215"
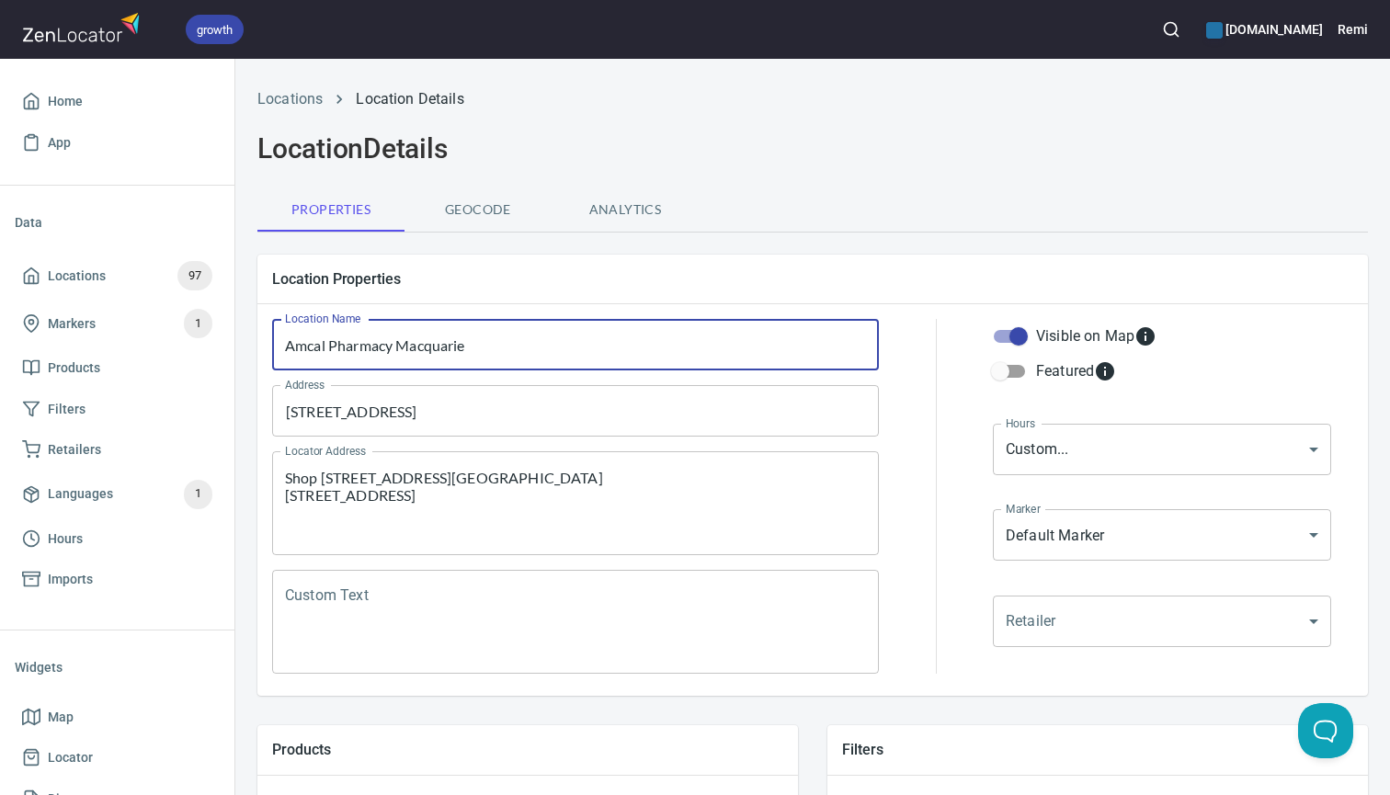
drag, startPoint x: 539, startPoint y: 347, endPoint x: 252, endPoint y: 343, distance: 286.8
paste input "Priceline Pharmacy Upper Level Macquarie Ctr"
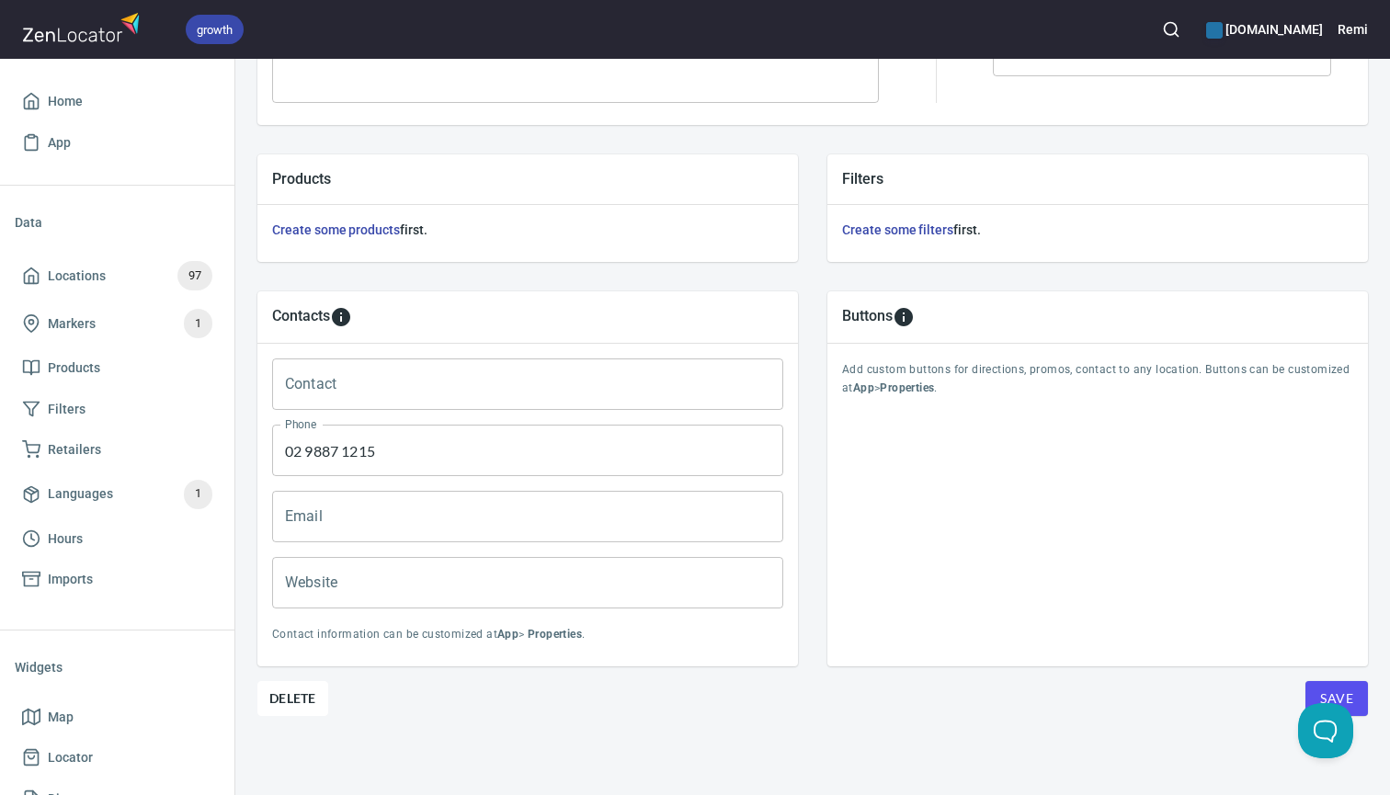
scroll to position [570, 0]
type input "Priceline Pharmacy Upper Level Macquarie Ctr"
click at [1361, 692] on button "Save" at bounding box center [1336, 699] width 63 height 35
click at [1164, 27] on icon "button" at bounding box center [1171, 29] width 18 height 18
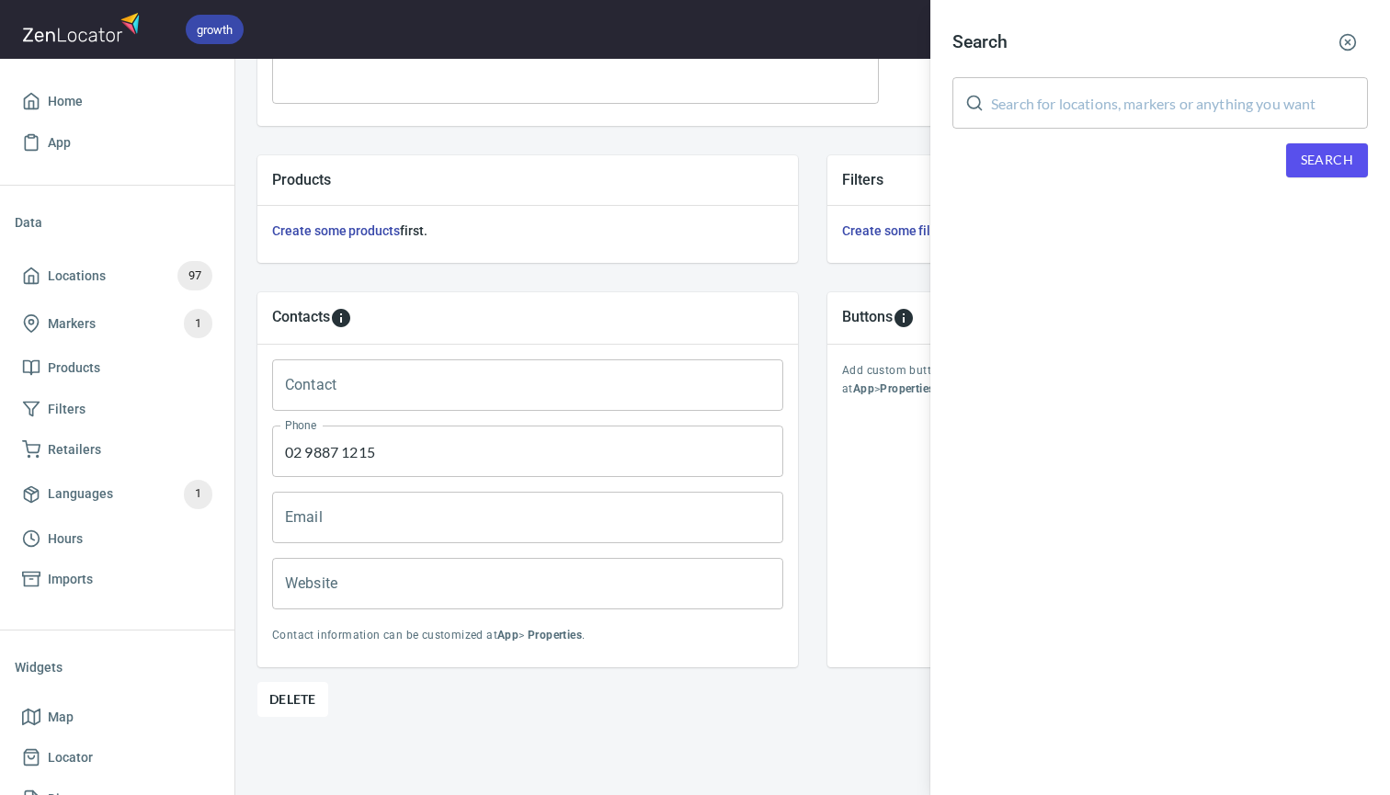
click at [1117, 108] on input "text" at bounding box center [1179, 102] width 377 height 51
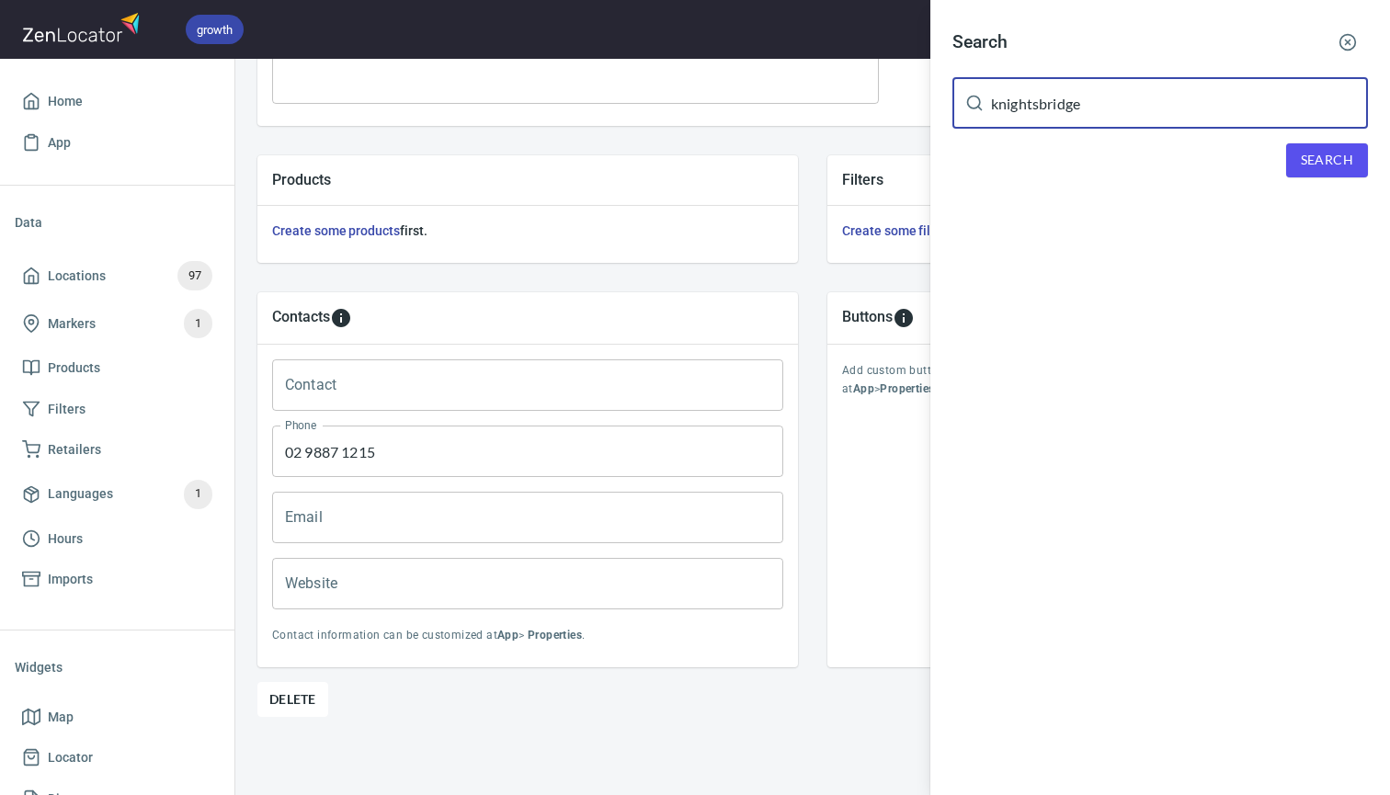
type input "knightsbridge"
click at [1311, 163] on span "Search" at bounding box center [1327, 160] width 52 height 23
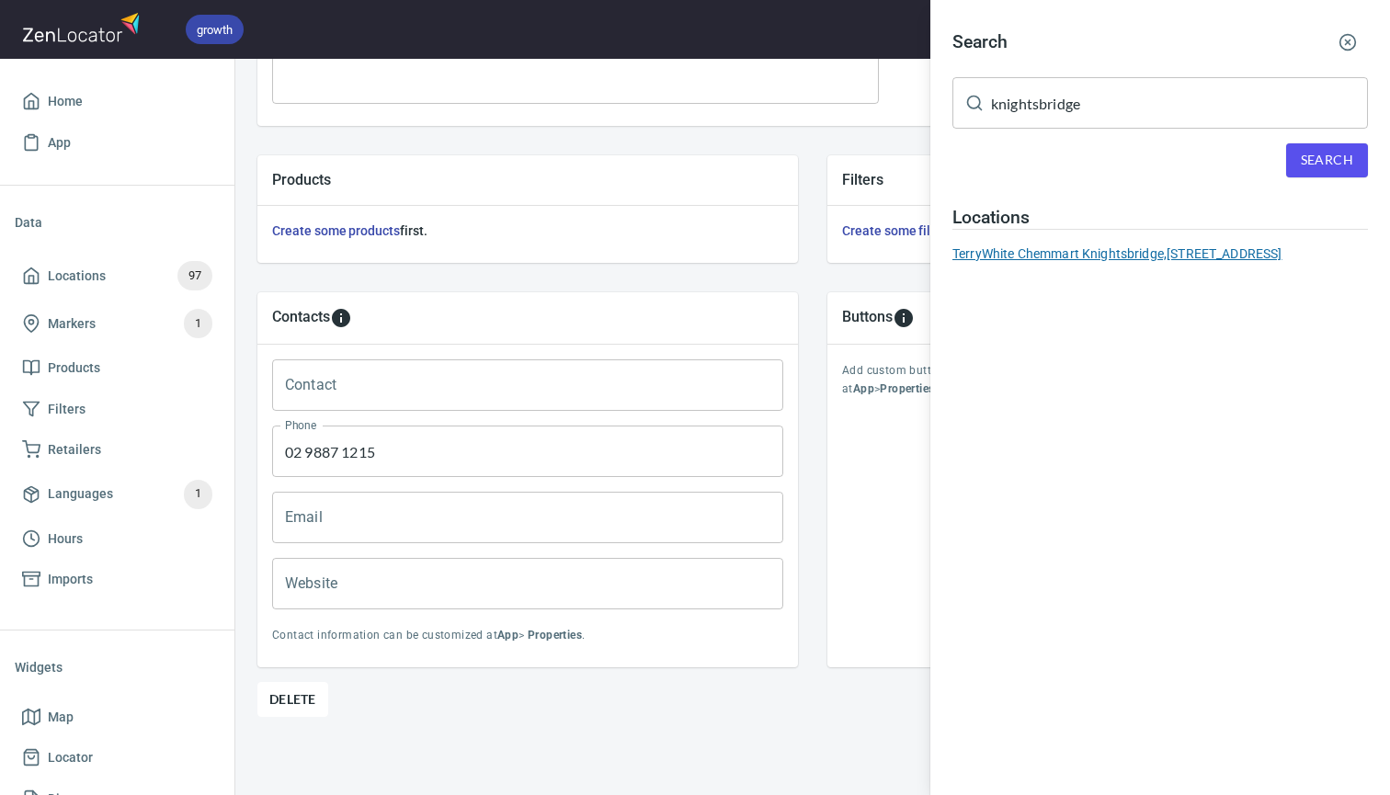
click at [1049, 252] on div "TerryWhite Chemmart Knightsbridge, 159 Ridgecrop Drive, Glenhaven, NSW, Austral…" at bounding box center [1159, 254] width 415 height 18
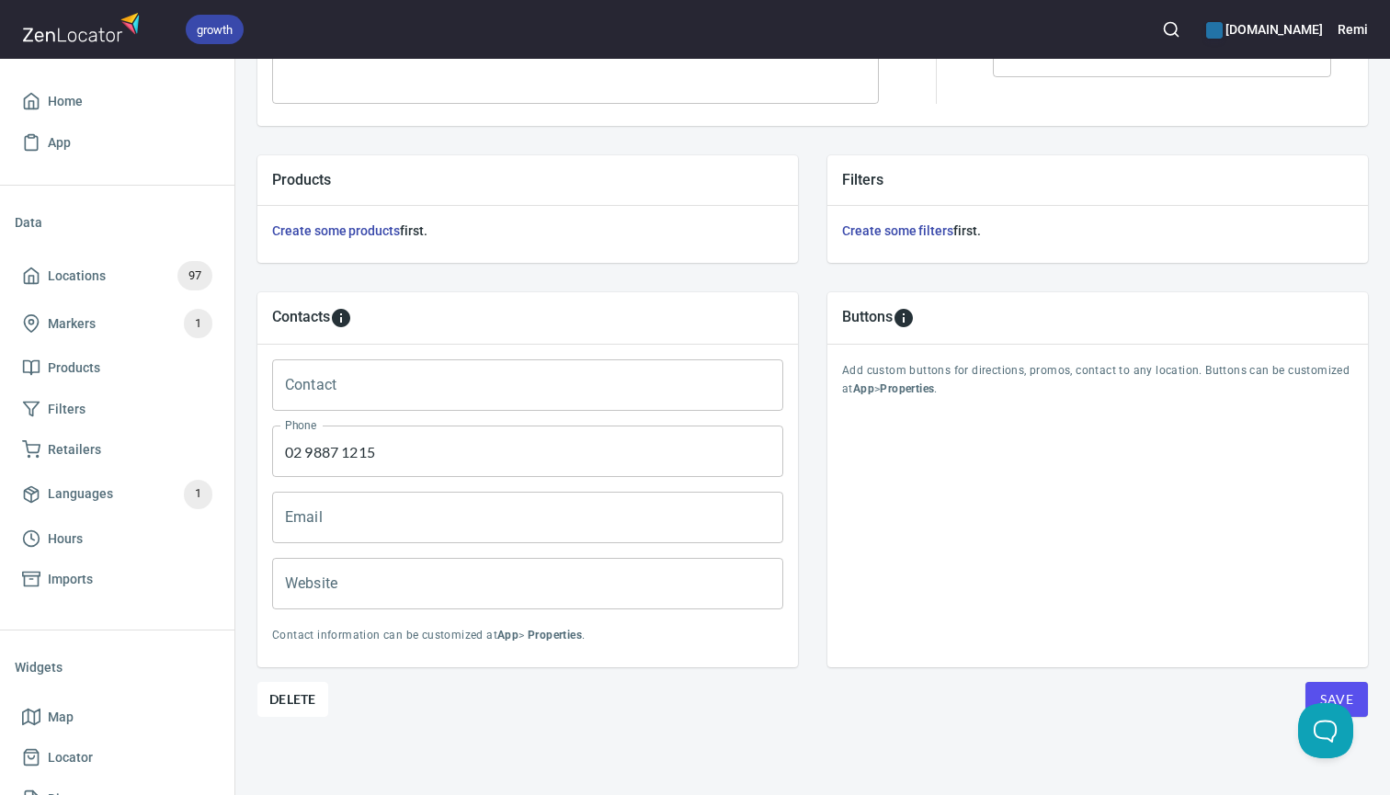
type input "02 9680 3252"
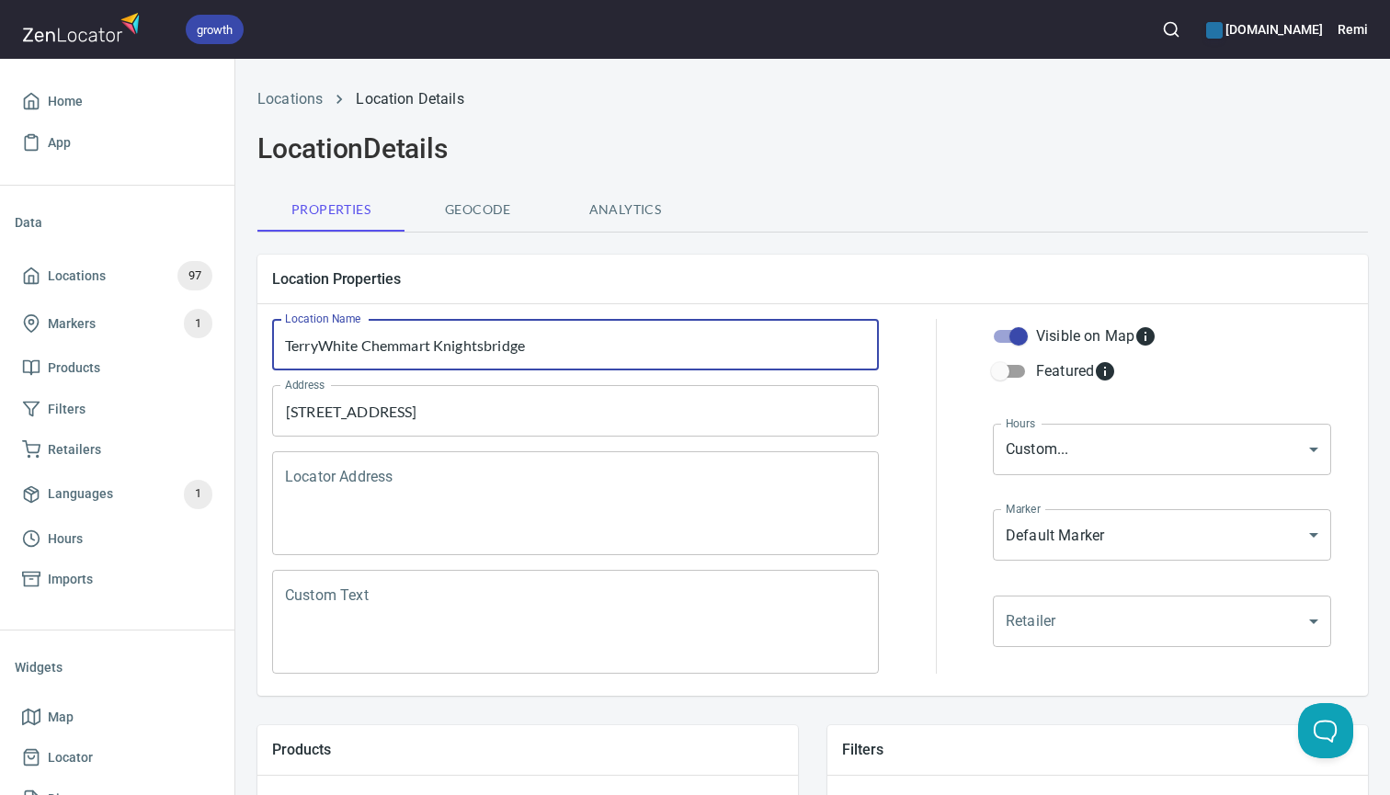
click at [558, 352] on input "TerryWhite Chemmart Knightsbridge" at bounding box center [575, 344] width 607 height 51
paste input "Amcal+ Knightsbridge Pharmacy"
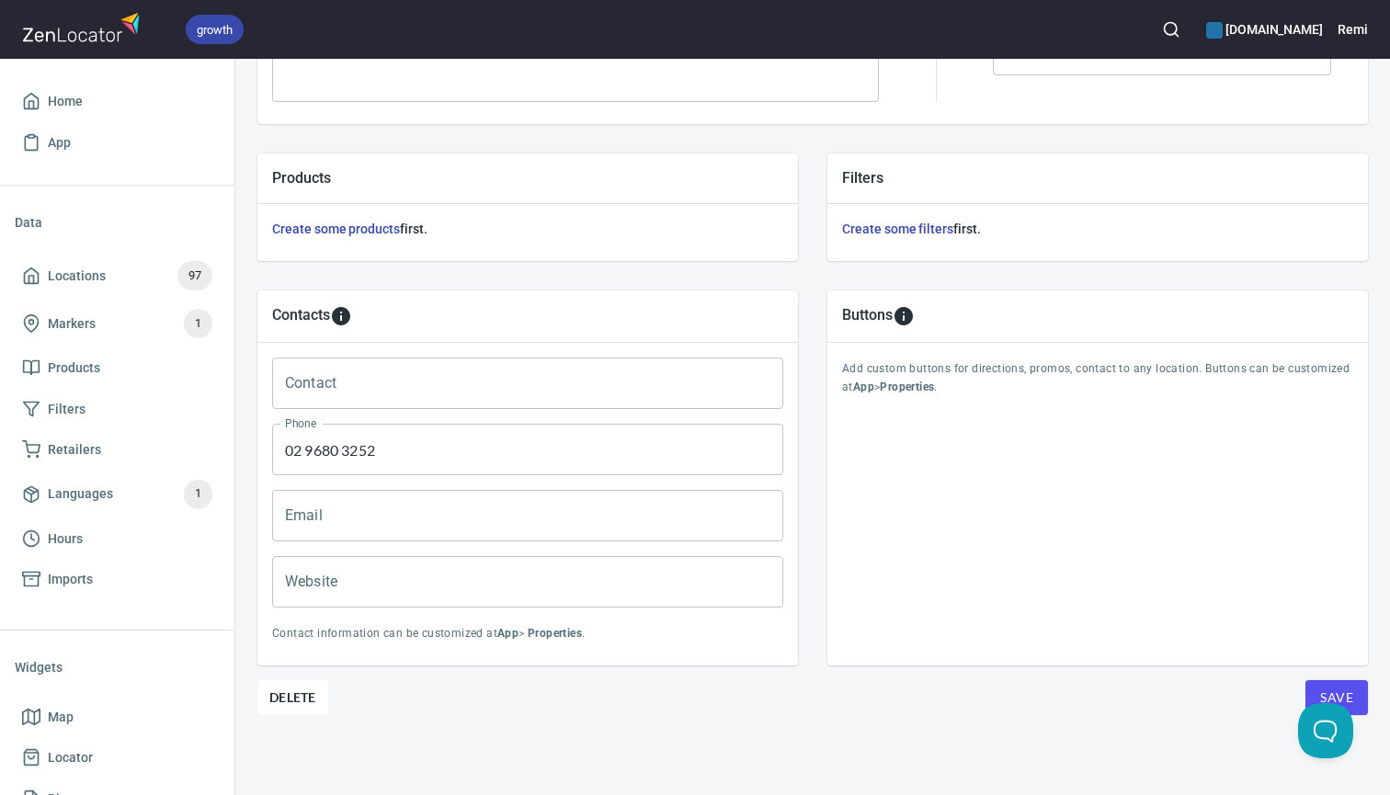
scroll to position [570, 0]
type input "Amcal+ Knightsbridge Pharmacy"
click at [1341, 689] on span "Save" at bounding box center [1336, 699] width 33 height 23
click at [1168, 27] on icon "button" at bounding box center [1171, 29] width 18 height 18
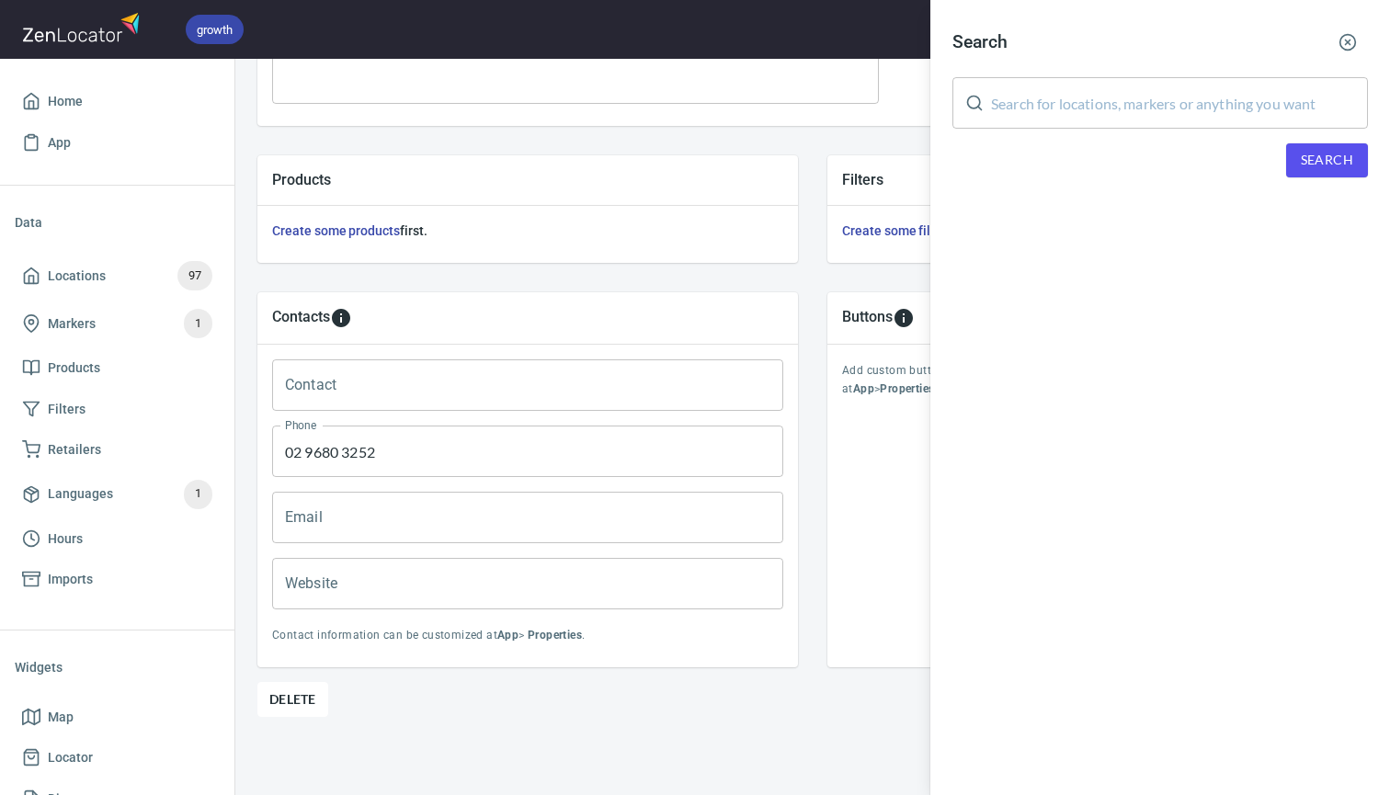
click at [1090, 109] on input "text" at bounding box center [1179, 102] width 377 height 51
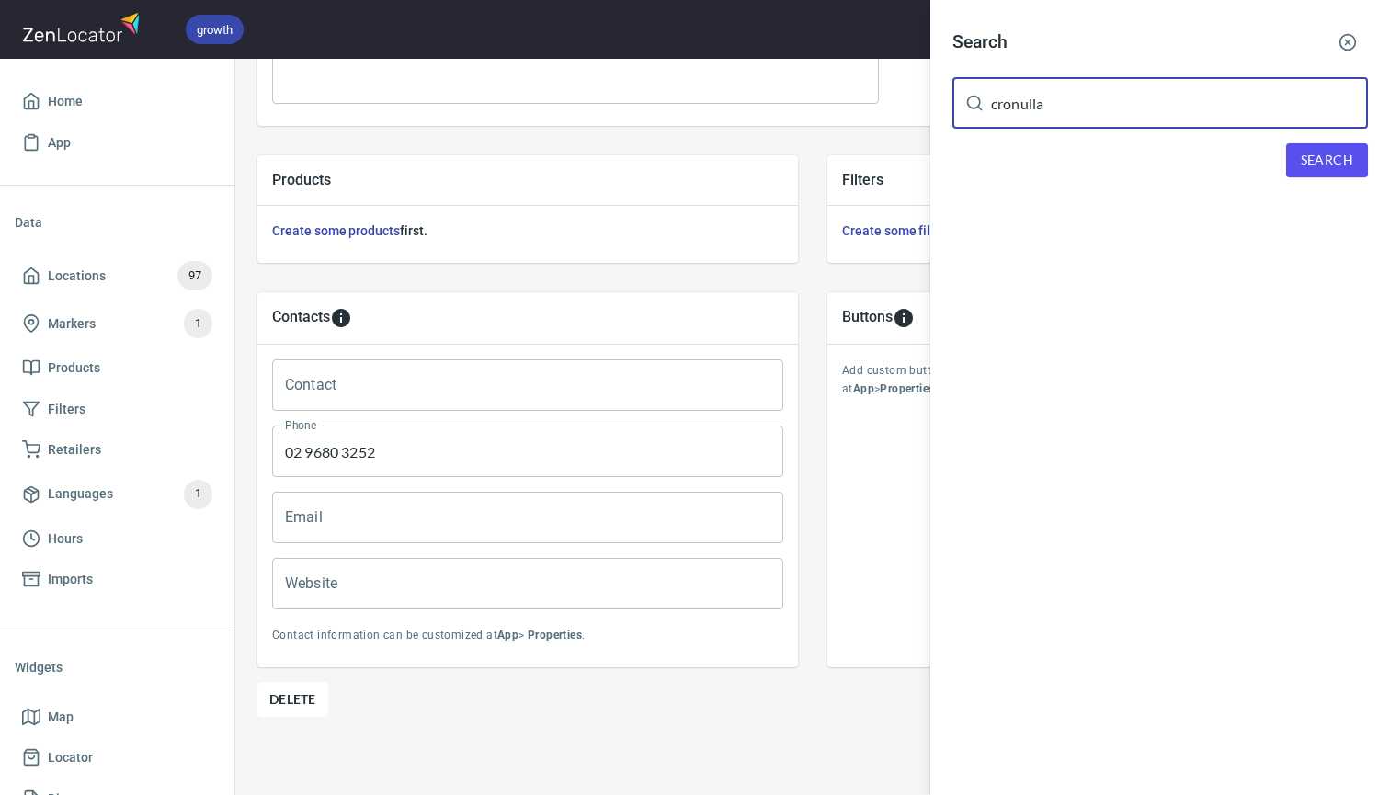
type input "cronulla"
click at [1331, 164] on span "Search" at bounding box center [1327, 160] width 52 height 23
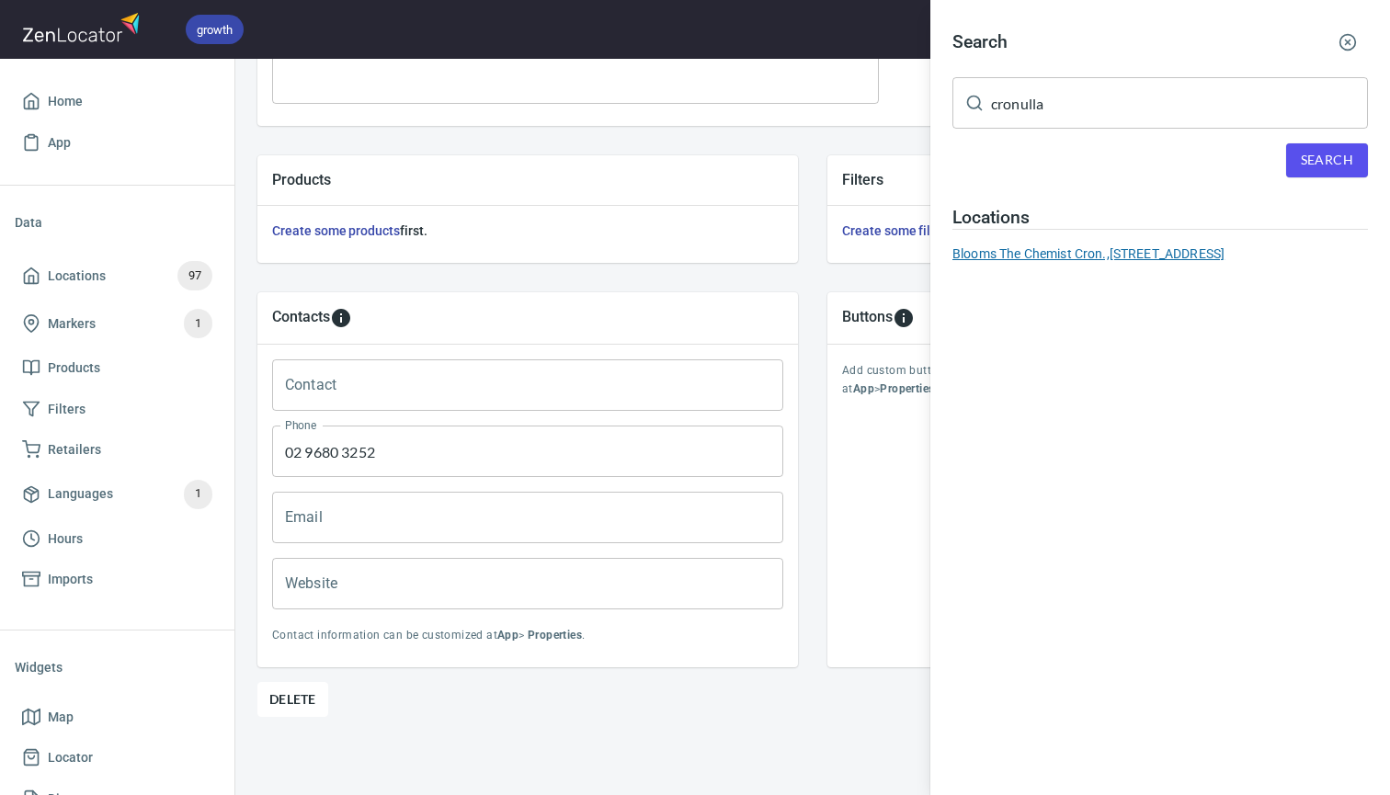
click at [1084, 250] on div "Blooms The Chemist Cron., 37 Cronulla Street, CRONULLA NSW 2230" at bounding box center [1159, 254] width 415 height 18
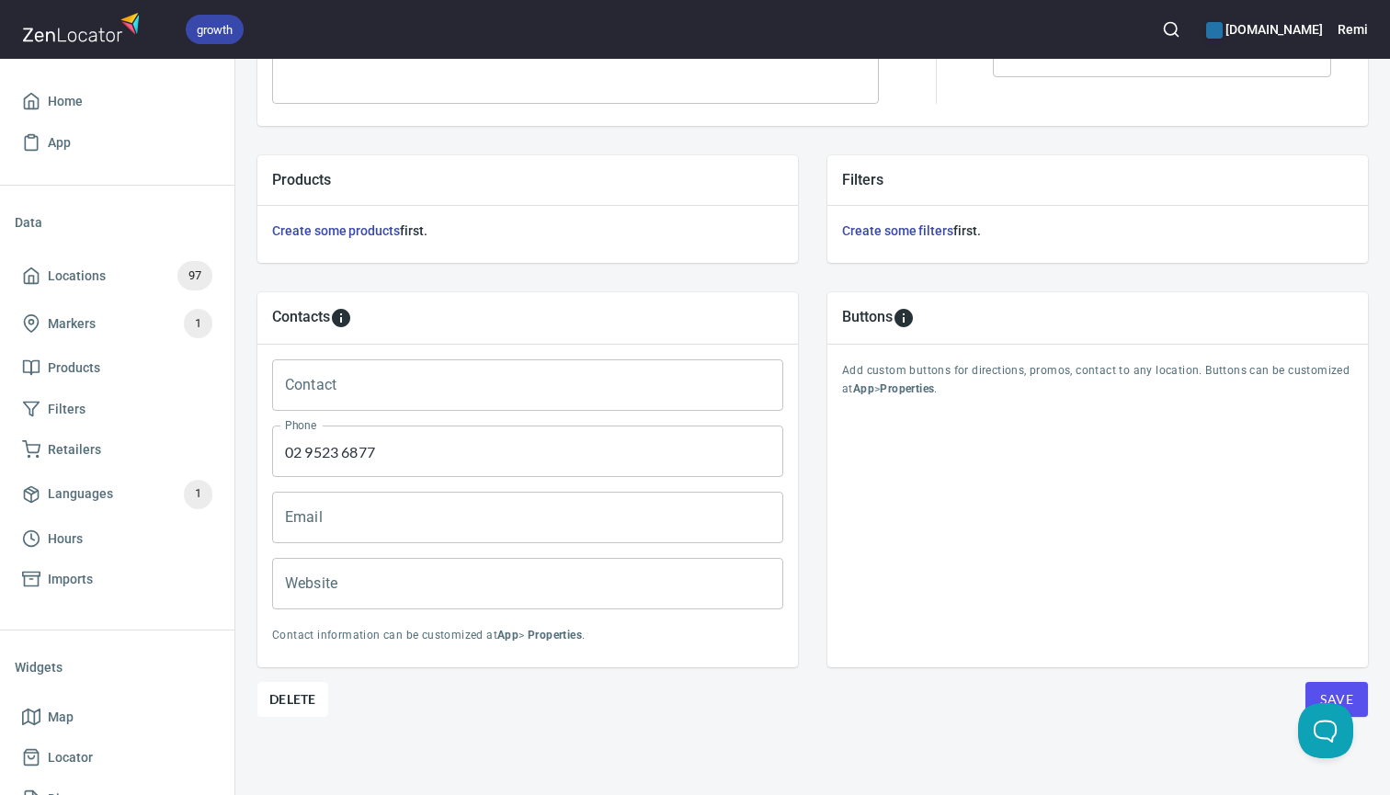
type input "02 9523 6877"
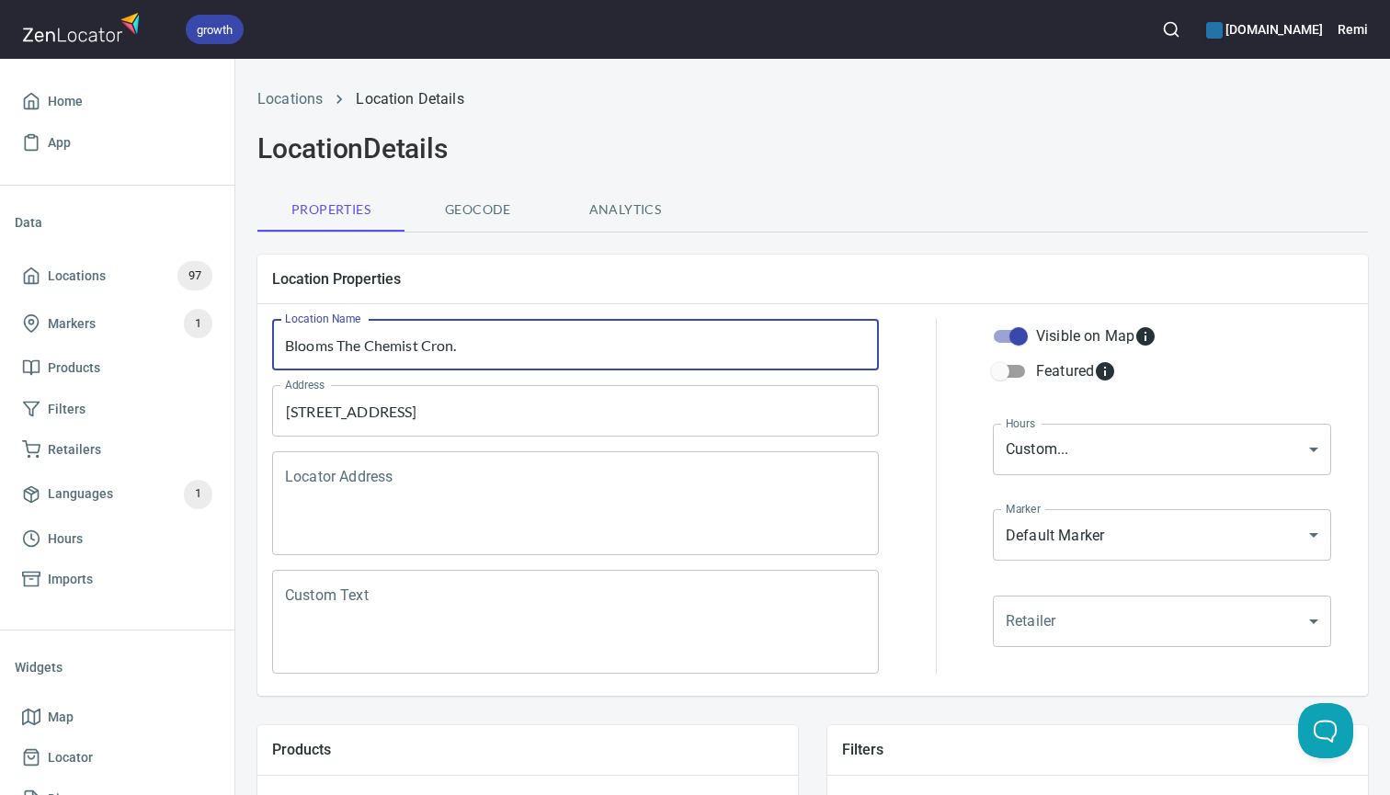
drag, startPoint x: 482, startPoint y: 351, endPoint x: 260, endPoint y: 347, distance: 221.6
paste input "ulla"
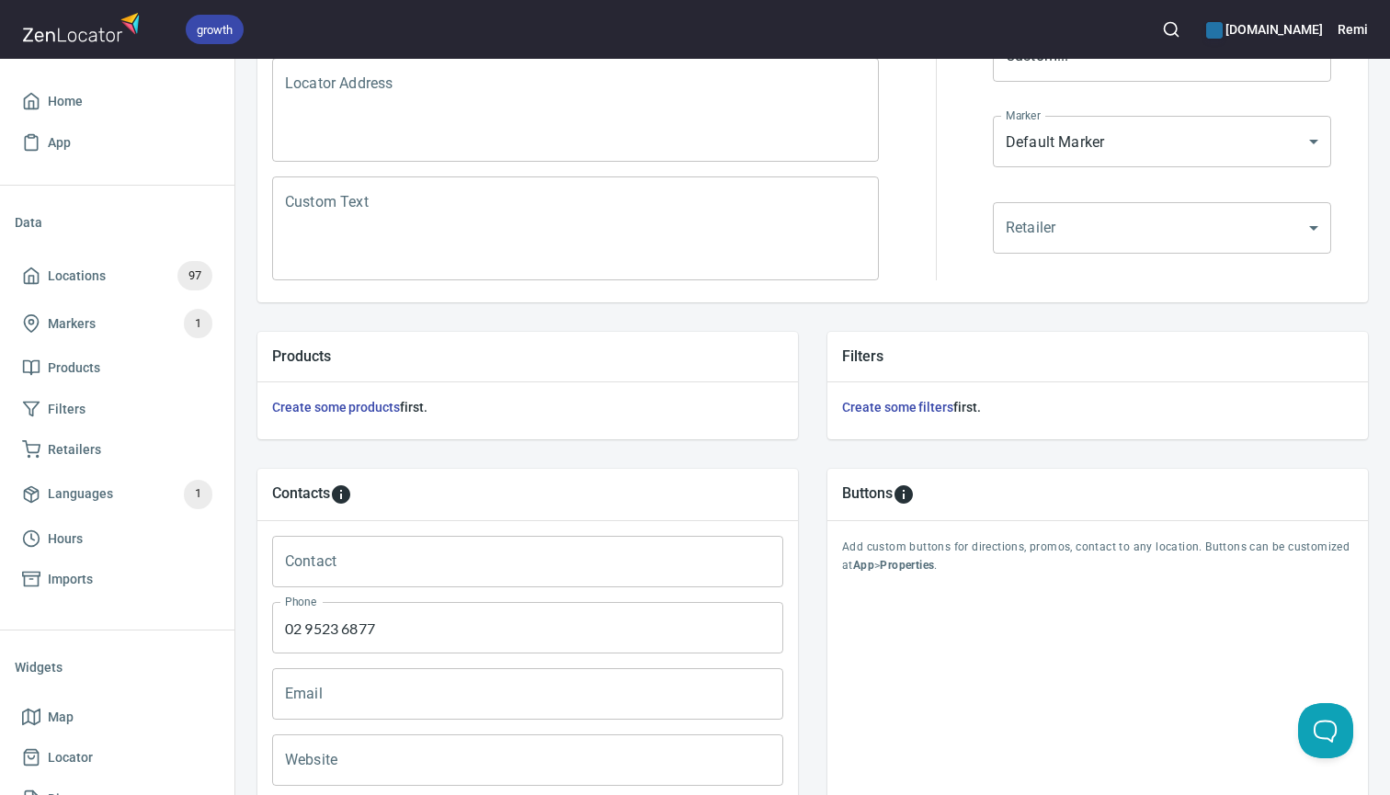
scroll to position [537, 0]
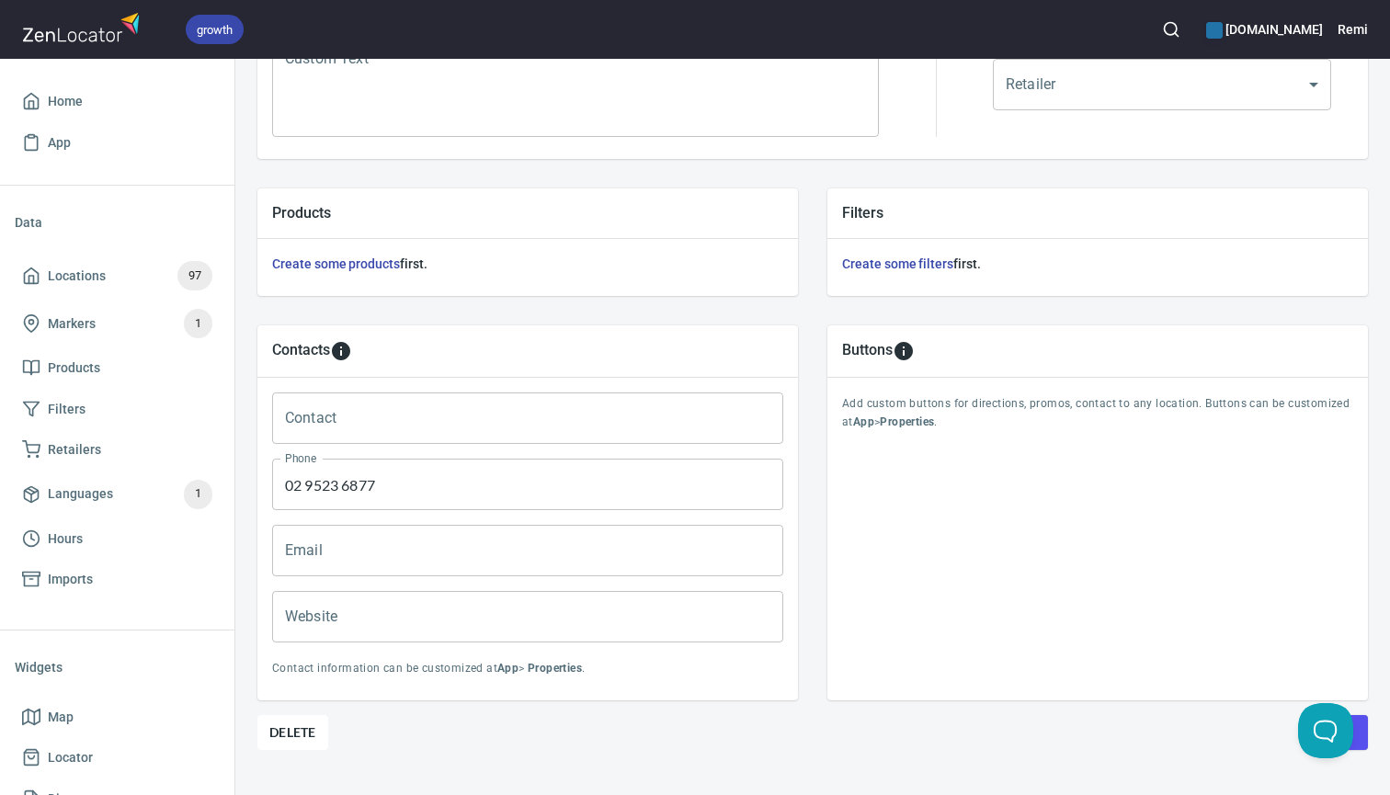
type input "Blooms The Chemist Cronulla"
click at [1362, 728] on button "Save" at bounding box center [1336, 732] width 63 height 35
click at [1162, 32] on icon "button" at bounding box center [1171, 29] width 18 height 18
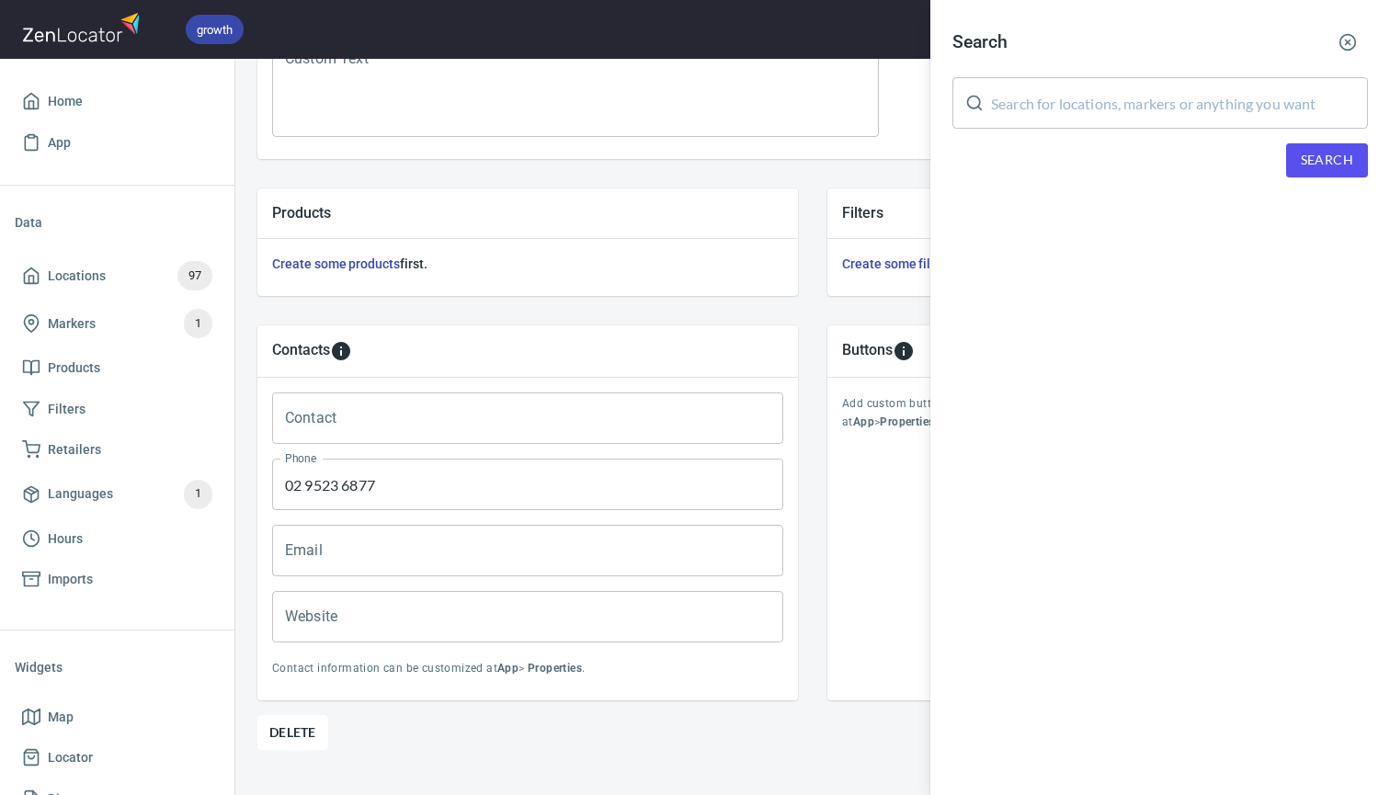
click at [1053, 103] on input "text" at bounding box center [1179, 102] width 377 height 51
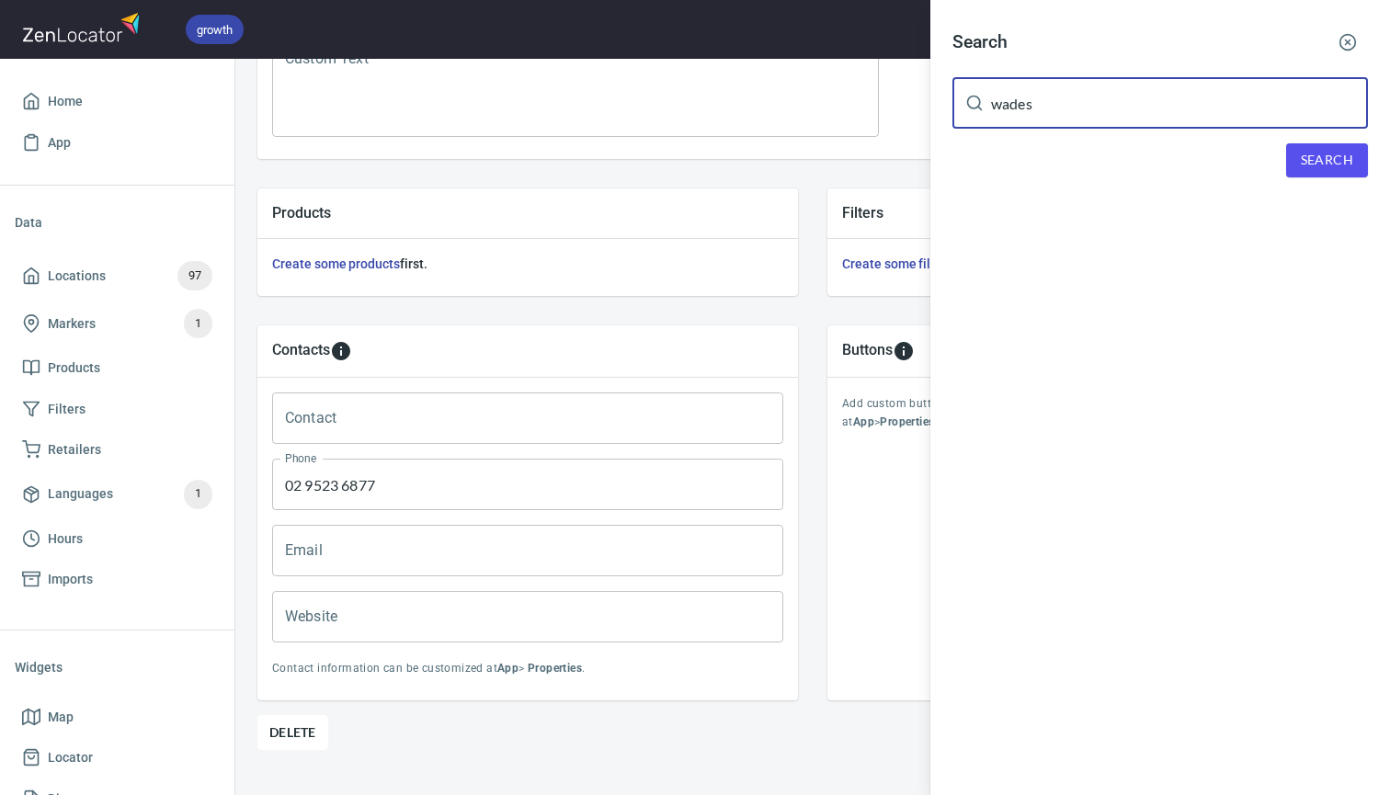
type input "wades"
click at [1359, 156] on button "Search" at bounding box center [1327, 160] width 82 height 34
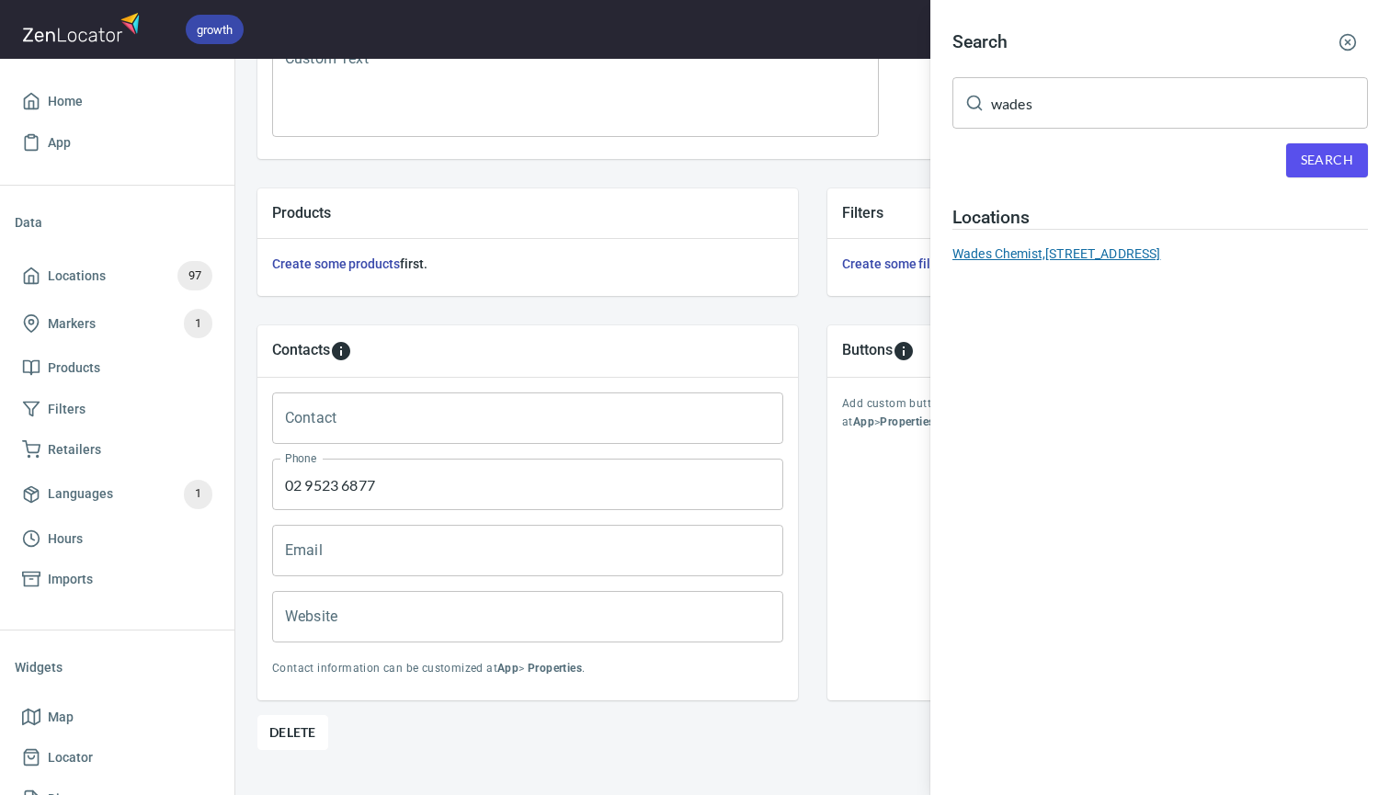
click at [1049, 256] on div "Wades Chemist, 152 Burns Bay Road, Lane Cove, NSW, Australia" at bounding box center [1159, 254] width 415 height 18
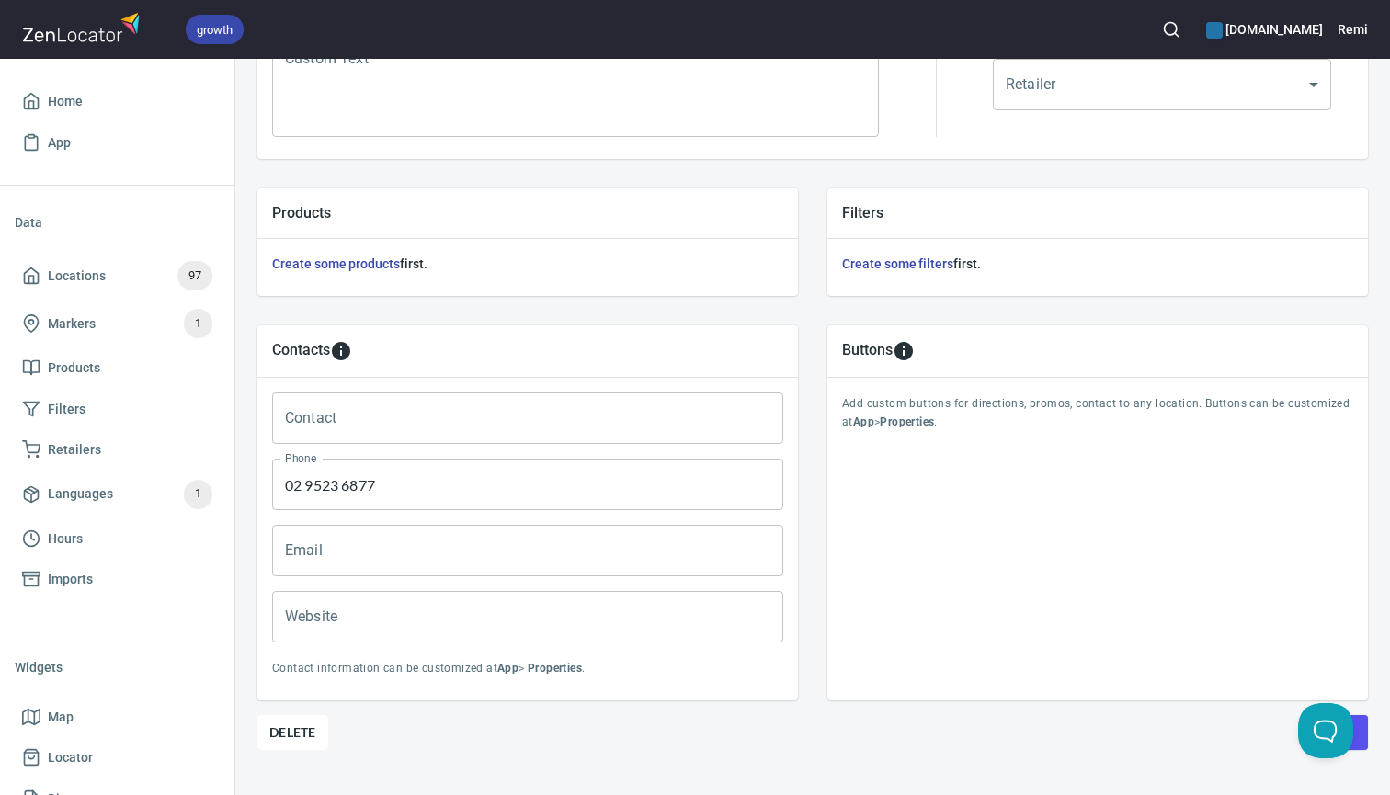
type input "02 9420 4959"
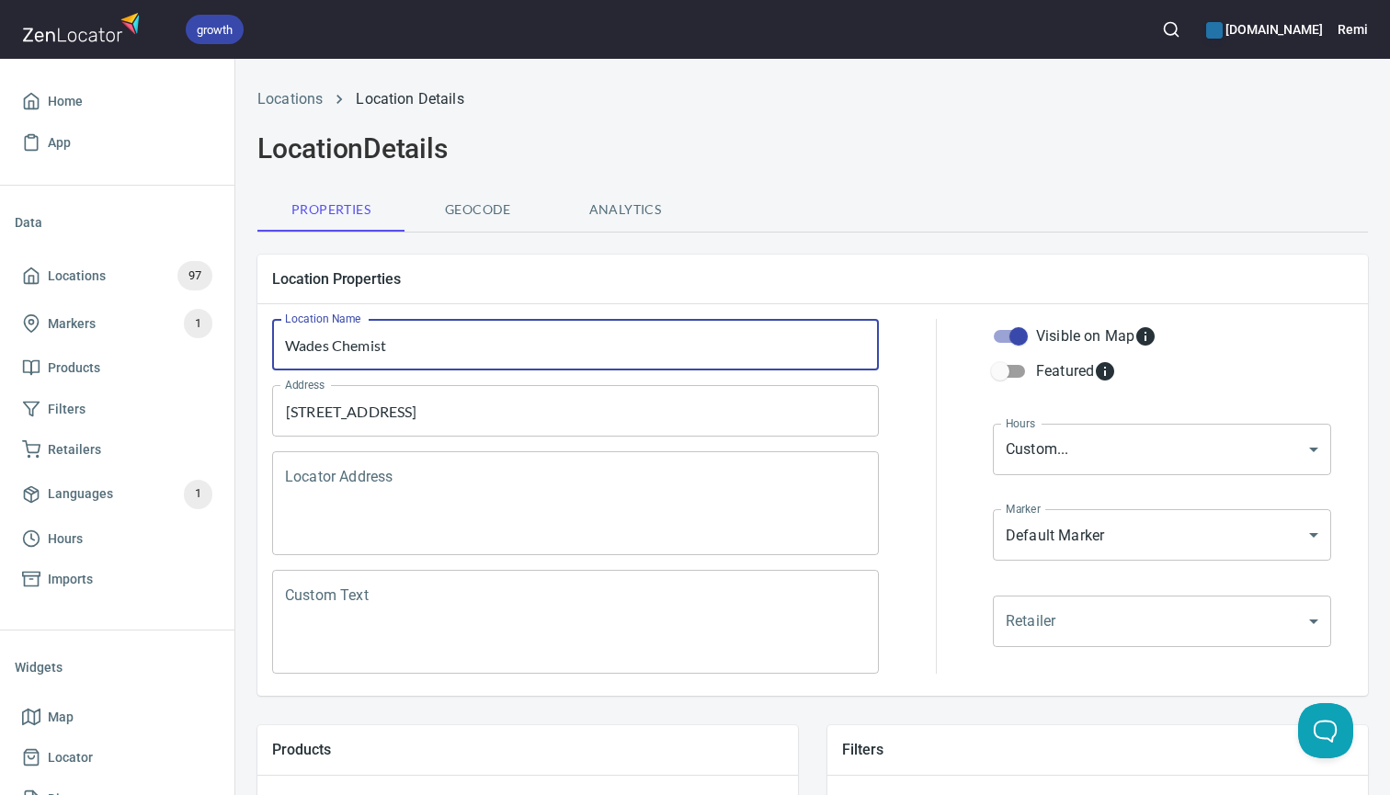
drag, startPoint x: 463, startPoint y: 365, endPoint x: 241, endPoint y: 346, distance: 223.3
paste input "Lane Cove Compounding & Wellnes"
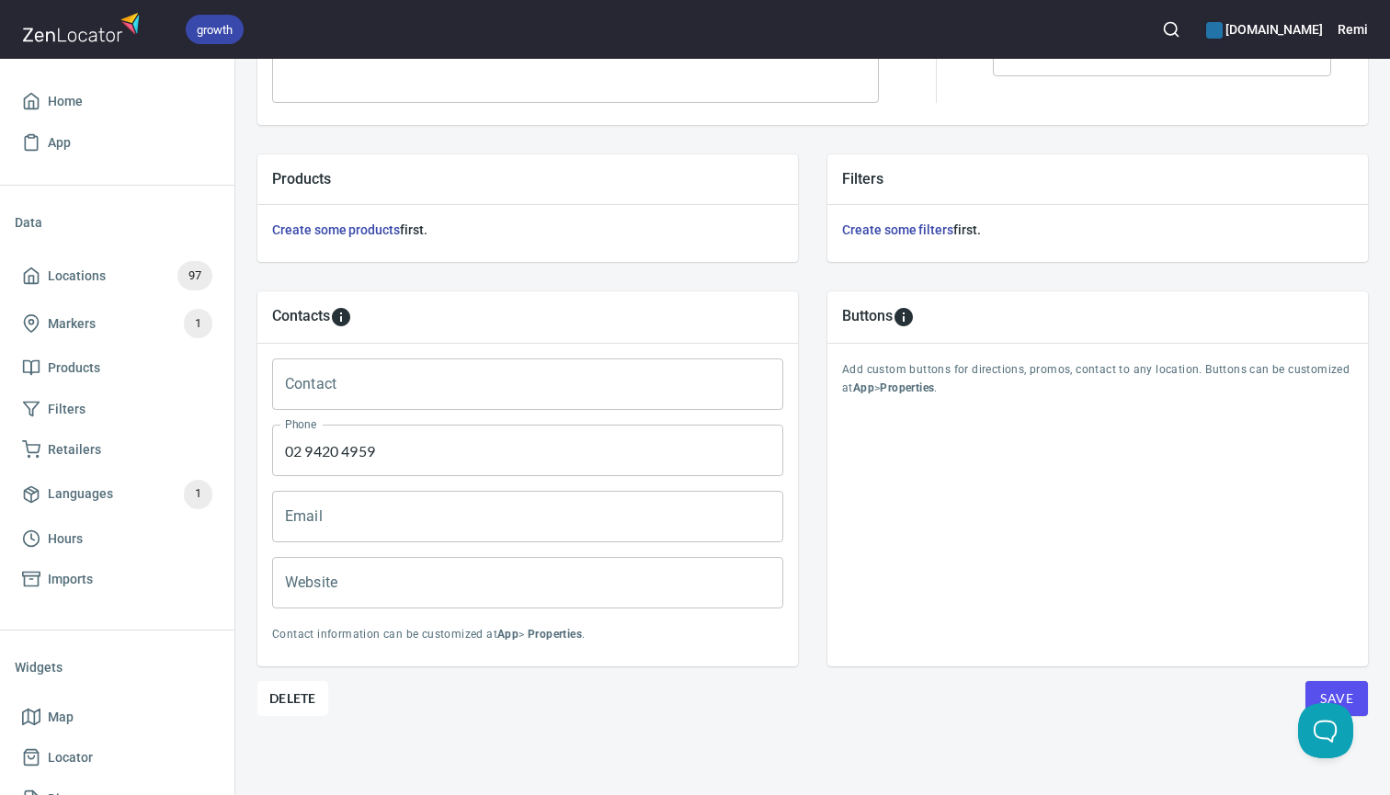
scroll to position [570, 0]
type input "Lane Cove Compounding & Wellness Chemist"
click at [1361, 691] on button "Save" at bounding box center [1336, 699] width 63 height 35
click at [1180, 28] on button "button" at bounding box center [1171, 29] width 40 height 40
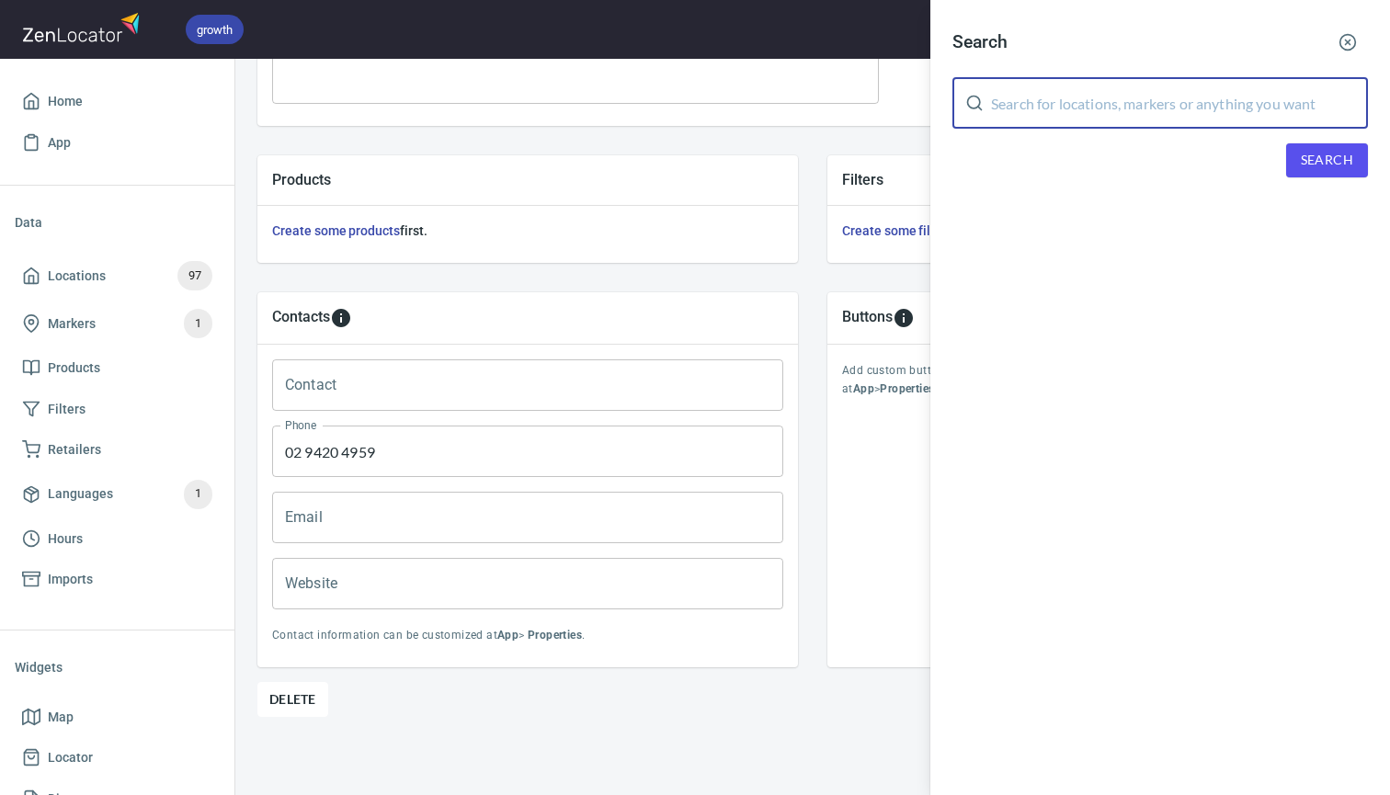
click at [1115, 116] on input "text" at bounding box center [1179, 102] width 377 height 51
type input "salamander"
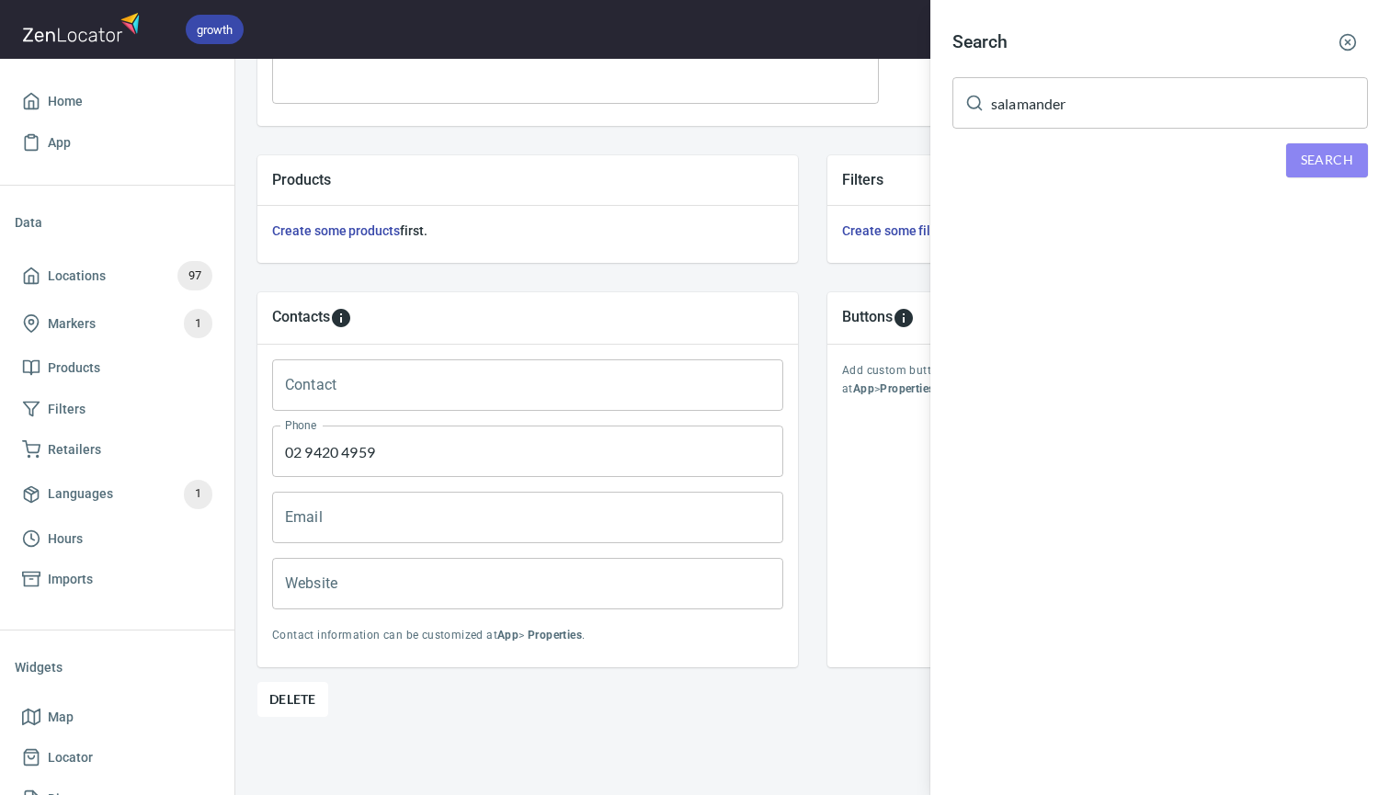
click at [1323, 156] on span "Search" at bounding box center [1327, 160] width 52 height 23
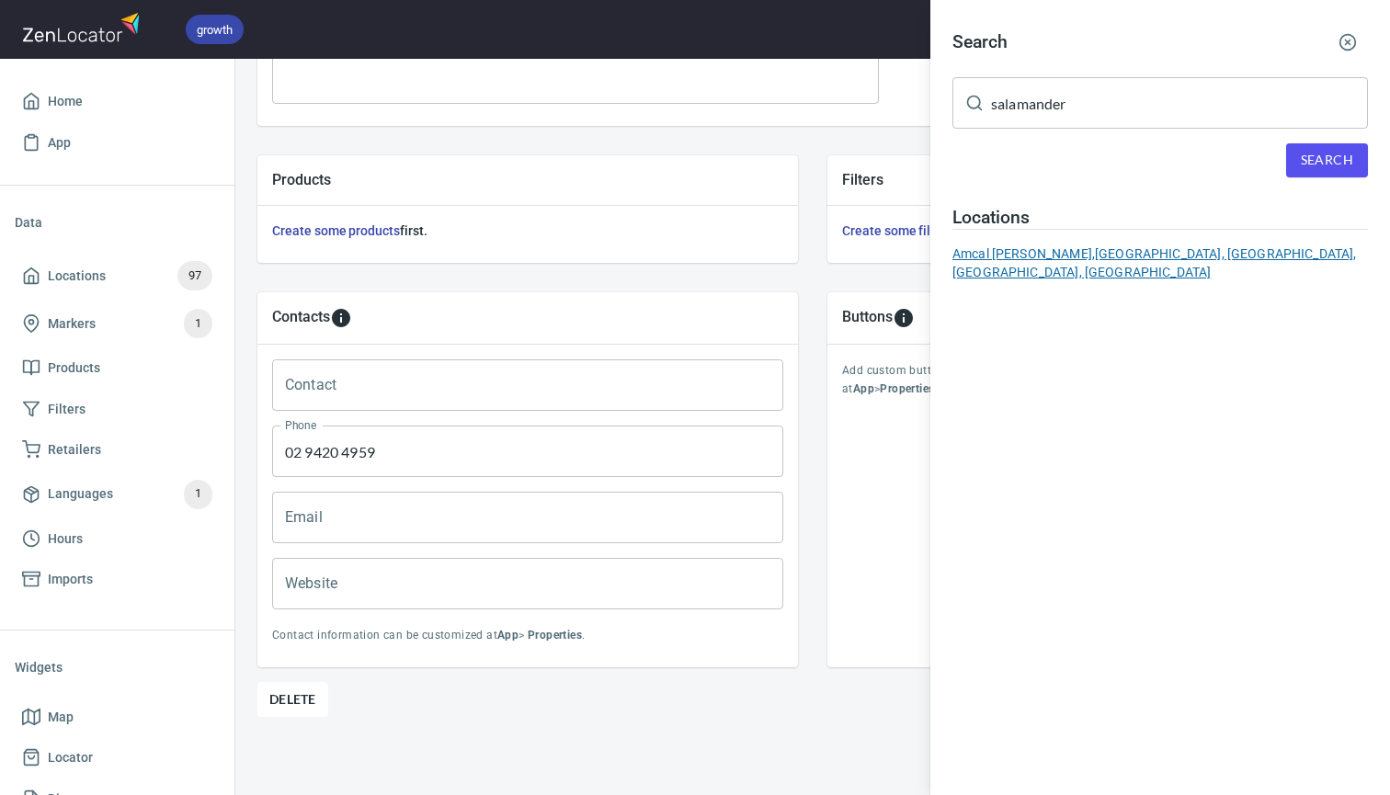
click at [1037, 252] on div "Amcal Max Salamander, 2 Town Centre Circuit, Salamander Bay, NSW, Australia" at bounding box center [1159, 263] width 415 height 37
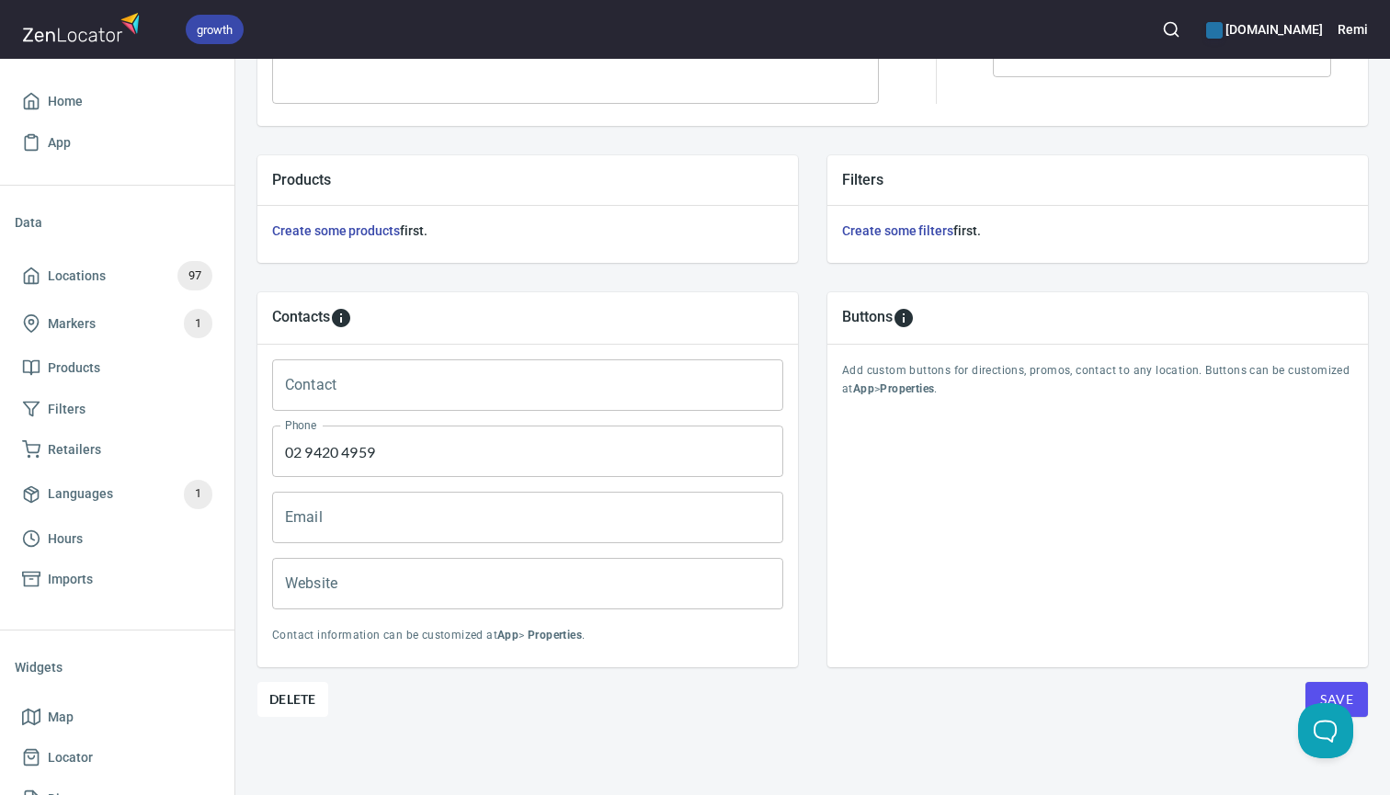
type input "02 4982 7644"
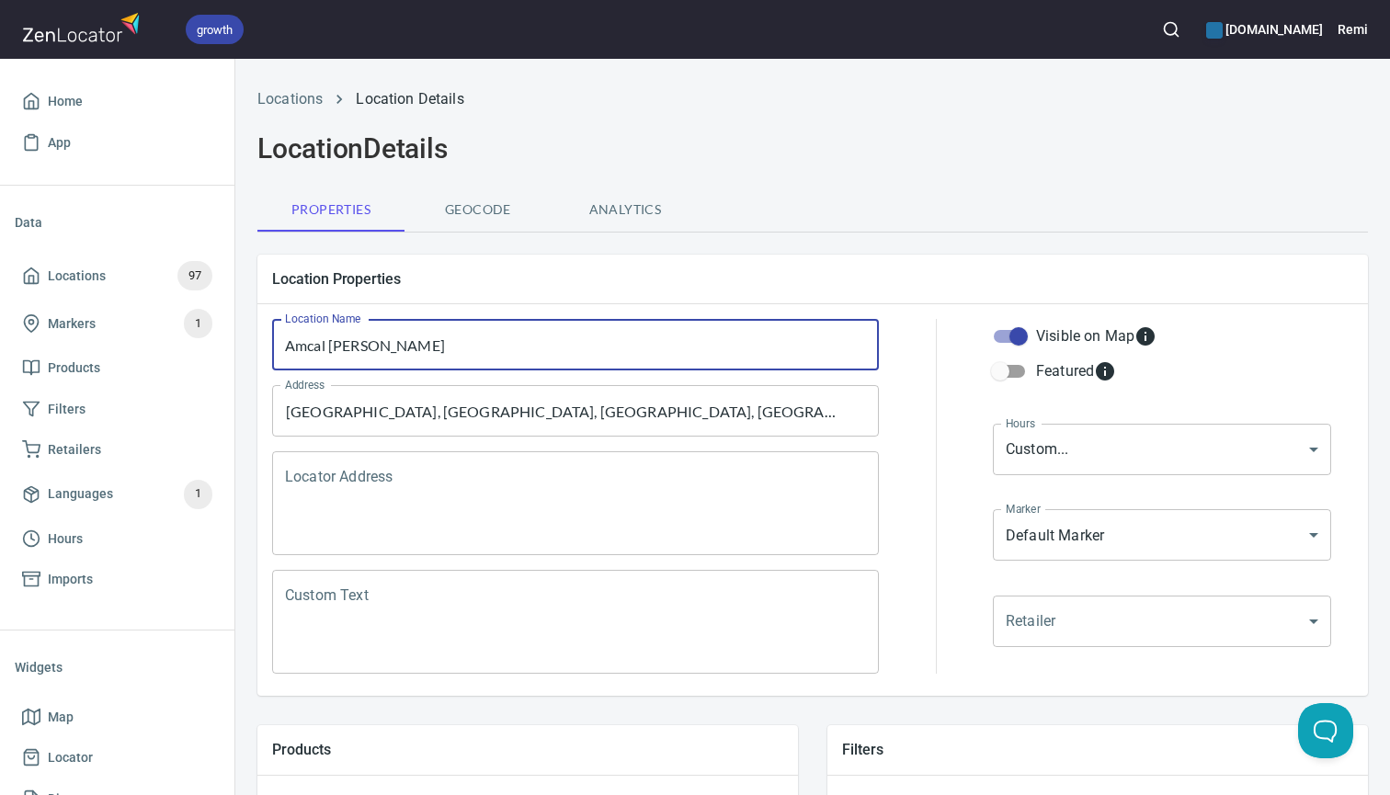
drag, startPoint x: 471, startPoint y: 353, endPoint x: 261, endPoint y: 340, distance: 210.0
paste input "Blooms the Chemist Salamander Bay"
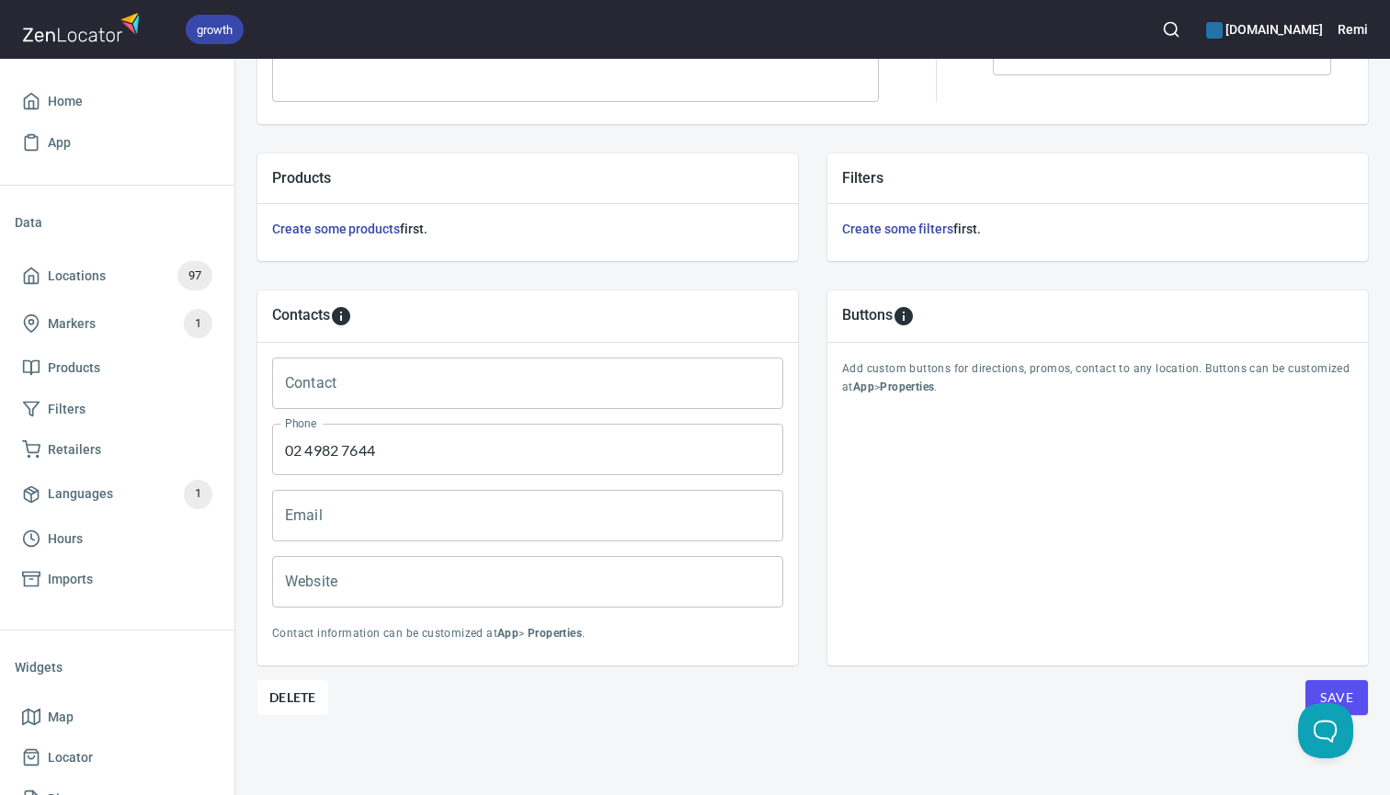
scroll to position [570, 0]
type input "Blooms the Chemist Salamander Bay"
click at [1349, 695] on span "Save" at bounding box center [1336, 699] width 33 height 23
click at [1163, 28] on icon "button" at bounding box center [1171, 29] width 18 height 18
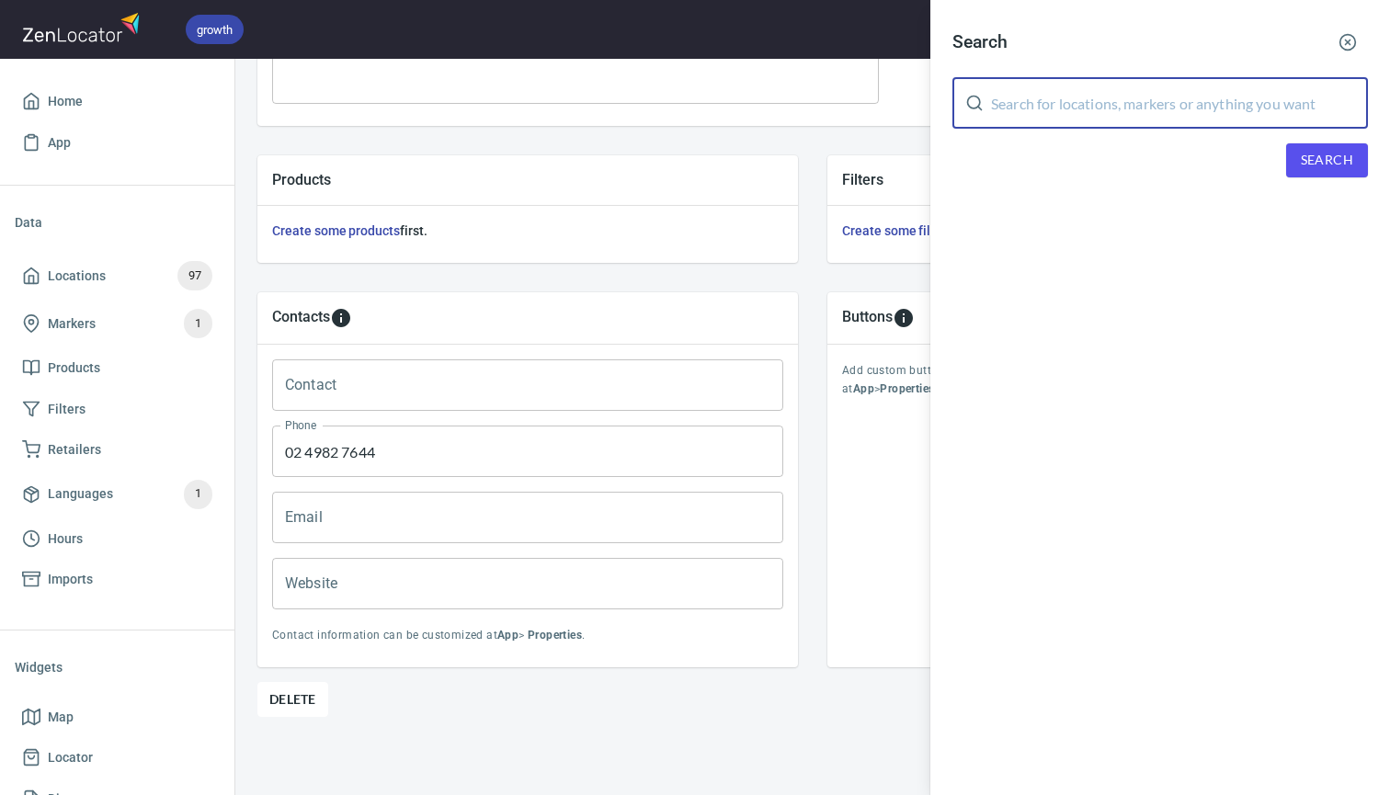
click at [1017, 100] on input "text" at bounding box center [1179, 102] width 377 height 51
type input "greenwell"
click at [1309, 167] on span "Search" at bounding box center [1327, 160] width 52 height 23
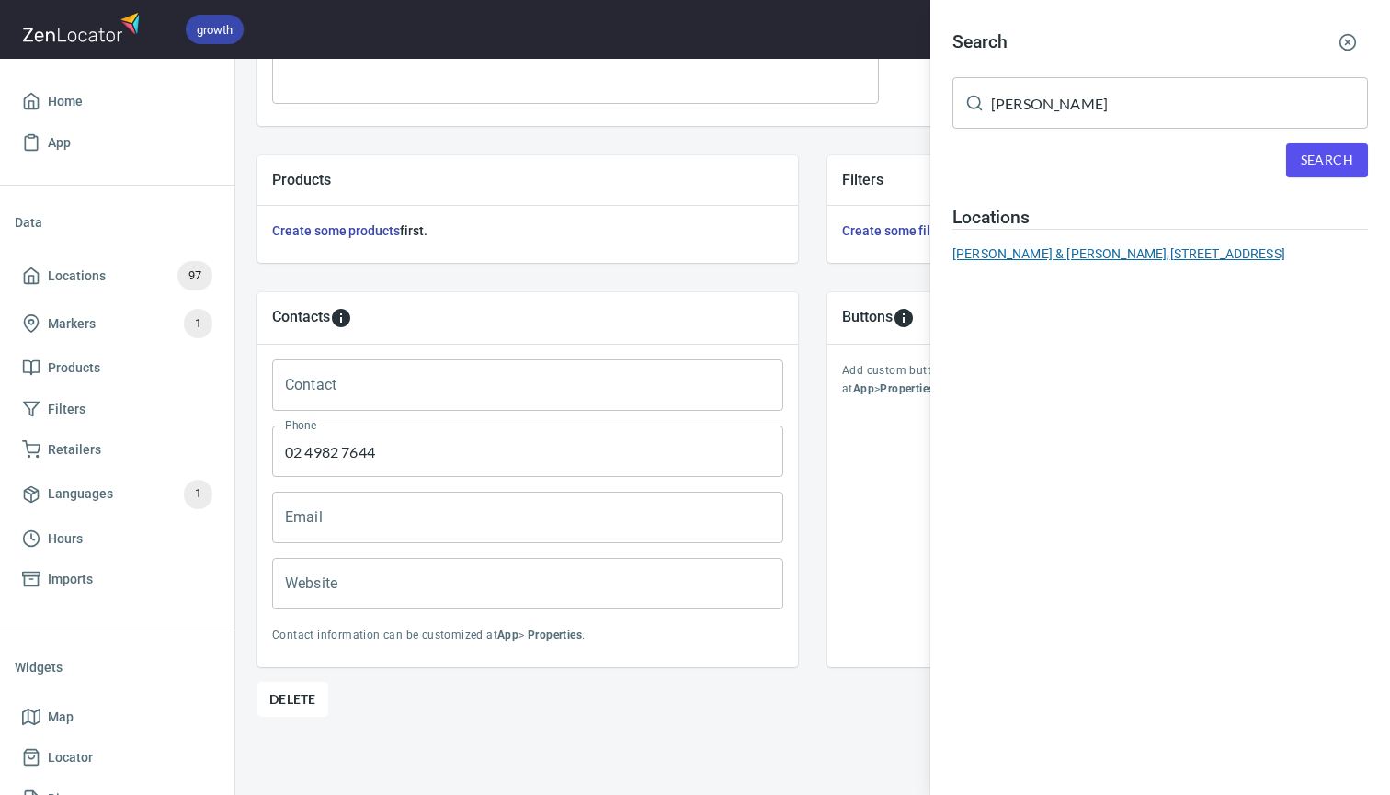
click at [1029, 253] on div "Greenwell & Thomas Phcy, 145 Katoomba Street, Katoomba, NSW, Australia" at bounding box center [1159, 254] width 415 height 18
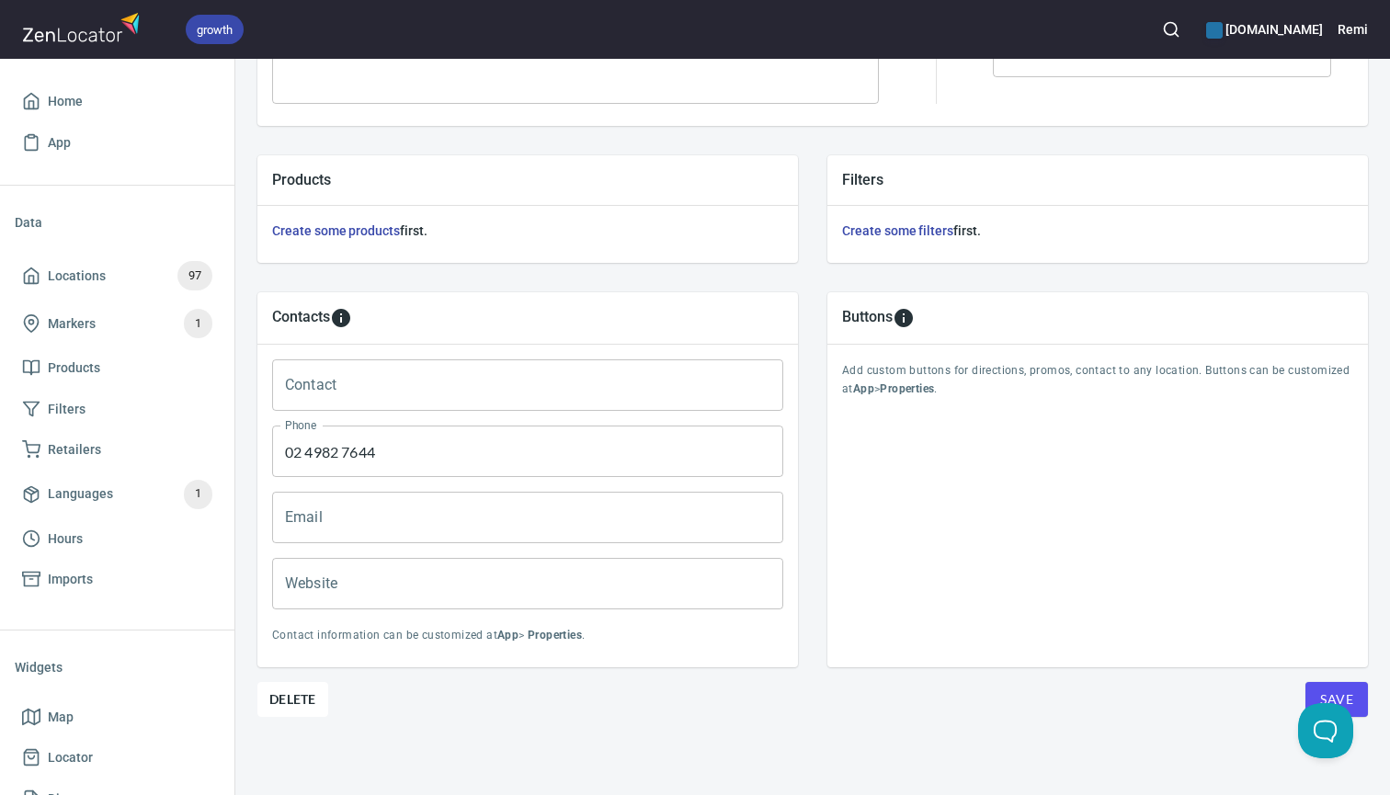
type input "02 4782 1066"
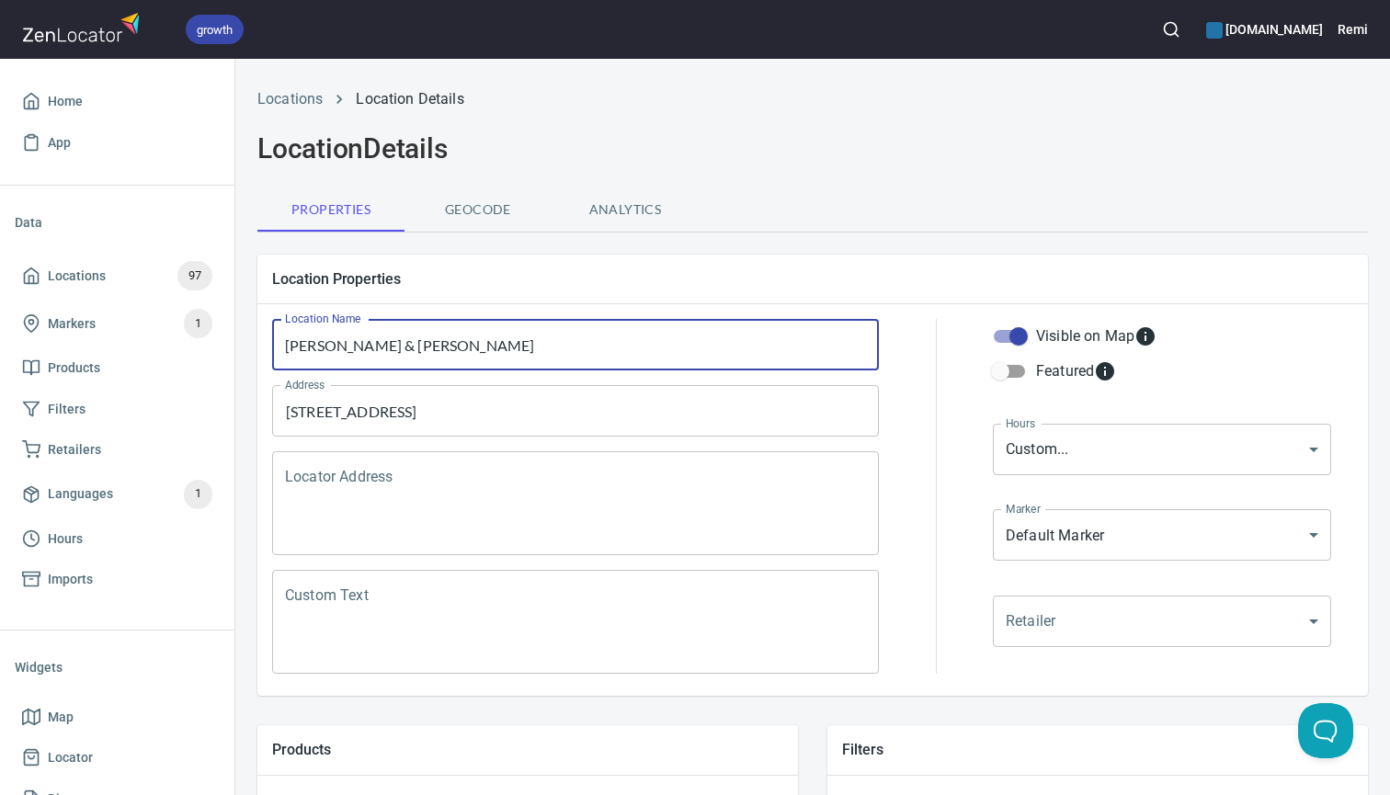
drag, startPoint x: 524, startPoint y: 357, endPoint x: 289, endPoint y: 323, distance: 237.8
paste input "arma"
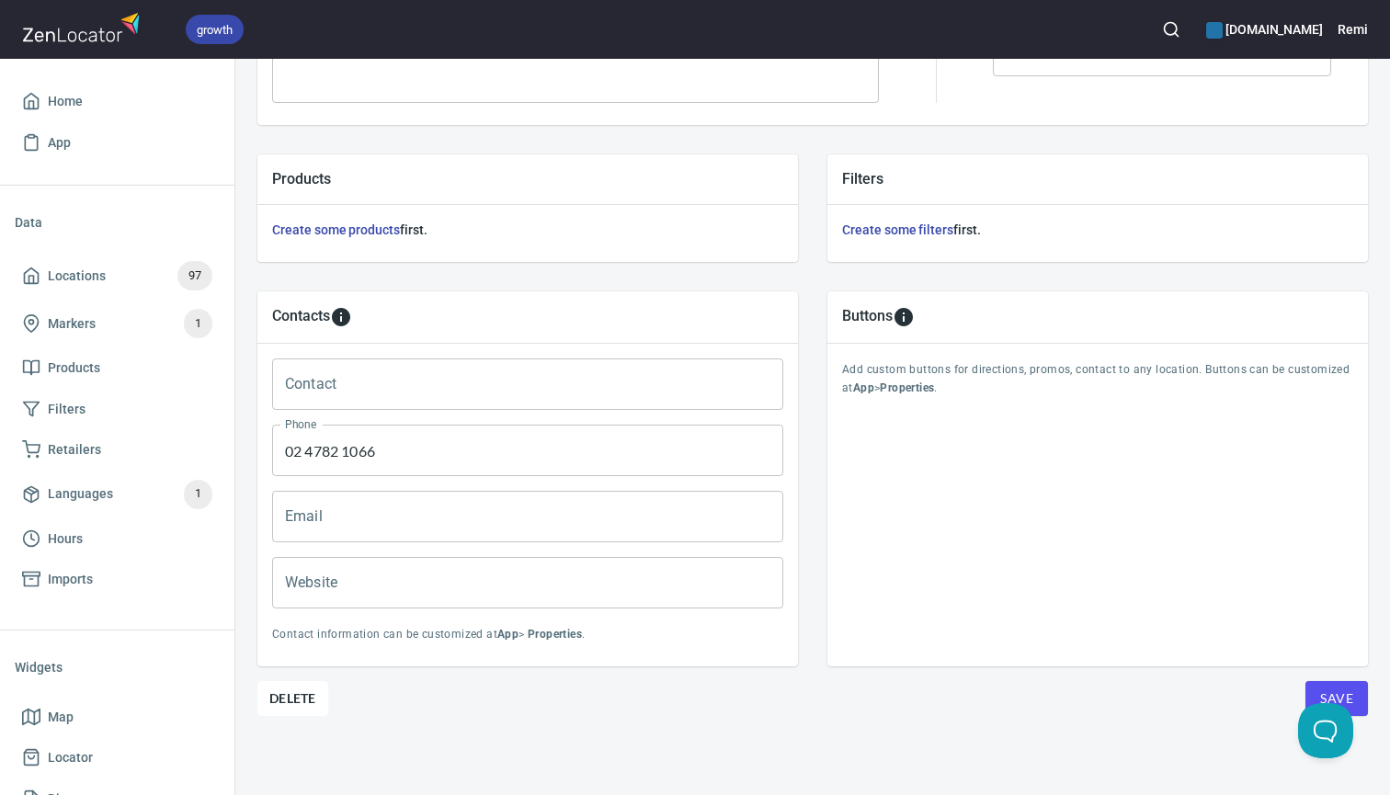
scroll to position [570, 0]
type input "[PERSON_NAME] & [PERSON_NAME] Pharmacy"
click at [1349, 691] on span "Save" at bounding box center [1336, 699] width 33 height 23
click at [1174, 33] on icon "button" at bounding box center [1171, 29] width 18 height 18
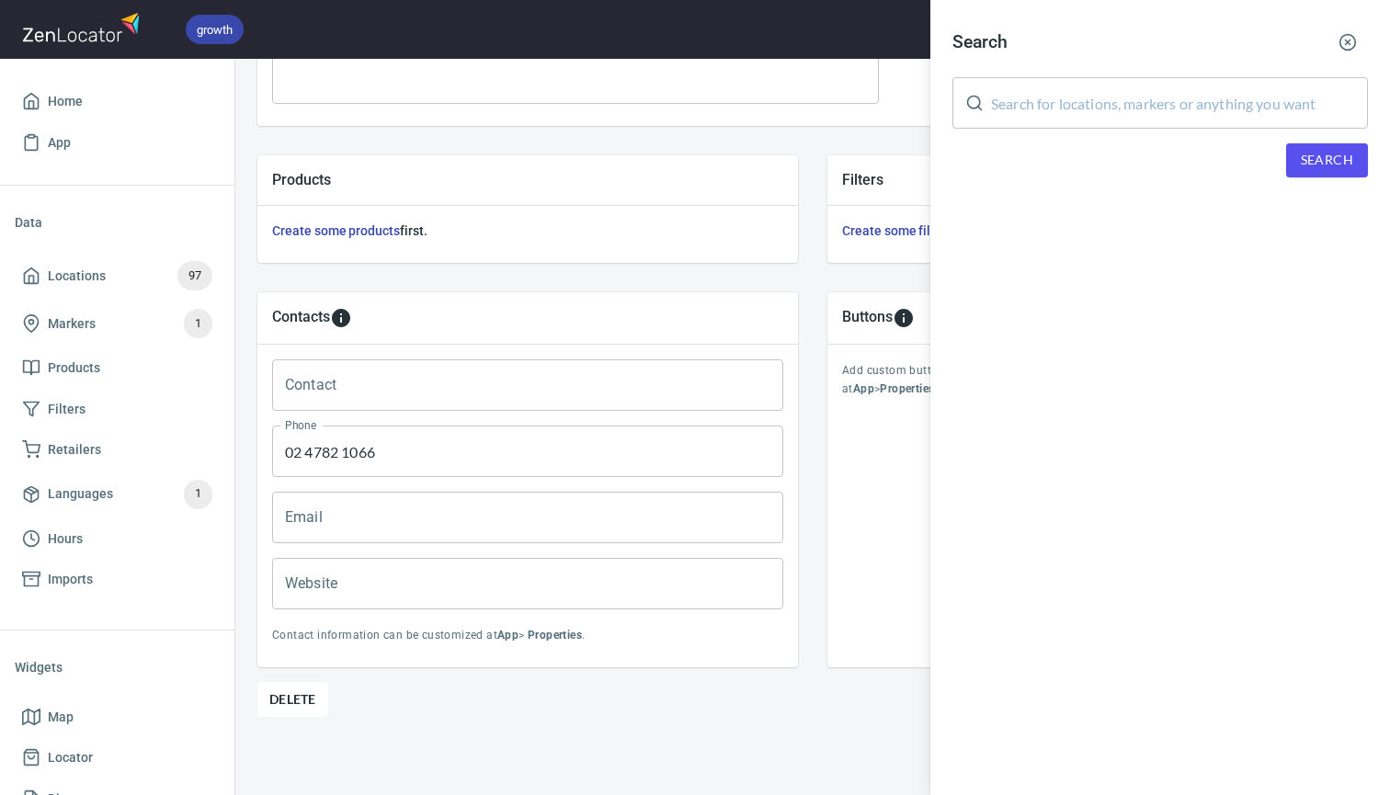
click at [1112, 109] on input "text" at bounding box center [1179, 102] width 377 height 51
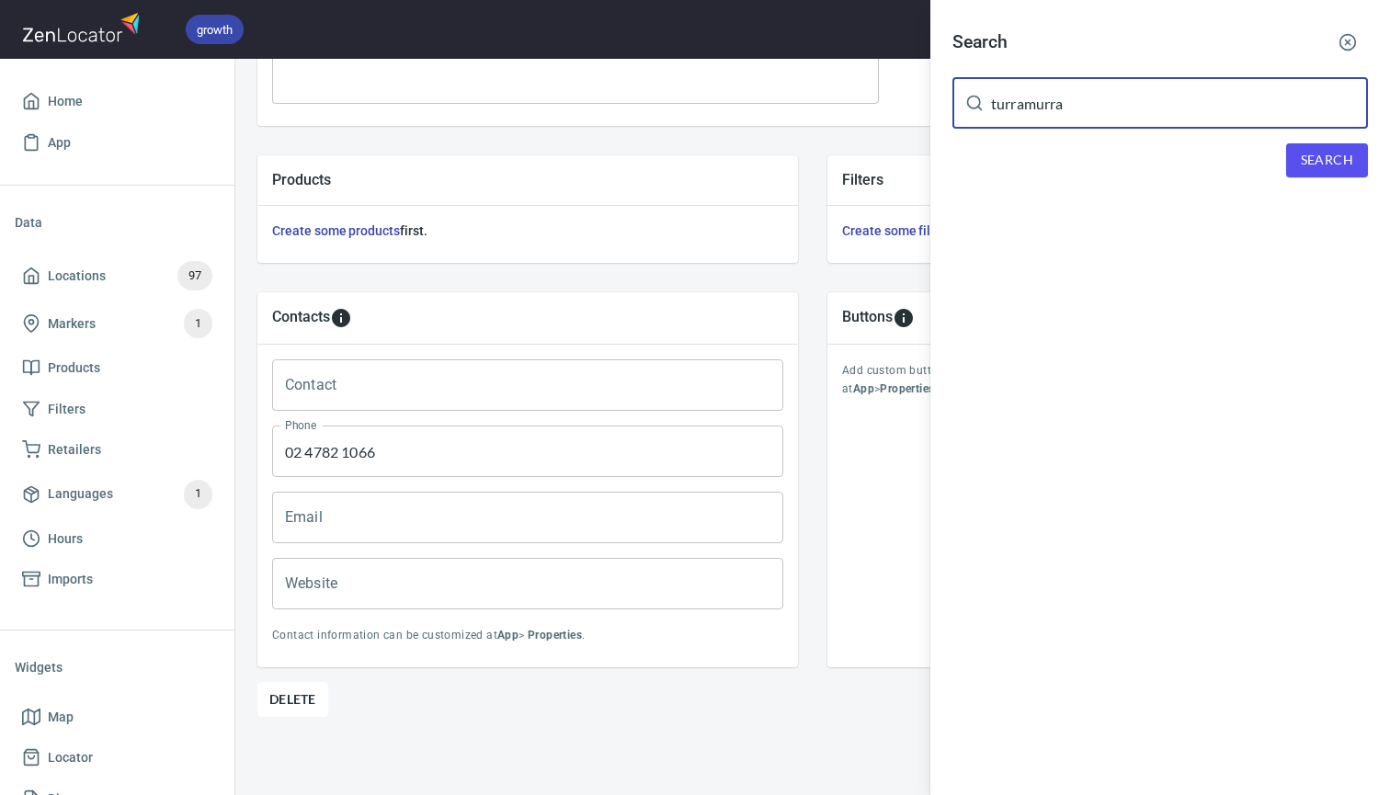
type input "turramurra"
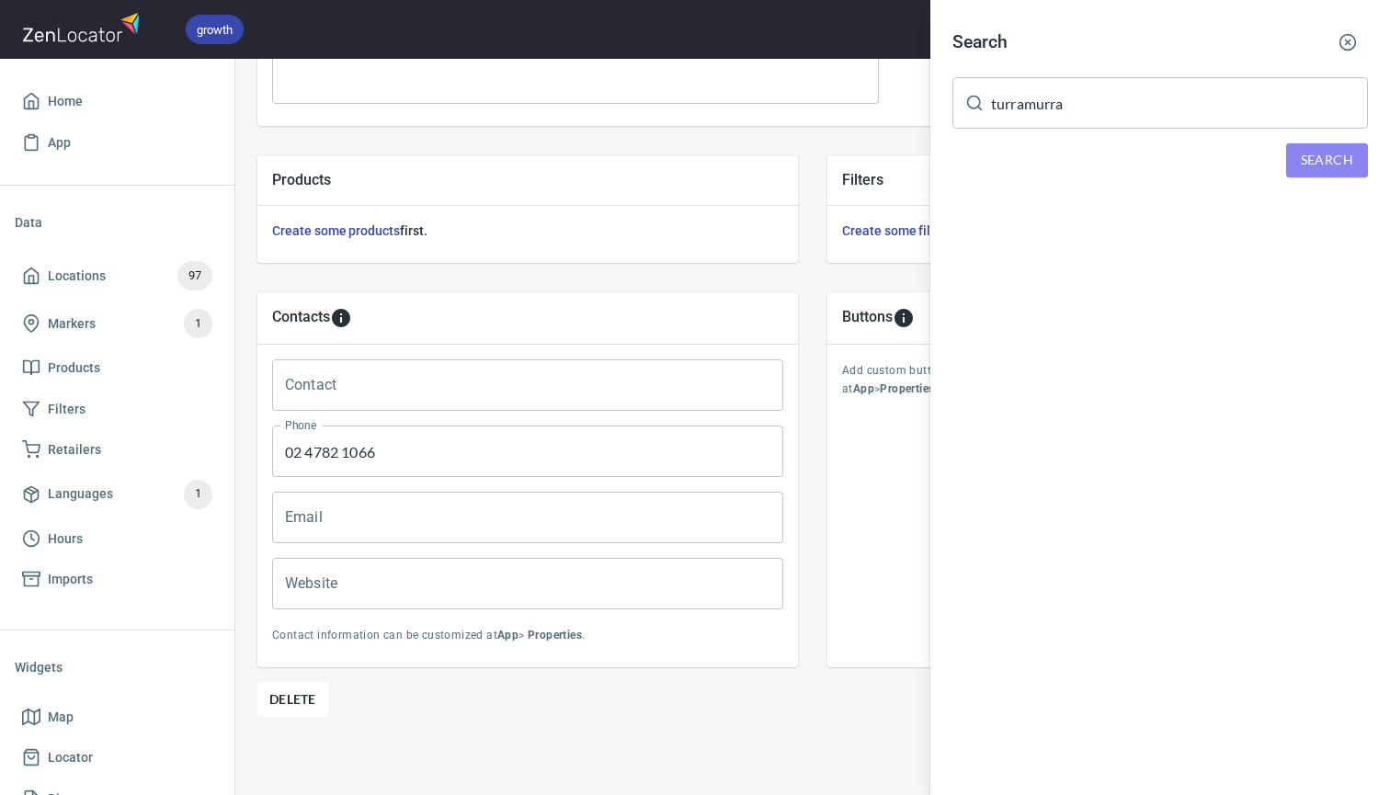
click at [1341, 159] on span "Search" at bounding box center [1327, 160] width 52 height 23
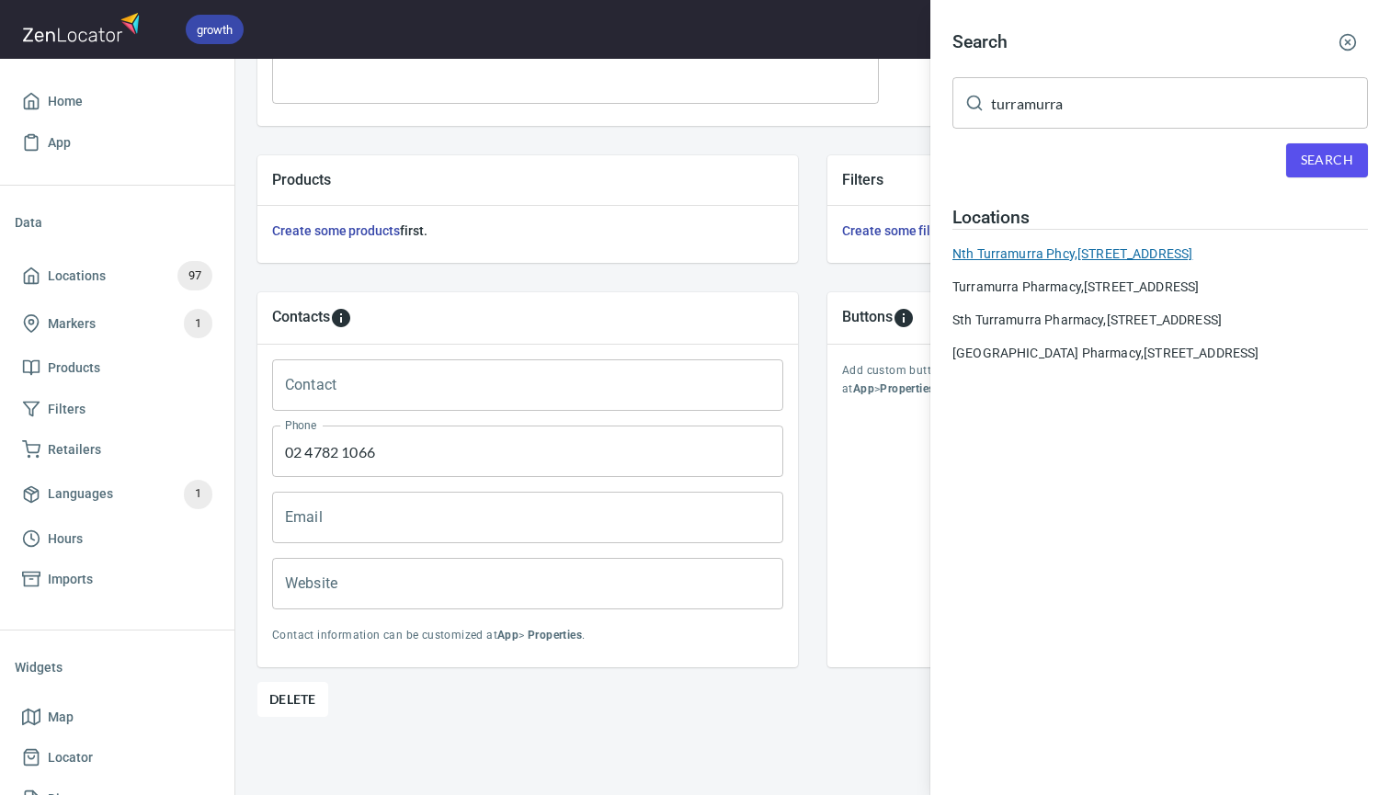
click at [1041, 256] on div "Nth Turramurra Phcy, [STREET_ADDRESS]" at bounding box center [1159, 254] width 415 height 18
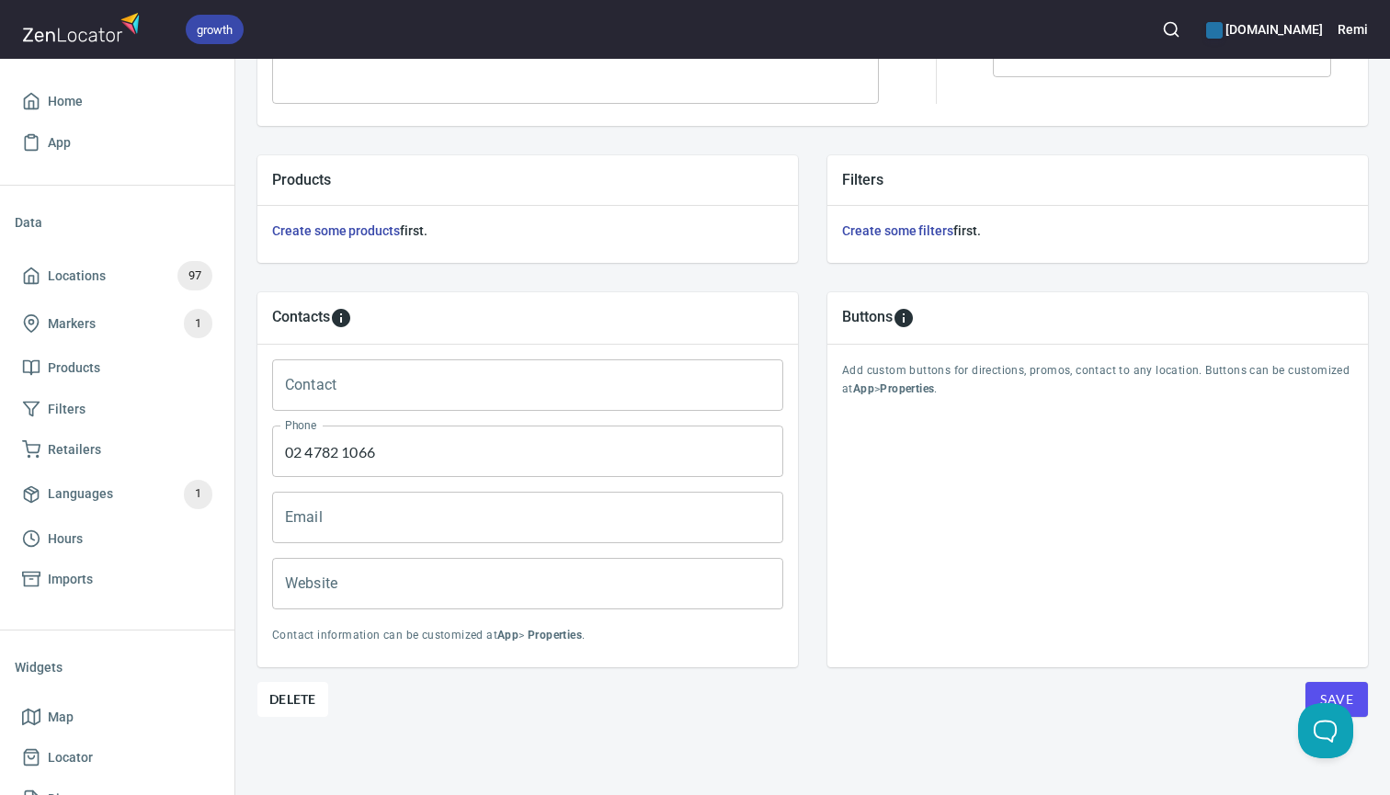
type input "02 9144 5677"
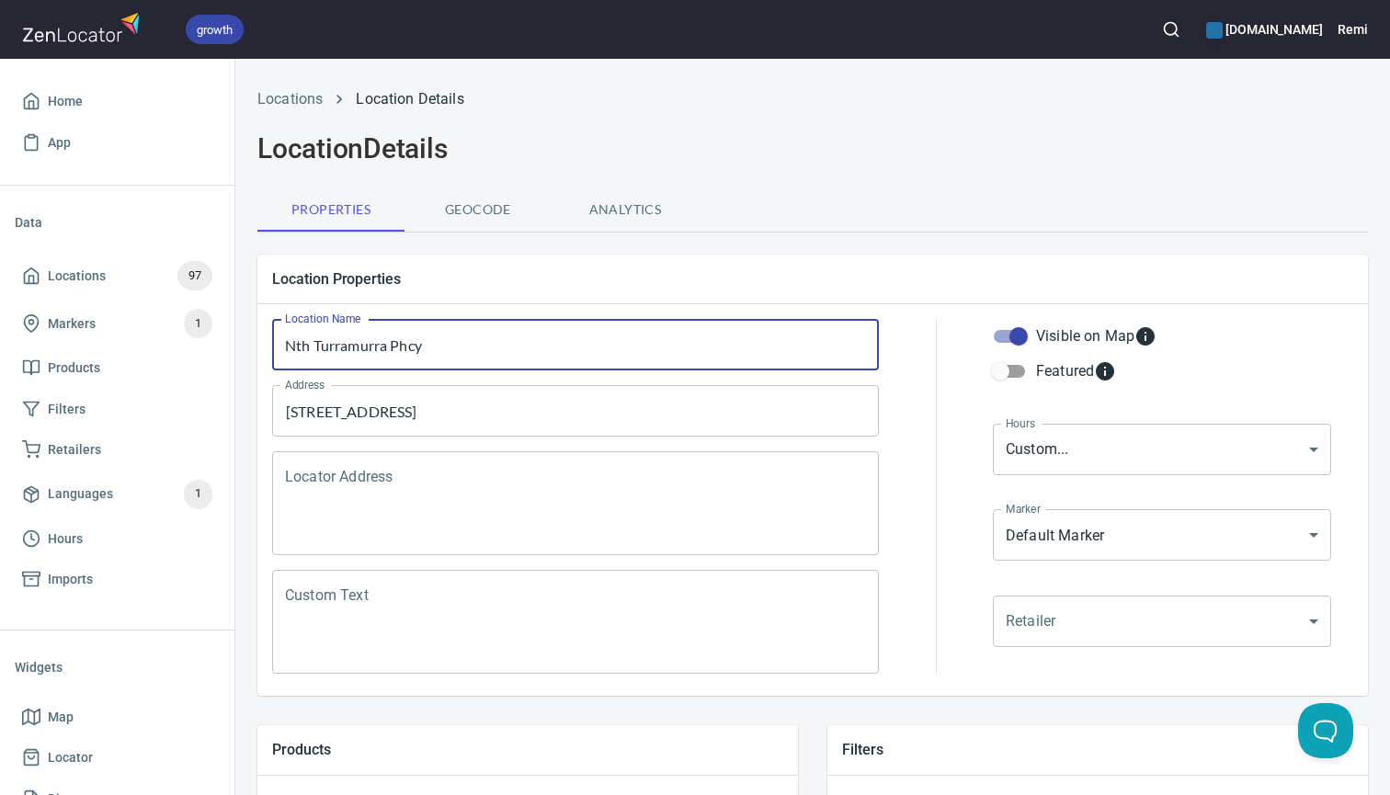
drag, startPoint x: 516, startPoint y: 340, endPoint x: 341, endPoint y: 321, distance: 175.7
paste input "arma"
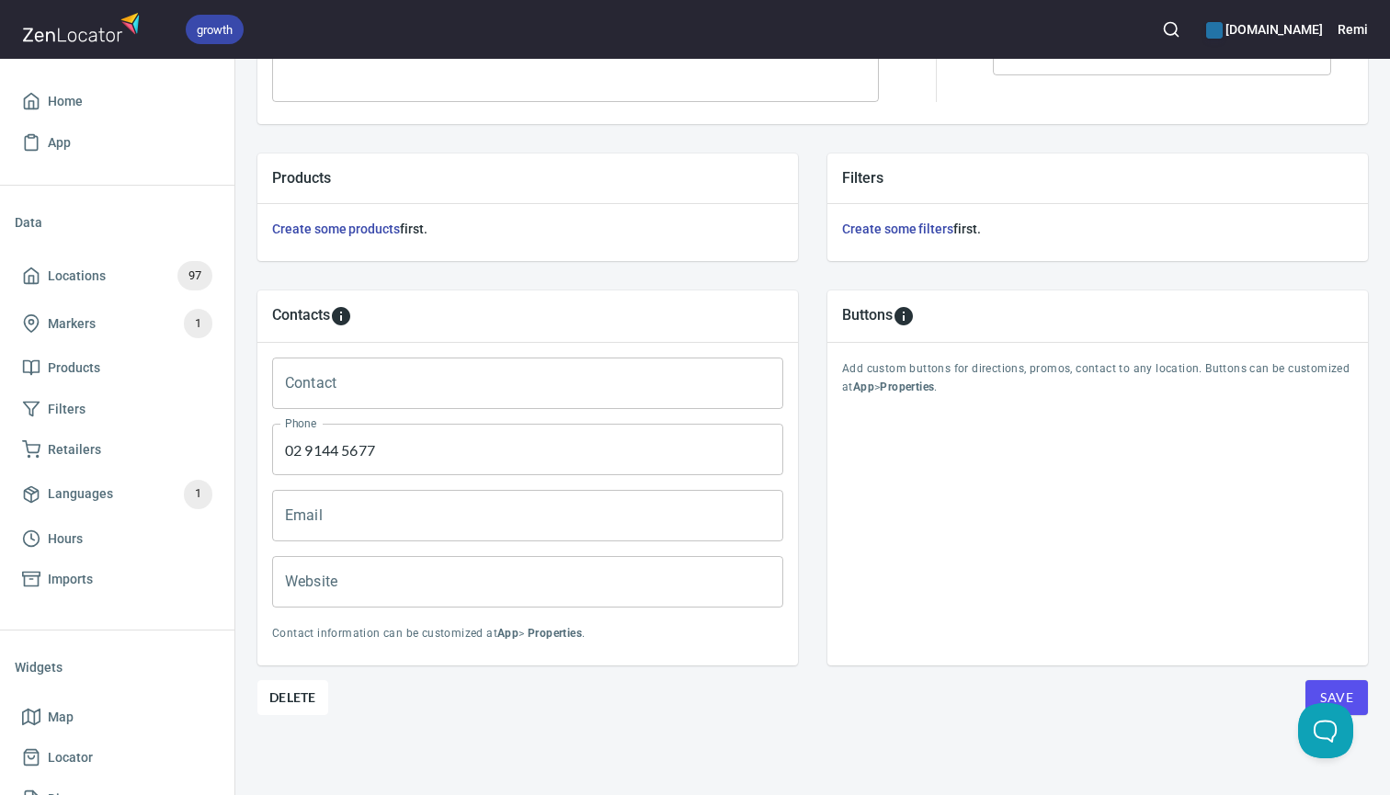
scroll to position [570, 0]
type input "Nth Turramurra Pharmacy"
click at [1360, 698] on button "Save" at bounding box center [1336, 699] width 63 height 35
click at [1167, 29] on icon "button" at bounding box center [1171, 29] width 18 height 18
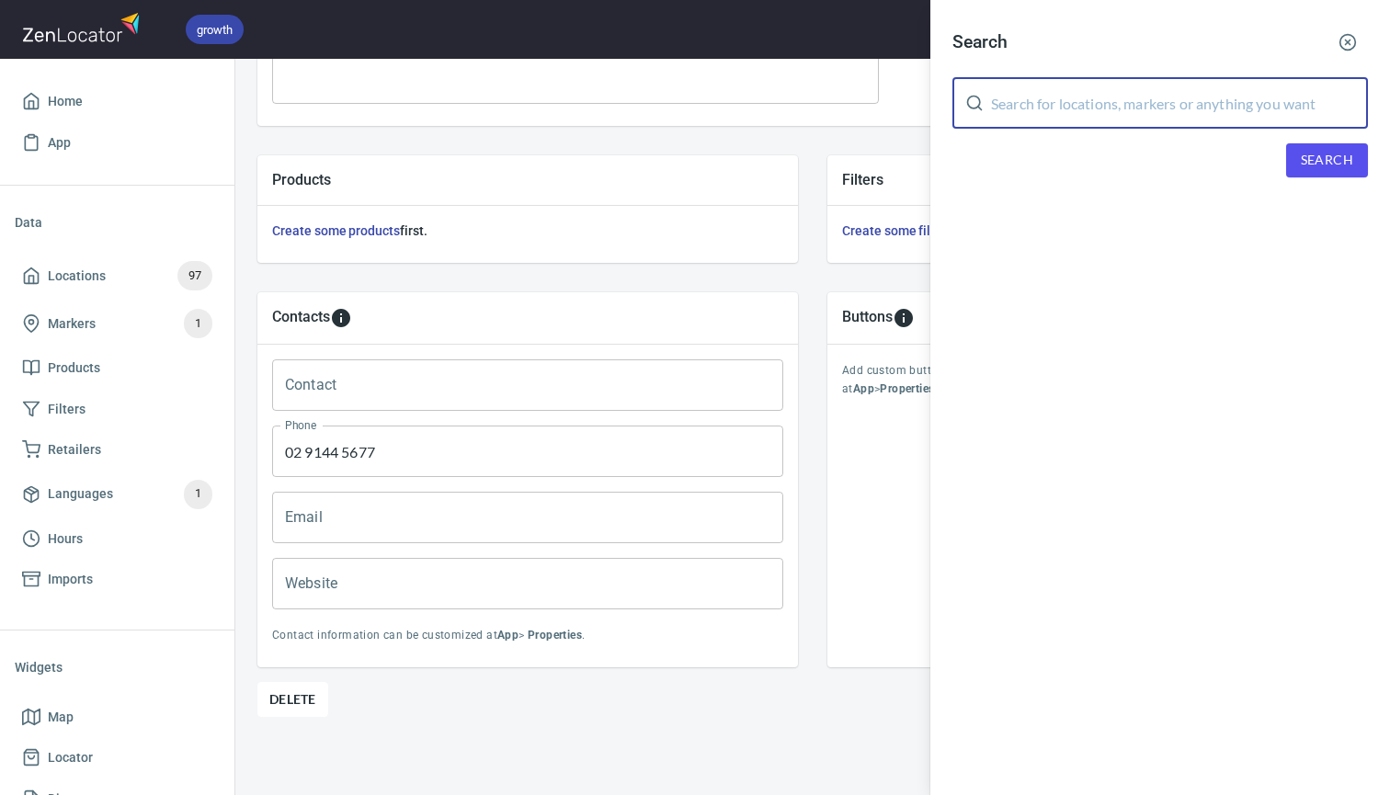
click at [1074, 101] on input "text" at bounding box center [1179, 102] width 377 height 51
type input "carnegie"
click at [1313, 162] on span "Search" at bounding box center [1327, 160] width 52 height 23
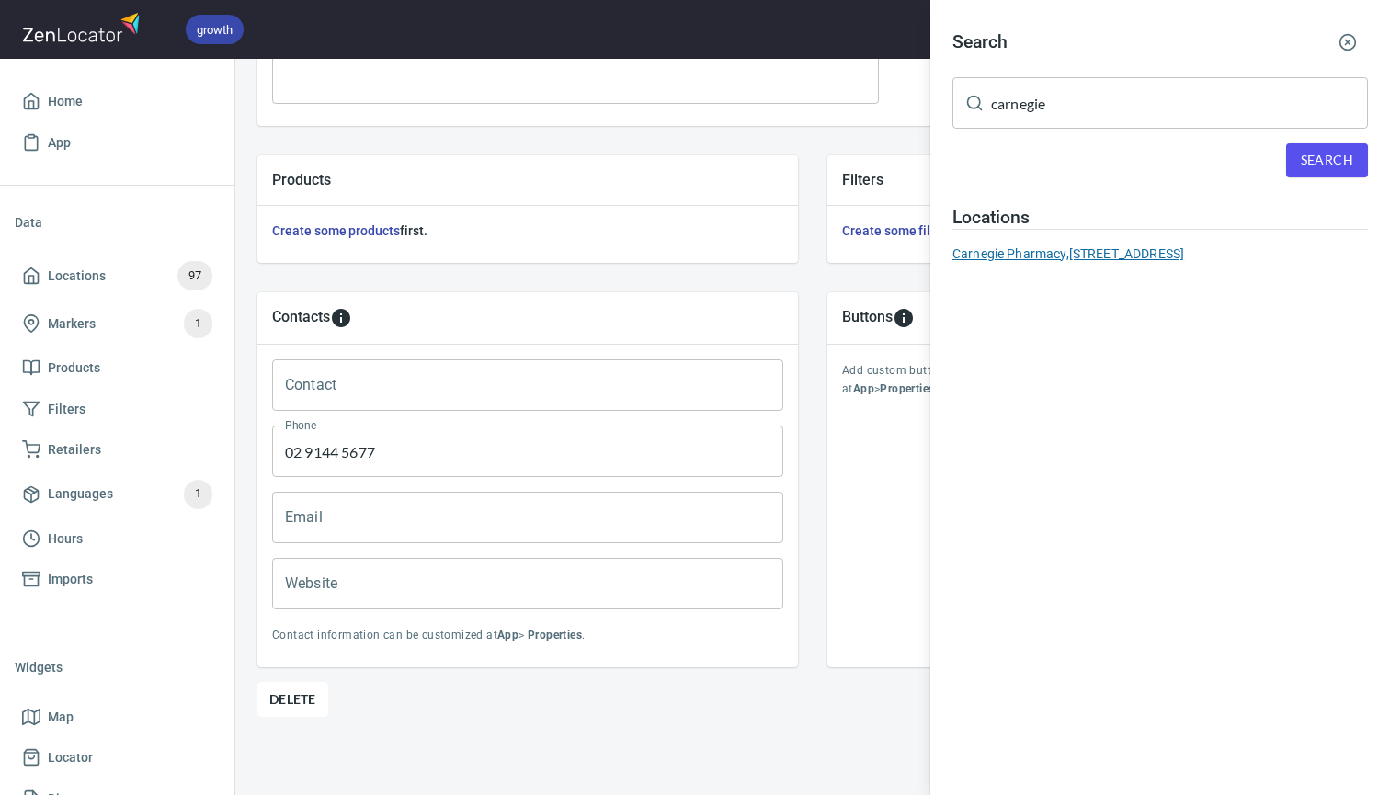
click at [1021, 252] on div "Carnegie Pharmacy, 85 Koornang Road, Carnegie, VIC, Australia" at bounding box center [1159, 254] width 415 height 18
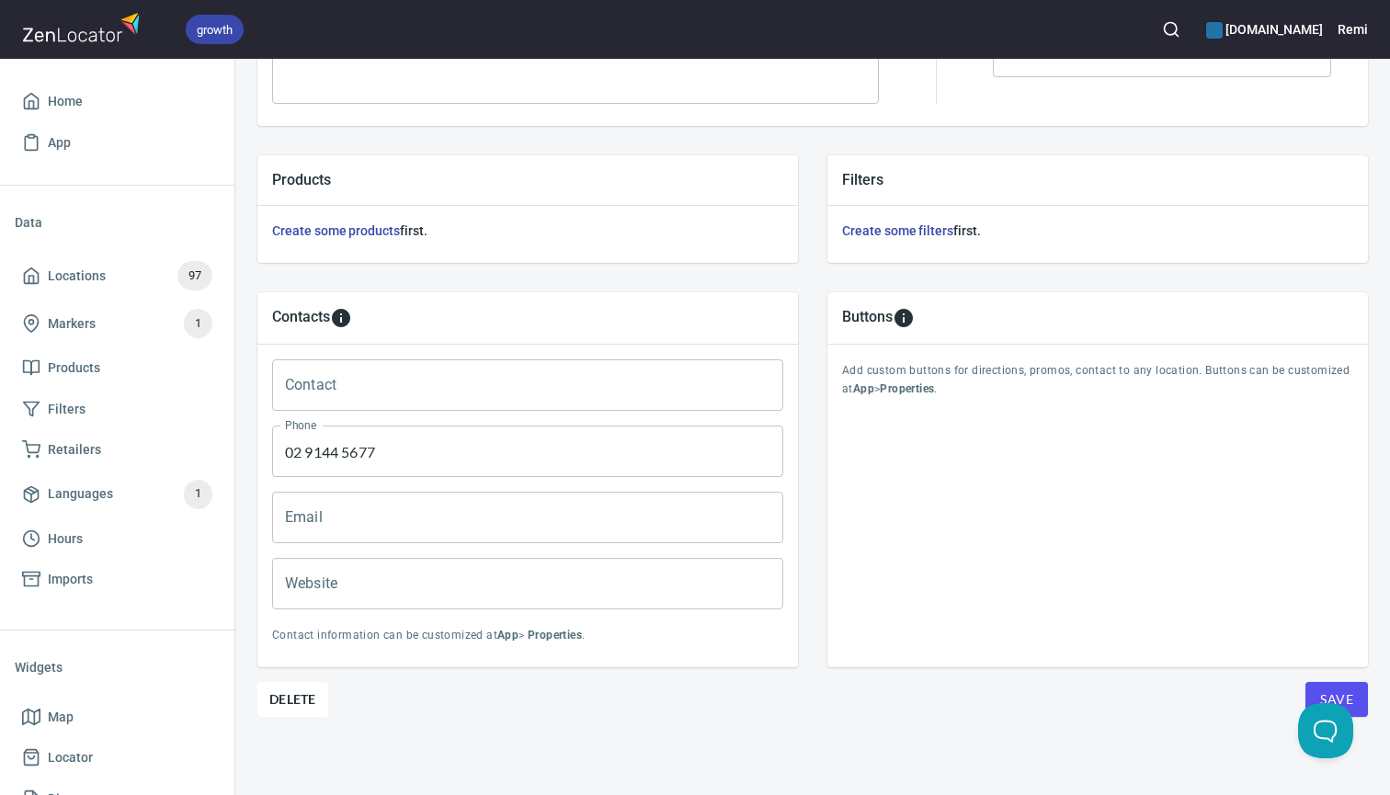
type input "03 9563 5833"
click at [299, 701] on span "Delete" at bounding box center [292, 699] width 47 height 22
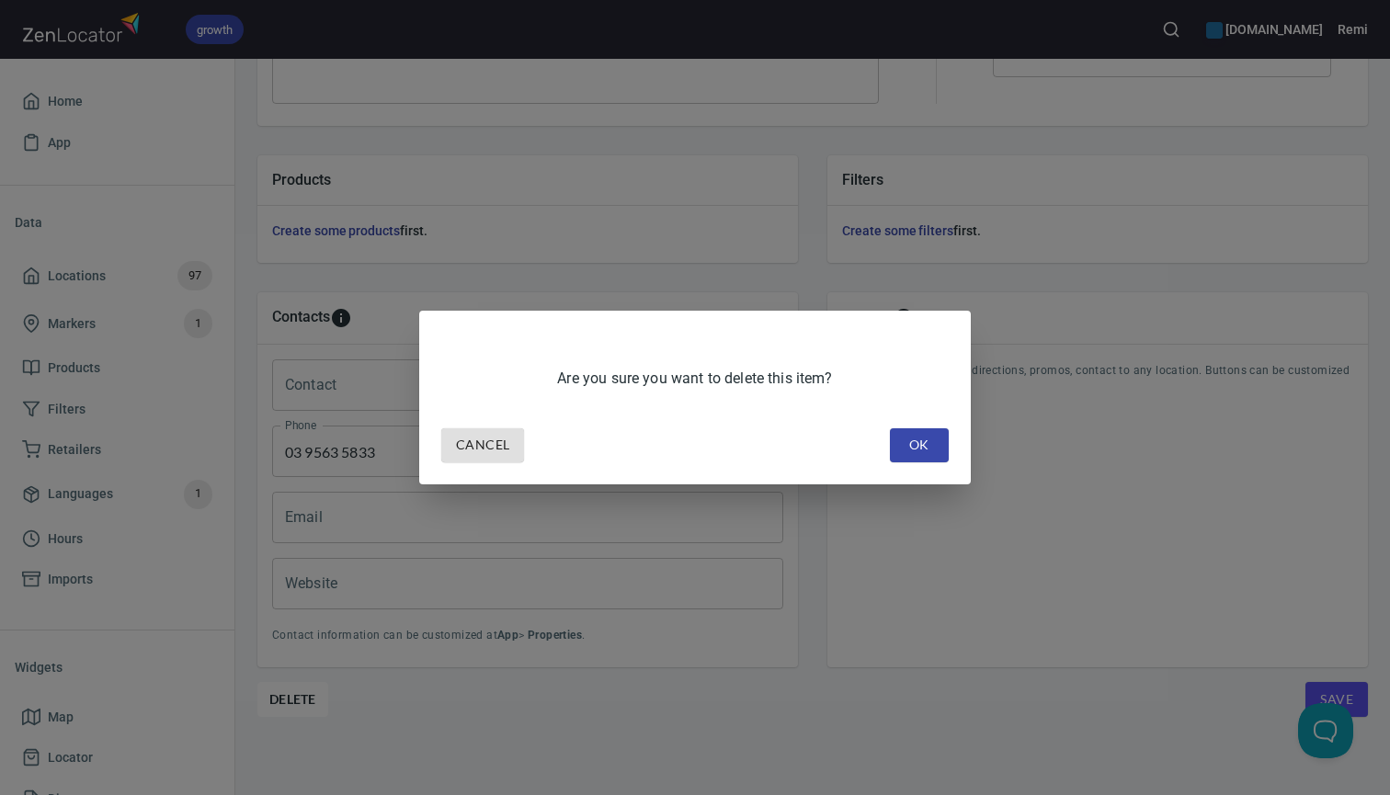
click at [920, 443] on span "OK" at bounding box center [919, 445] width 29 height 23
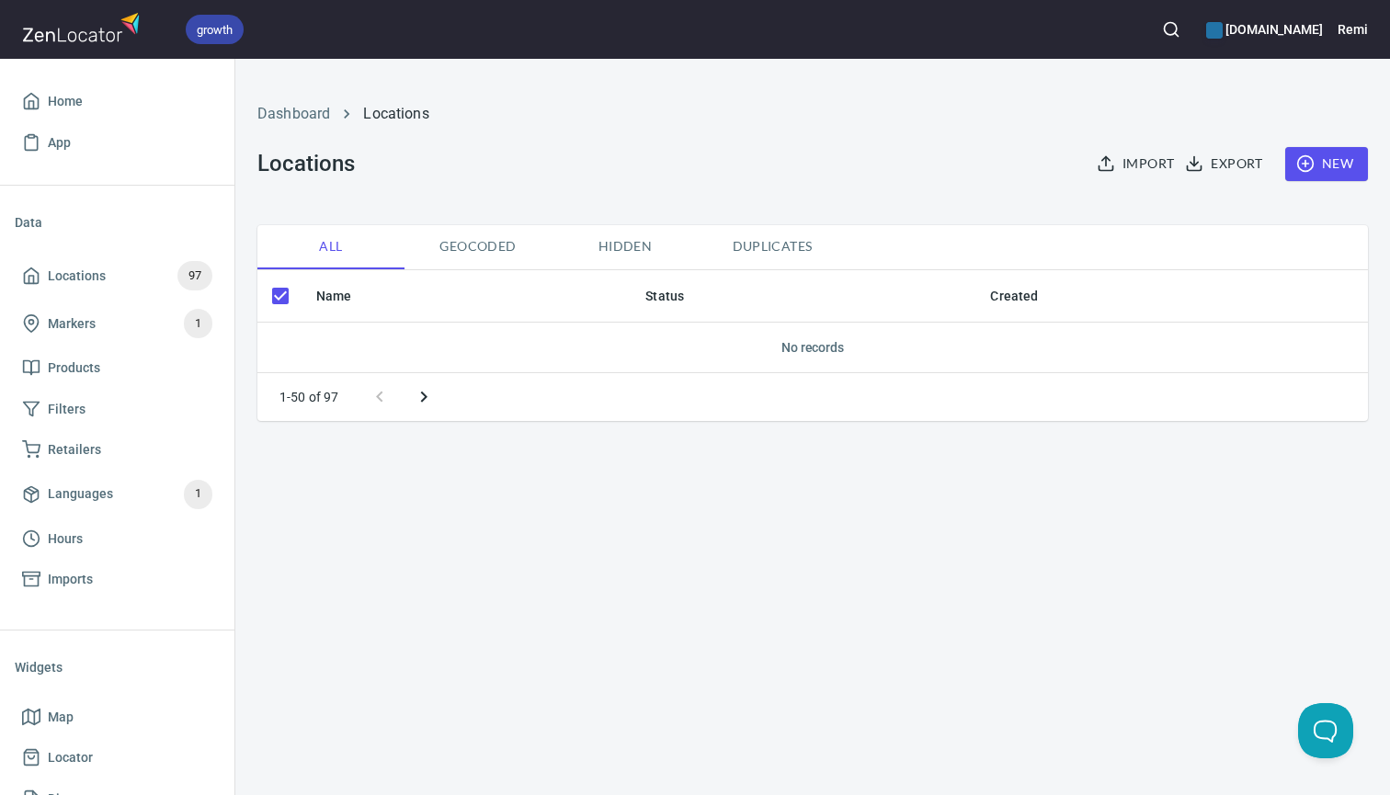
checkbox input "false"
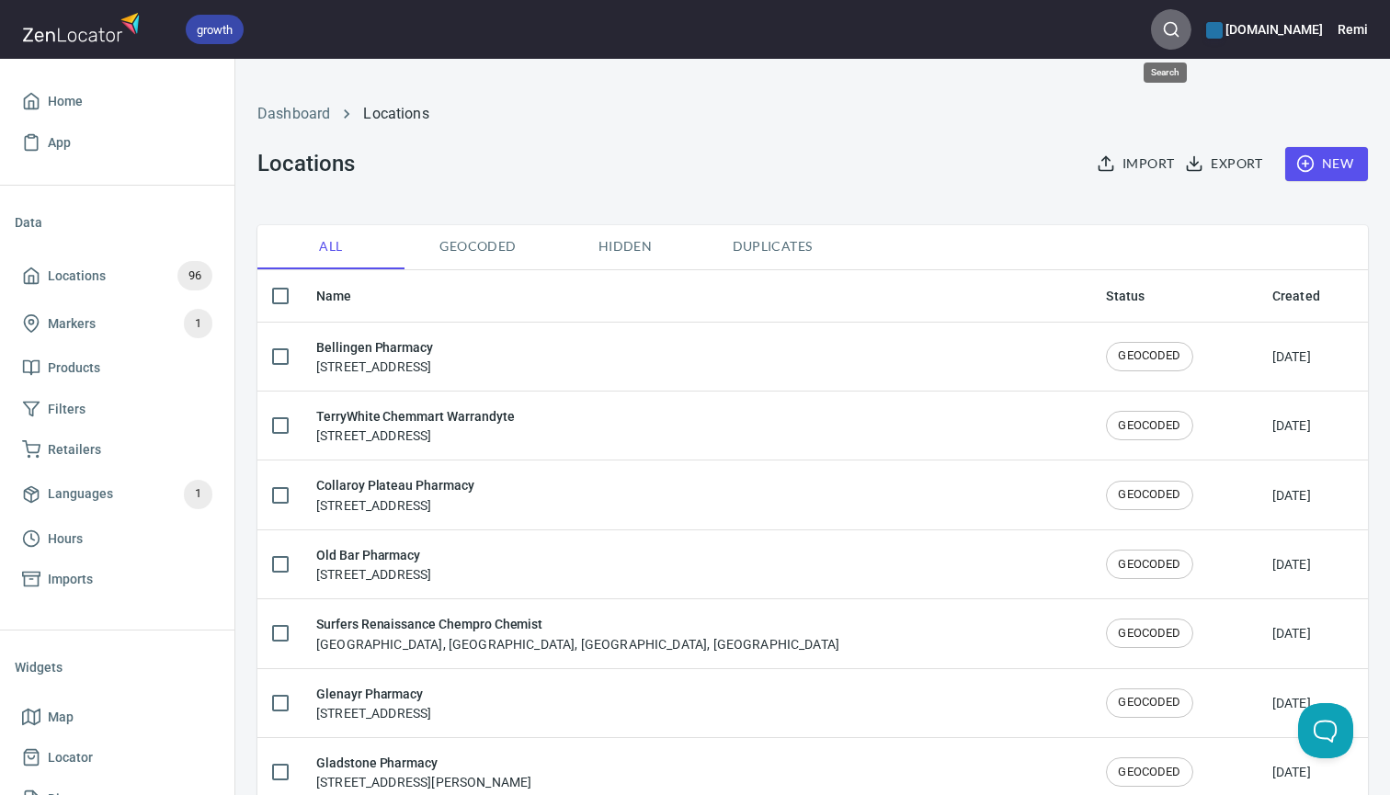
click at [1162, 23] on icon "button" at bounding box center [1171, 29] width 18 height 18
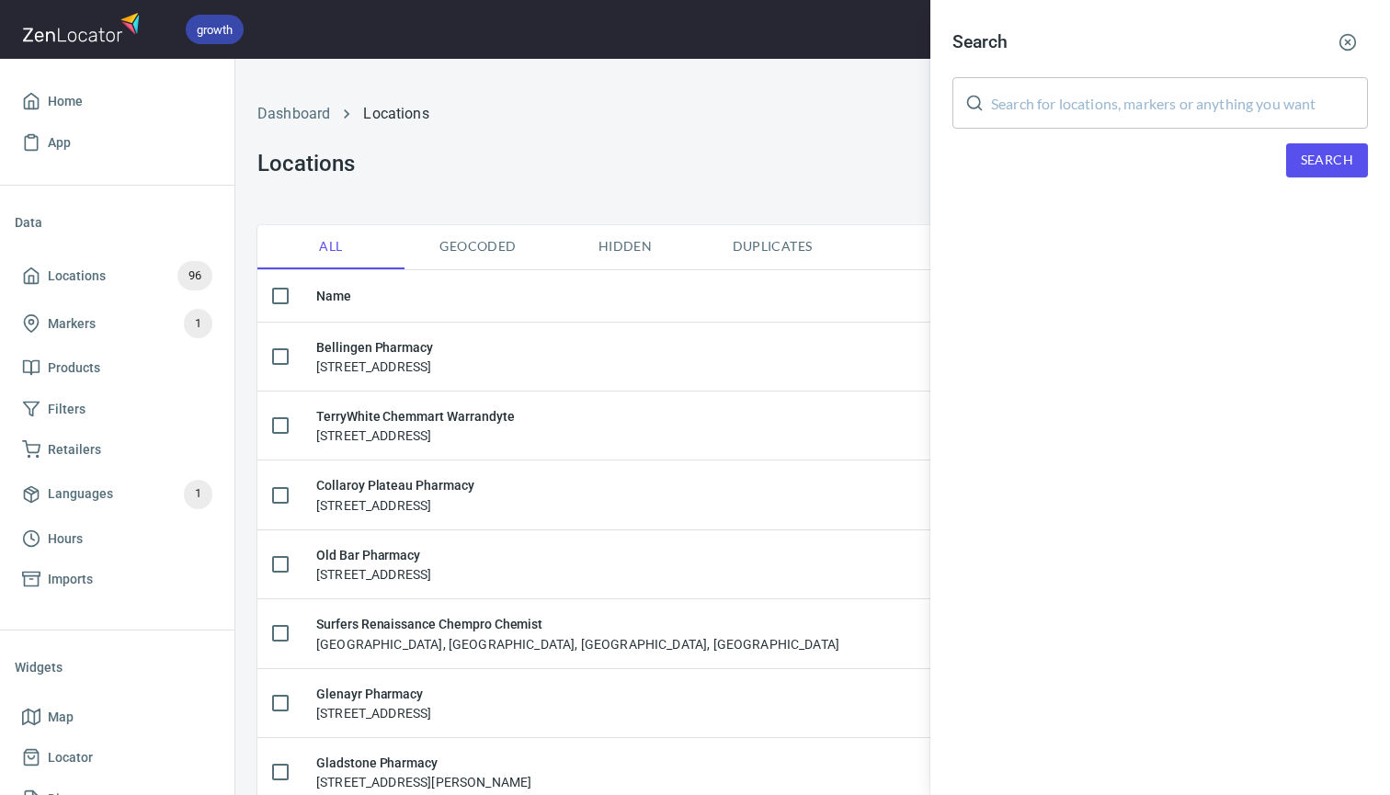
click at [1100, 106] on input "text" at bounding box center [1179, 102] width 377 height 51
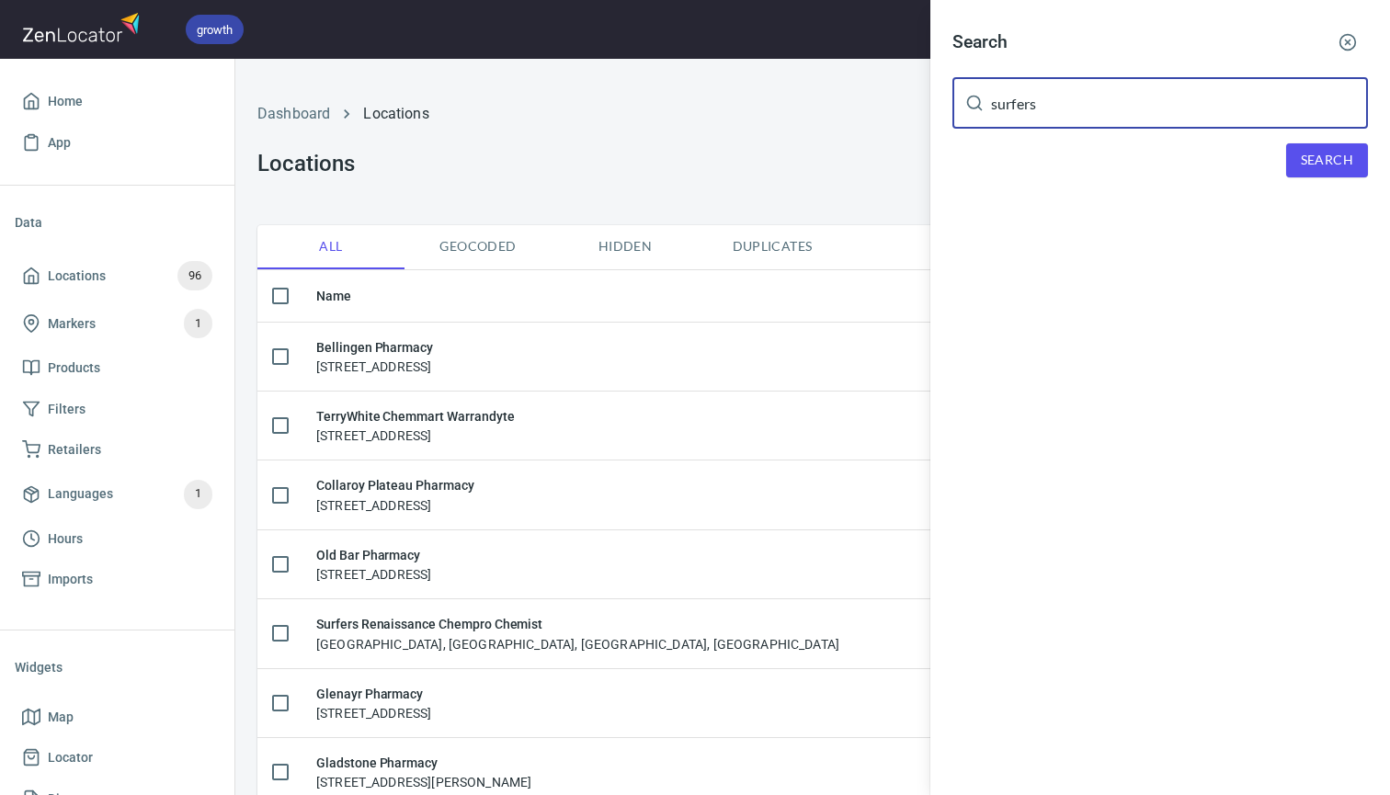
type input "surfers"
click at [1329, 164] on span "Search" at bounding box center [1327, 160] width 52 height 23
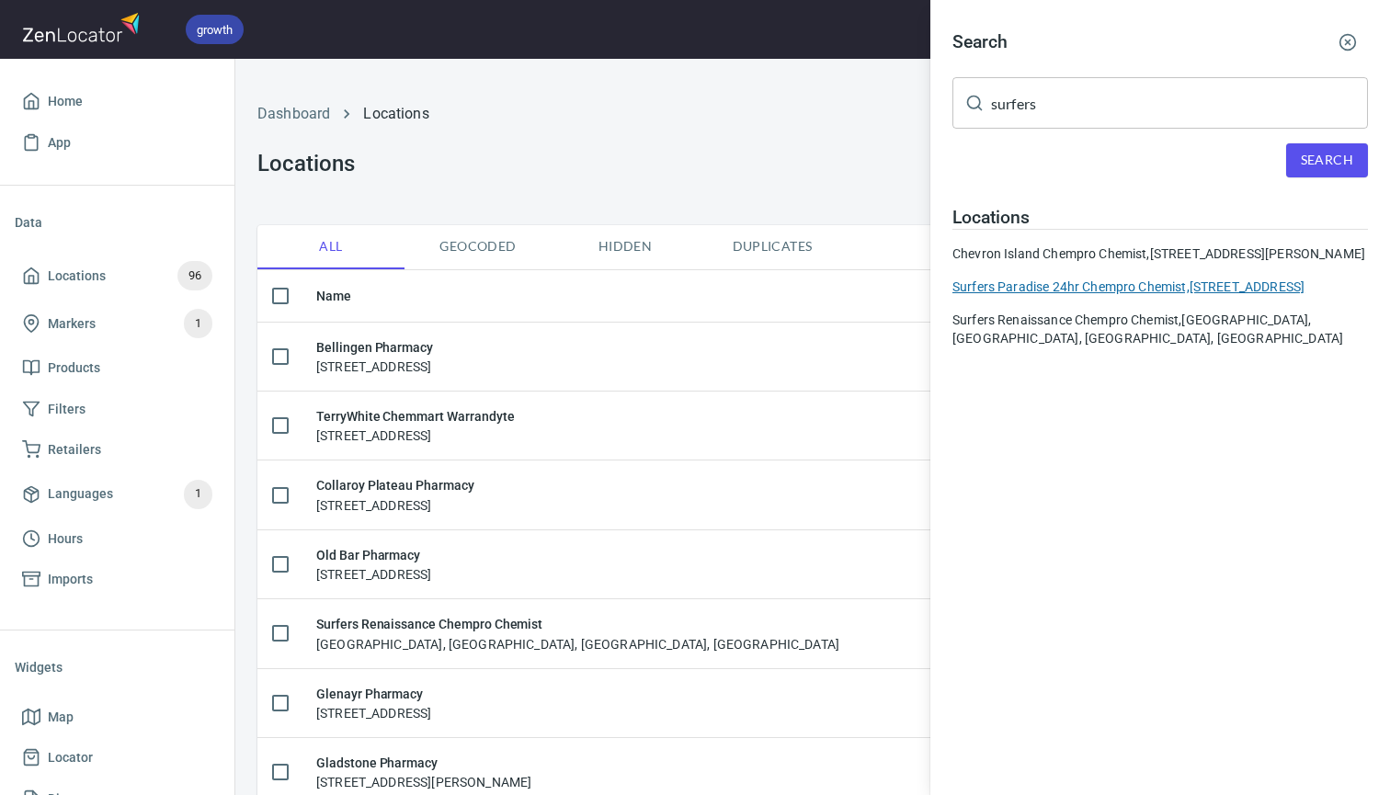
click at [1083, 296] on div "Surfers Paradise 24hr Chempro Chemist, [STREET_ADDRESS]" at bounding box center [1159, 287] width 415 height 18
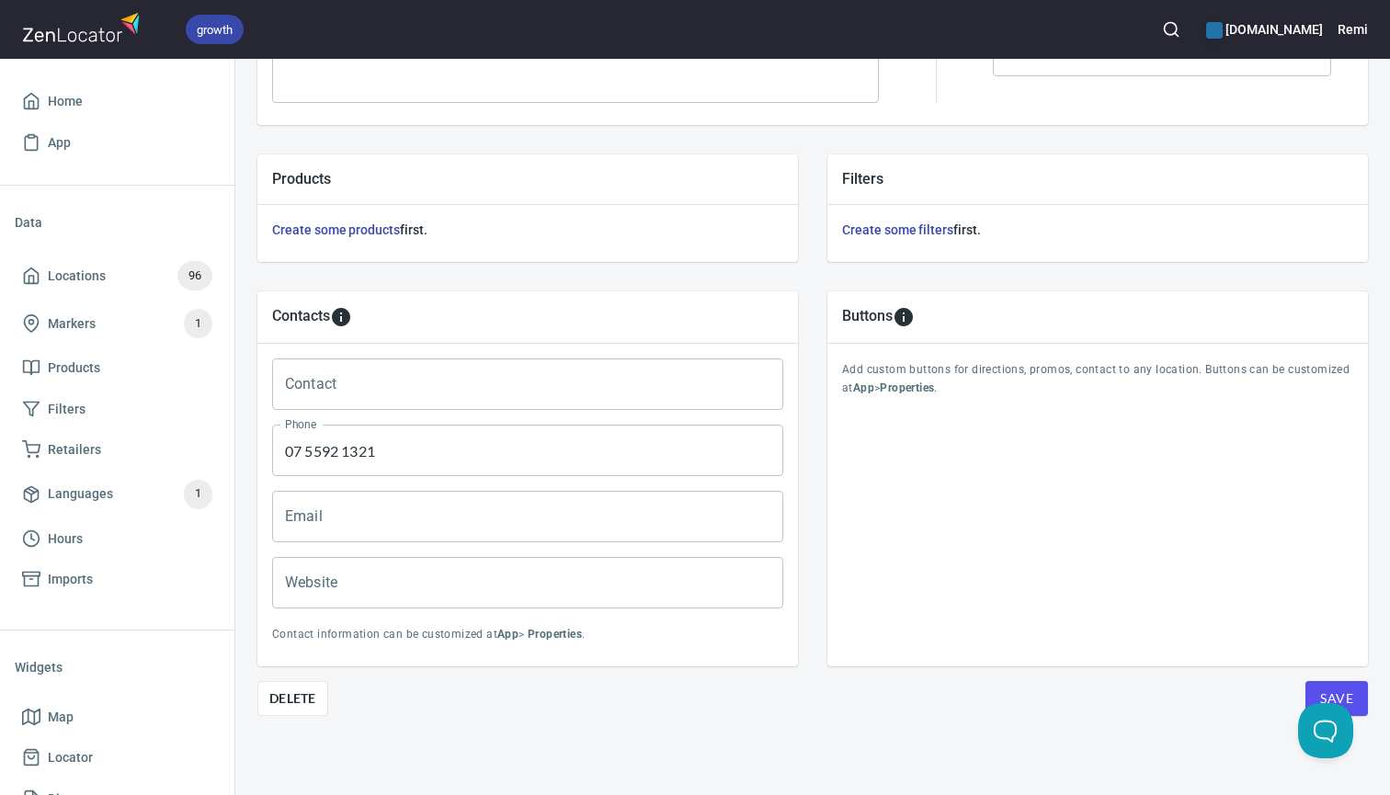
scroll to position [570, 0]
click at [314, 698] on span "Delete" at bounding box center [292, 699] width 47 height 22
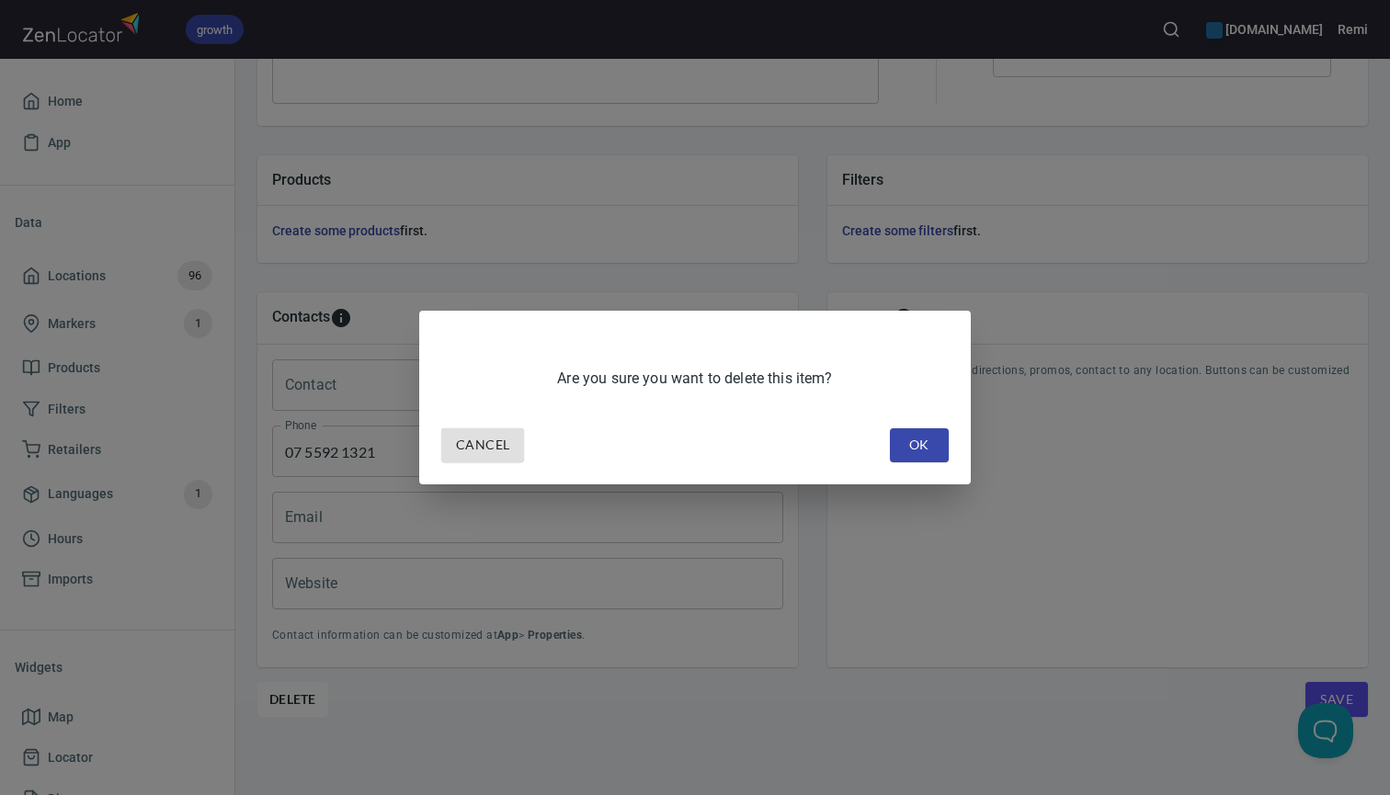
click at [918, 448] on span "OK" at bounding box center [919, 445] width 29 height 23
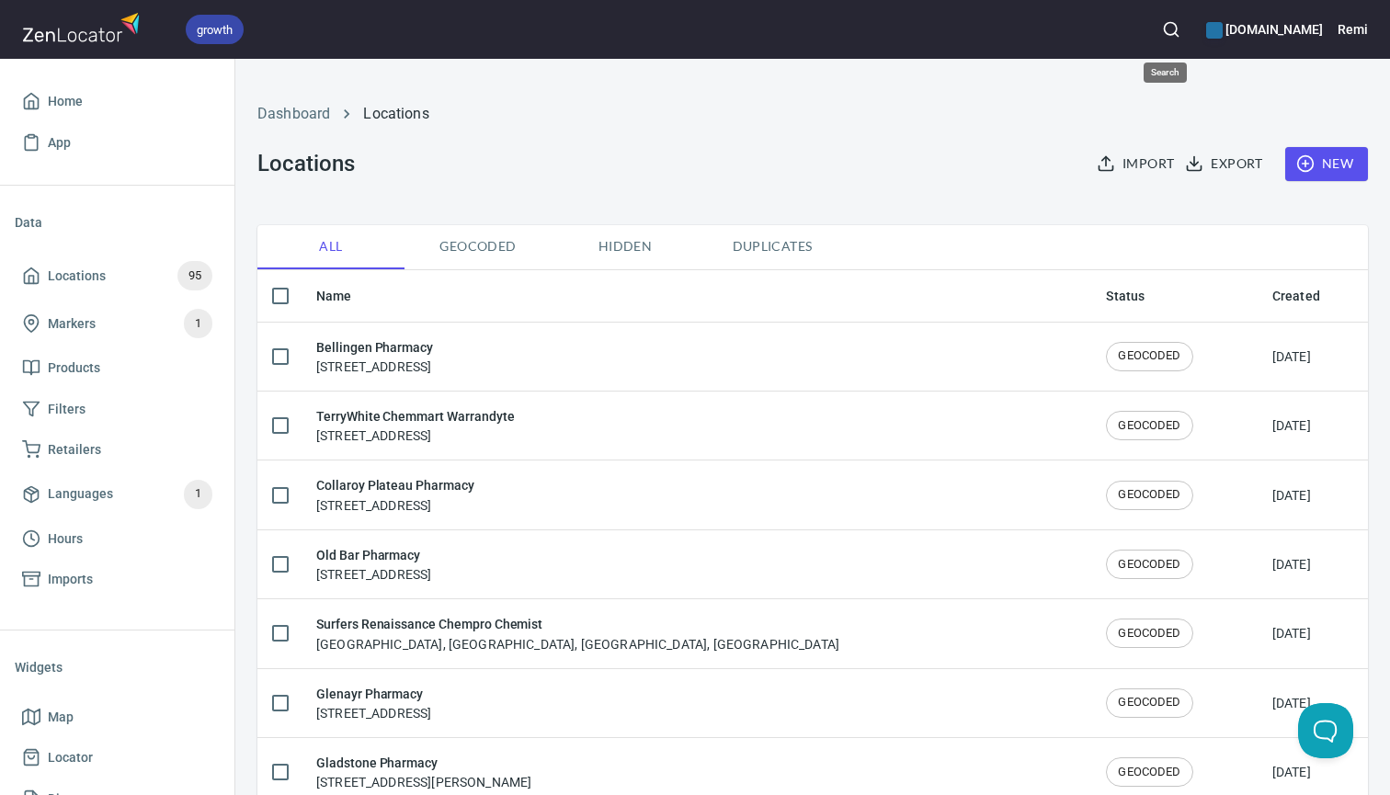
click at [1166, 27] on icon "button" at bounding box center [1171, 29] width 18 height 18
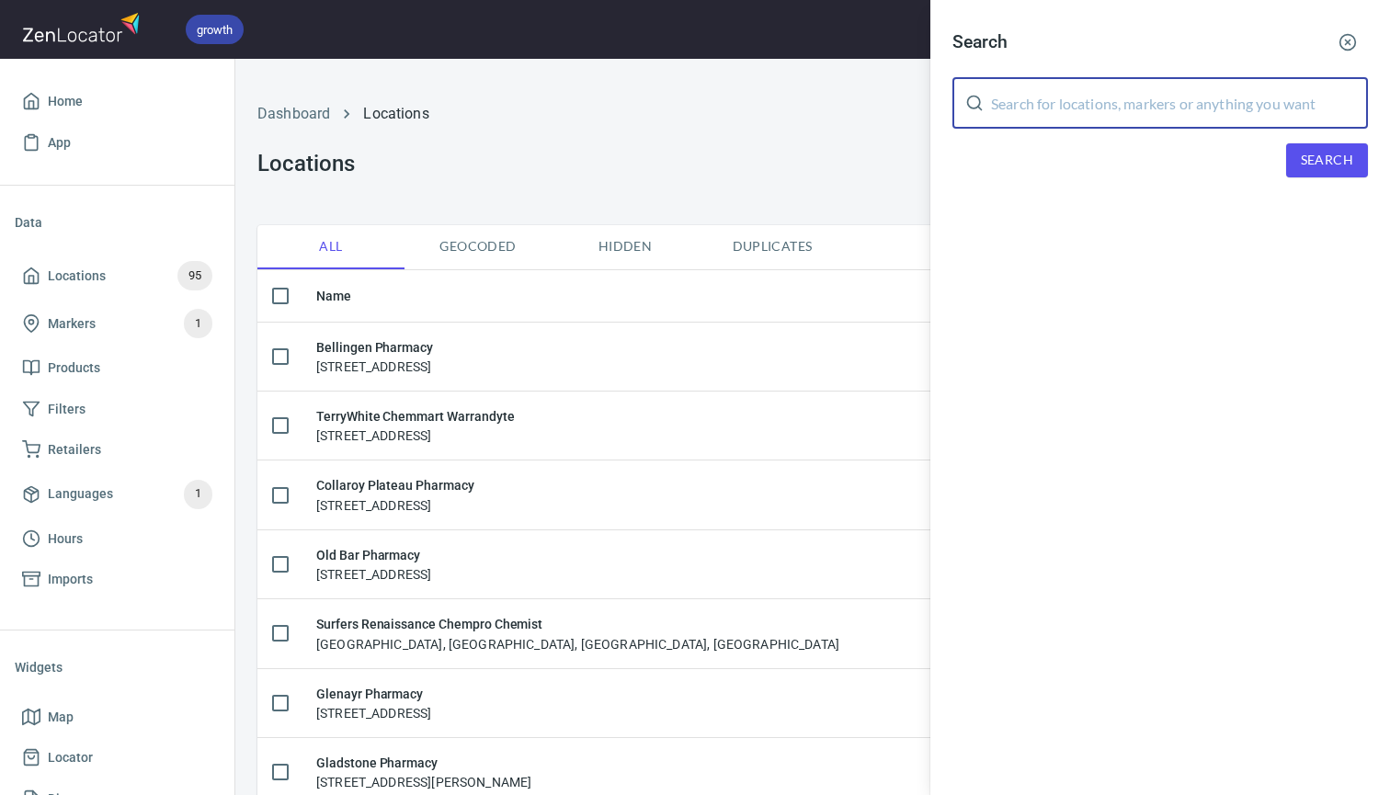
click at [1067, 114] on input "text" at bounding box center [1179, 102] width 377 height 51
type input "forestway"
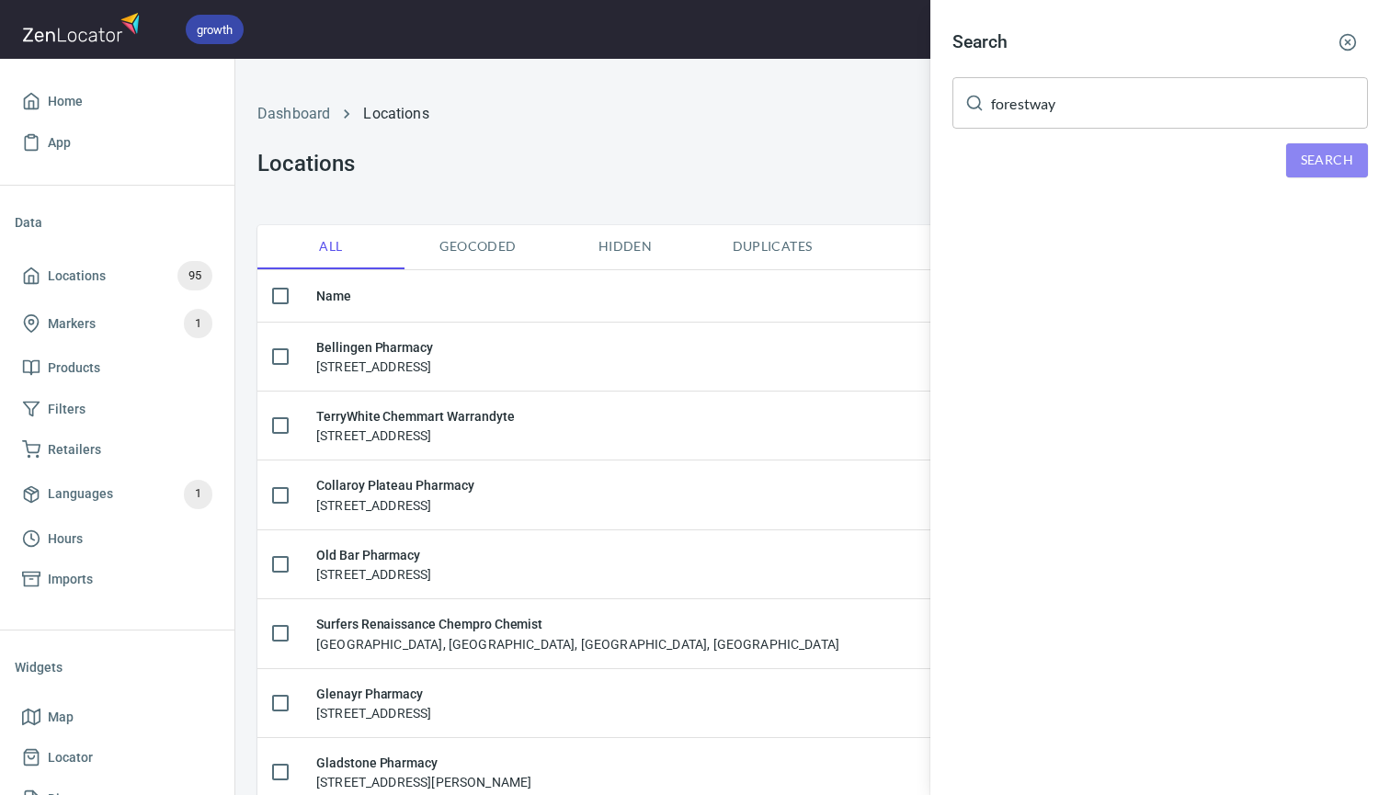
click at [1332, 152] on span "Search" at bounding box center [1327, 160] width 52 height 23
click at [1051, 251] on div "Forestway Pharmacy, [STREET_ADDRESS]" at bounding box center [1159, 254] width 415 height 18
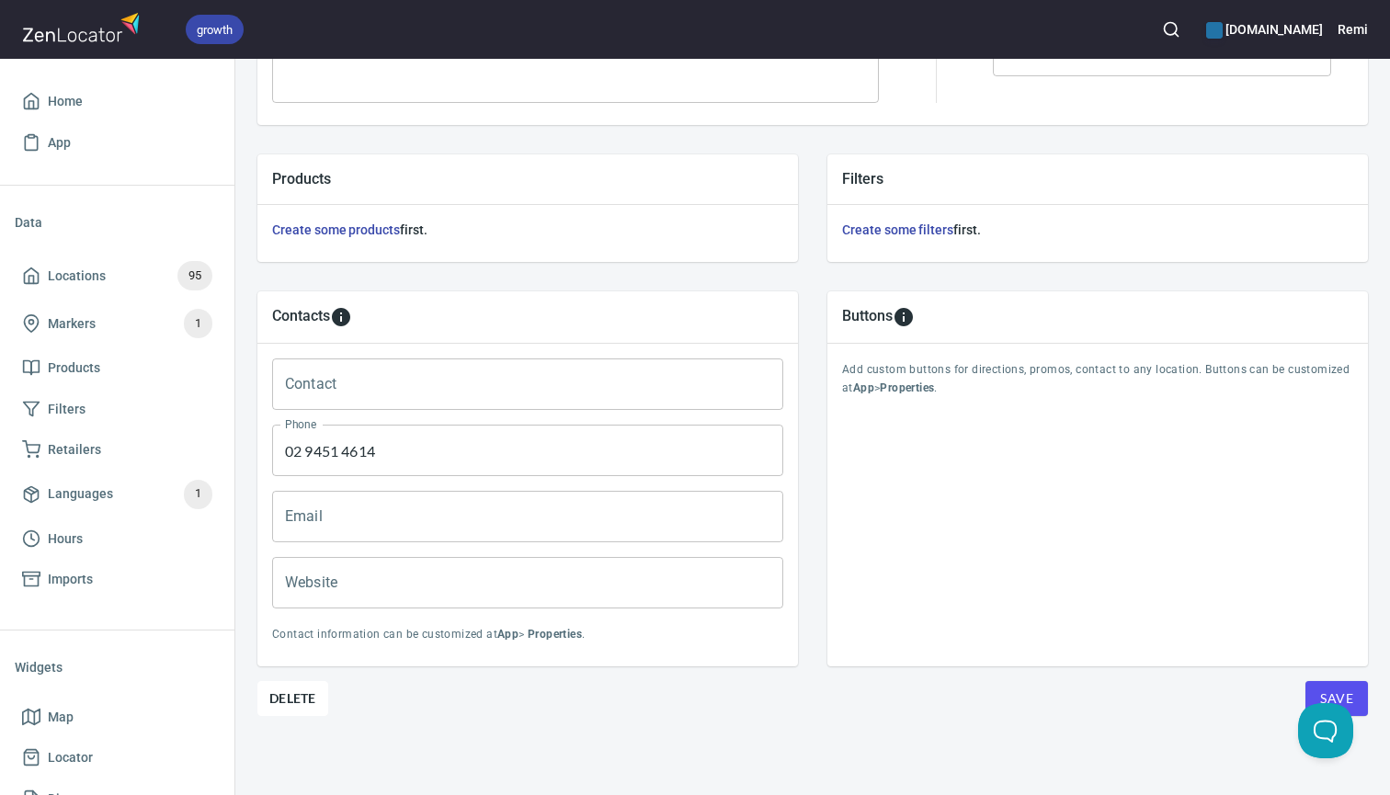
scroll to position [570, 0]
click at [295, 693] on span "Delete" at bounding box center [292, 699] width 47 height 22
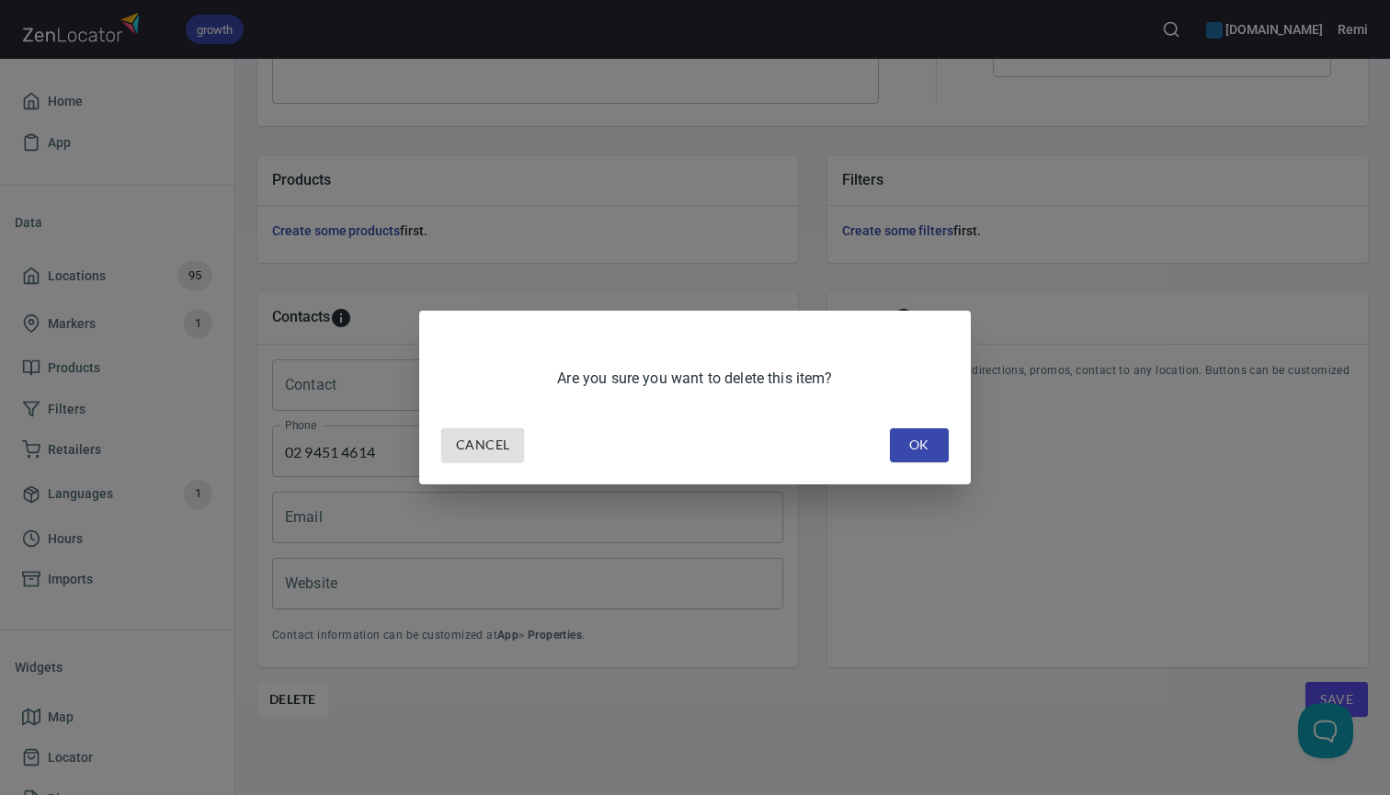
click at [929, 455] on span "OK" at bounding box center [919, 445] width 29 height 23
